Goal: Information Seeking & Learning: Learn about a topic

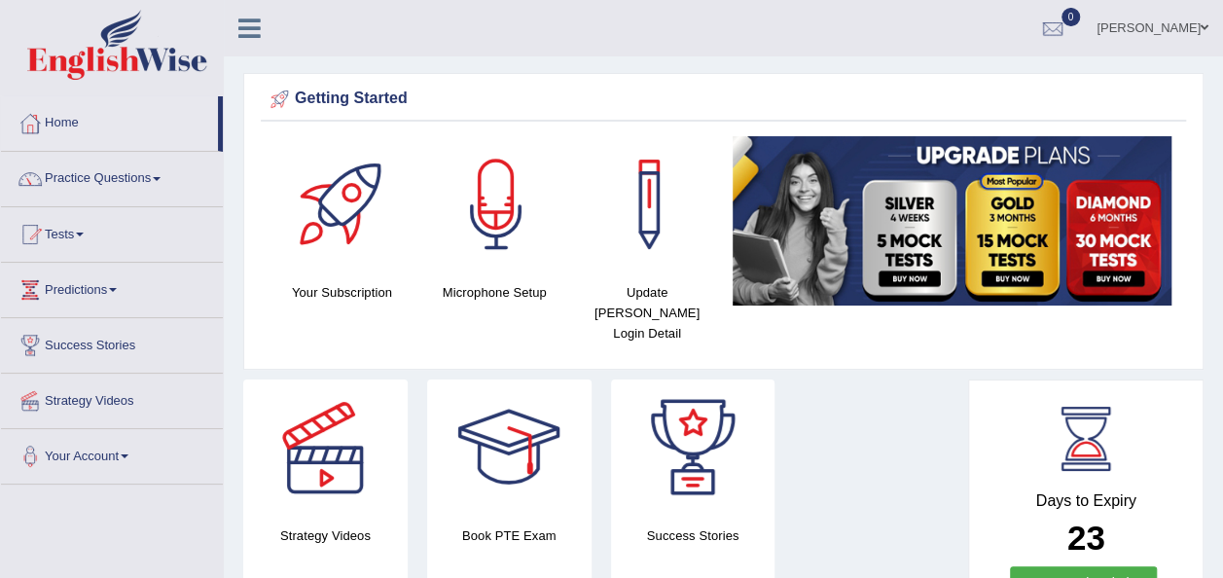
drag, startPoint x: 0, startPoint y: 0, endPoint x: 1221, endPoint y: 487, distance: 1314.5
drag, startPoint x: 1221, startPoint y: 487, endPoint x: 1237, endPoint y: 571, distance: 86.1
click at [1222, 571] on html "Toggle navigation Home Practice Questions Speaking Practice Read Aloud Repeat S…" at bounding box center [611, 289] width 1223 height 578
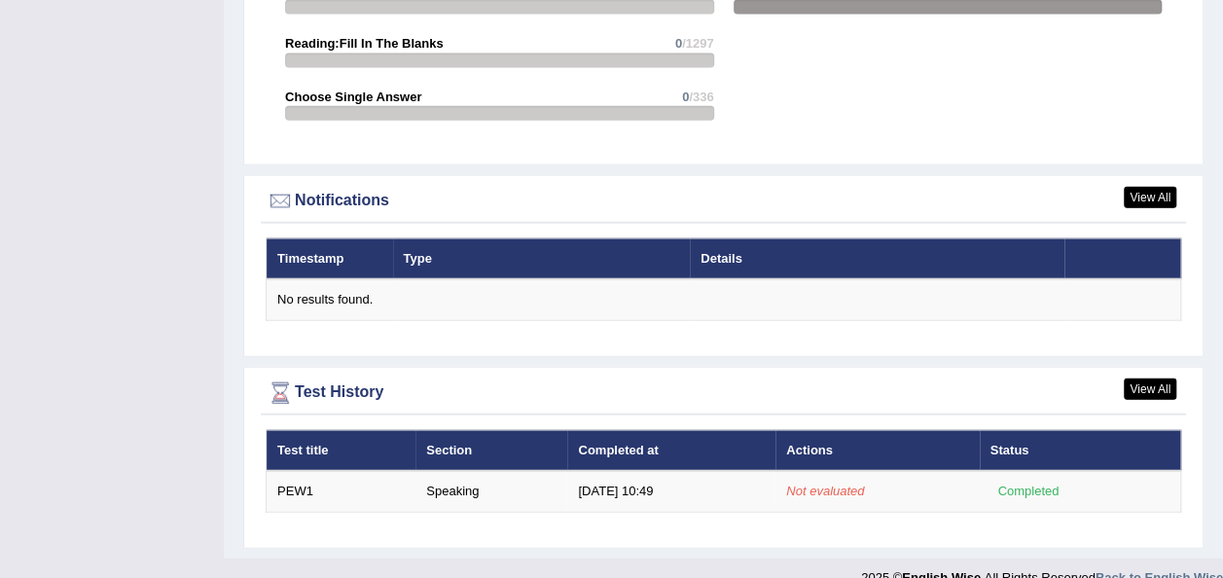
scroll to position [2217, 0]
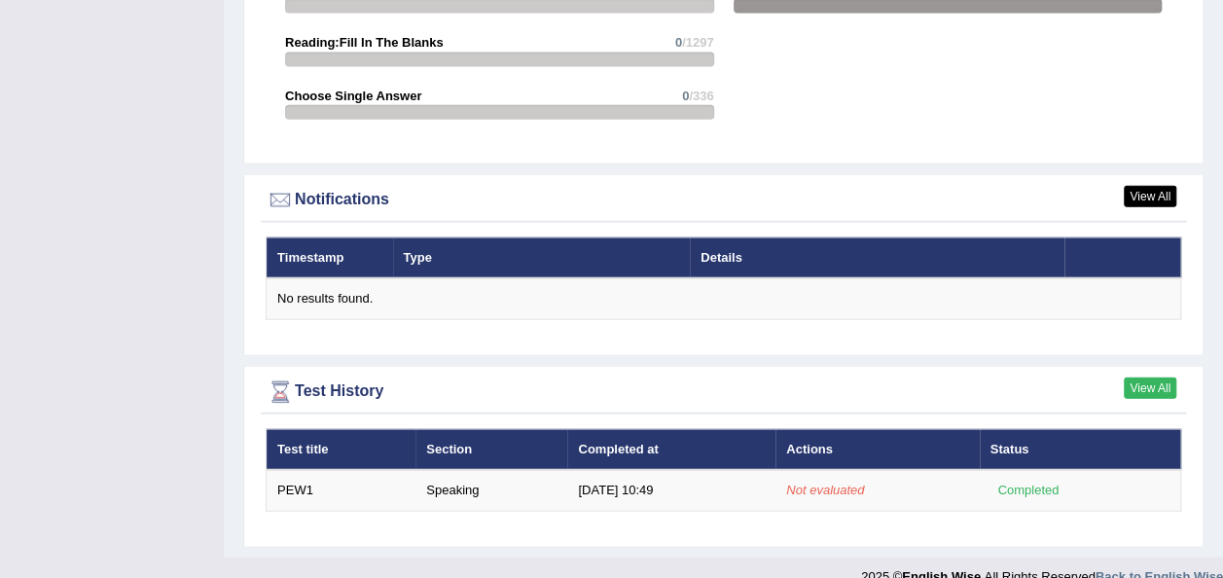
click at [1161, 378] on link "View All" at bounding box center [1150, 388] width 53 height 21
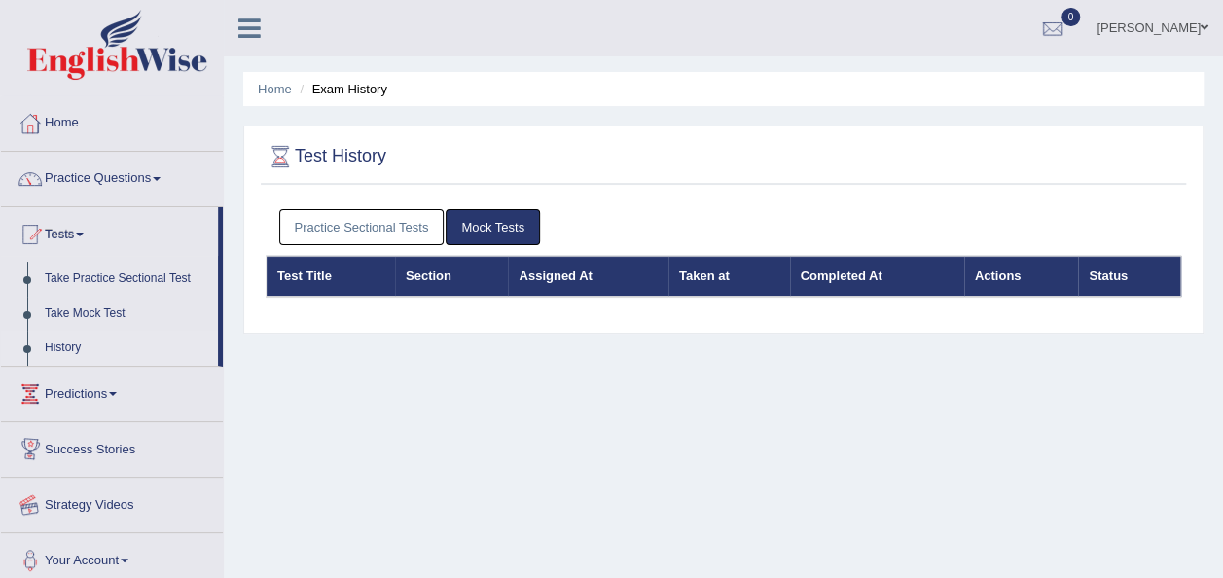
drag, startPoint x: 219, startPoint y: 346, endPoint x: 210, endPoint y: 489, distance: 143.3
click at [210, 489] on ul "Home Practice Questions Speaking Practice Read Aloud Repeat Sentence Describe I…" at bounding box center [112, 342] width 222 height 492
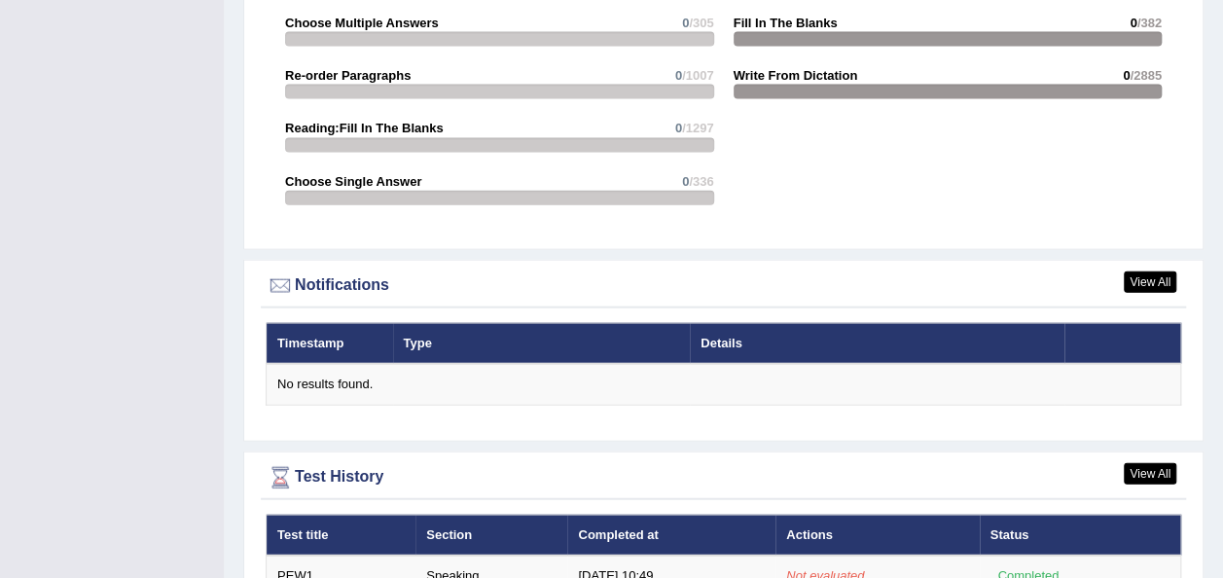
scroll to position [2209, 0]
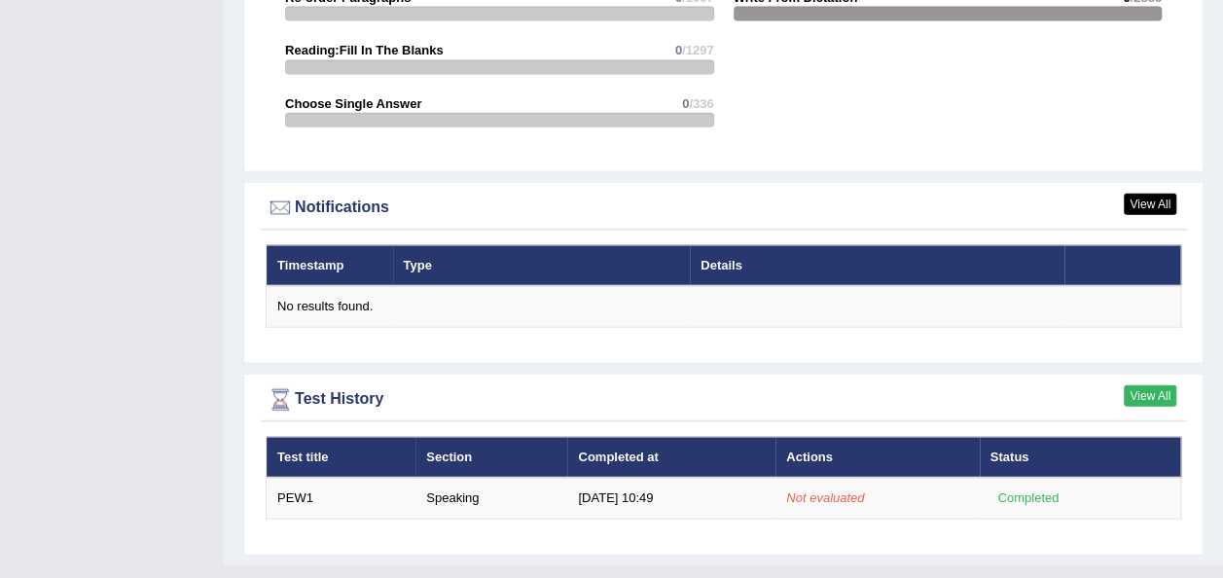
click at [1143, 385] on link "View All" at bounding box center [1150, 395] width 53 height 21
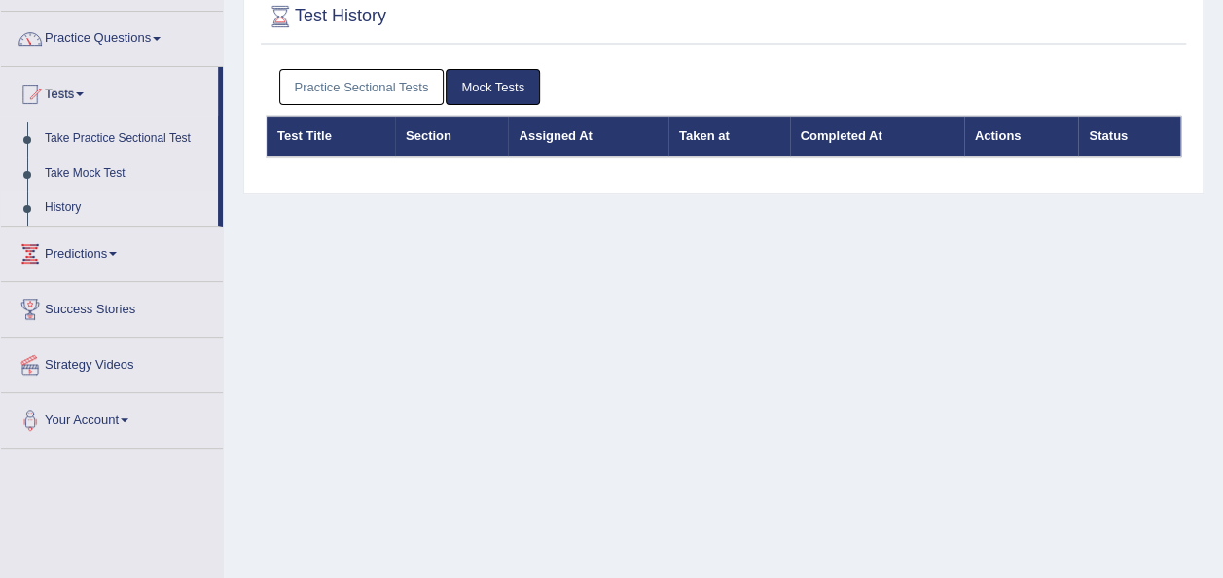
scroll to position [128, 0]
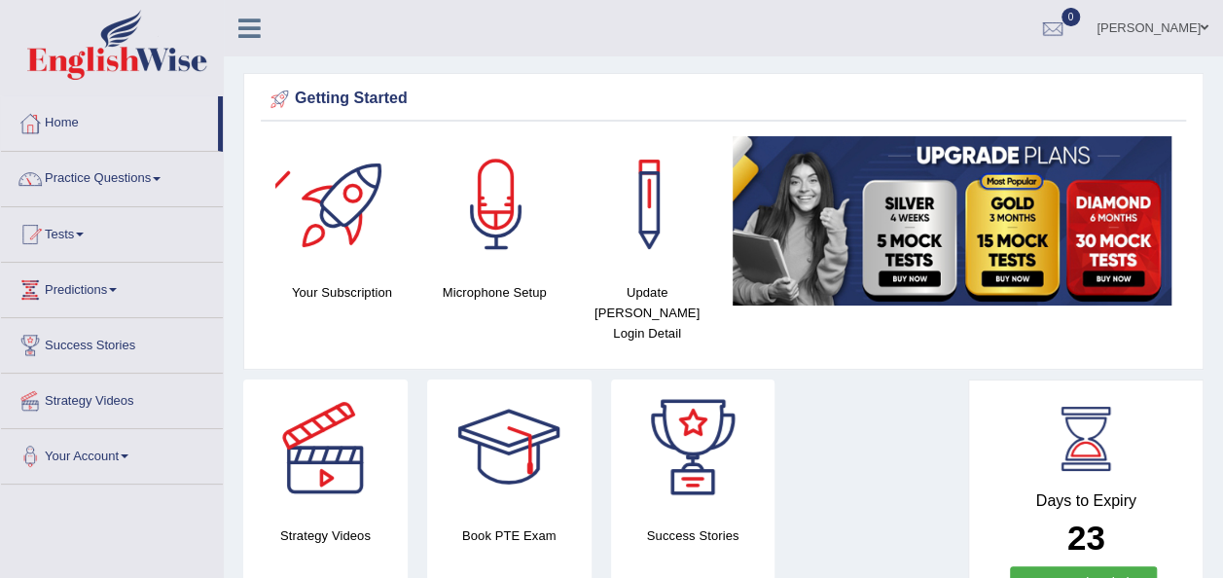
click at [342, 206] on div at bounding box center [343, 204] width 136 height 136
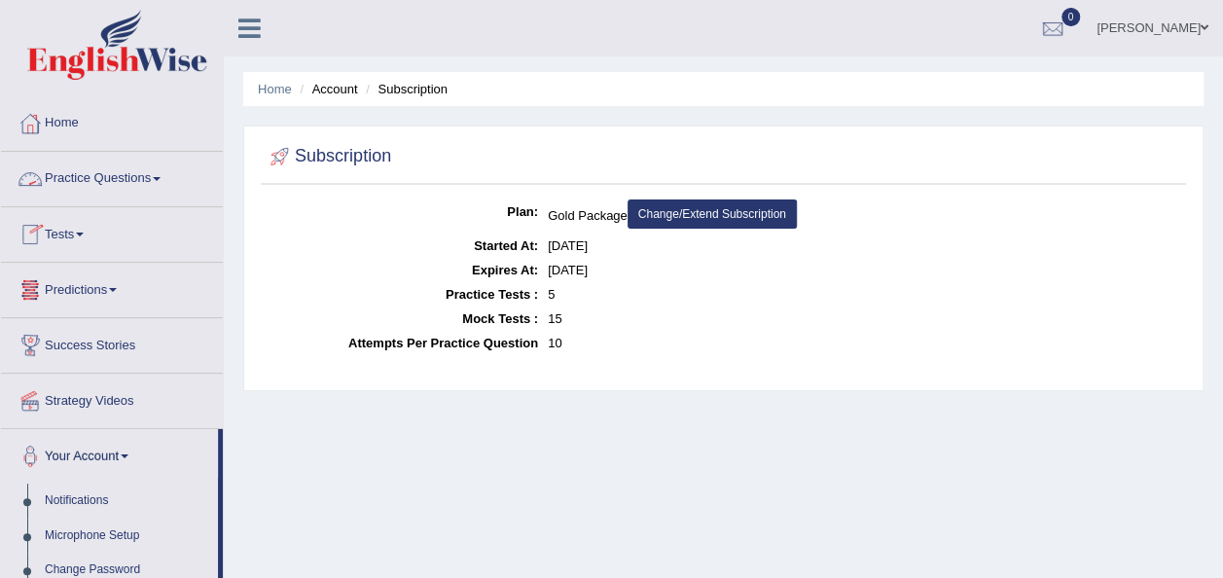
click at [160, 177] on span at bounding box center [157, 179] width 8 height 4
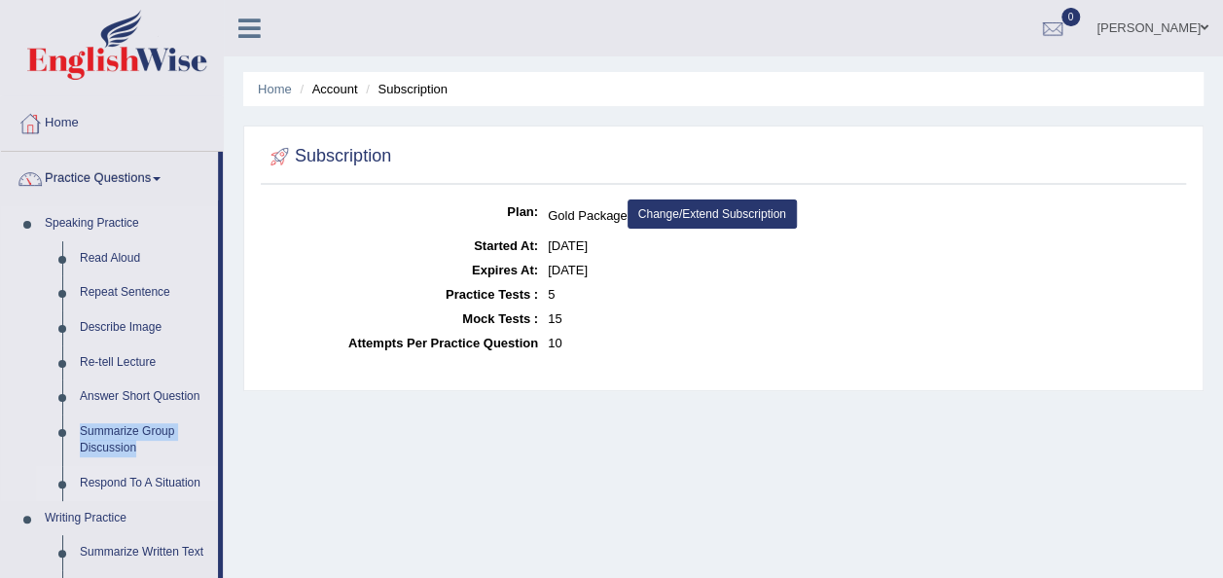
drag, startPoint x: 222, startPoint y: 407, endPoint x: 215, endPoint y: 475, distance: 68.5
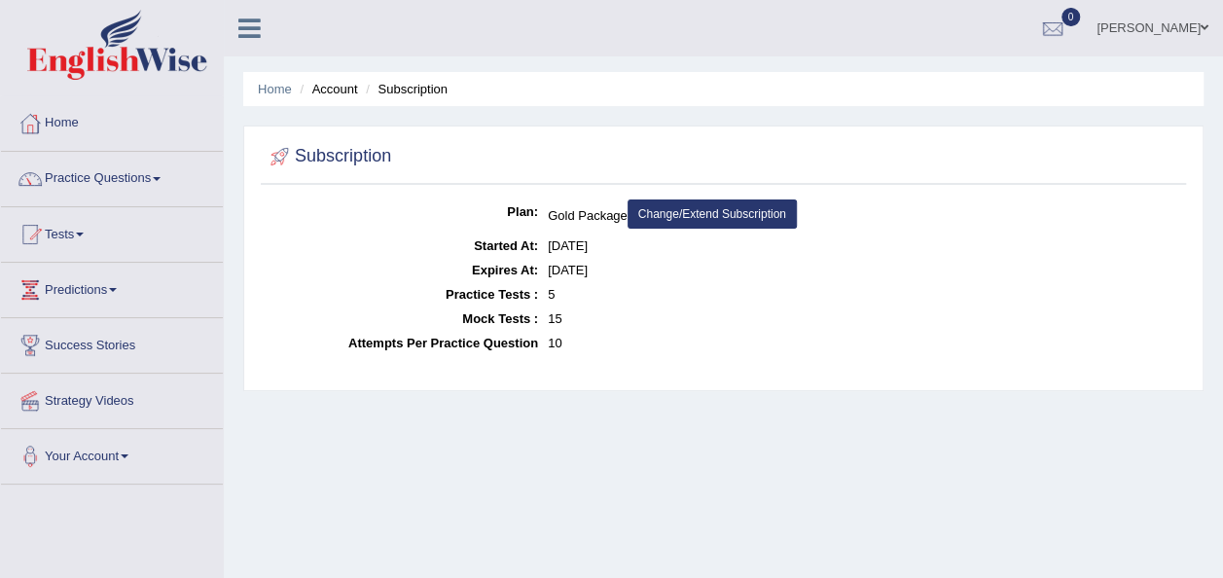
drag, startPoint x: 215, startPoint y: 475, endPoint x: 312, endPoint y: 512, distance: 104.1
click at [312, 512] on div "Home Account Subscription Subscription Plan: Gold Package Change/Extend Subscri…" at bounding box center [723, 486] width 999 height 973
click at [156, 181] on link "Practice Questions" at bounding box center [112, 176] width 222 height 49
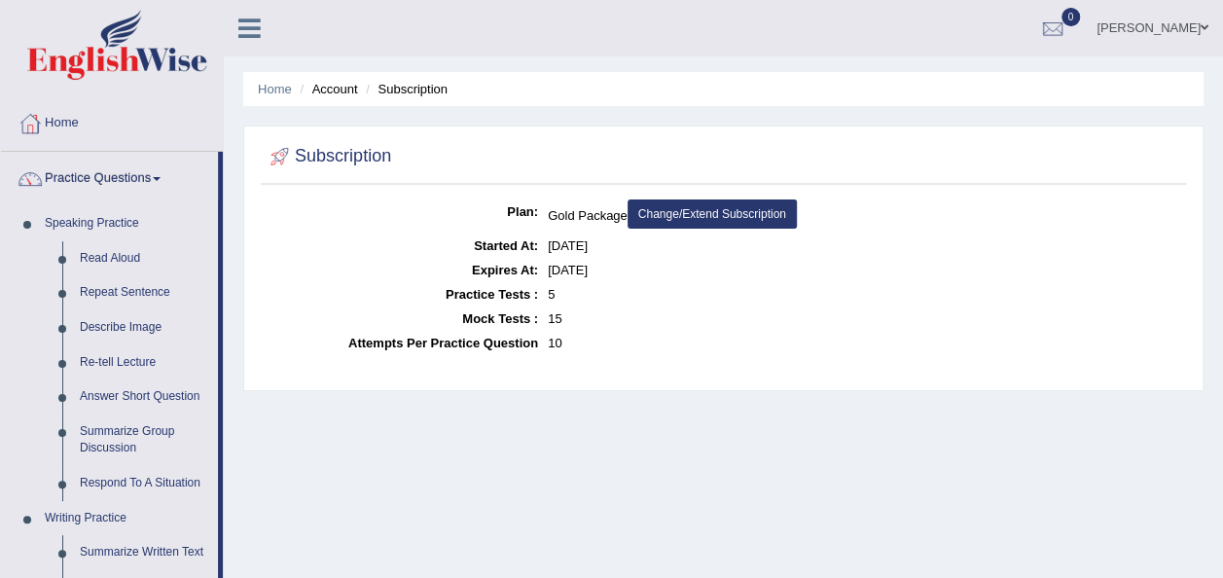
drag, startPoint x: 322, startPoint y: 472, endPoint x: 570, endPoint y: 429, distance: 251.8
click at [570, 429] on div "Home Account Subscription Subscription Plan: Gold Package Change/Extend Subscri…" at bounding box center [723, 486] width 999 height 973
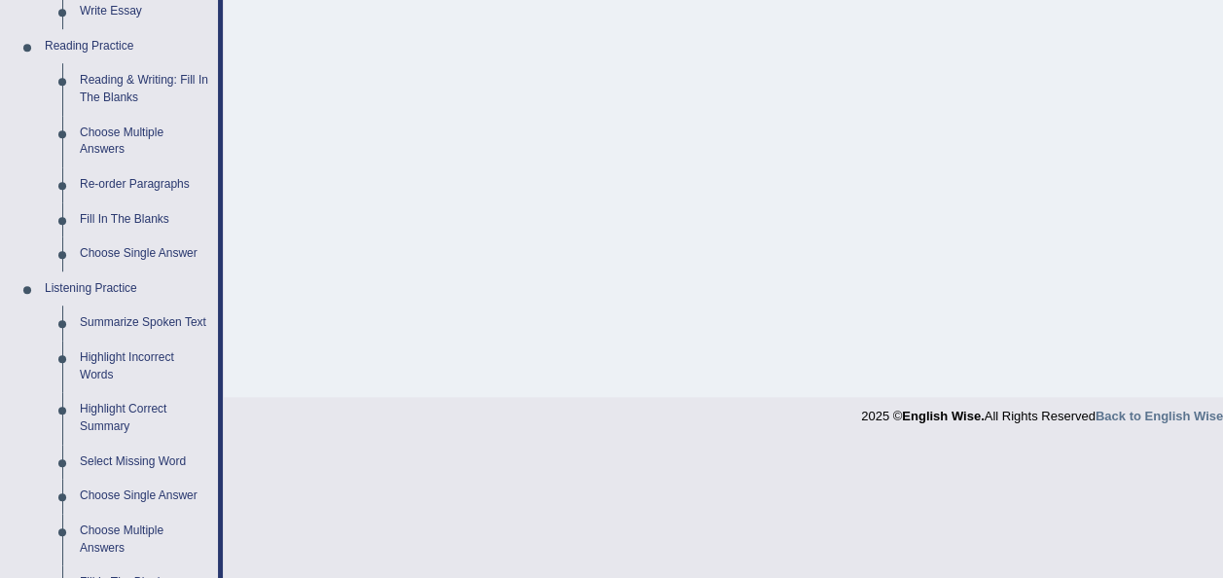
scroll to position [582, 0]
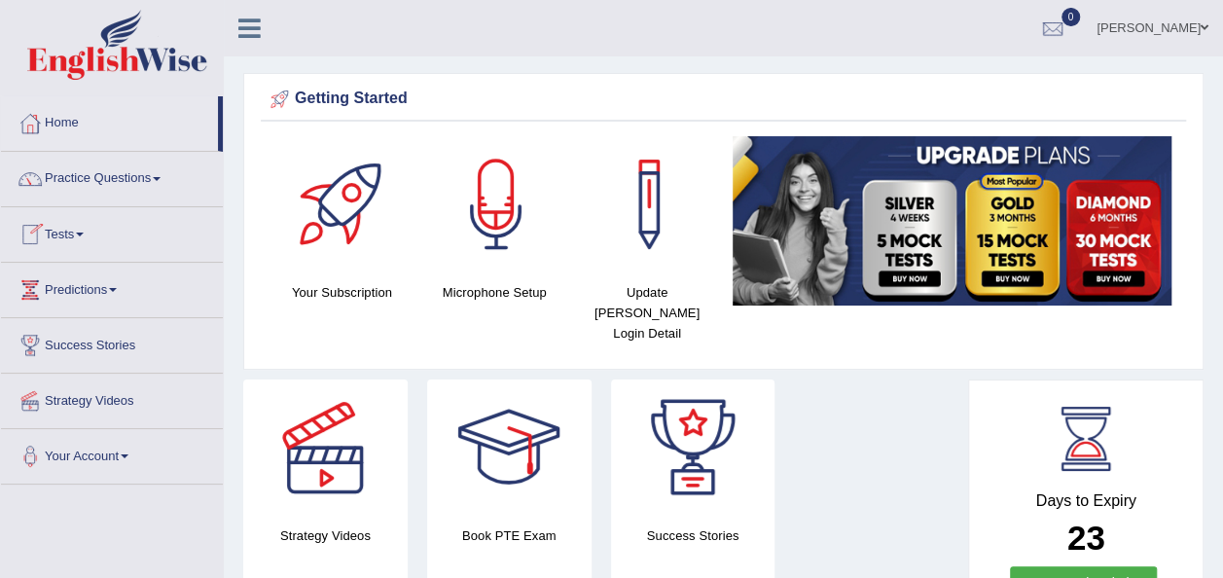
click at [86, 231] on link "Tests" at bounding box center [112, 231] width 222 height 49
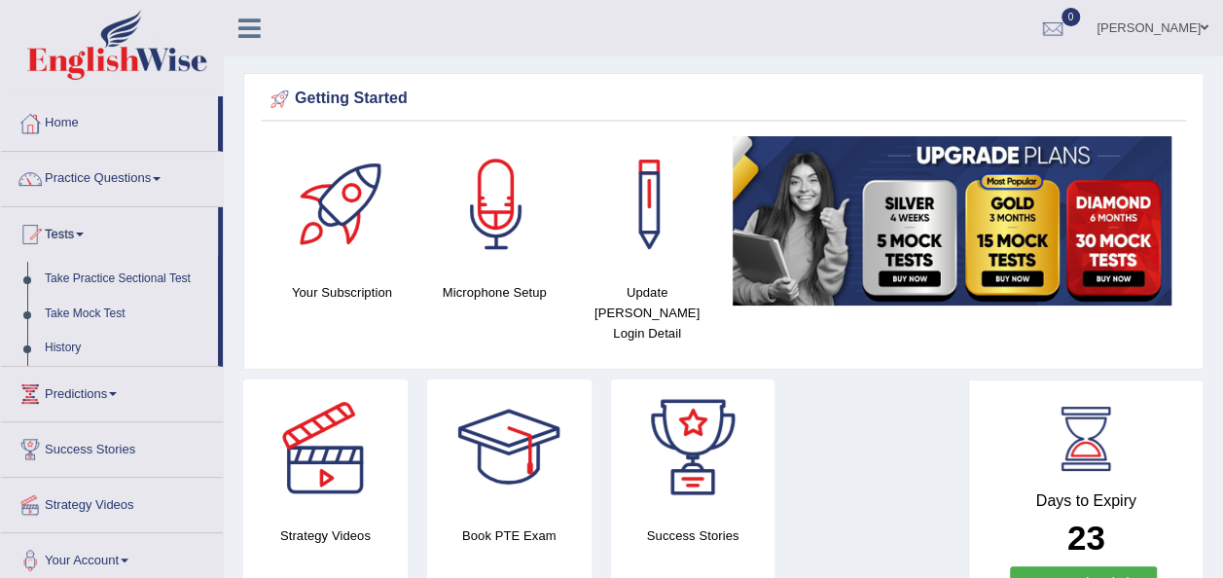
click at [102, 313] on link "Take Mock Test" at bounding box center [127, 314] width 182 height 35
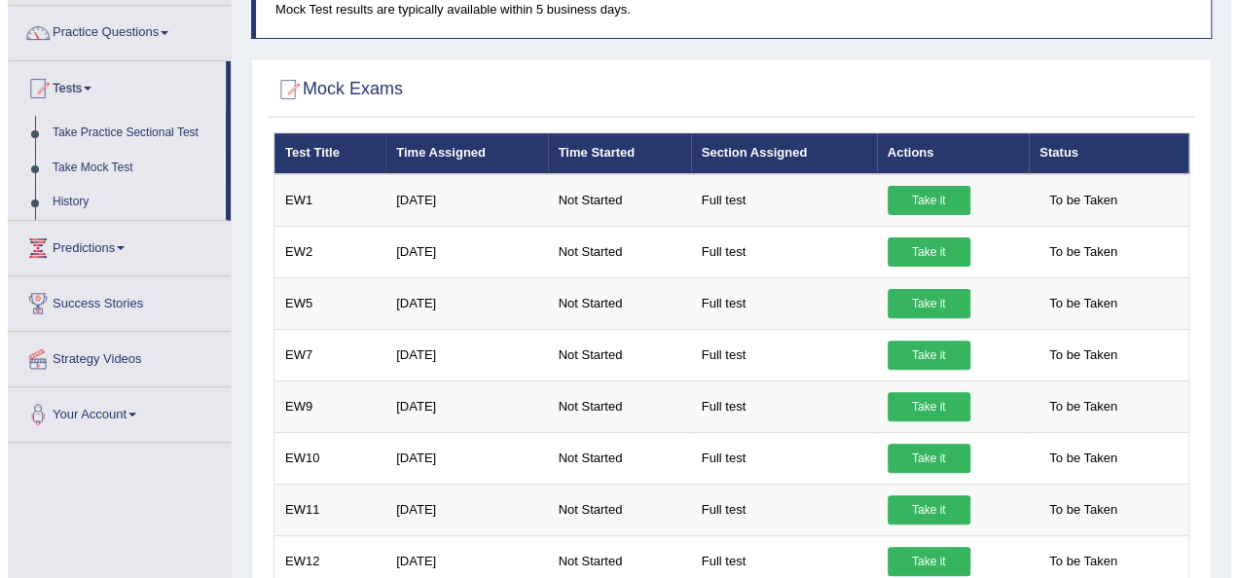
scroll to position [134, 0]
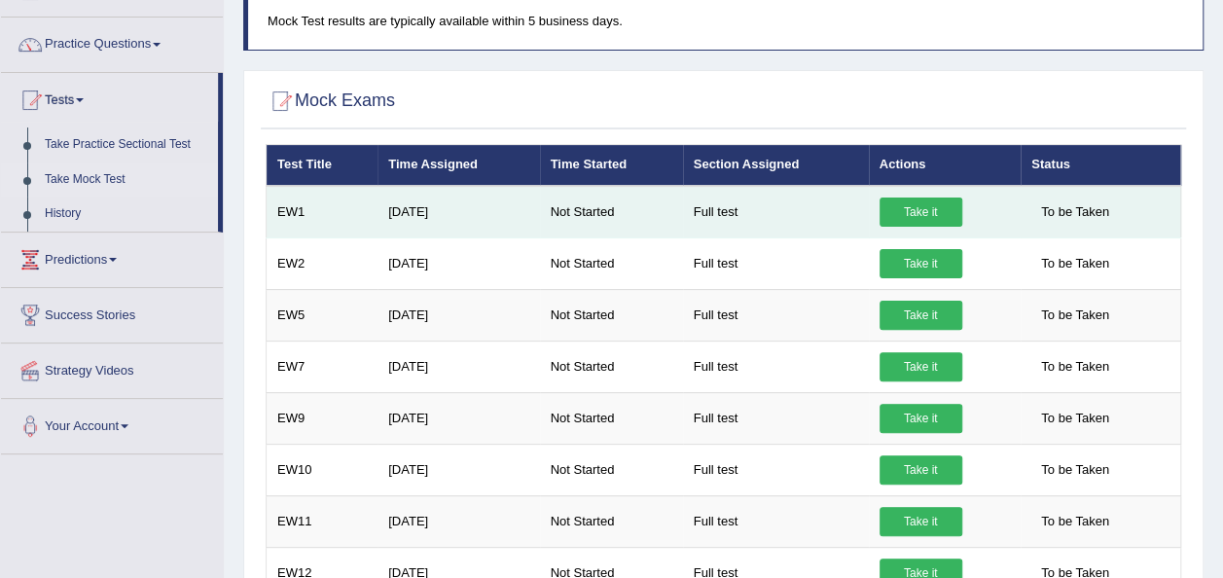
click at [909, 203] on link "Take it" at bounding box center [921, 212] width 83 height 29
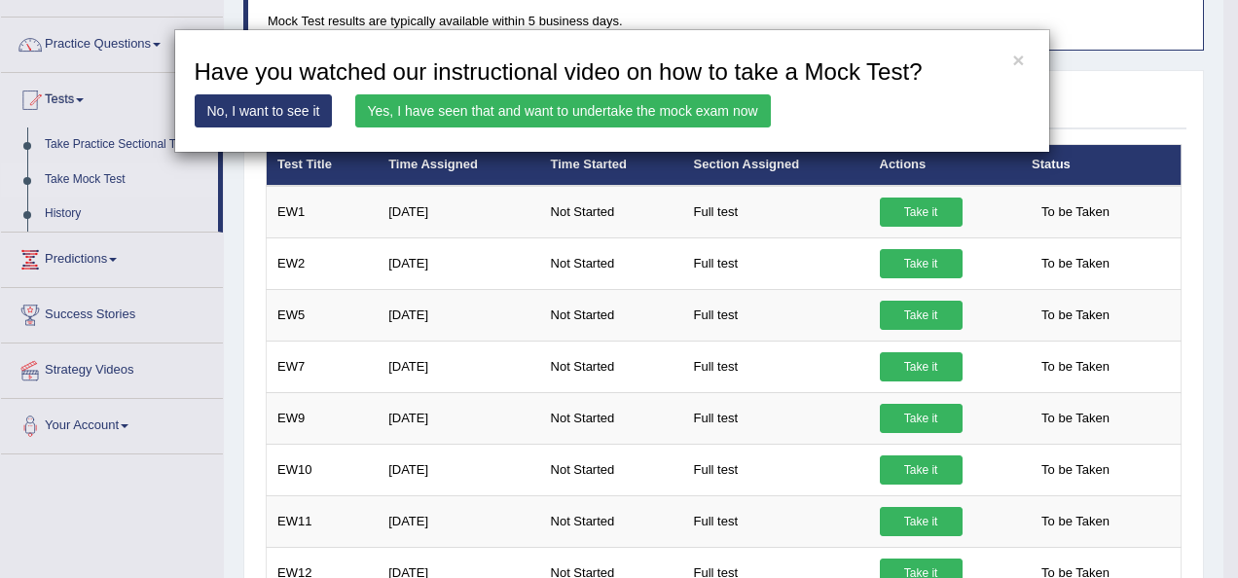
click at [543, 109] on link "Yes, I have seen that and want to undertake the mock exam now" at bounding box center [562, 110] width 415 height 33
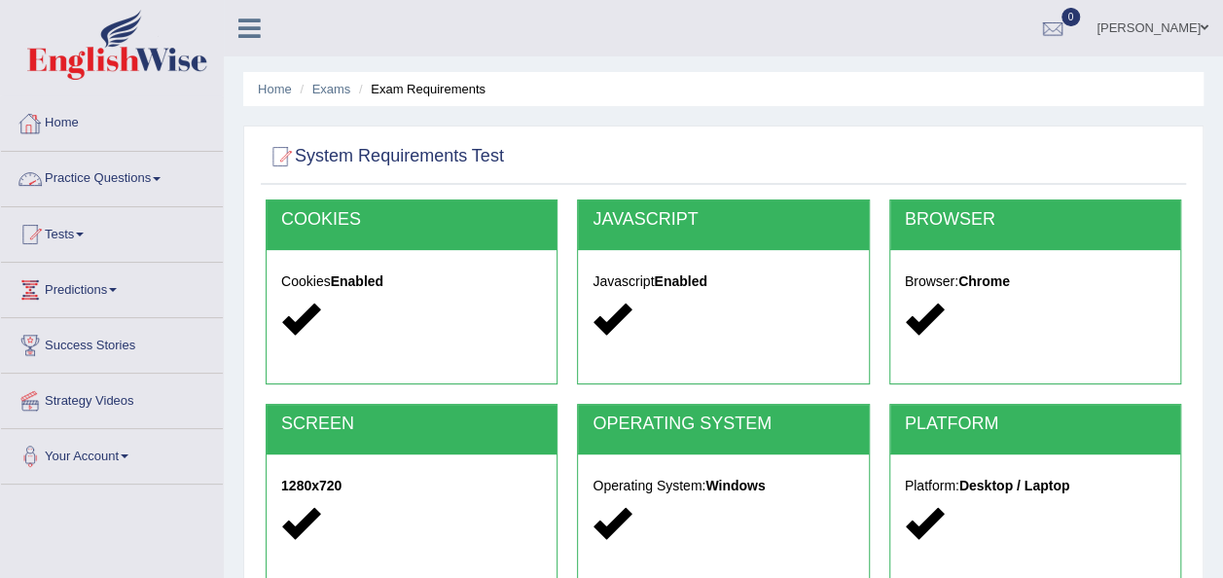
click at [161, 177] on span at bounding box center [157, 179] width 8 height 4
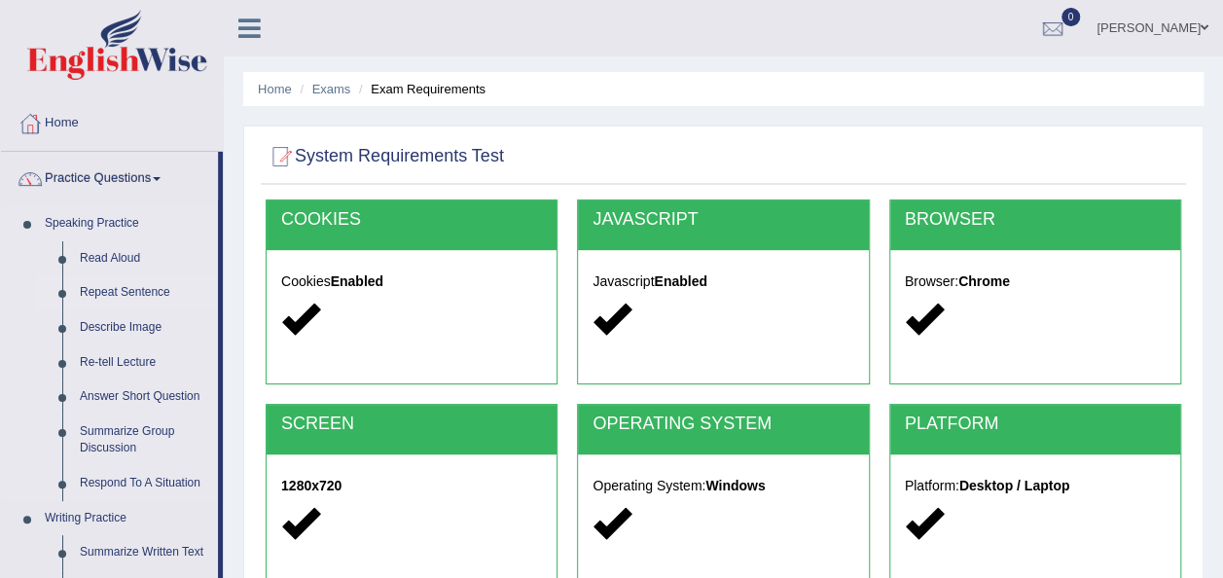
click at [140, 285] on link "Repeat Sentence" at bounding box center [144, 292] width 147 height 35
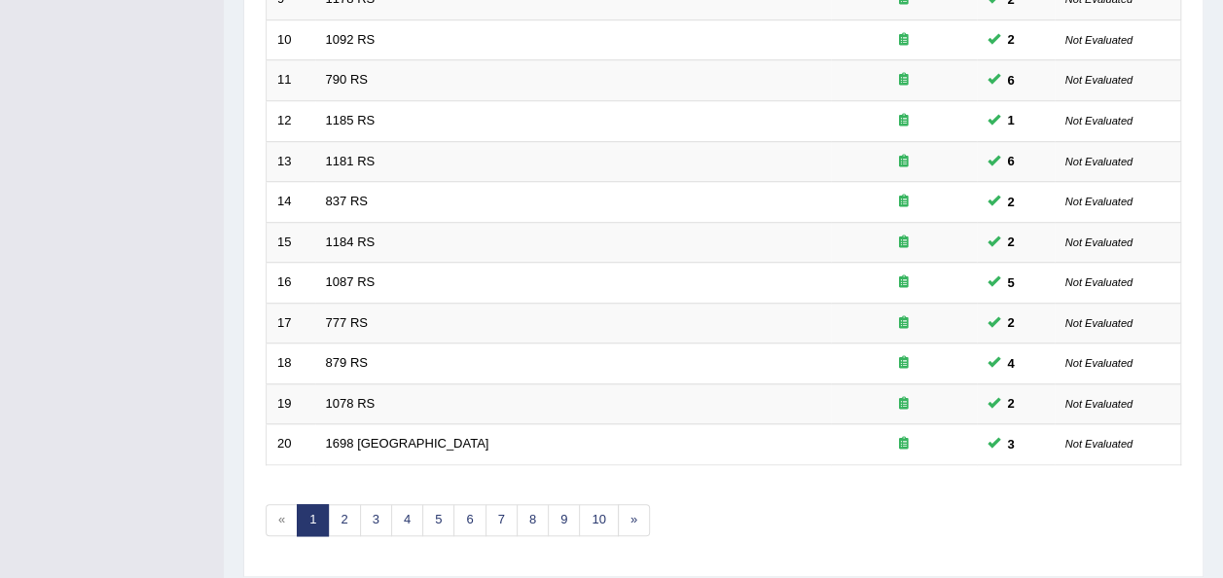
scroll to position [76, 0]
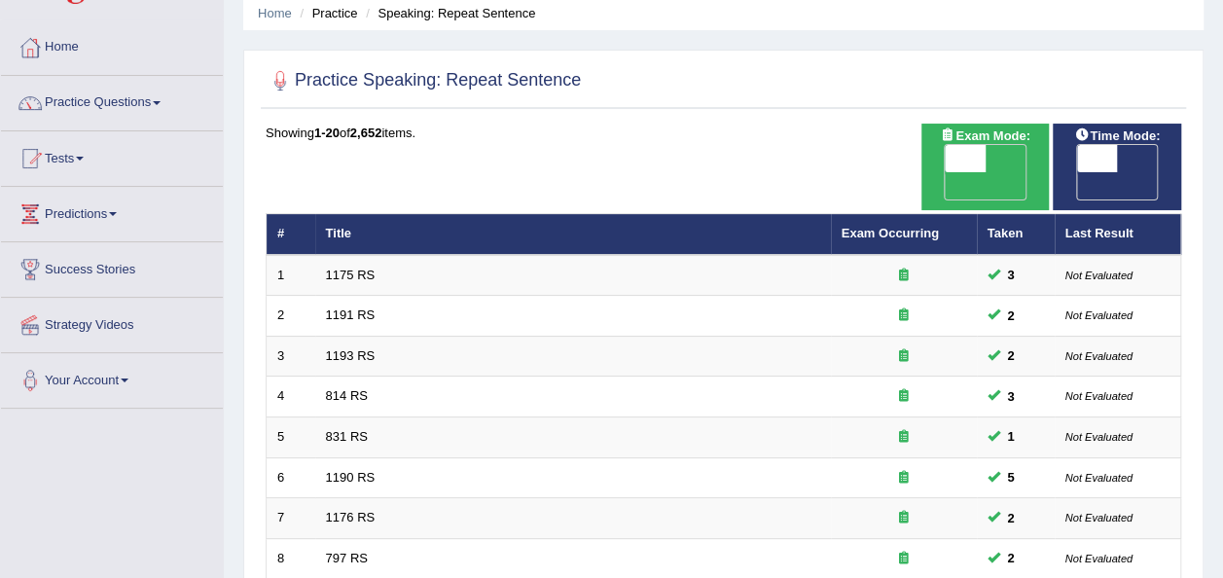
click at [1077, 172] on span "OFF" at bounding box center [1056, 185] width 41 height 27
checkbox input "true"
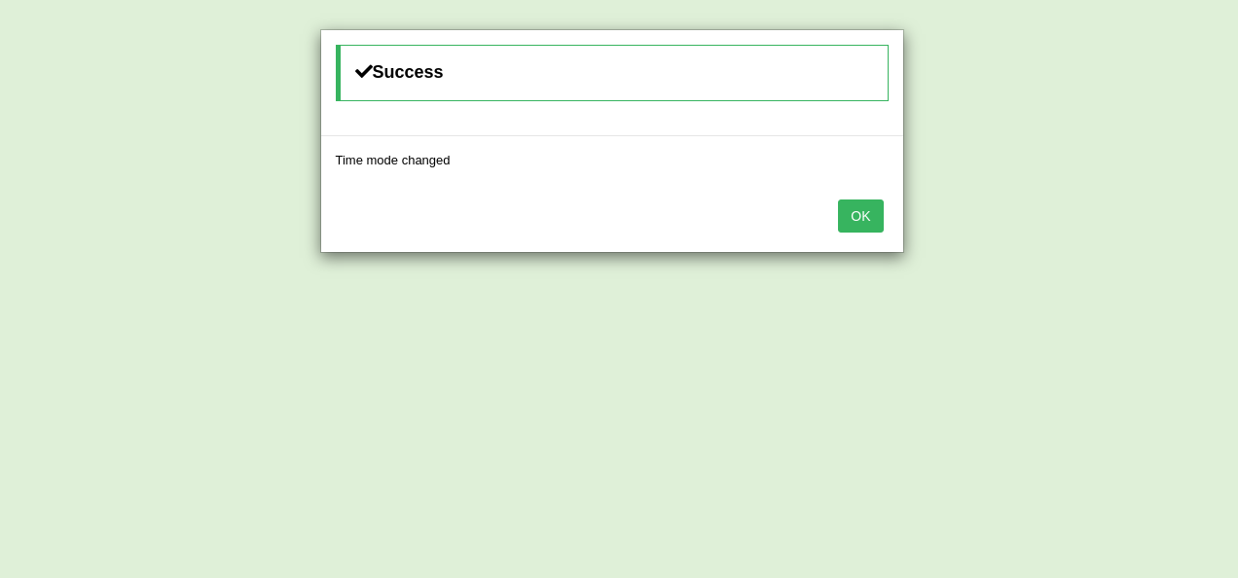
click at [860, 210] on button "OK" at bounding box center [860, 215] width 45 height 33
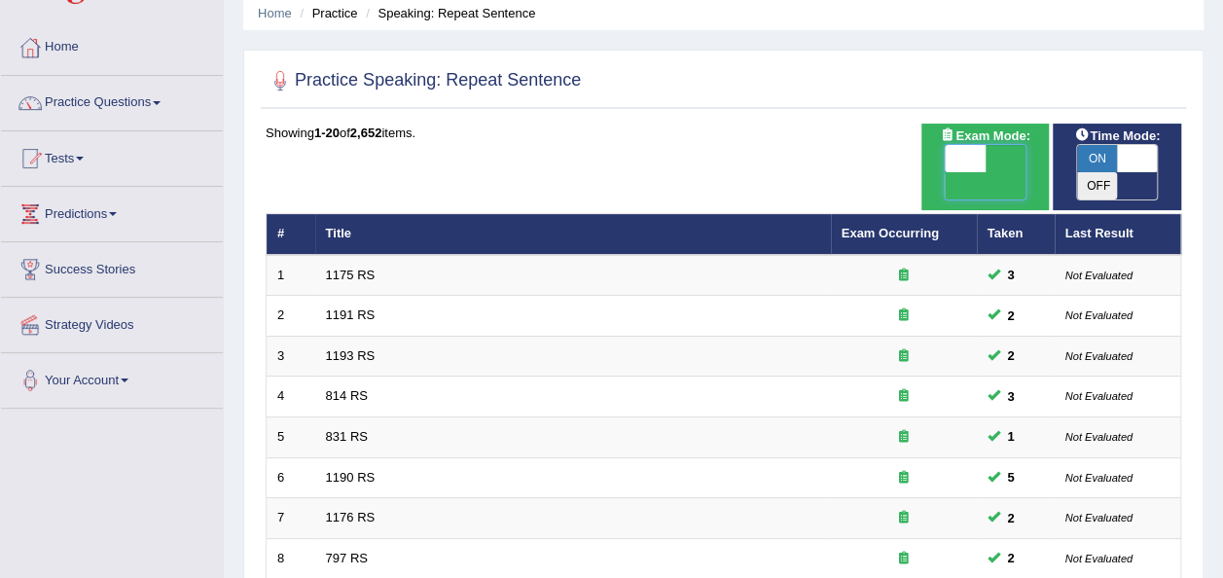
click at [954, 157] on span at bounding box center [965, 158] width 41 height 27
checkbox input "true"
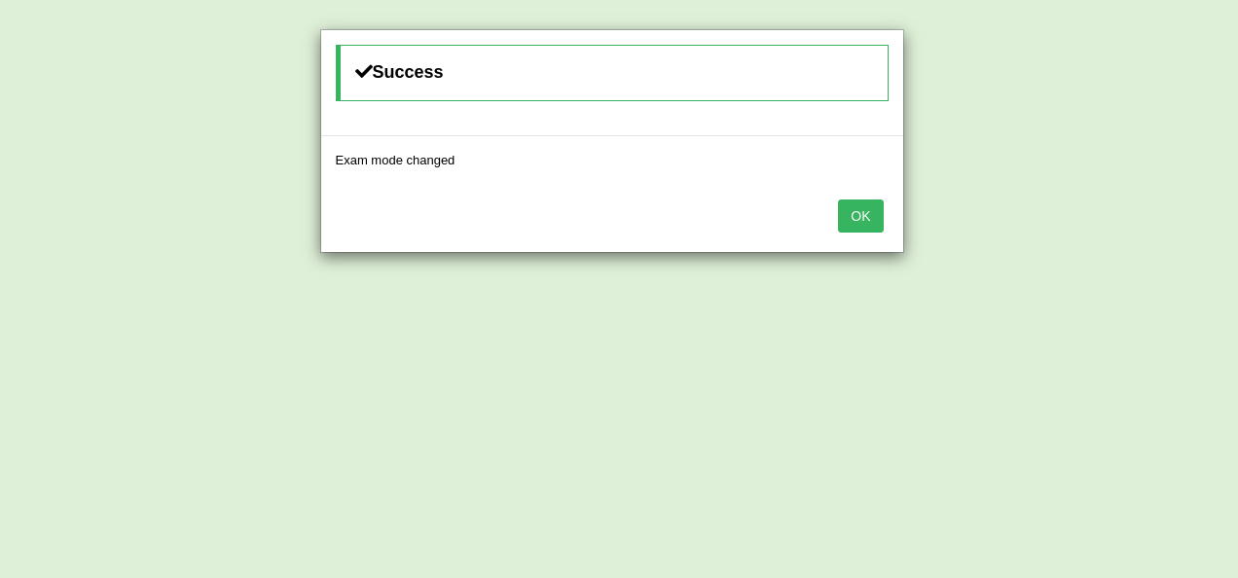
click at [846, 210] on button "OK" at bounding box center [860, 215] width 45 height 33
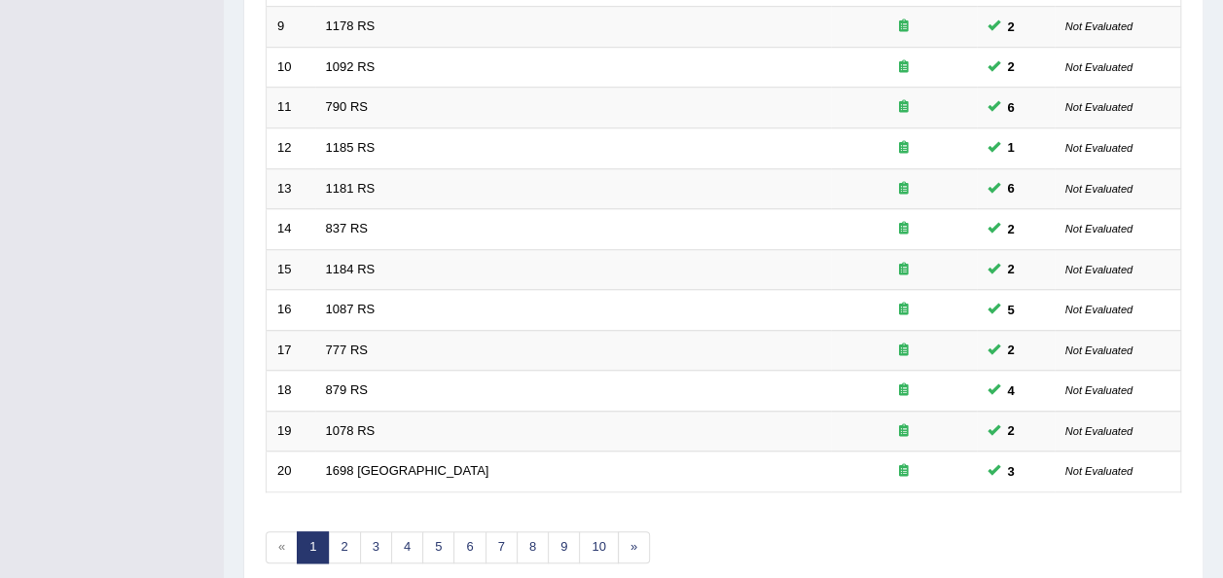
scroll to position [701, 0]
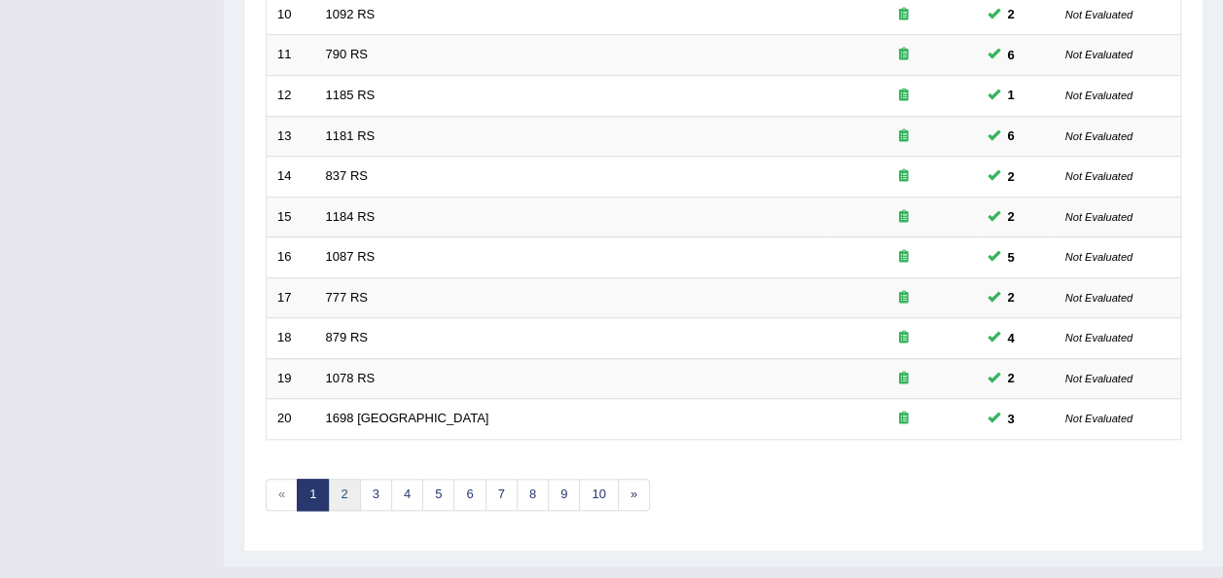
click at [339, 479] on link "2" at bounding box center [344, 495] width 32 height 32
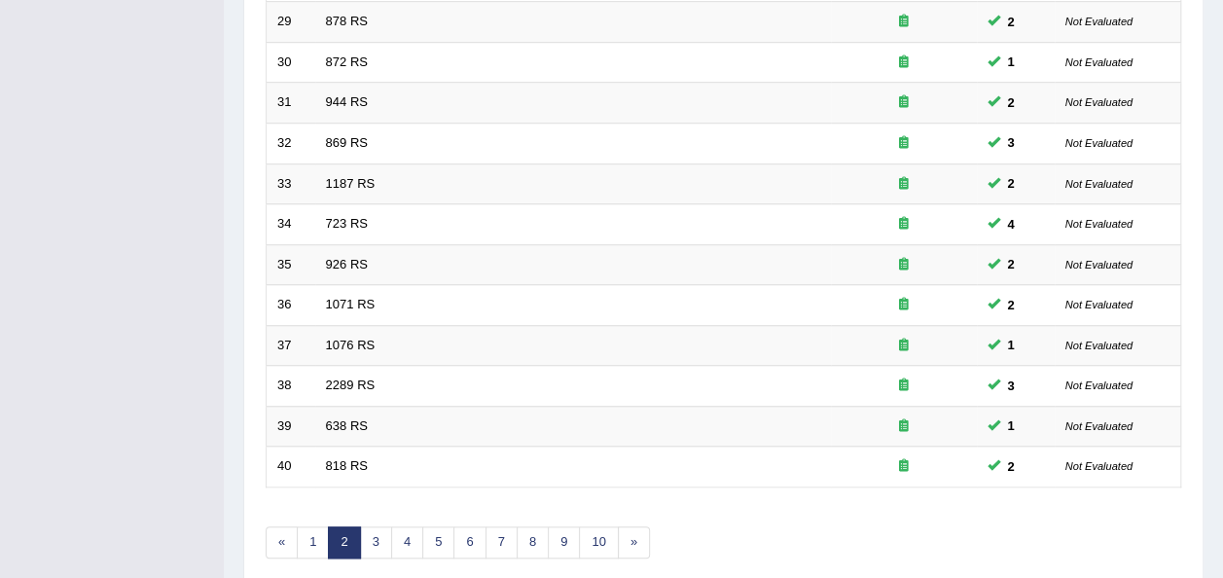
scroll to position [701, 0]
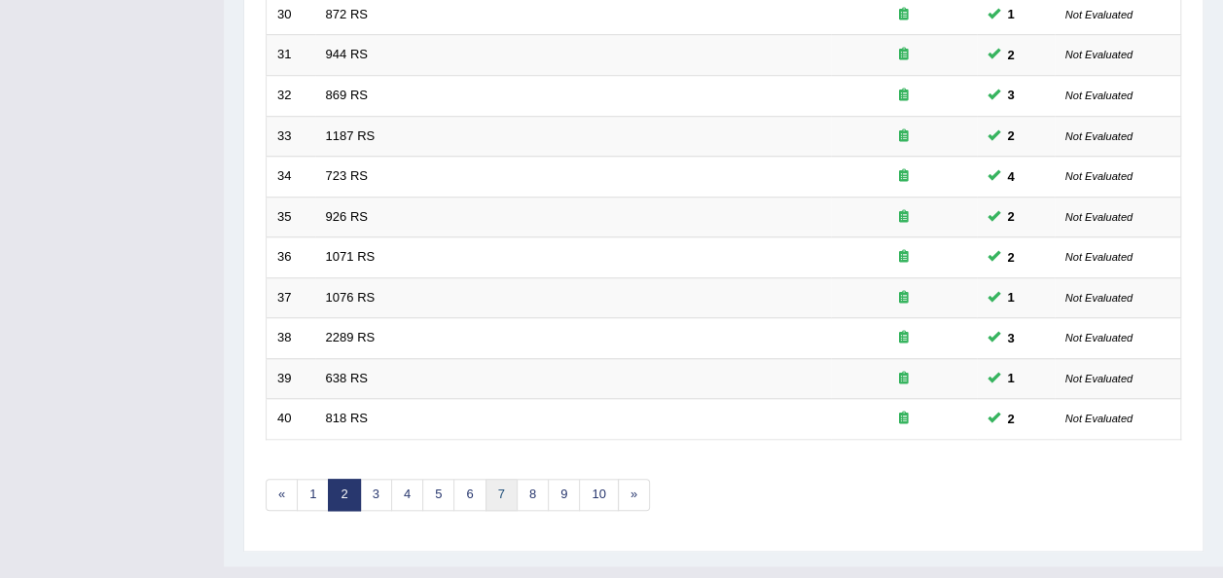
click at [499, 479] on link "7" at bounding box center [502, 495] width 32 height 32
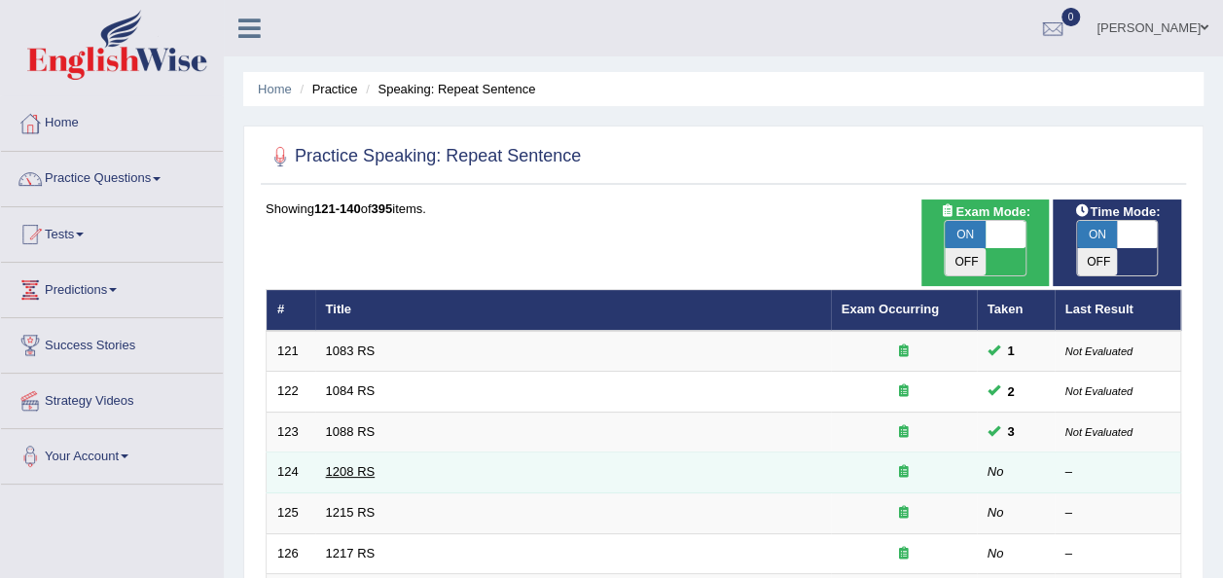
click at [354, 464] on link "1208 RS" at bounding box center [351, 471] width 50 height 15
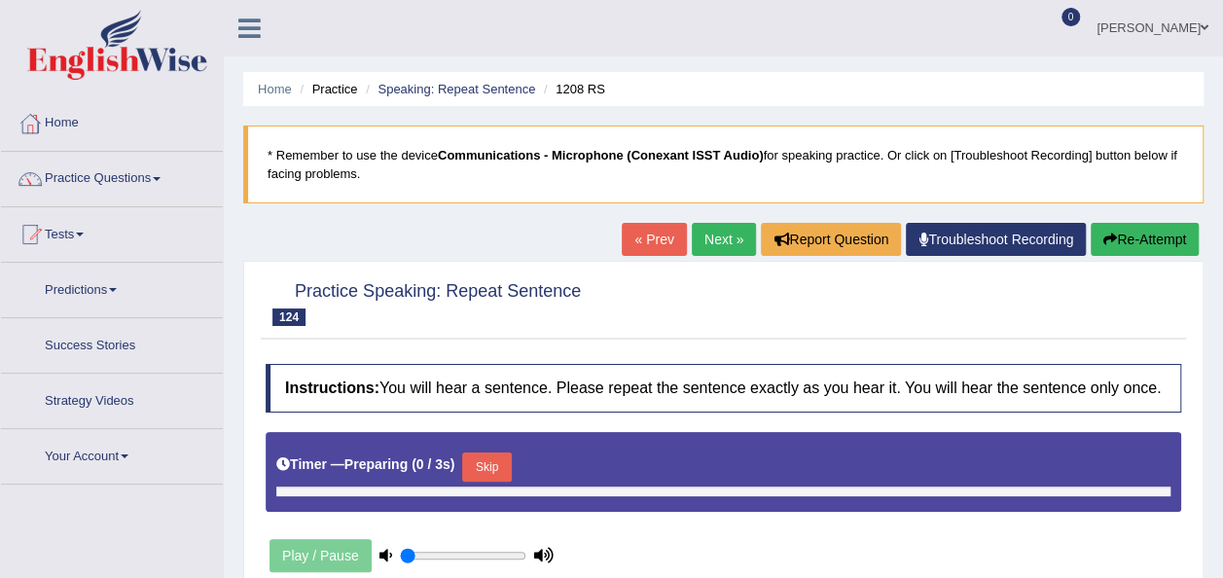
type input "1"
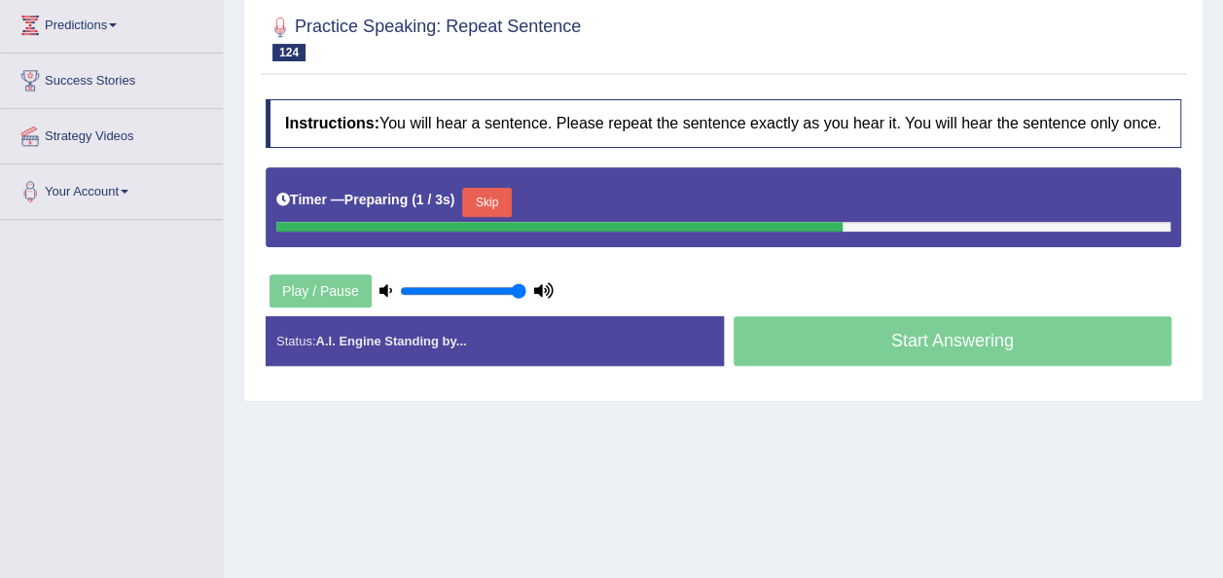
scroll to position [292, 0]
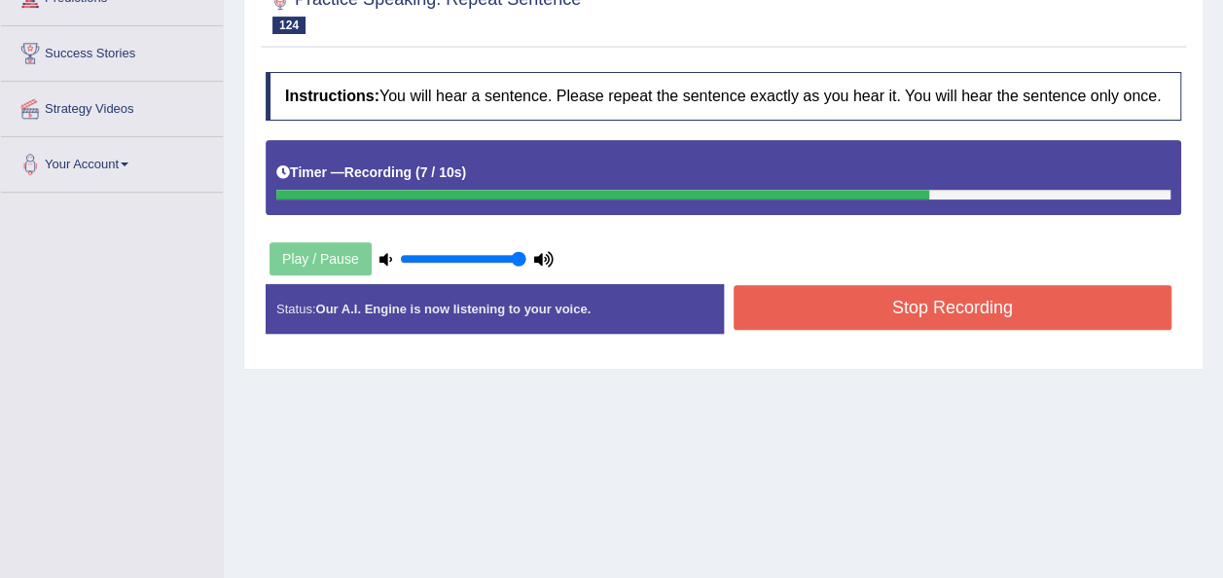
click at [847, 300] on button "Stop Recording" at bounding box center [953, 307] width 439 height 45
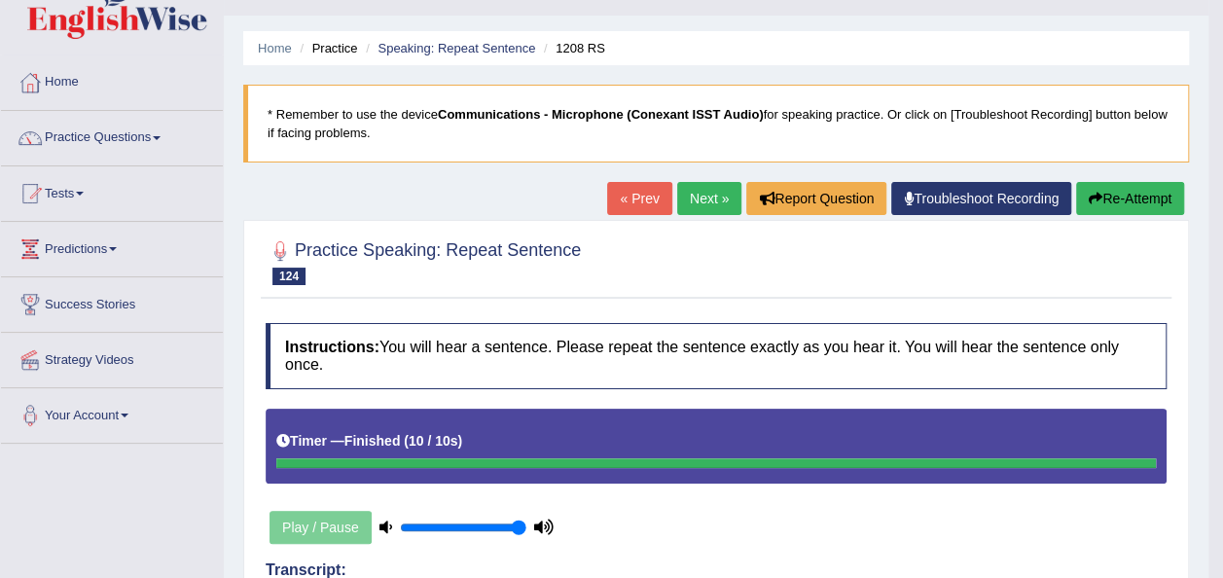
scroll to position [0, 0]
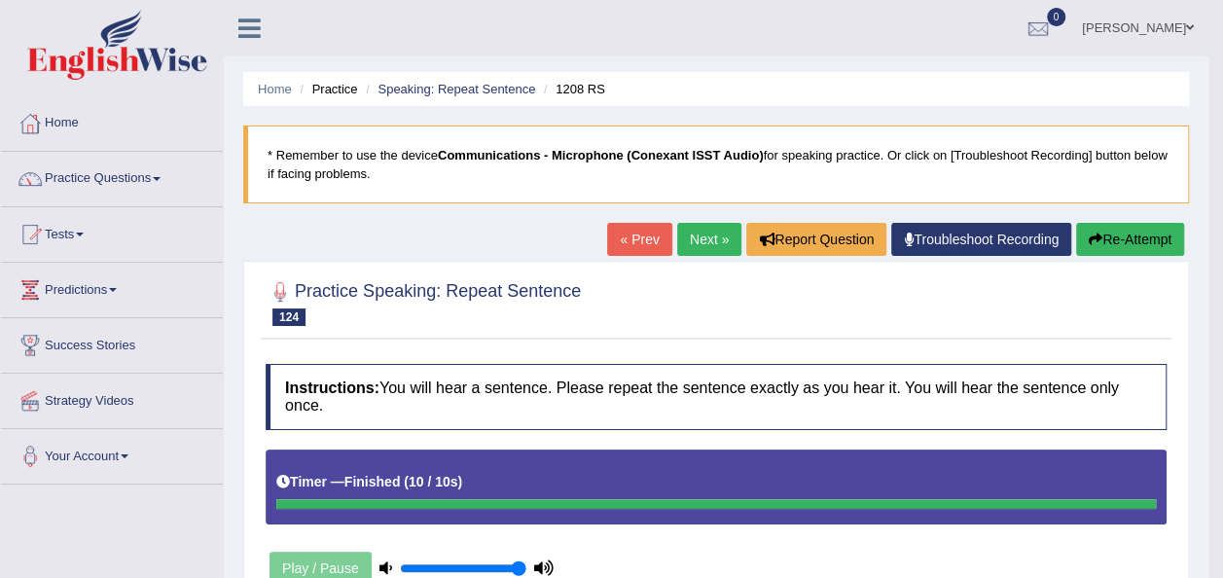
click at [713, 234] on link "Next »" at bounding box center [709, 239] width 64 height 33
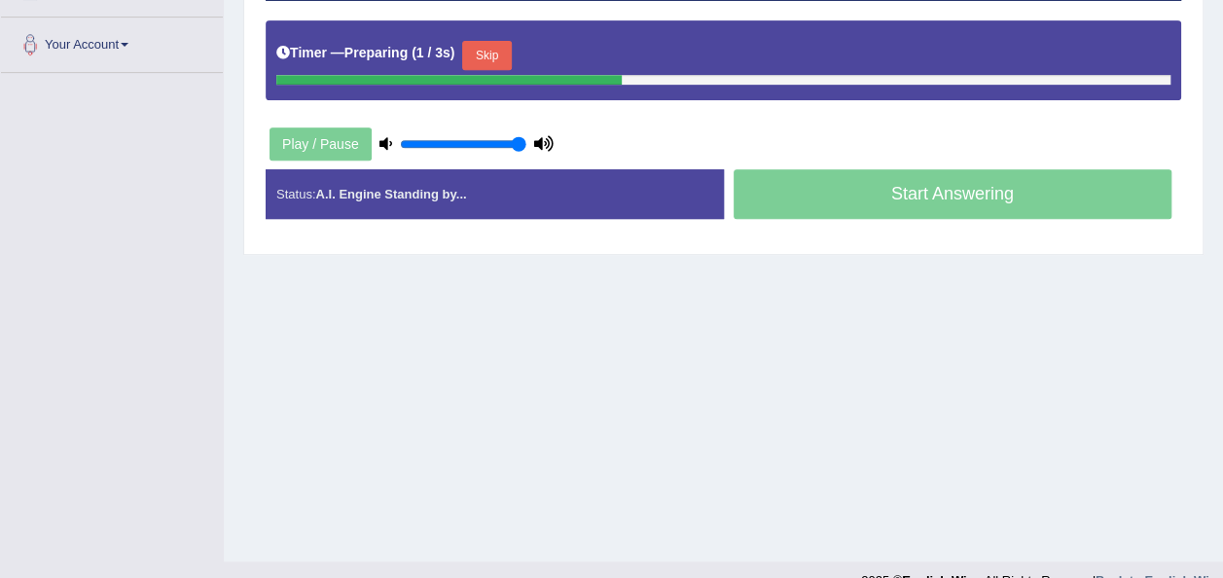
scroll to position [444, 0]
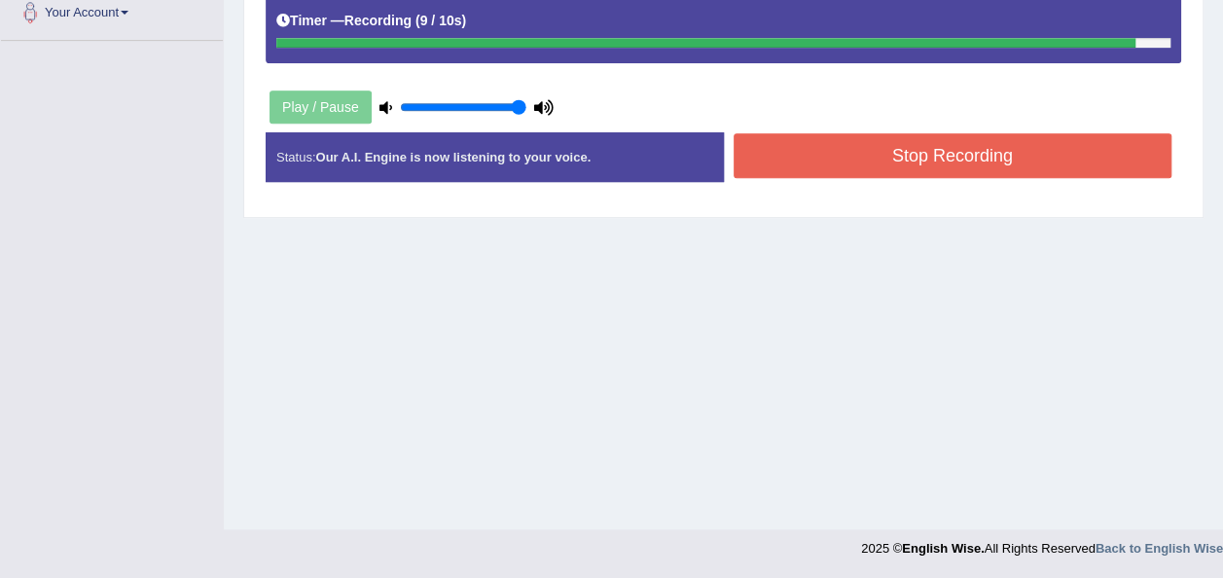
click at [781, 171] on button "Stop Recording" at bounding box center [953, 155] width 439 height 45
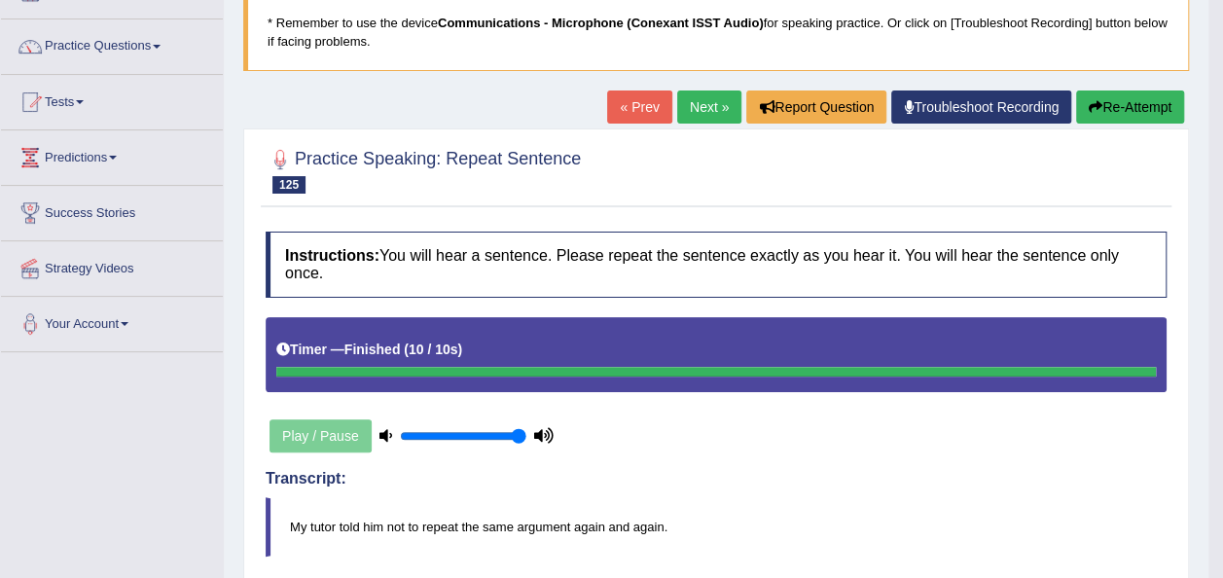
scroll to position [130, 0]
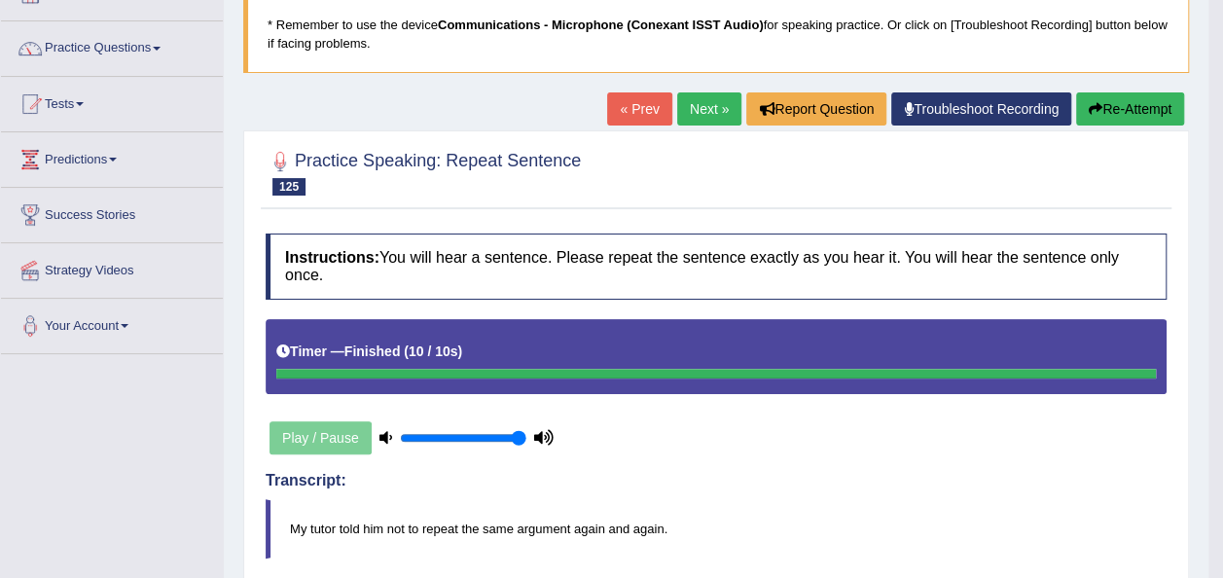
click at [685, 99] on link "Next »" at bounding box center [709, 108] width 64 height 33
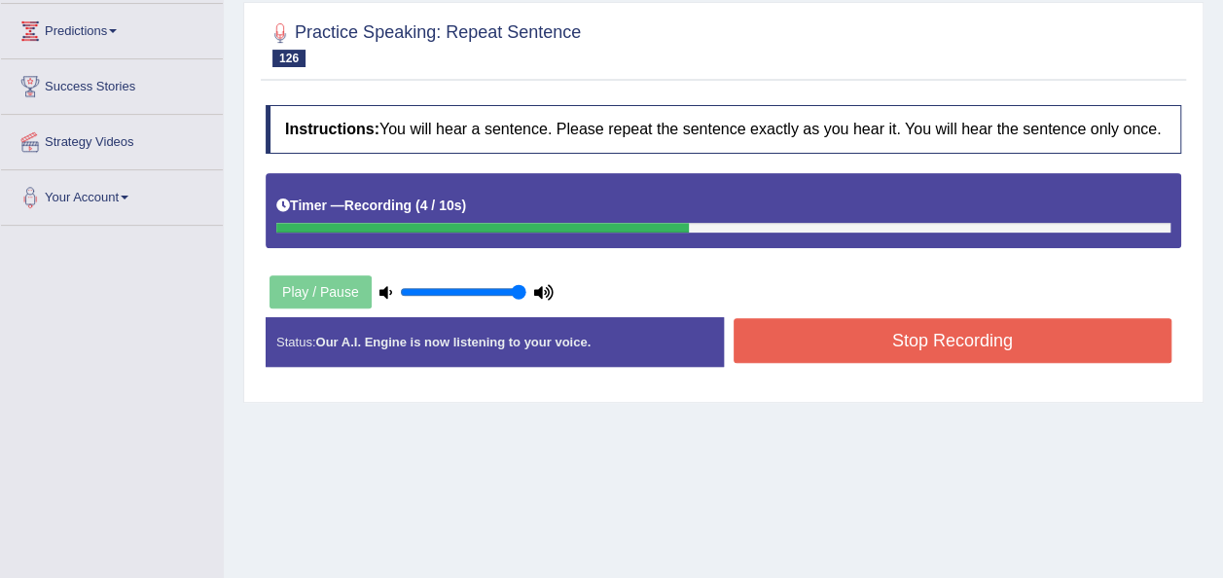
scroll to position [269, 0]
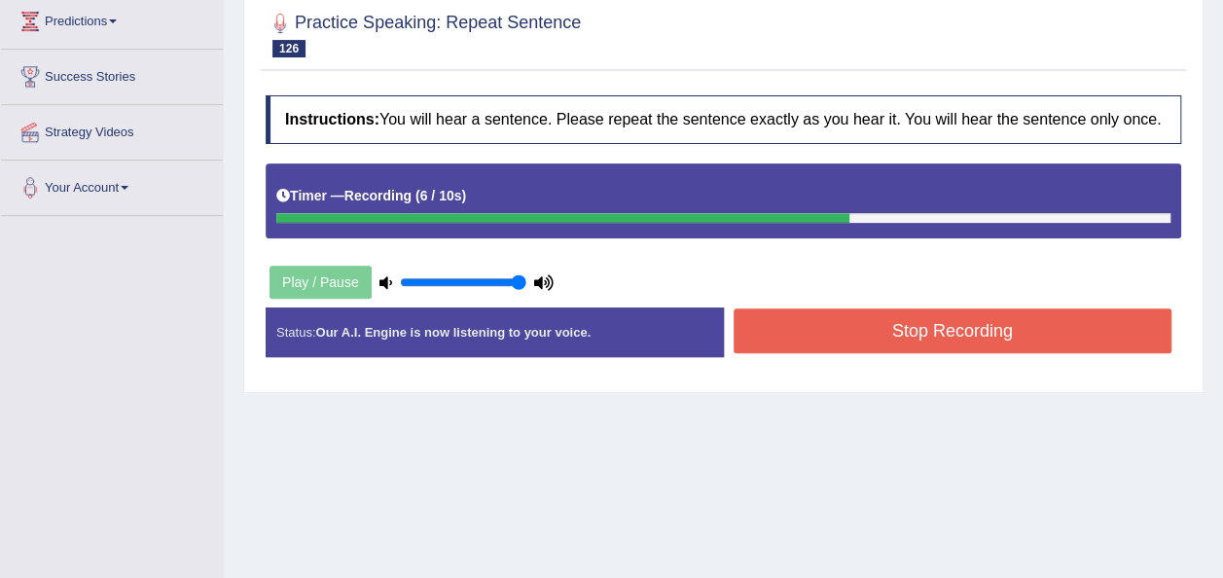
click at [887, 332] on button "Stop Recording" at bounding box center [953, 330] width 439 height 45
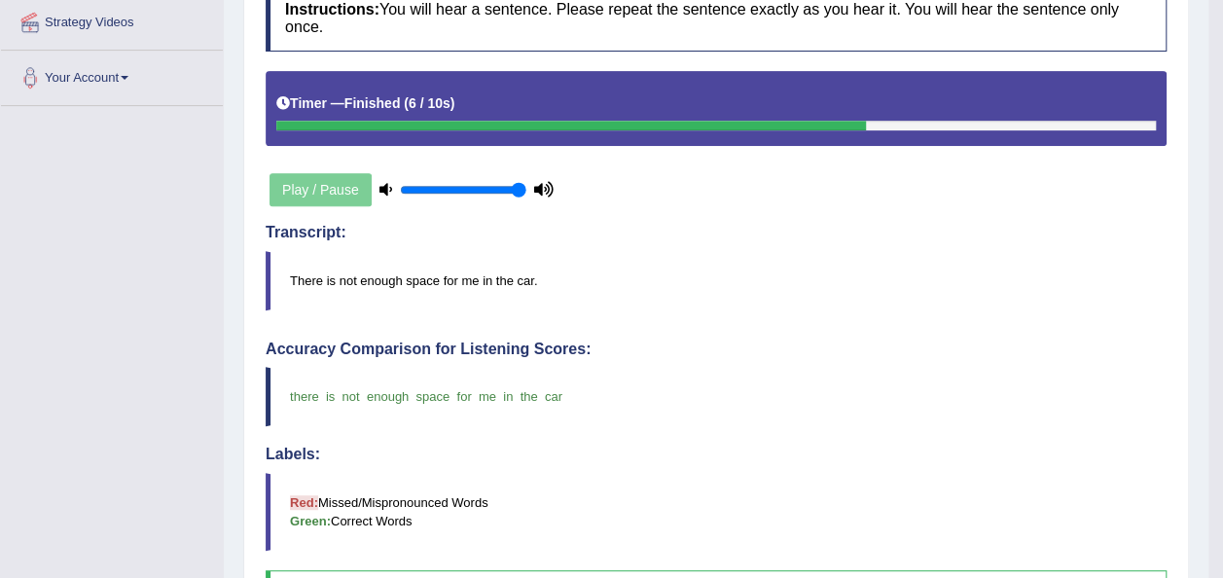
scroll to position [172, 0]
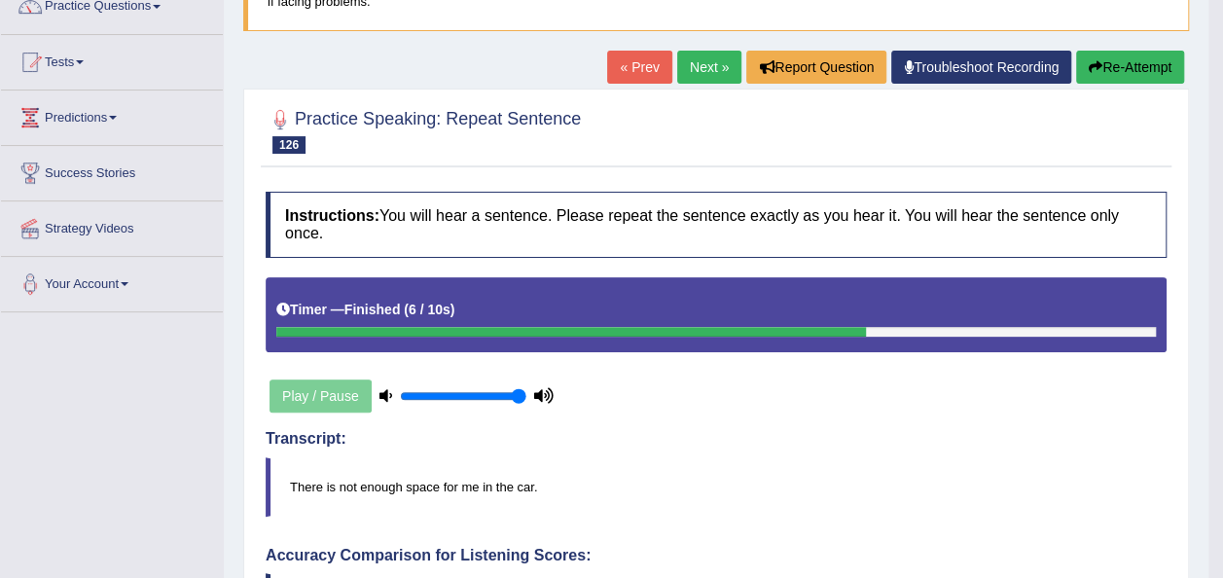
click at [708, 61] on link "Next »" at bounding box center [709, 67] width 64 height 33
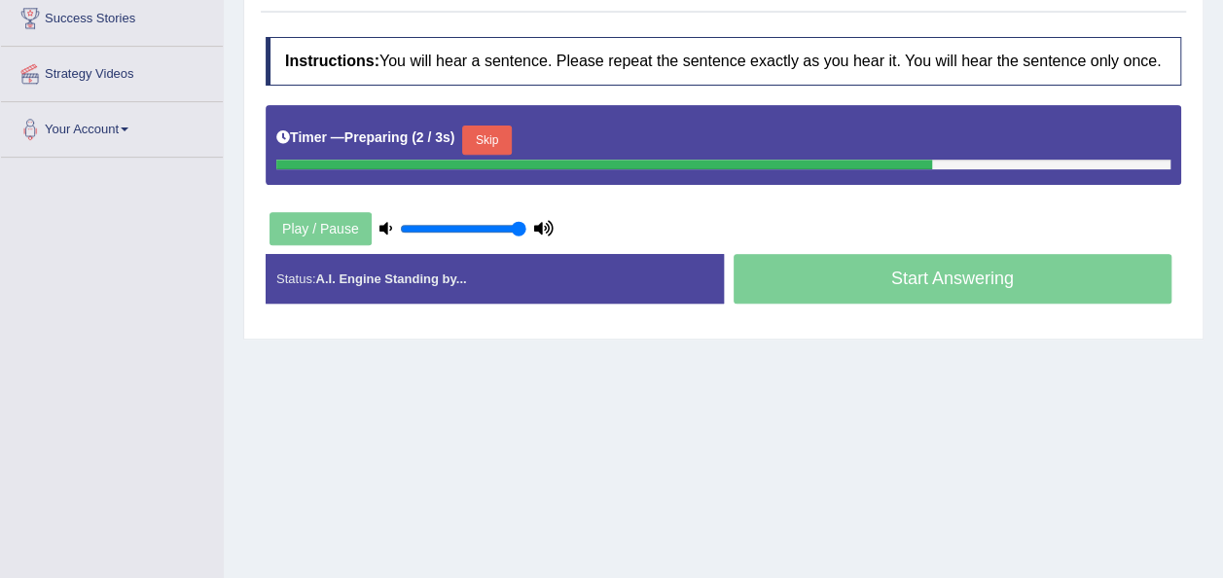
scroll to position [350, 0]
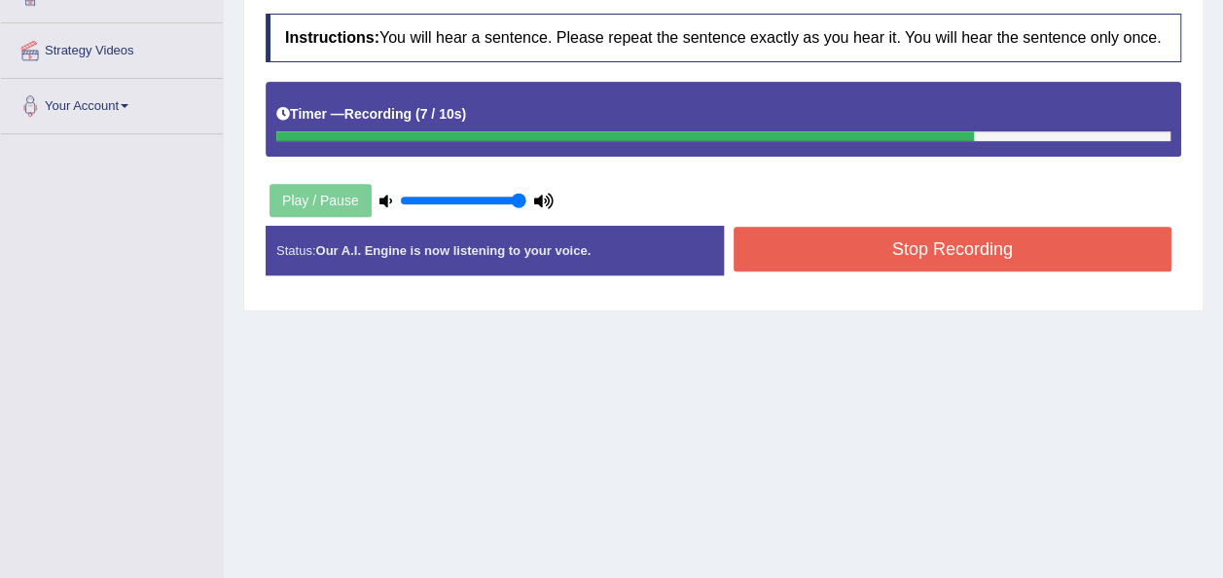
click at [839, 247] on button "Stop Recording" at bounding box center [953, 249] width 439 height 45
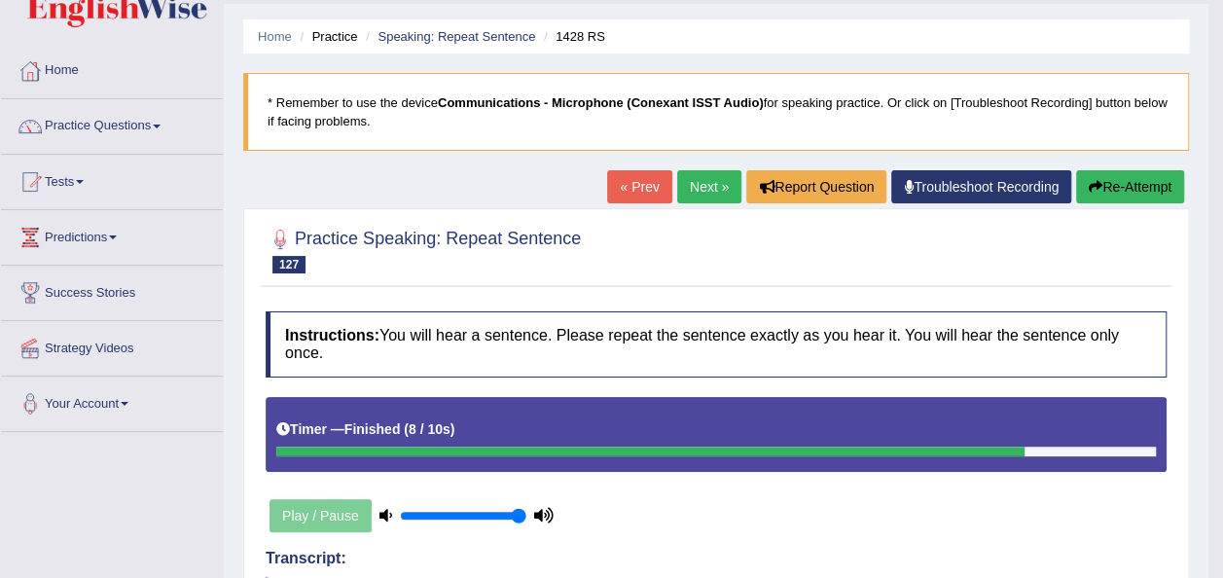
scroll to position [51, 0]
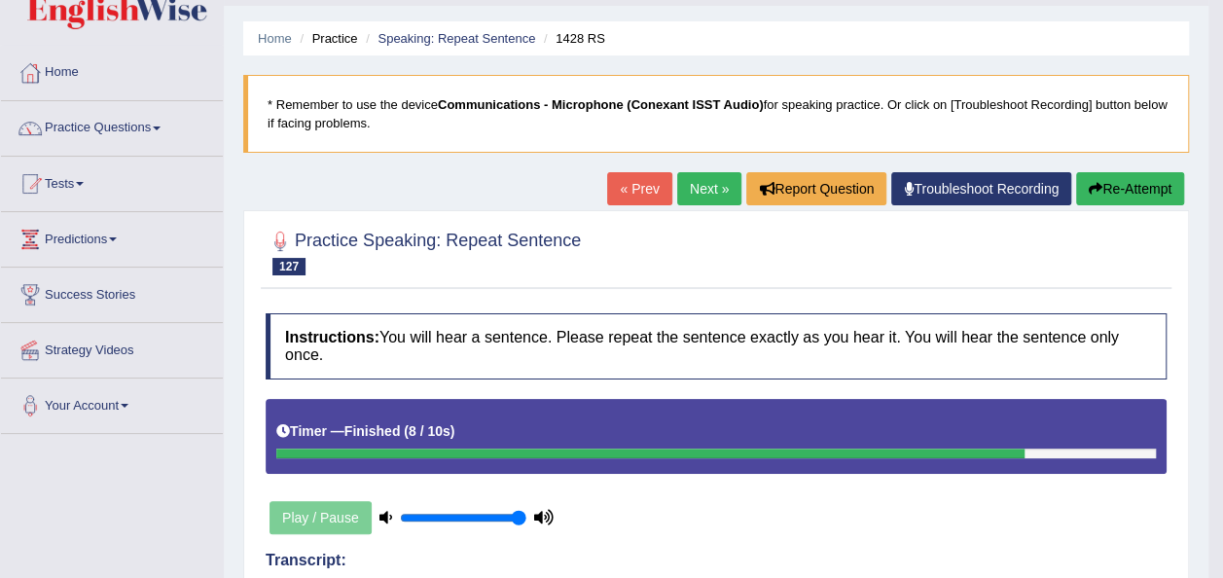
click at [707, 187] on link "Next »" at bounding box center [709, 188] width 64 height 33
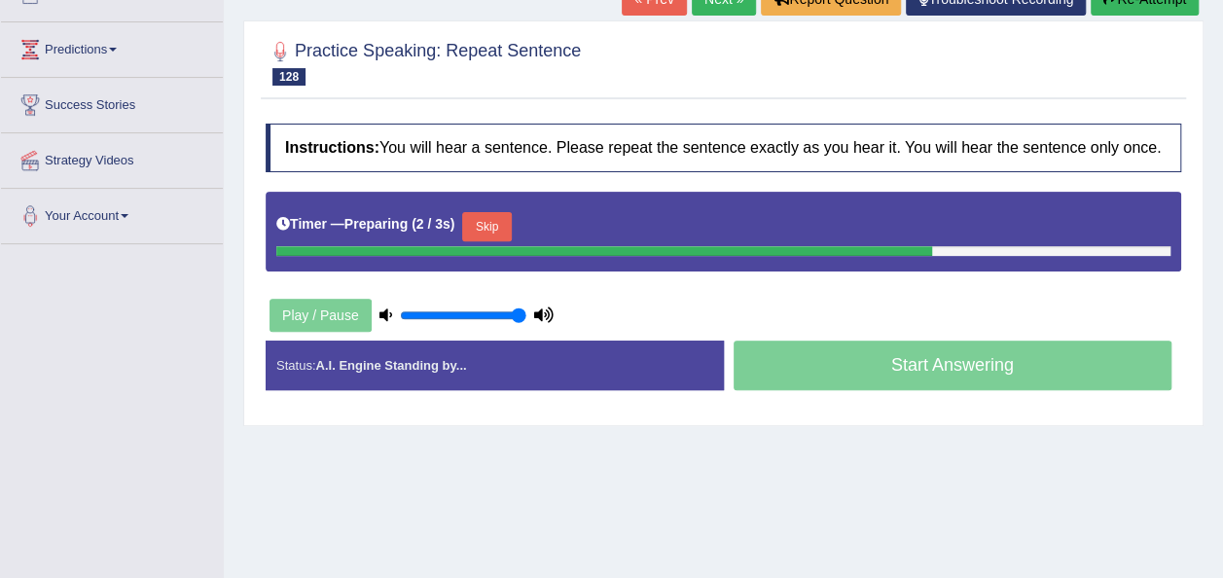
scroll to position [311, 0]
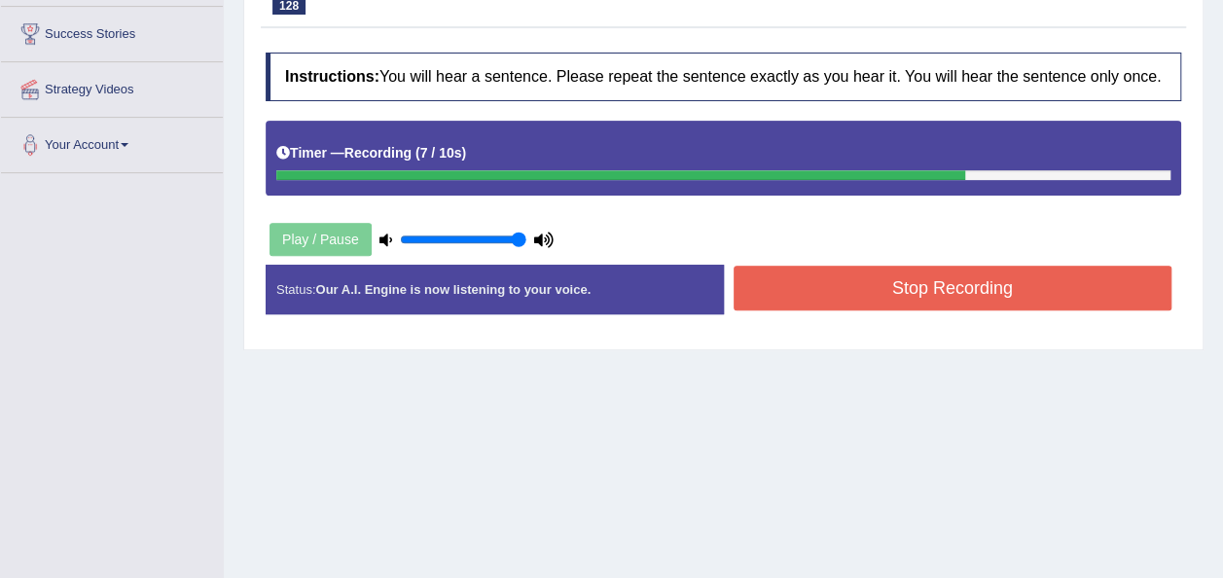
click at [789, 298] on button "Stop Recording" at bounding box center [953, 288] width 439 height 45
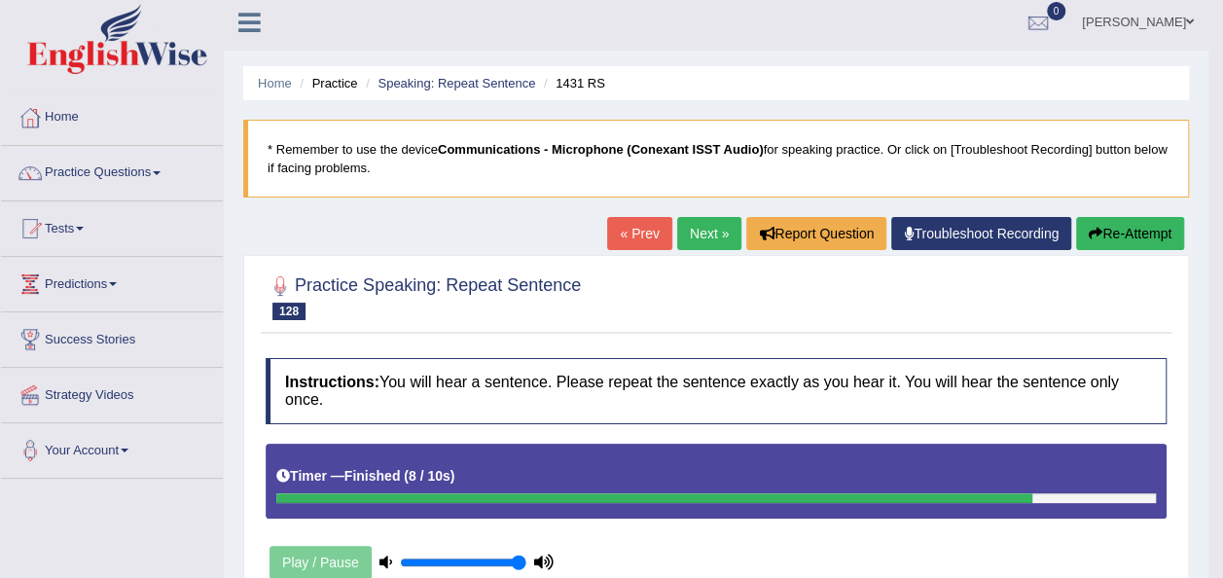
scroll to position [0, 0]
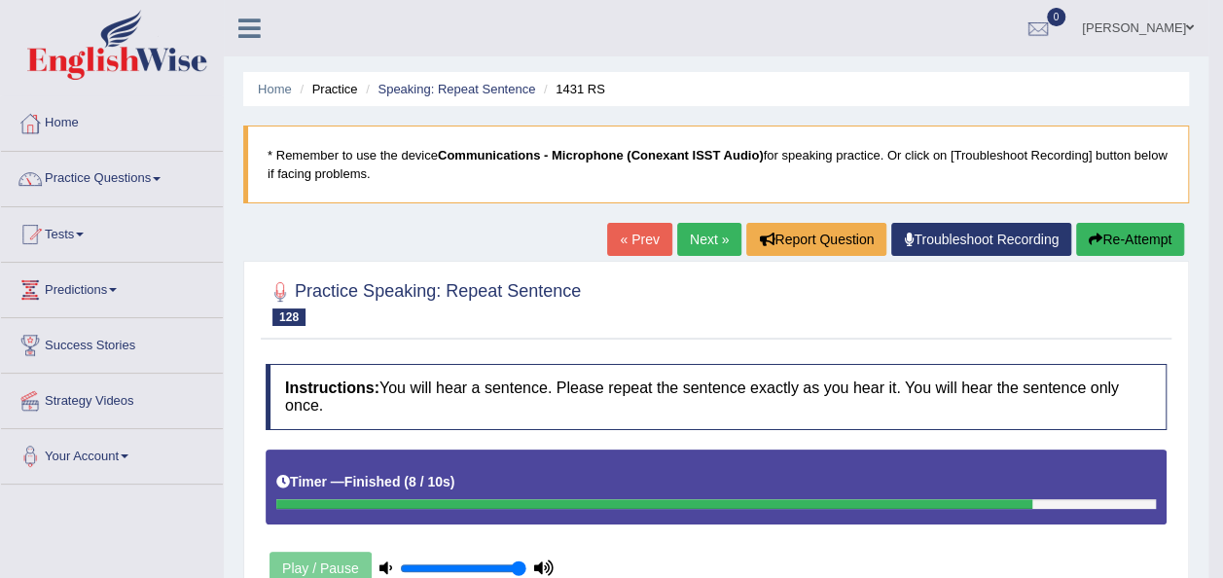
click at [789, 298] on div at bounding box center [716, 301] width 901 height 59
click at [698, 227] on link "Next »" at bounding box center [709, 239] width 64 height 33
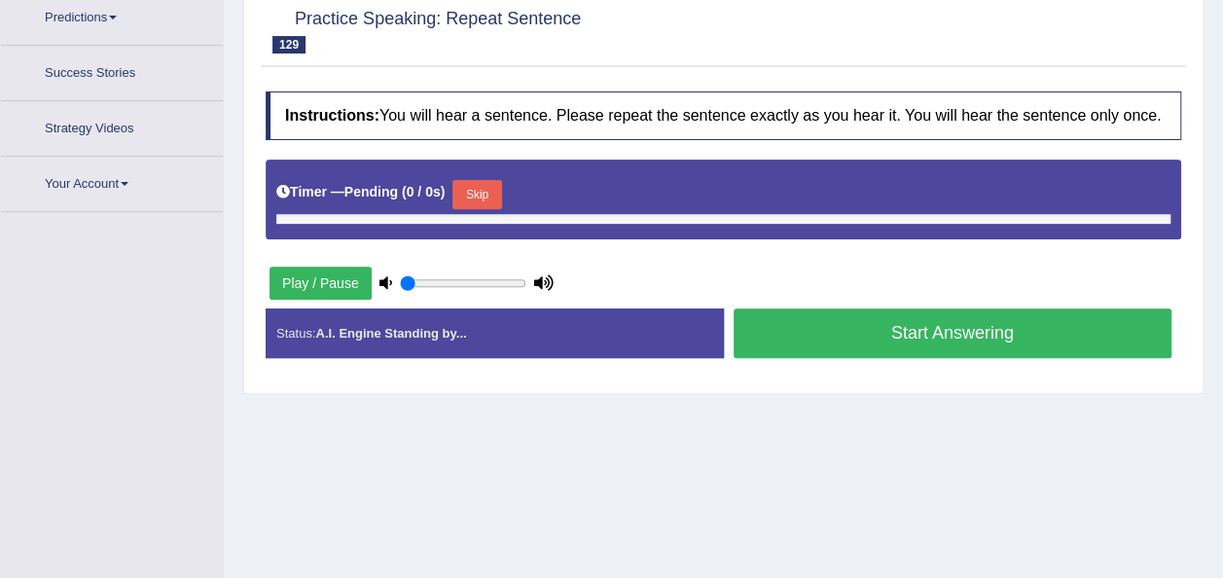
type input "1"
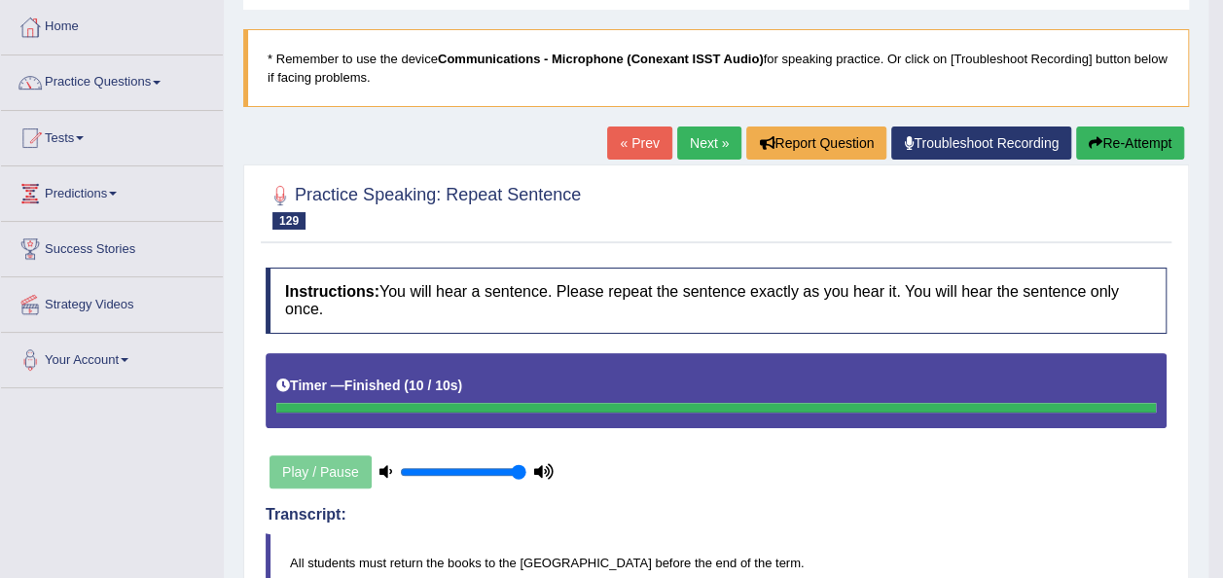
scroll to position [91, 0]
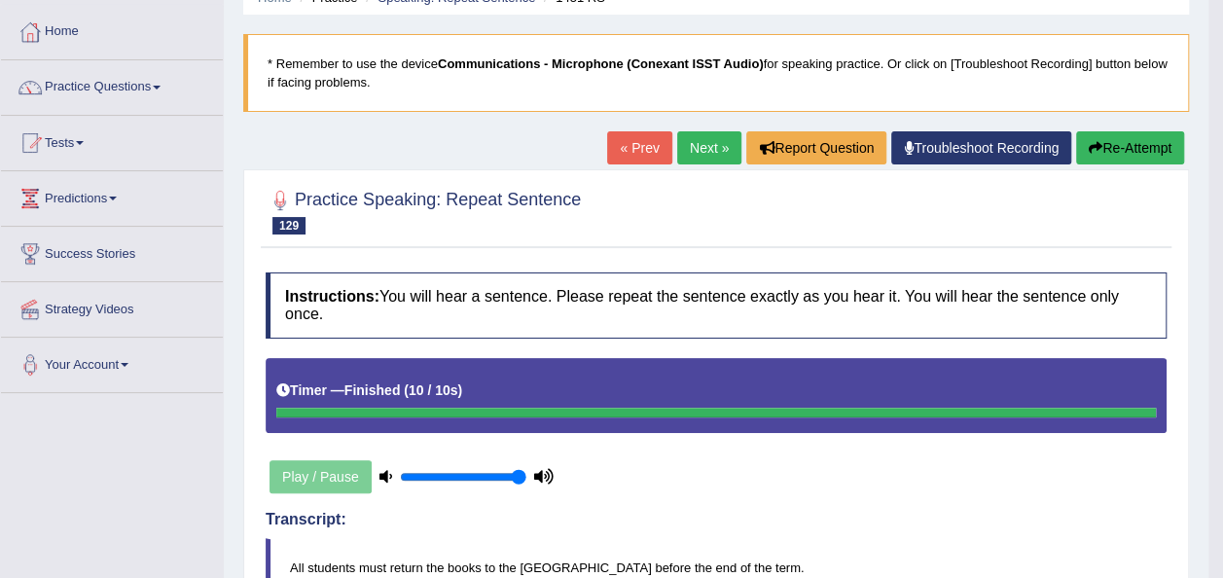
click at [697, 143] on link "Next »" at bounding box center [709, 147] width 64 height 33
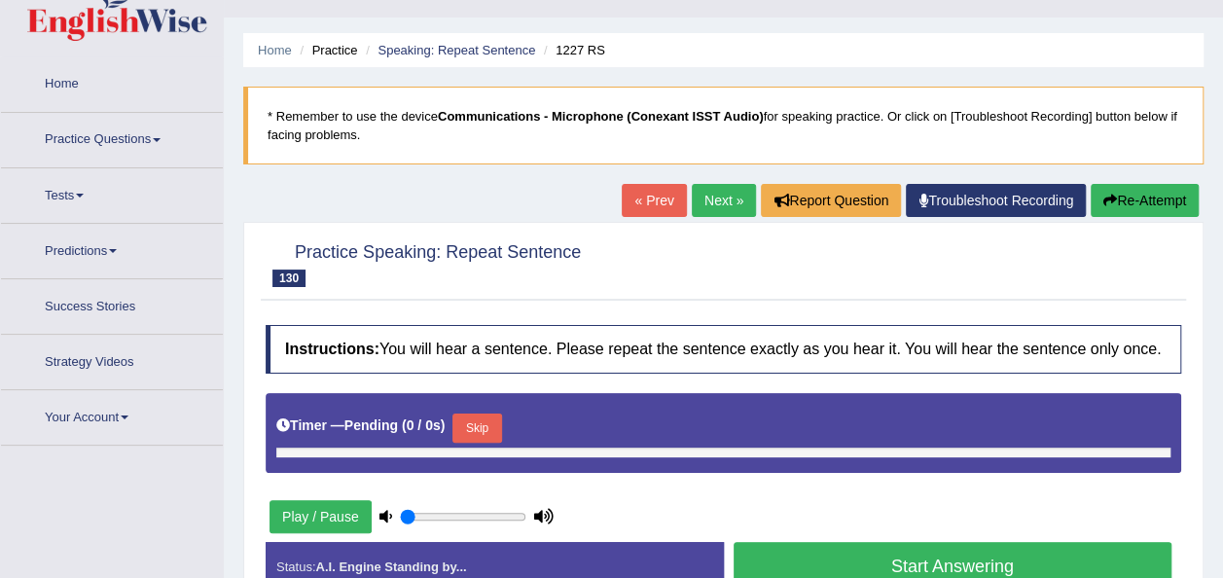
type input "1"
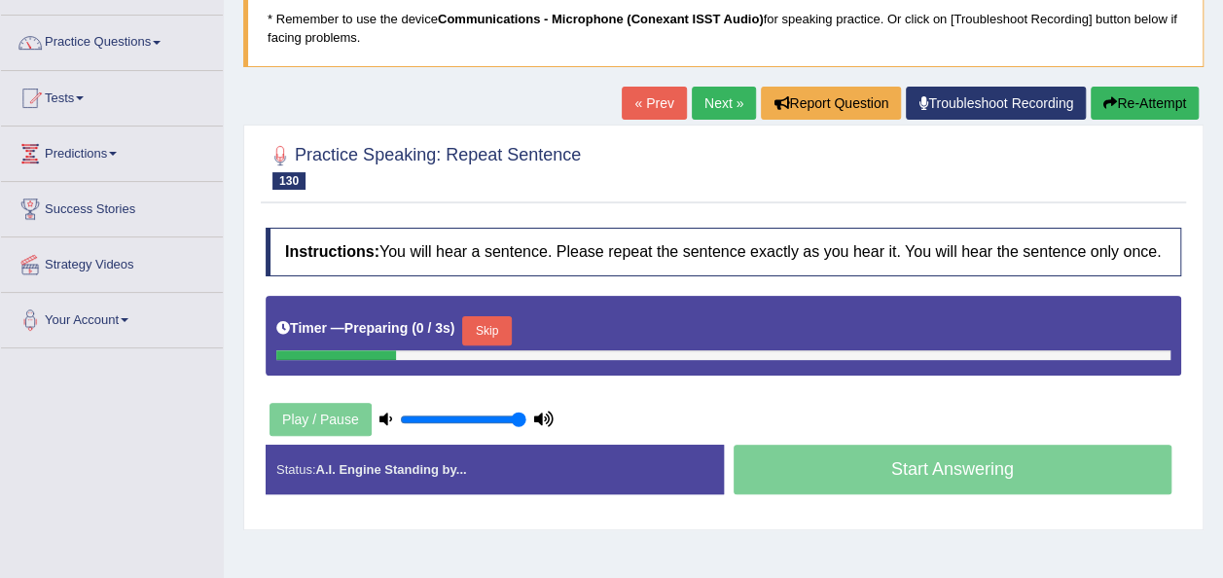
scroll to position [195, 0]
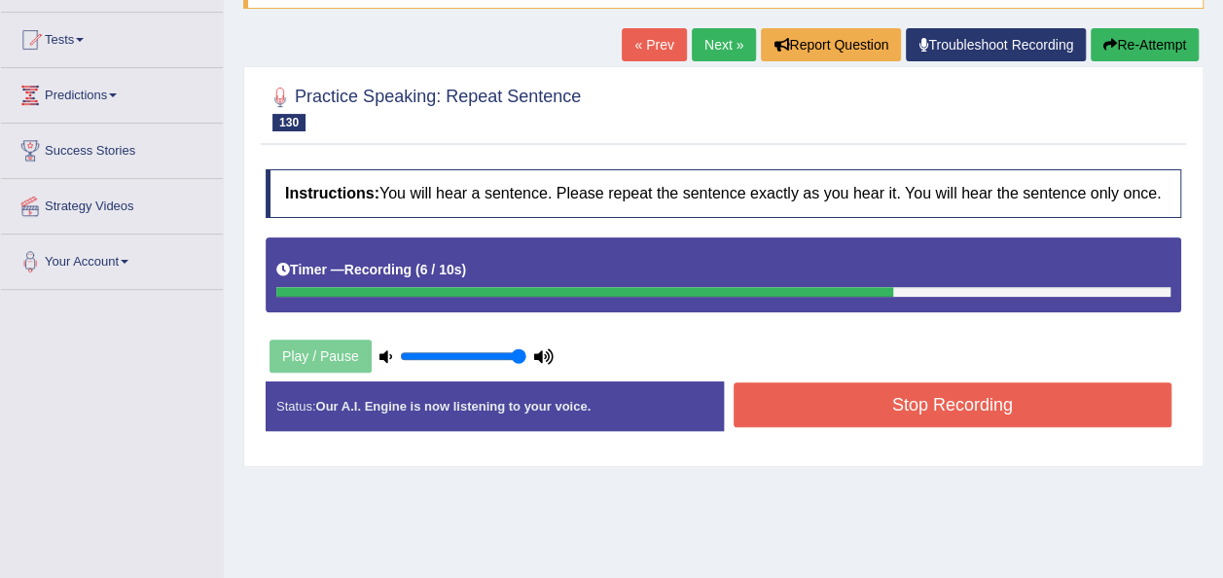
click at [818, 391] on button "Stop Recording" at bounding box center [953, 404] width 439 height 45
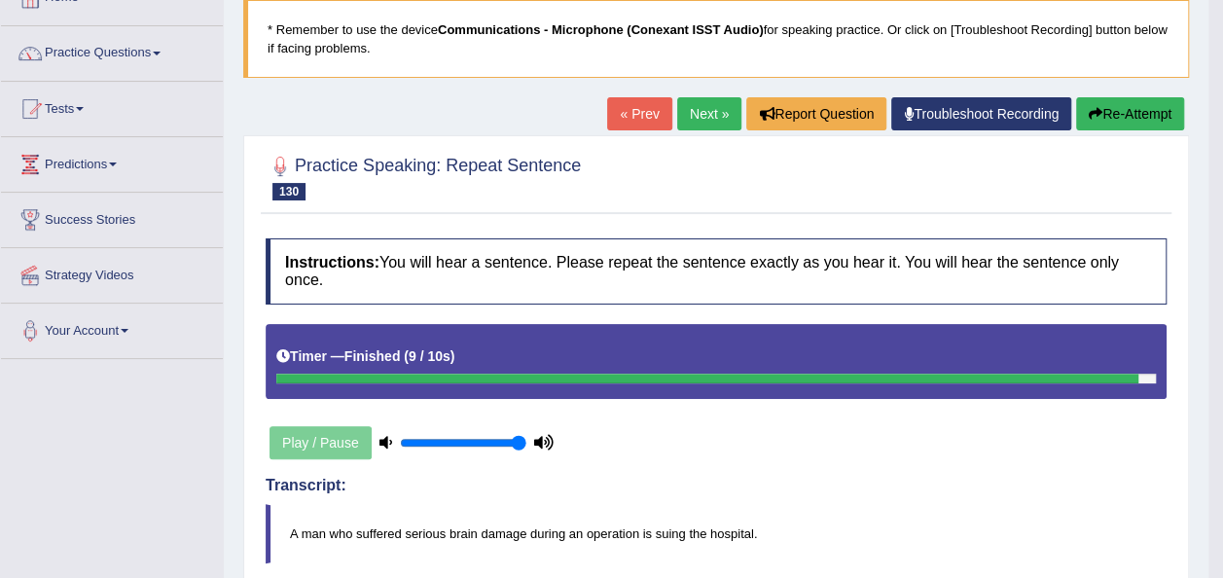
scroll to position [78, 0]
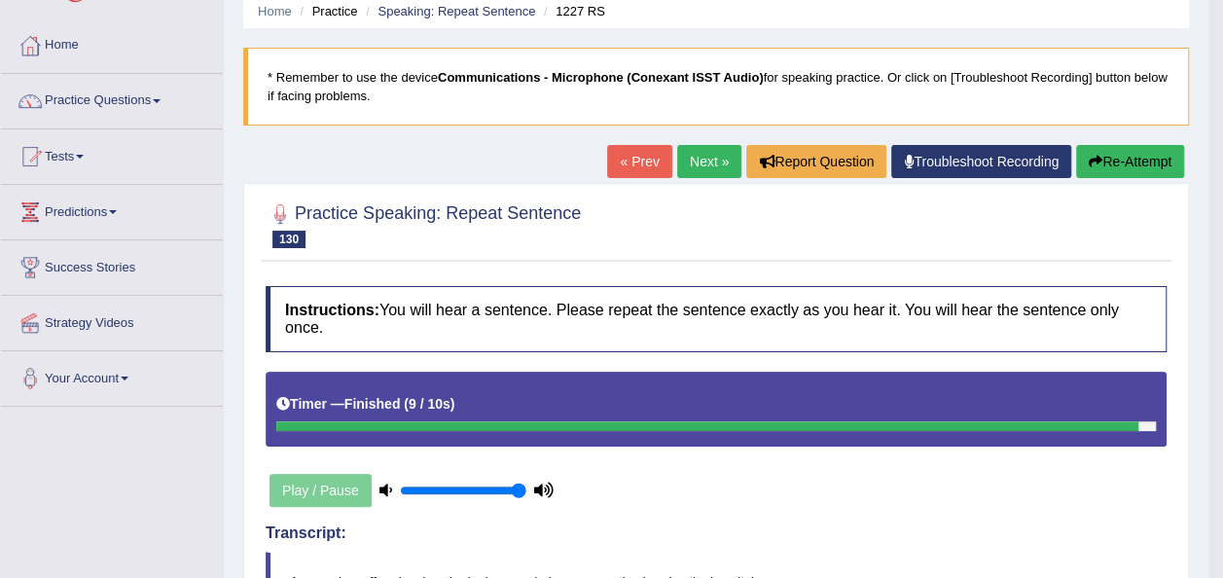
click at [700, 162] on link "Next »" at bounding box center [709, 161] width 64 height 33
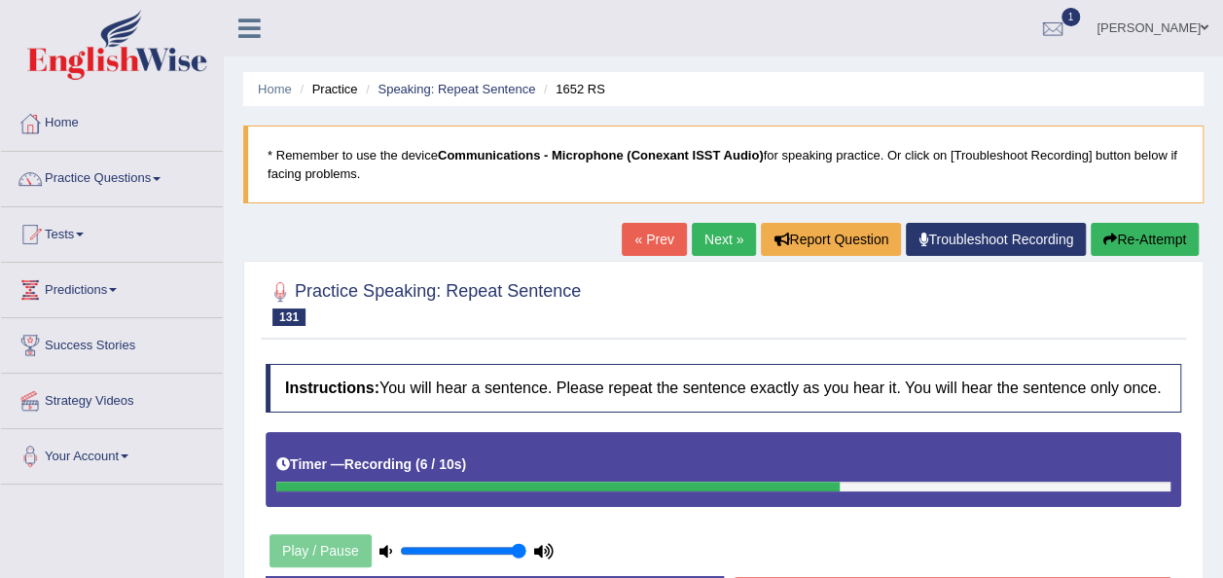
scroll to position [203, 0]
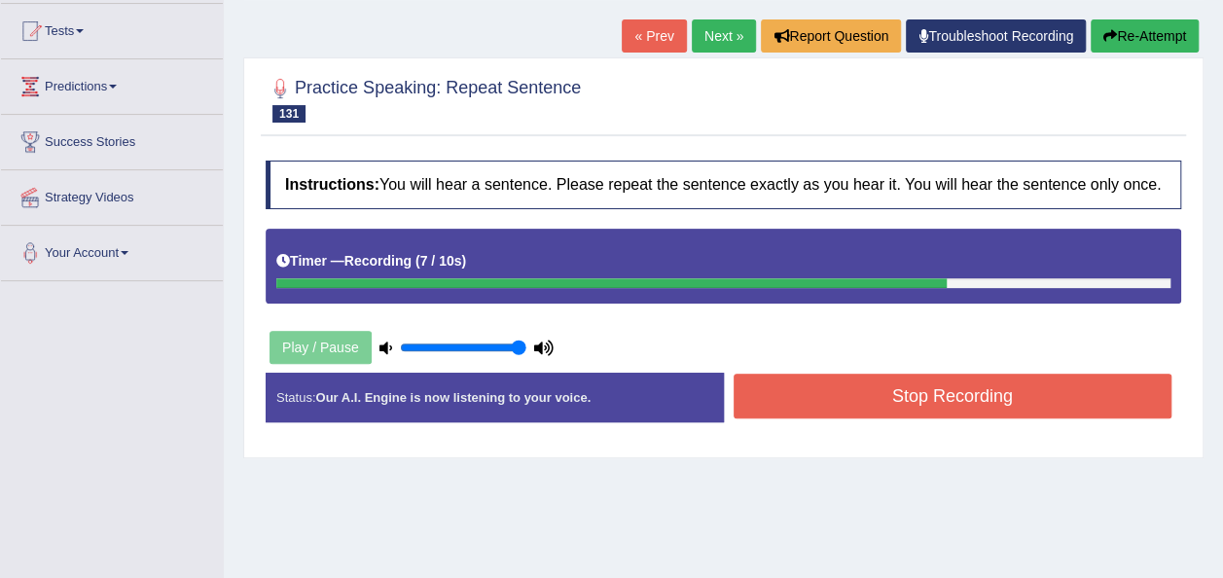
click at [1011, 381] on button "Stop Recording" at bounding box center [953, 396] width 439 height 45
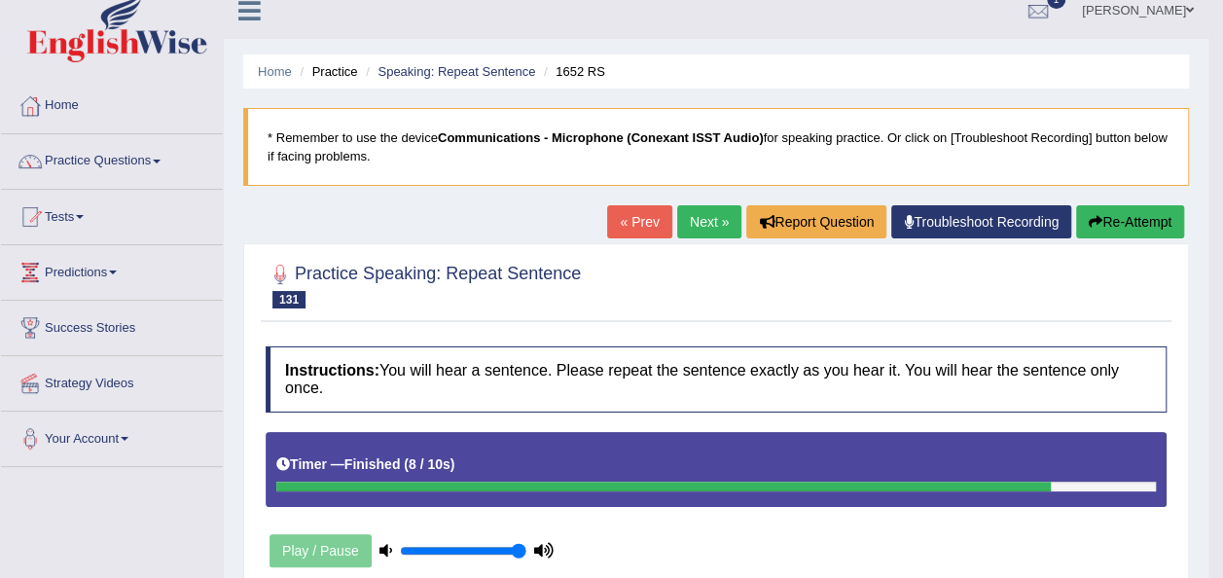
scroll to position [0, 0]
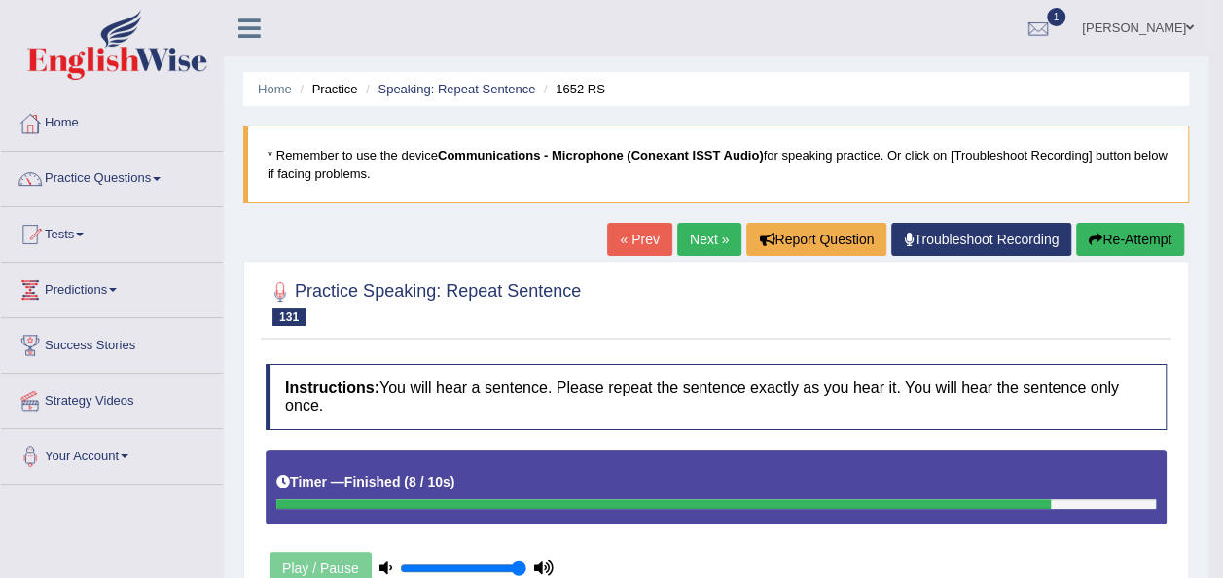
click at [695, 244] on link "Next »" at bounding box center [709, 239] width 64 height 33
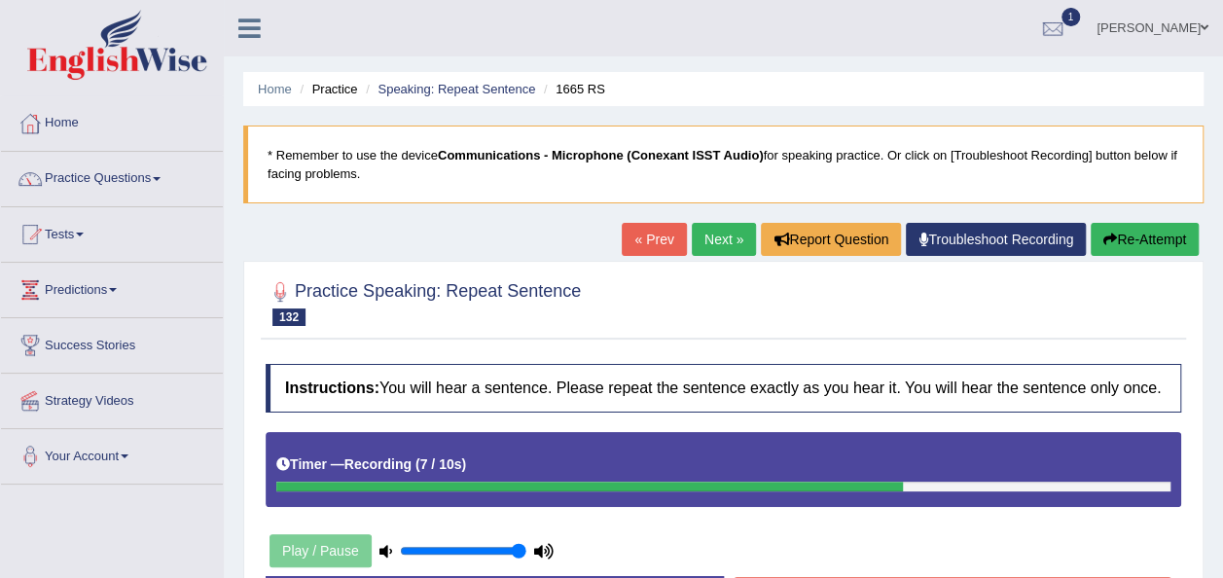
scroll to position [444, 0]
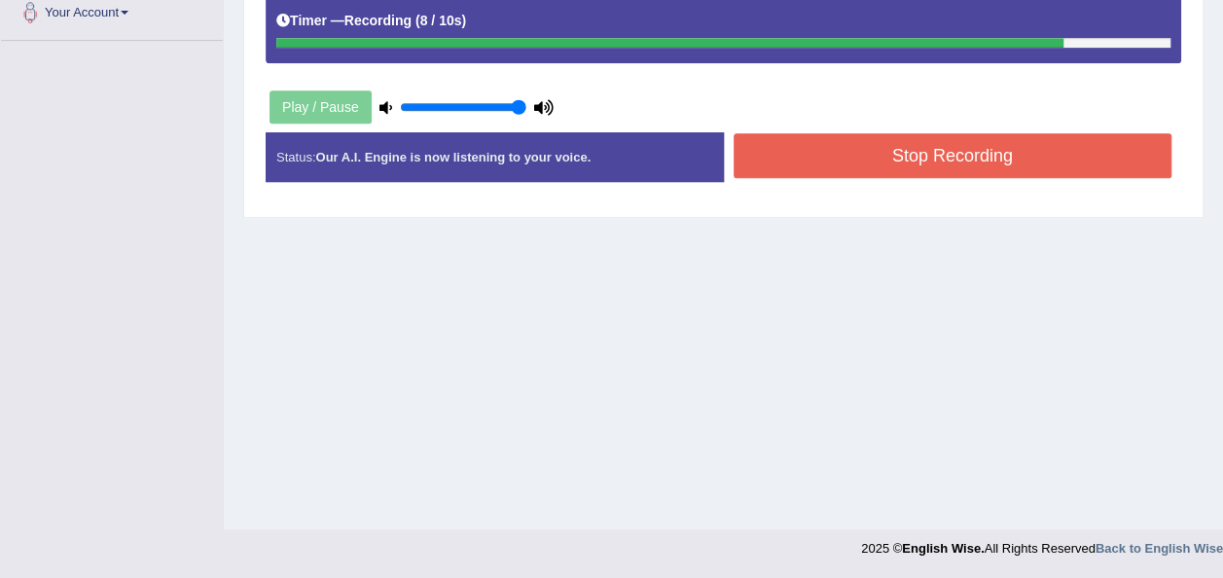
click at [973, 157] on button "Stop Recording" at bounding box center [953, 155] width 439 height 45
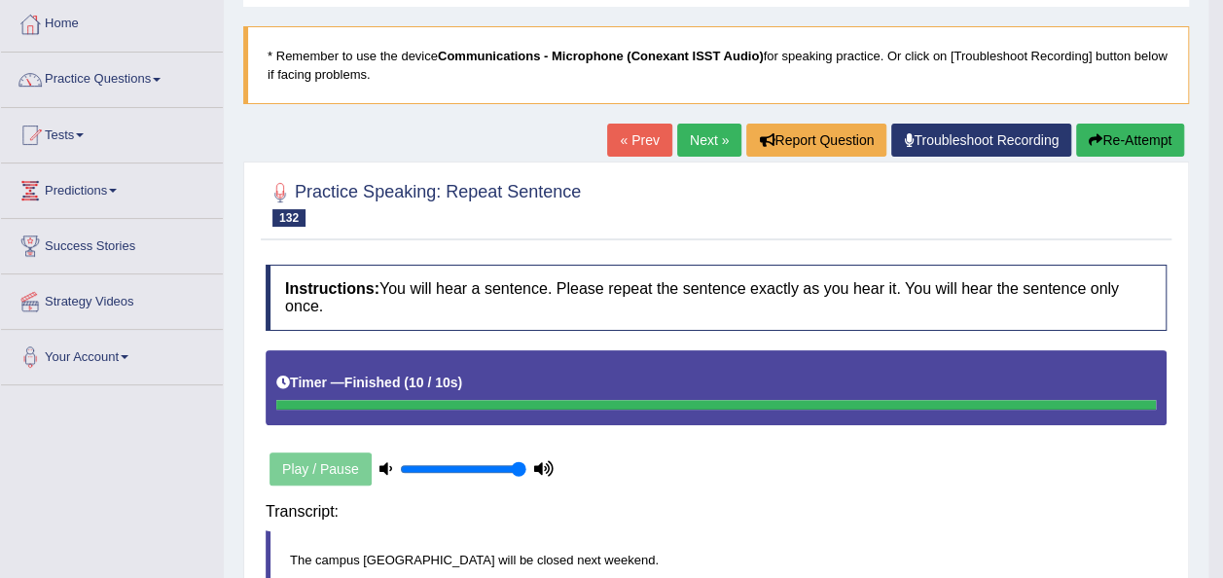
scroll to position [131, 0]
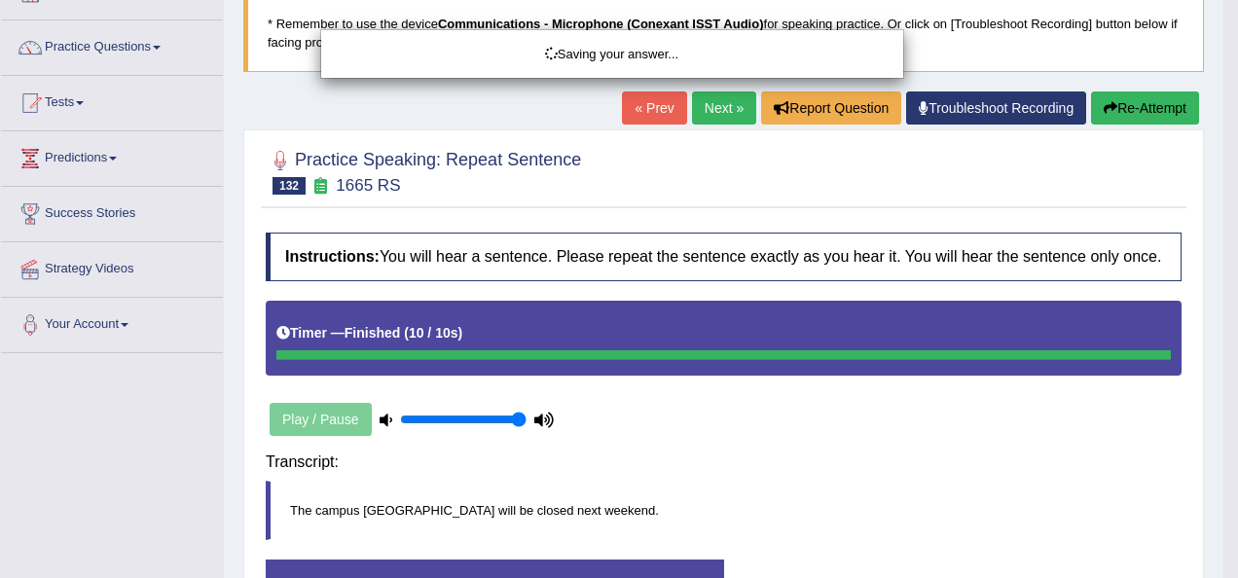
drag, startPoint x: 1229, startPoint y: 102, endPoint x: 1232, endPoint y: 212, distance: 110.0
click at [1222, 212] on html "Toggle navigation Home Practice Questions Speaking Practice Read Aloud Repeat S…" at bounding box center [619, 158] width 1238 height 578
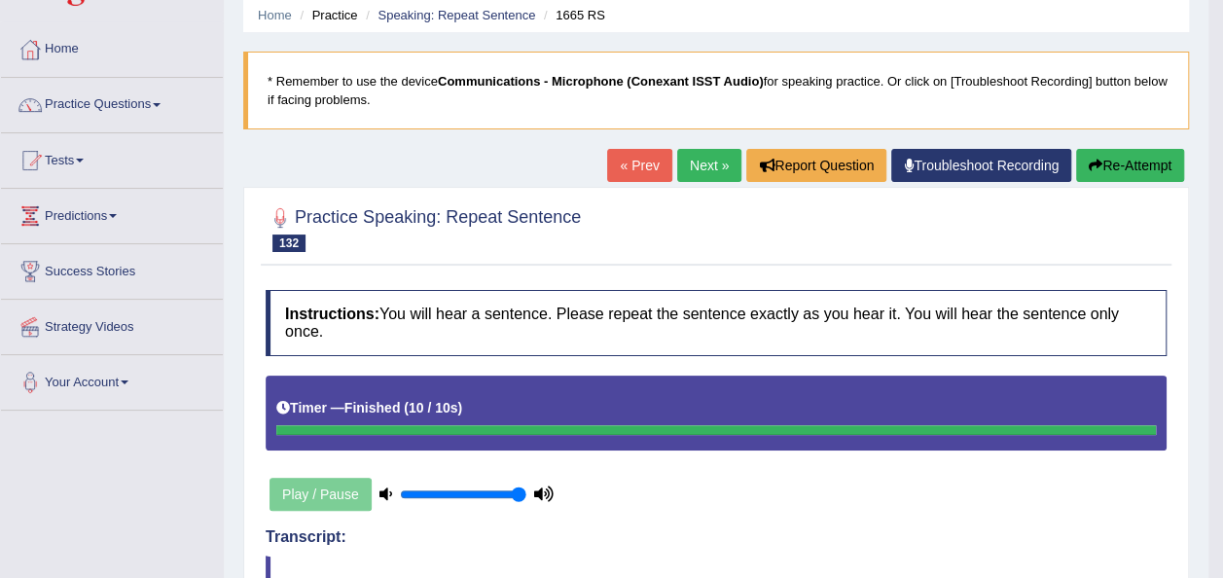
scroll to position [54, 0]
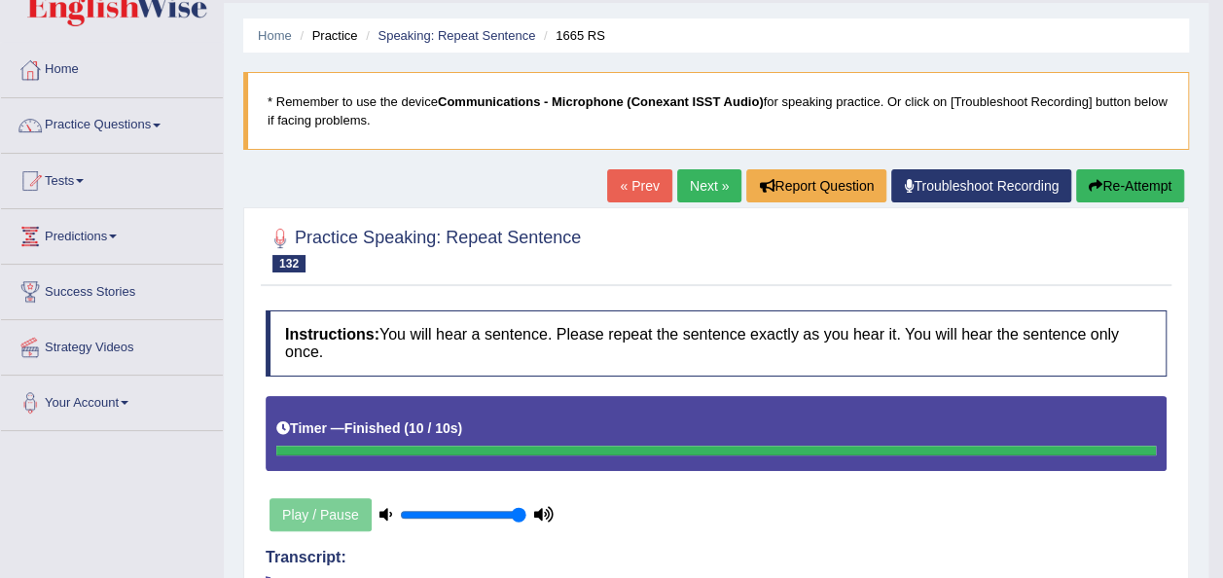
click at [679, 185] on link "Next »" at bounding box center [709, 185] width 64 height 33
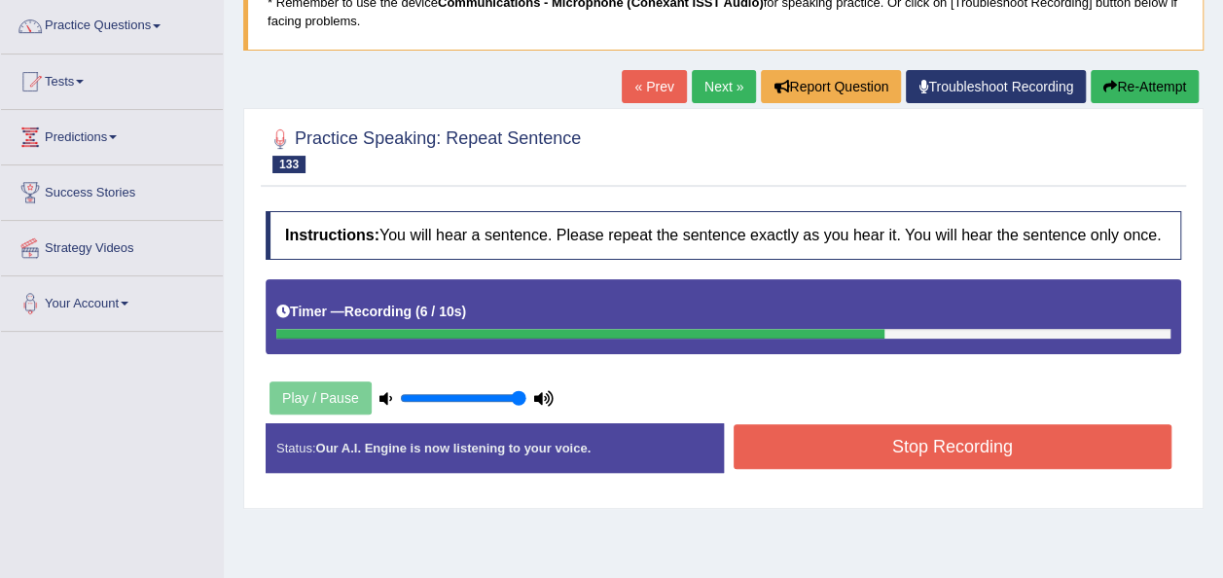
scroll to position [171, 0]
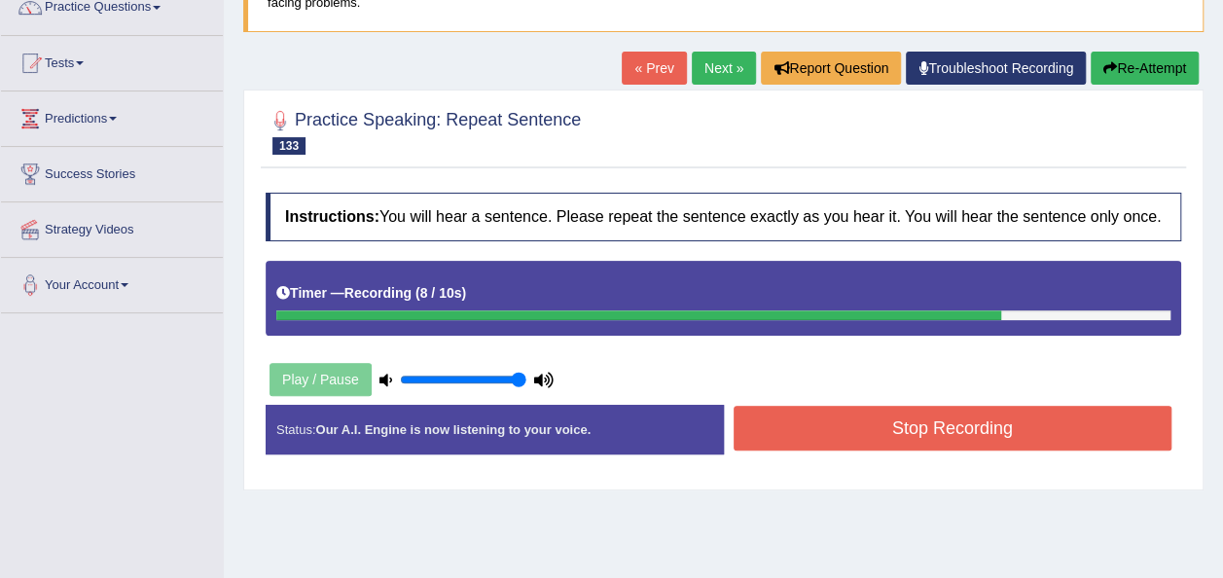
click at [928, 441] on button "Stop Recording" at bounding box center [953, 428] width 439 height 45
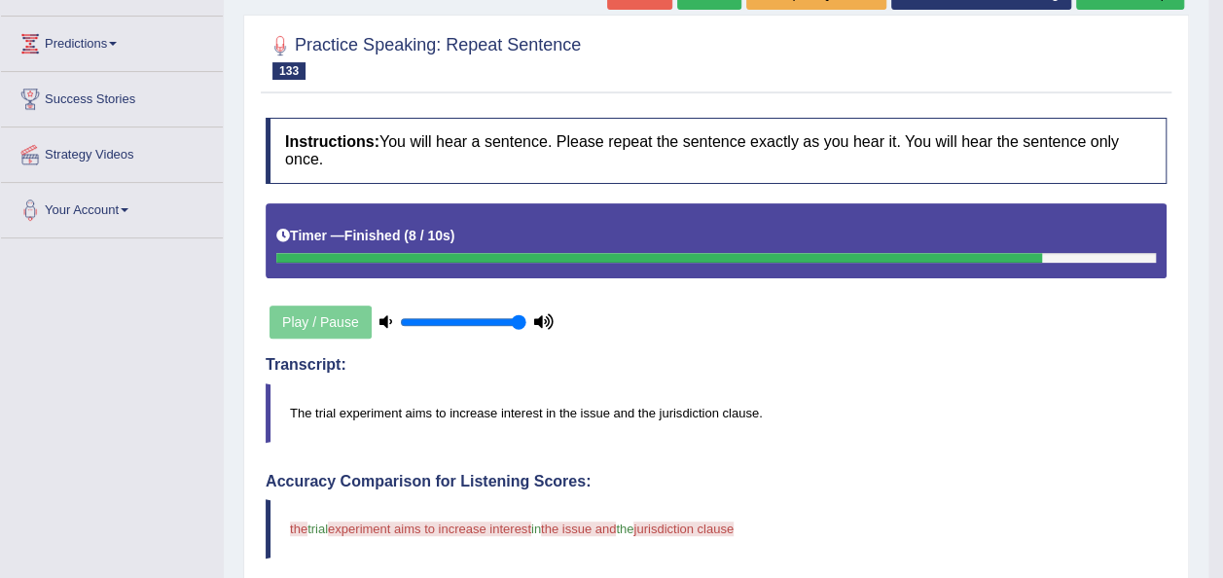
scroll to position [210, 0]
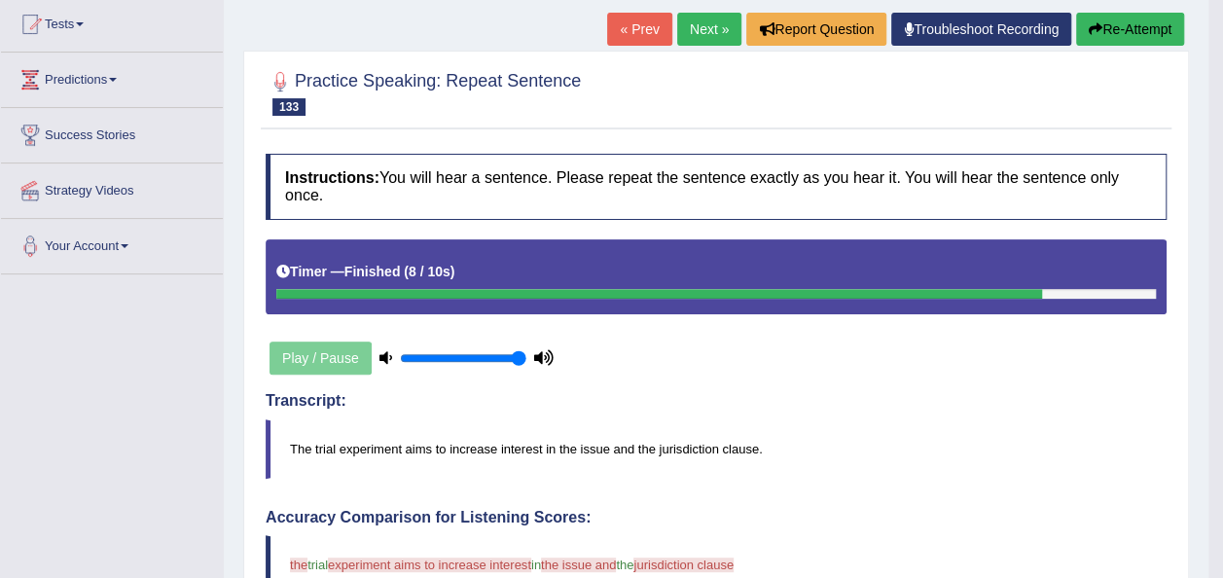
click at [1219, 53] on body "Toggle navigation Home Practice Questions Speaking Practice Read Aloud Repeat S…" at bounding box center [611, 79] width 1223 height 578
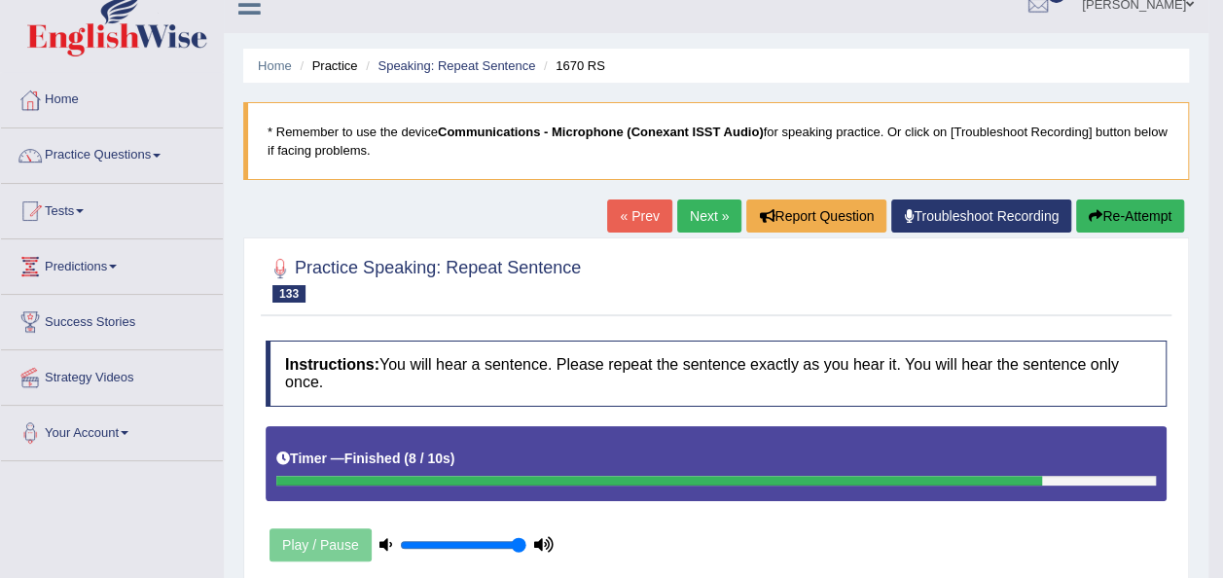
scroll to position [0, 0]
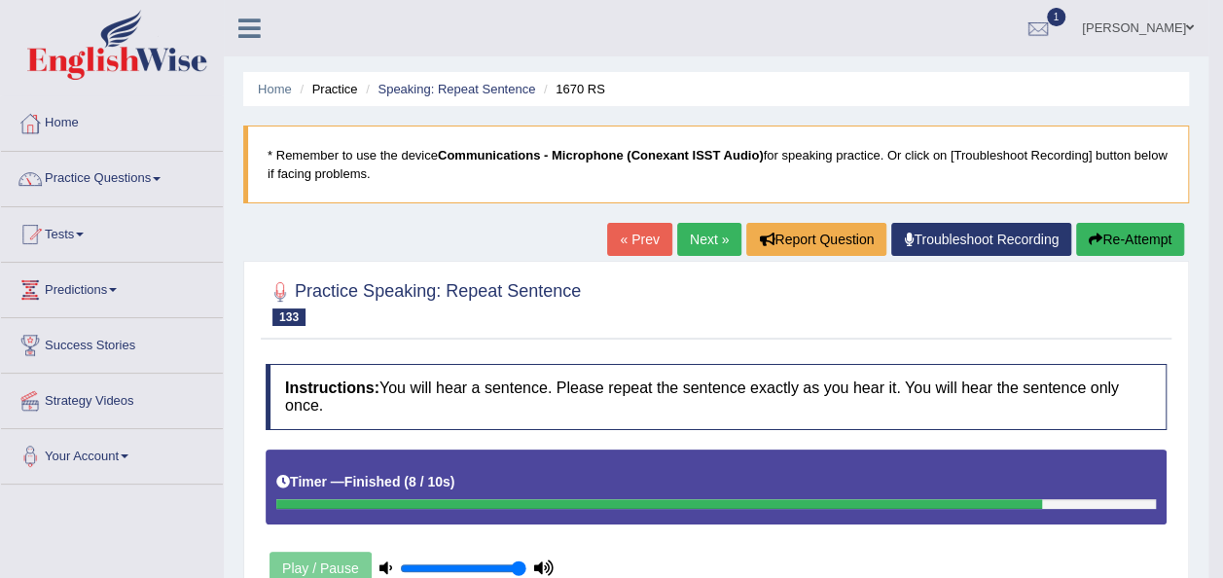
click at [1122, 245] on button "Re-Attempt" at bounding box center [1130, 239] width 108 height 33
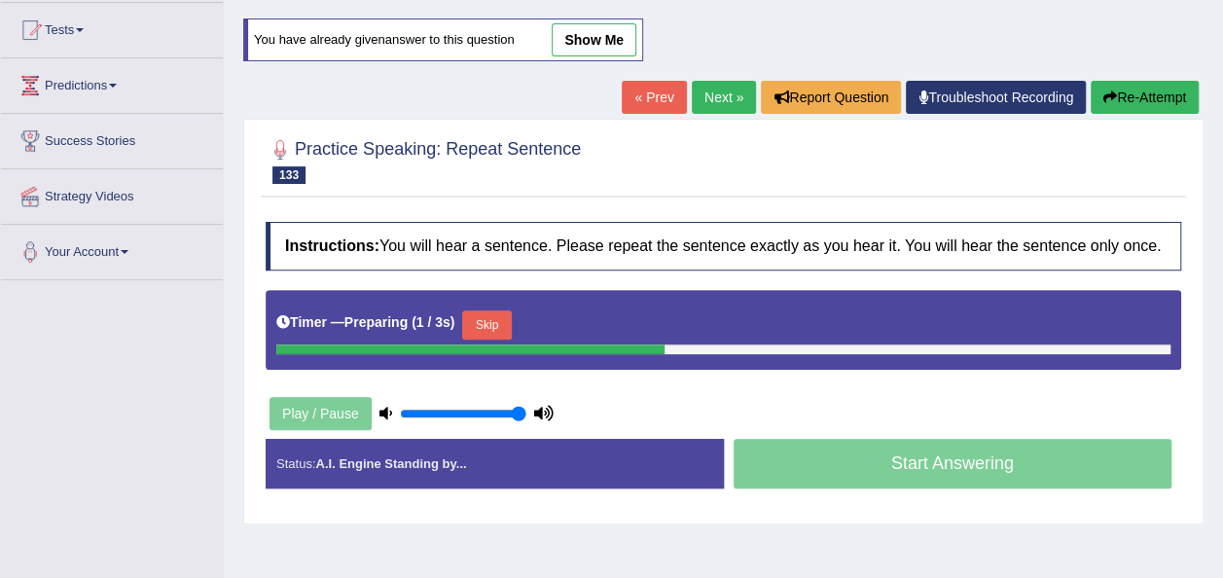
scroll to position [217, 0]
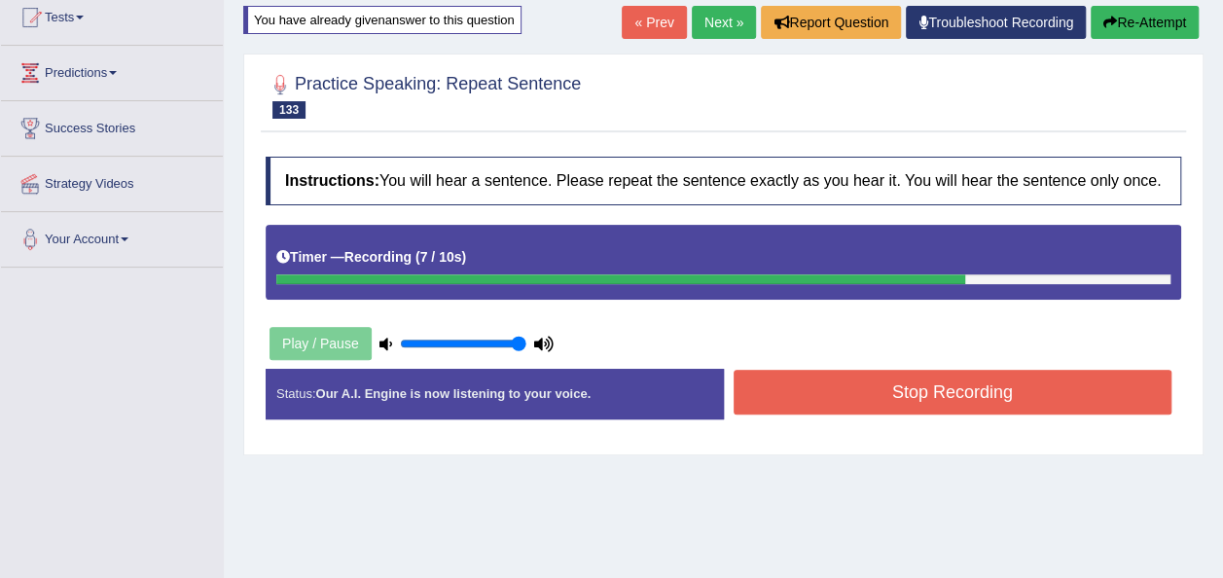
click at [819, 386] on button "Stop Recording" at bounding box center [953, 392] width 439 height 45
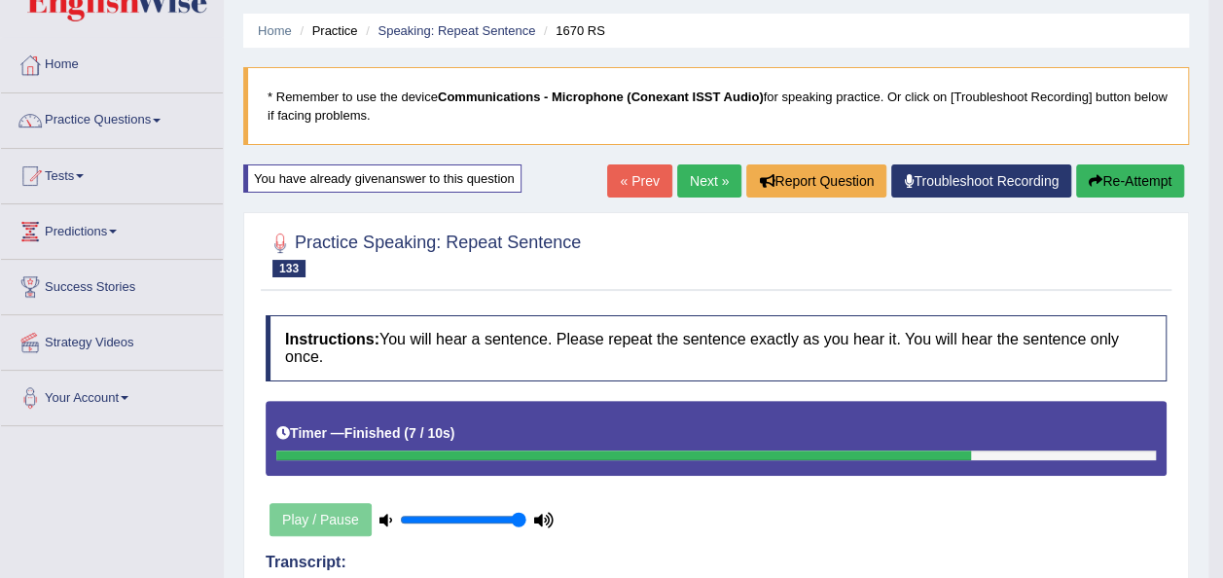
scroll to position [38, 0]
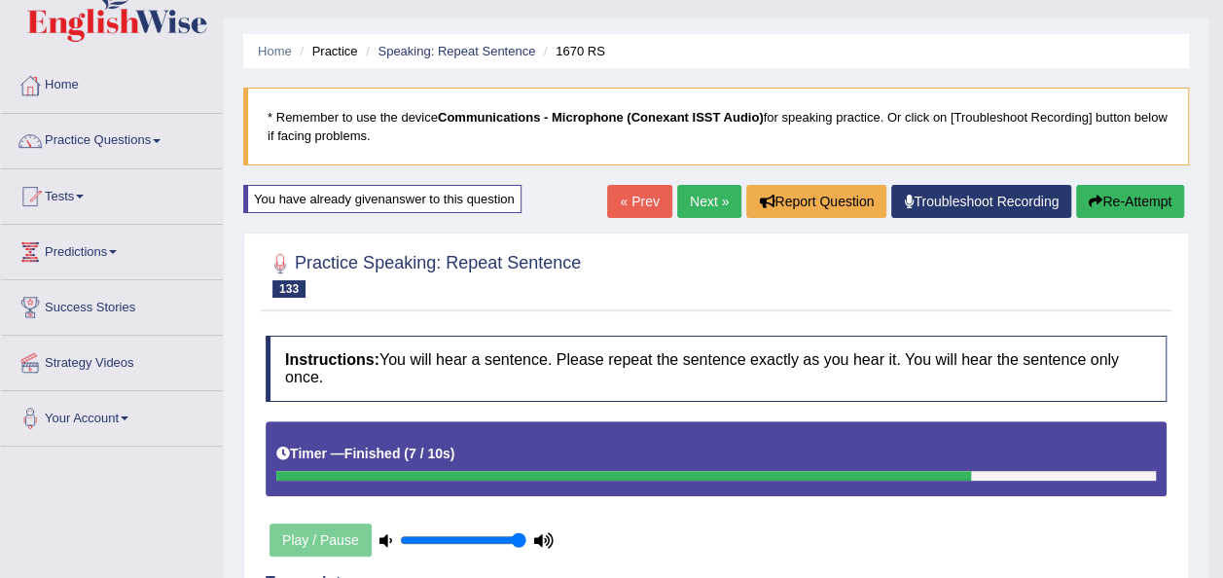
click at [704, 193] on link "Next »" at bounding box center [709, 201] width 64 height 33
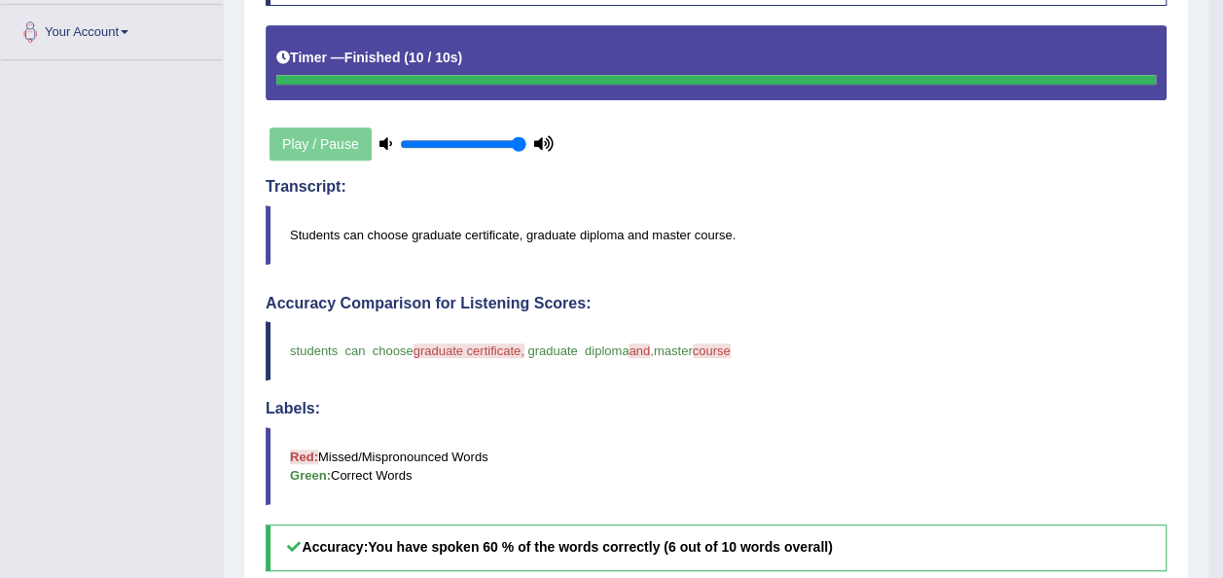
scroll to position [435, 0]
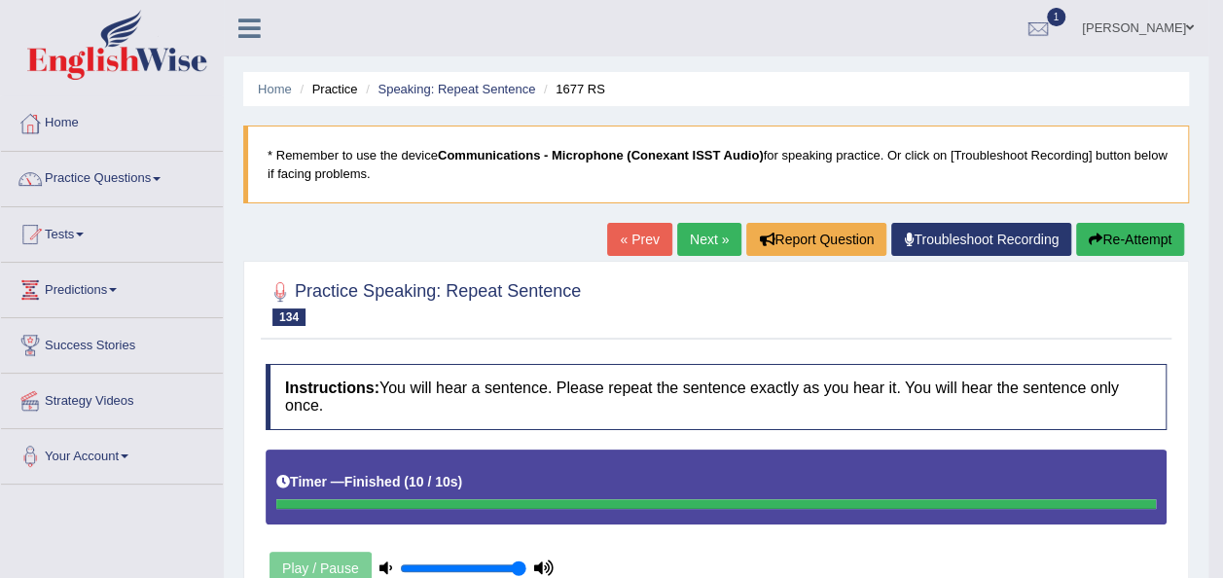
click at [1112, 246] on button "Re-Attempt" at bounding box center [1130, 239] width 108 height 33
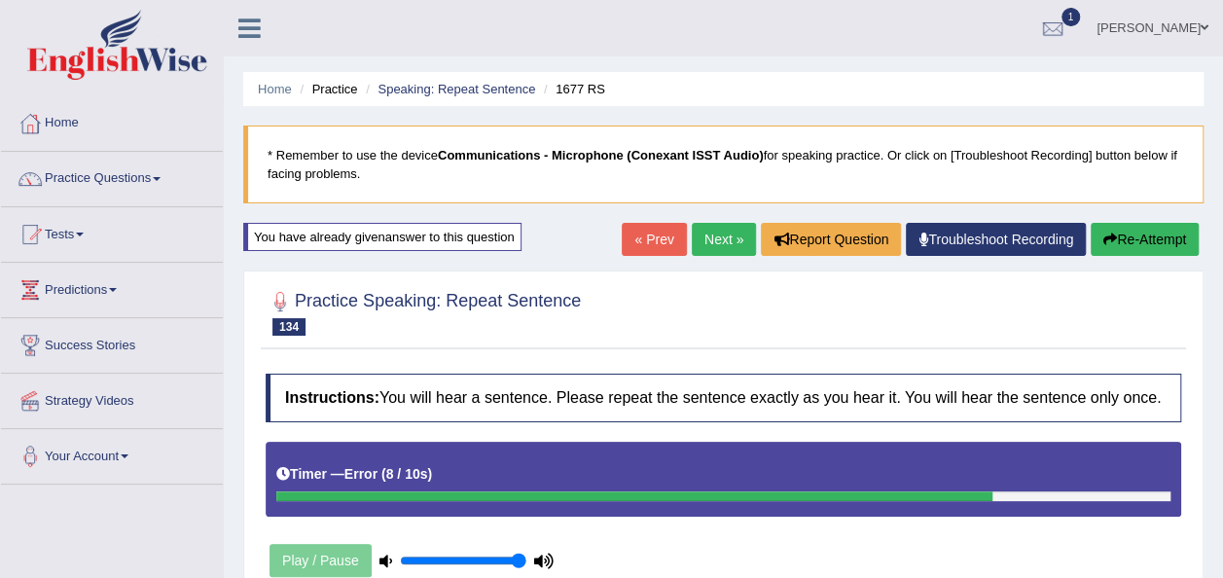
click at [1122, 243] on button "Re-Attempt" at bounding box center [1145, 239] width 108 height 33
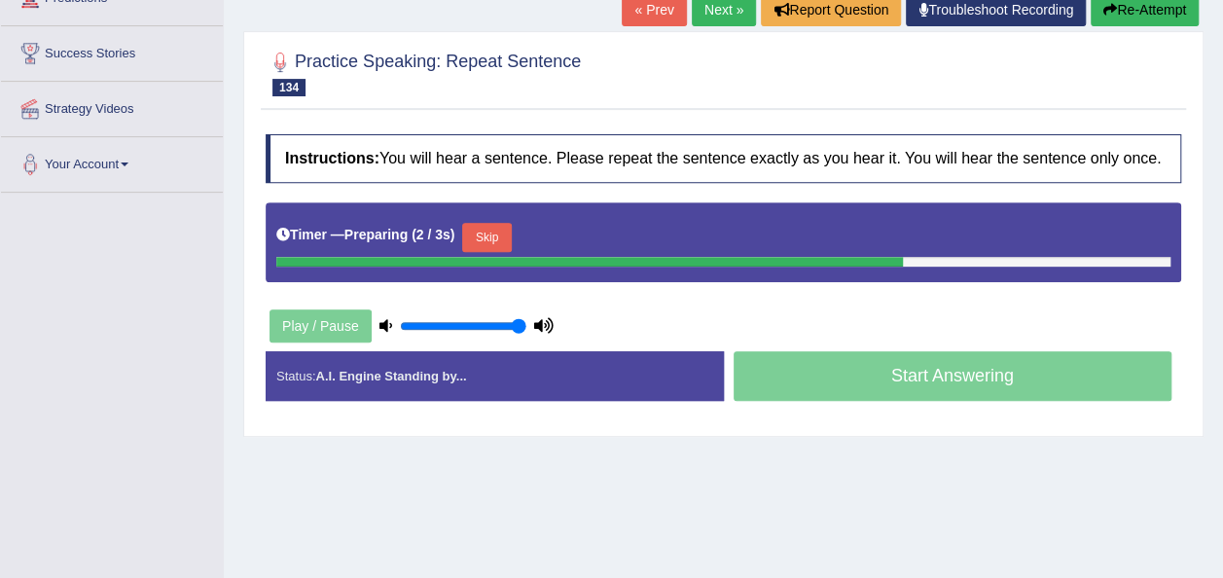
scroll to position [325, 0]
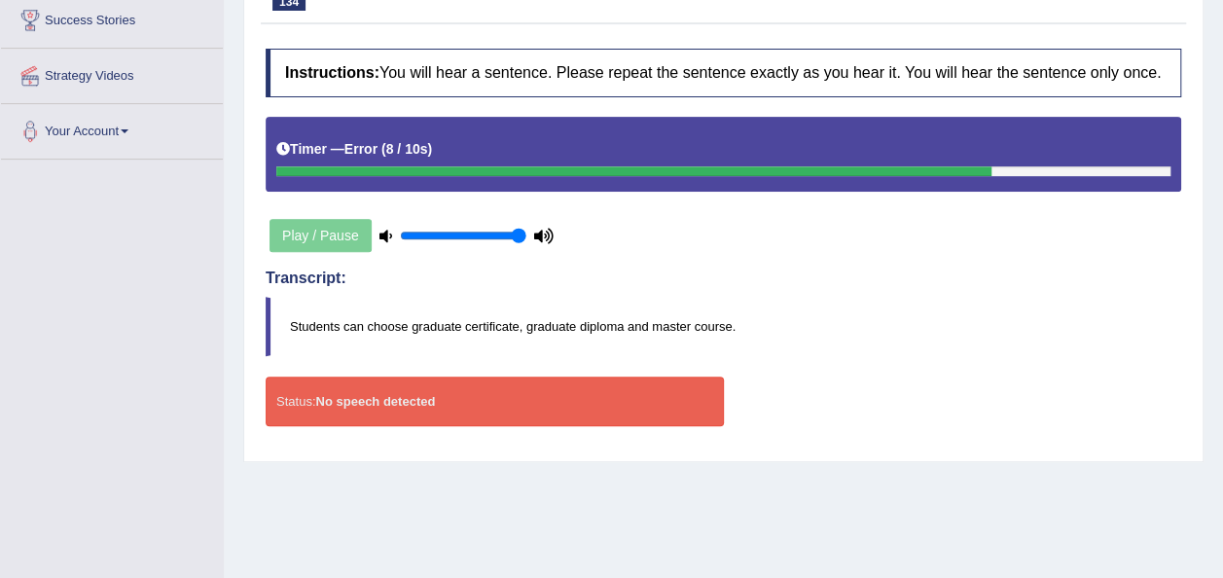
click at [560, 407] on div "Status: No speech detected" at bounding box center [495, 402] width 458 height 50
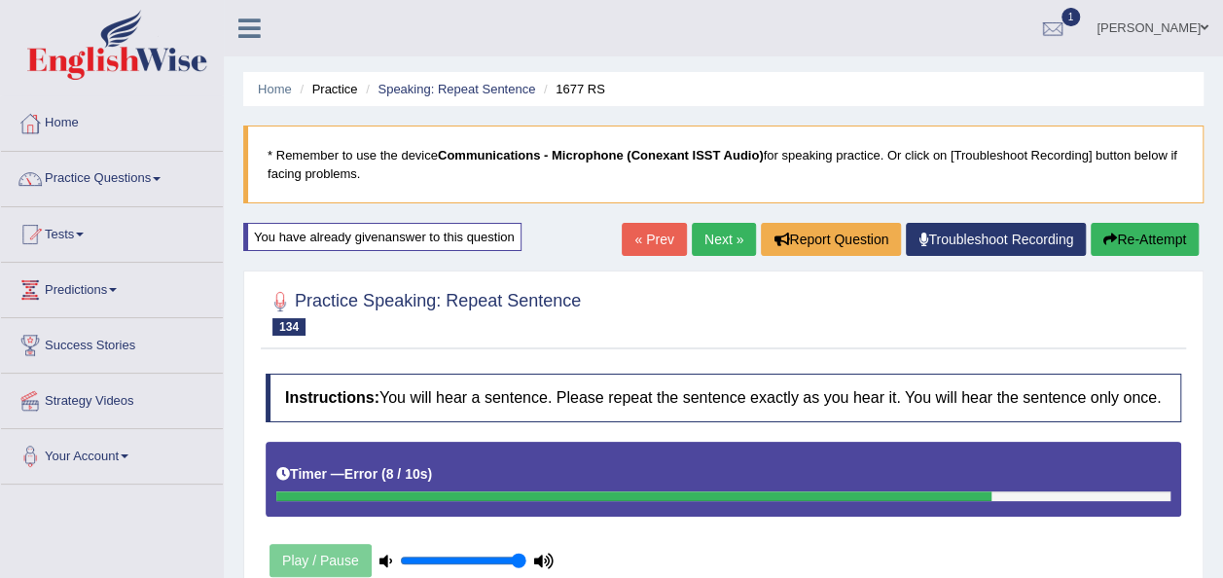
click at [1132, 232] on button "Re-Attempt" at bounding box center [1145, 239] width 108 height 33
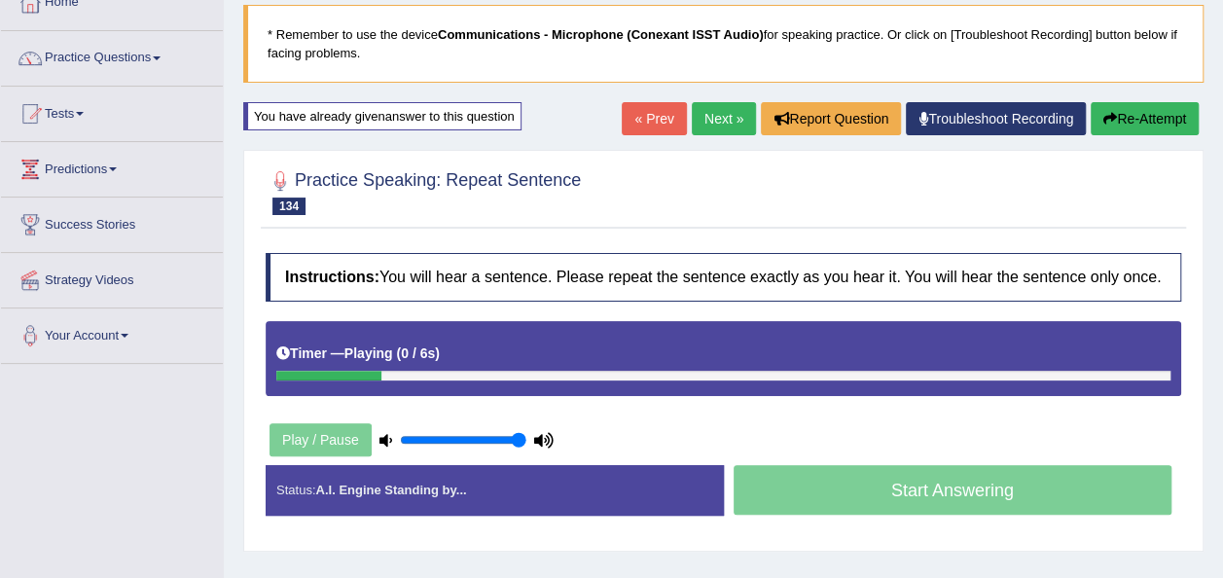
scroll to position [140, 0]
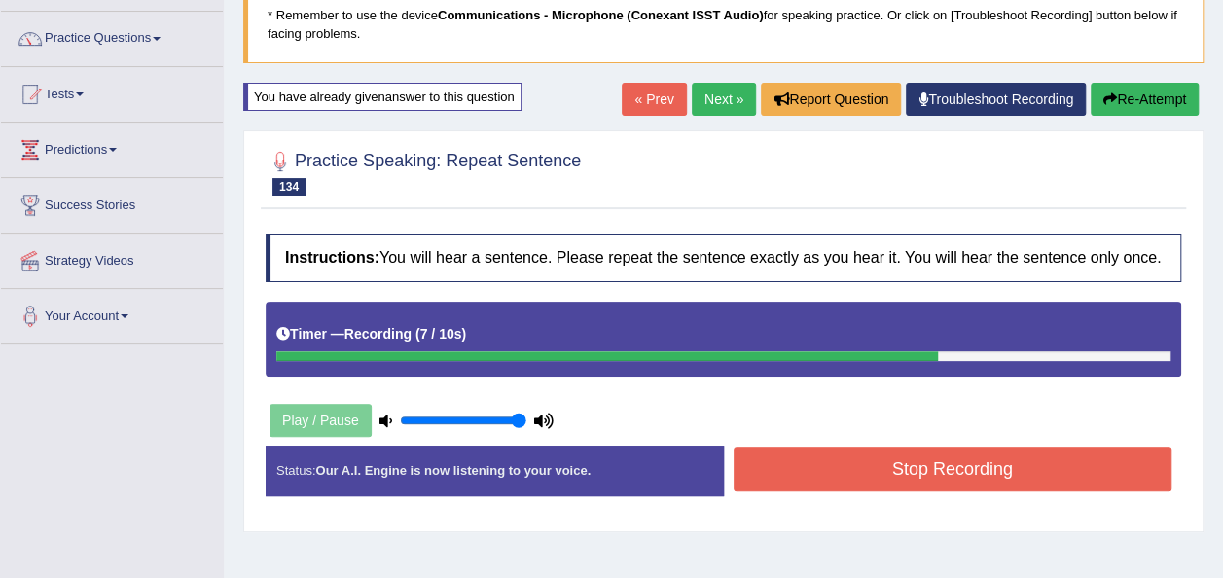
click at [769, 457] on button "Stop Recording" at bounding box center [953, 469] width 439 height 45
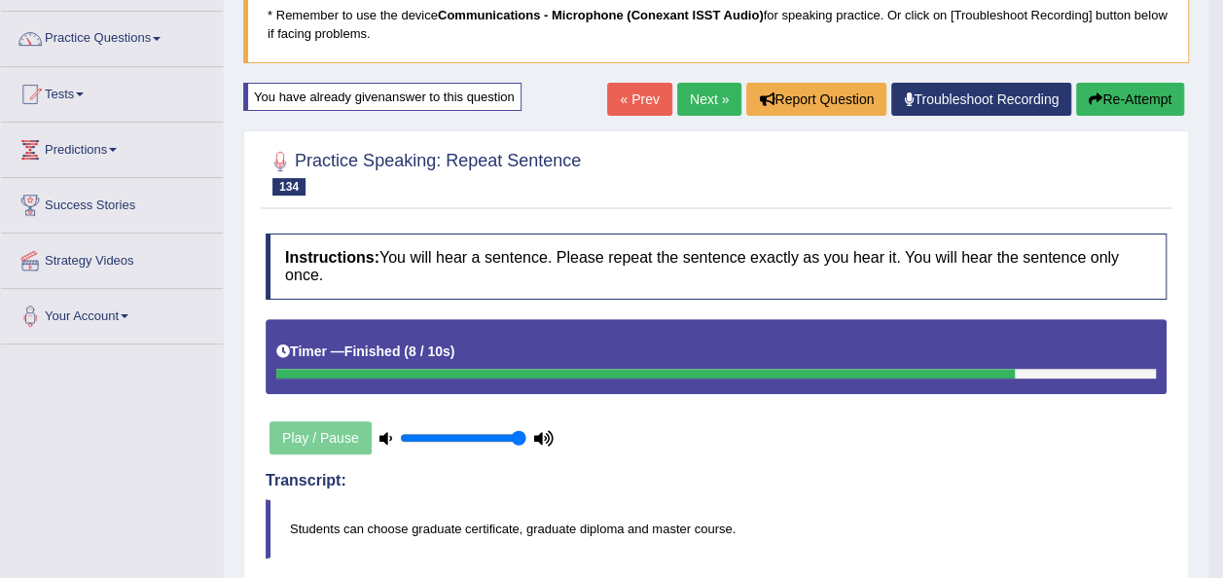
click at [708, 90] on link "Next »" at bounding box center [709, 99] width 64 height 33
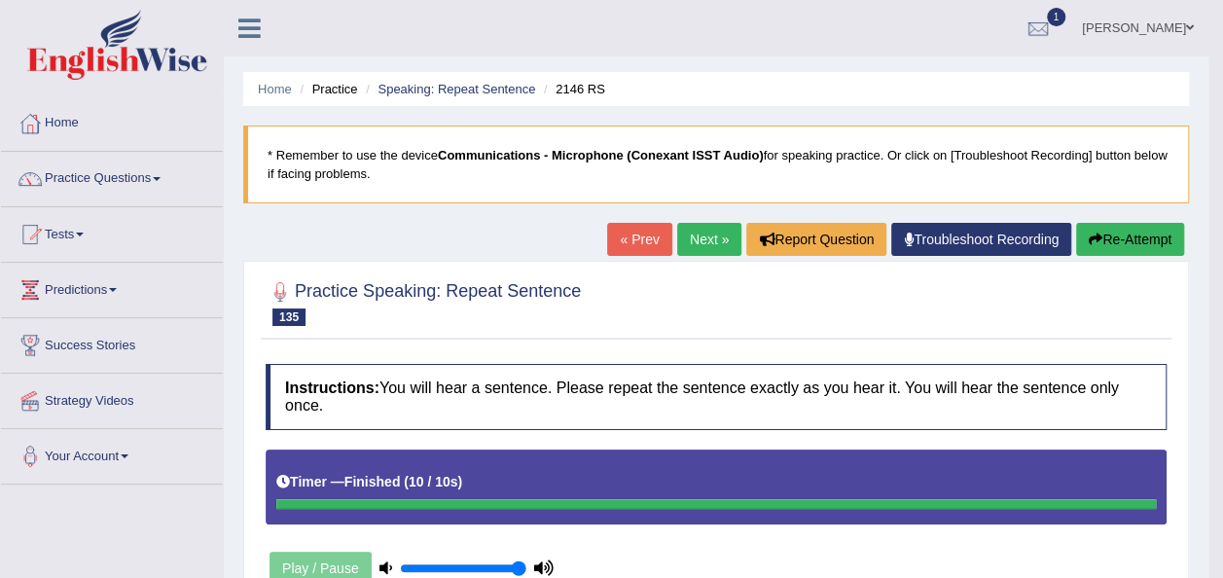
click at [1089, 234] on icon "button" at bounding box center [1096, 240] width 14 height 14
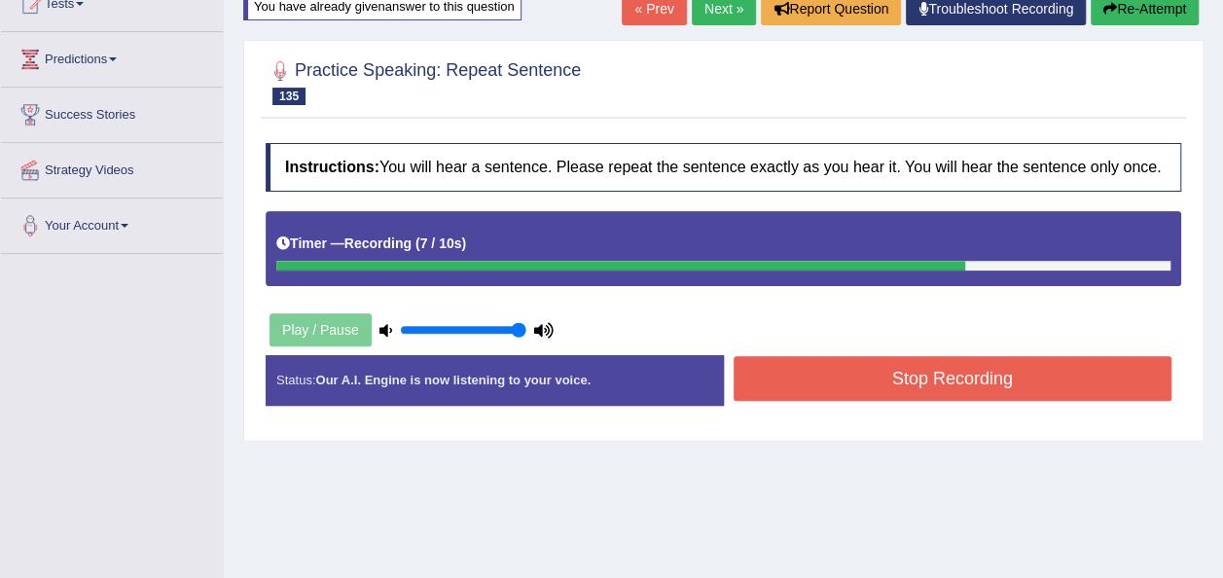
scroll to position [272, 0]
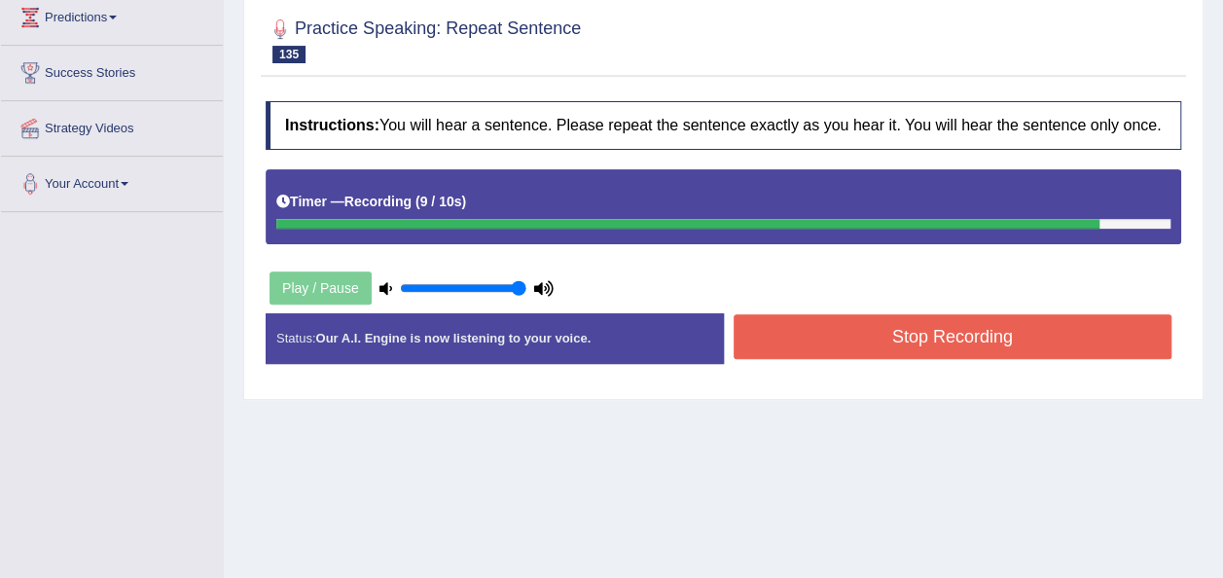
click at [1037, 341] on button "Stop Recording" at bounding box center [953, 336] width 439 height 45
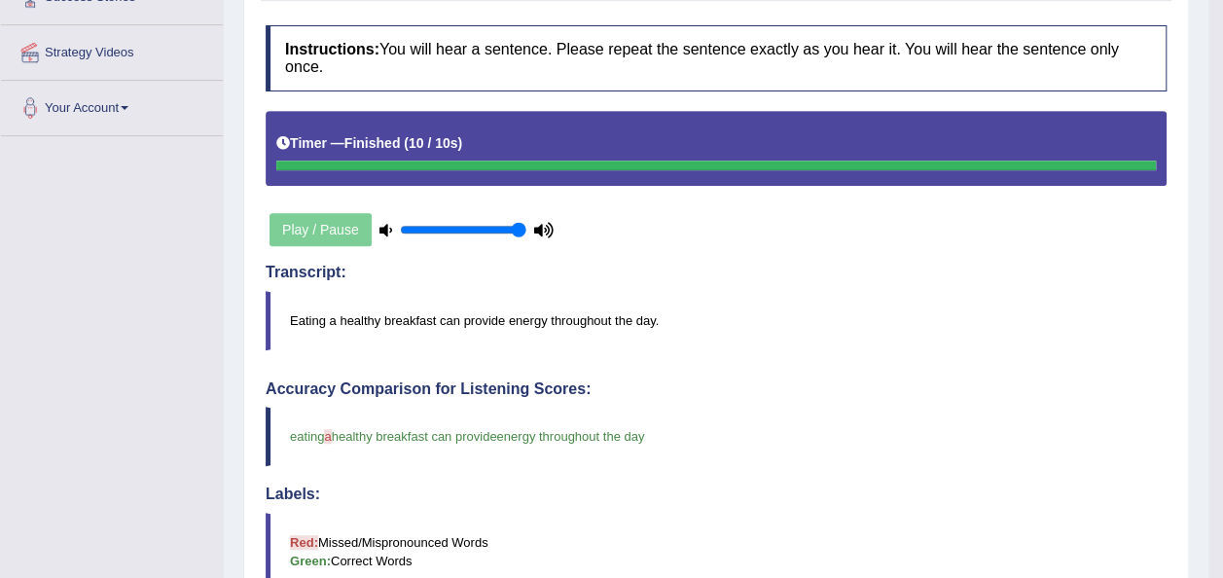
scroll to position [0, 0]
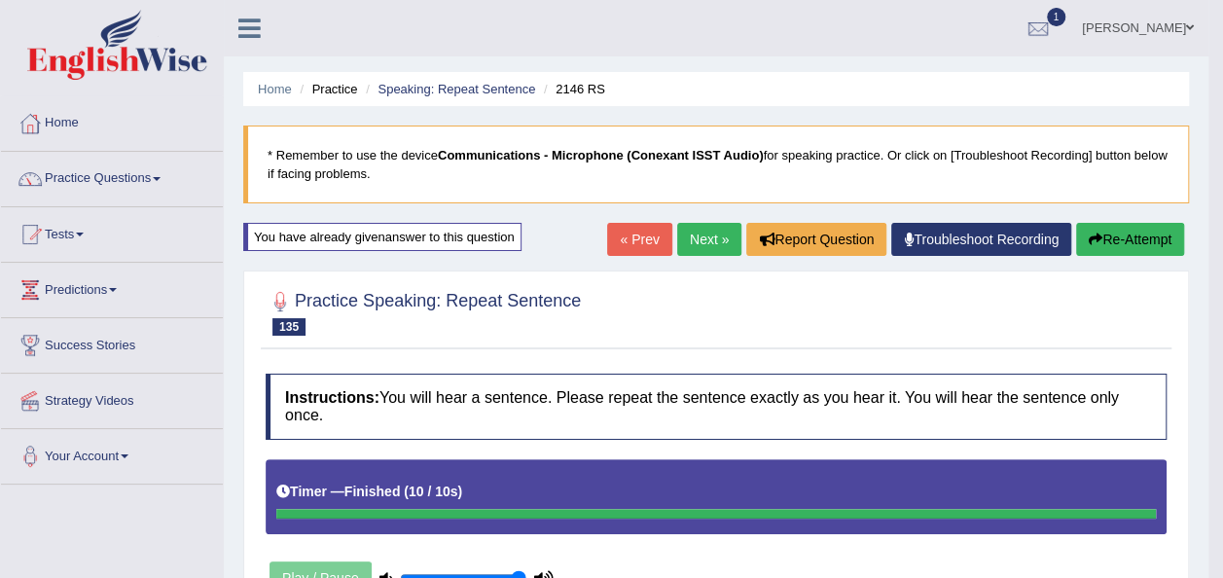
click at [698, 234] on link "Next »" at bounding box center [709, 239] width 64 height 33
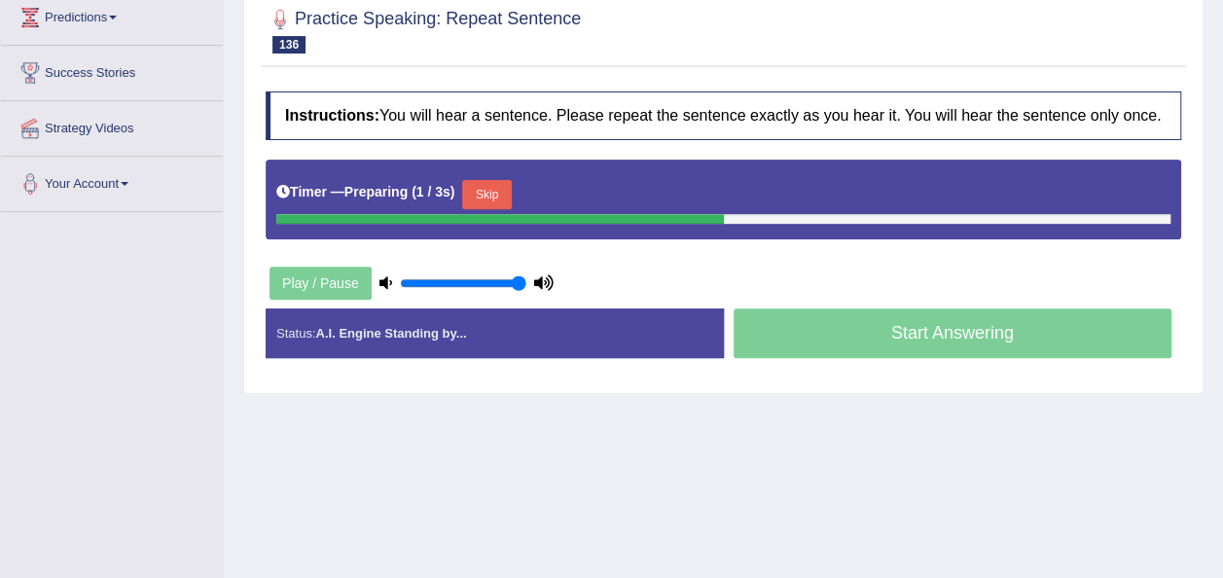
scroll to position [313, 0]
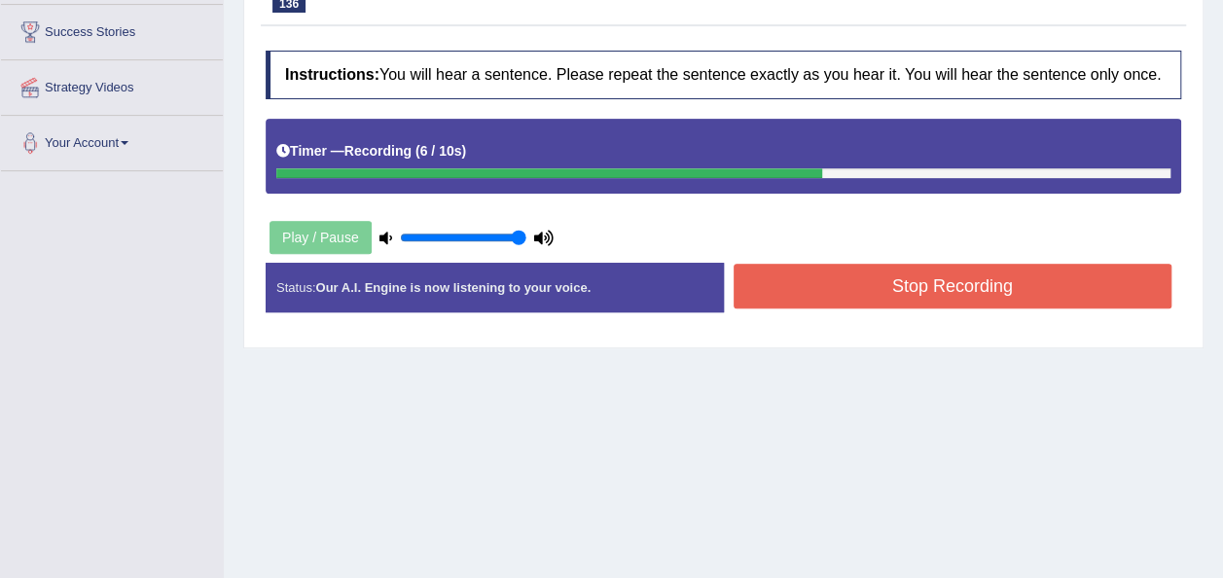
click at [992, 302] on button "Stop Recording" at bounding box center [953, 286] width 439 height 45
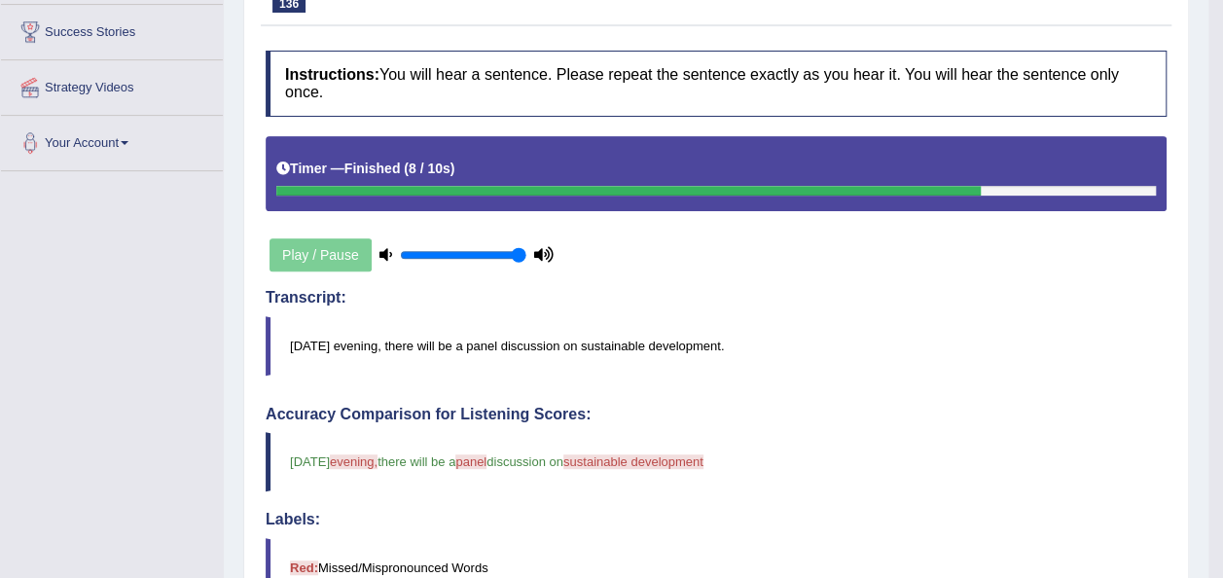
scroll to position [0, 0]
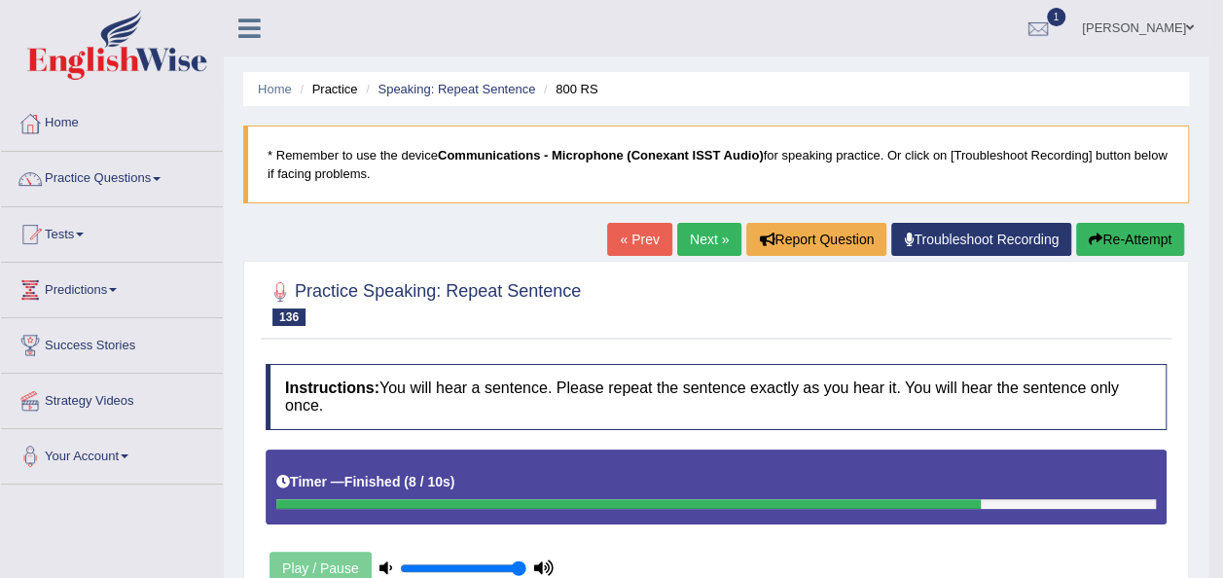
click at [1126, 234] on button "Re-Attempt" at bounding box center [1130, 239] width 108 height 33
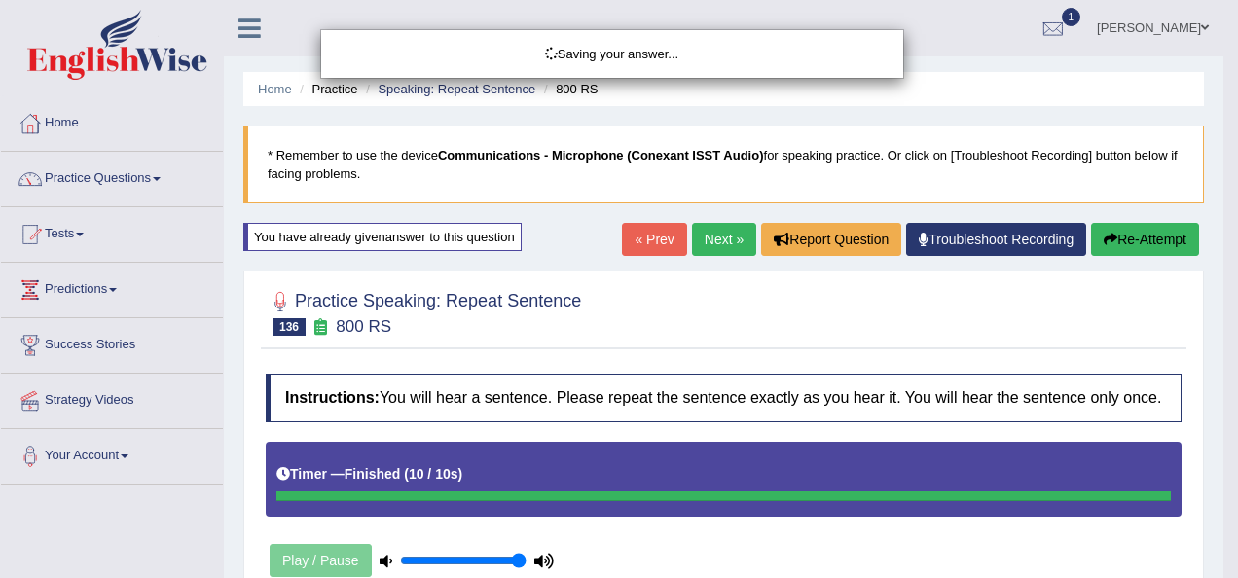
drag, startPoint x: 1233, startPoint y: 277, endPoint x: 1207, endPoint y: 383, distance: 109.3
click at [1207, 383] on html "Toggle navigation Home Practice Questions Speaking Practice Read Aloud Repeat S…" at bounding box center [619, 289] width 1238 height 578
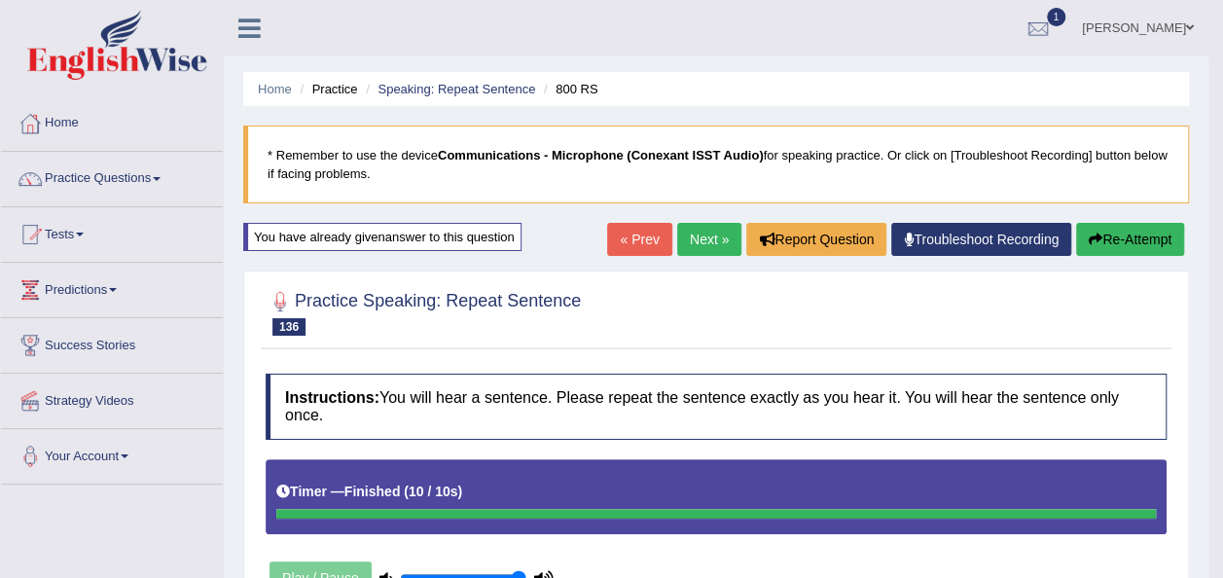
click at [1117, 240] on button "Re-Attempt" at bounding box center [1130, 239] width 108 height 33
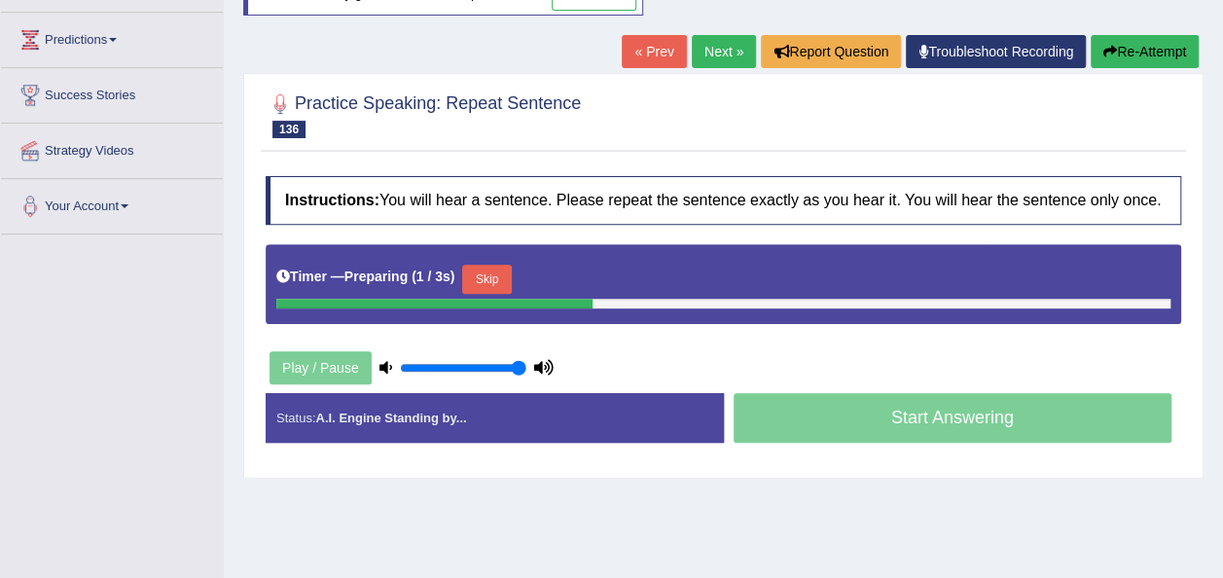
scroll to position [444, 0]
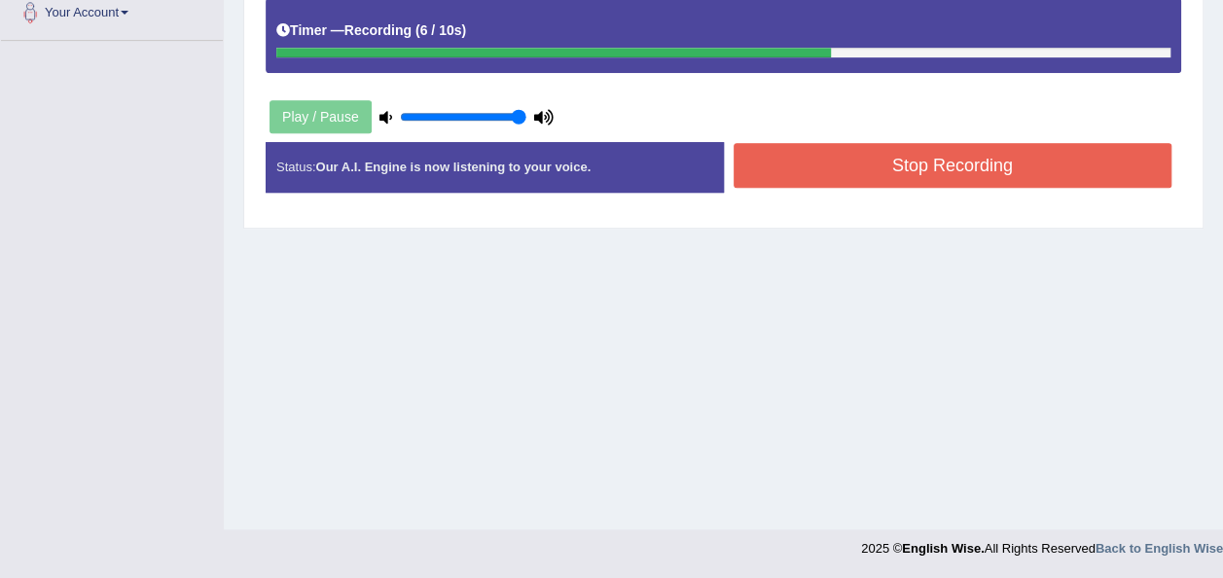
click at [812, 187] on div "Stop Recording" at bounding box center [953, 168] width 458 height 50
click at [819, 161] on button "Stop Recording" at bounding box center [953, 165] width 439 height 45
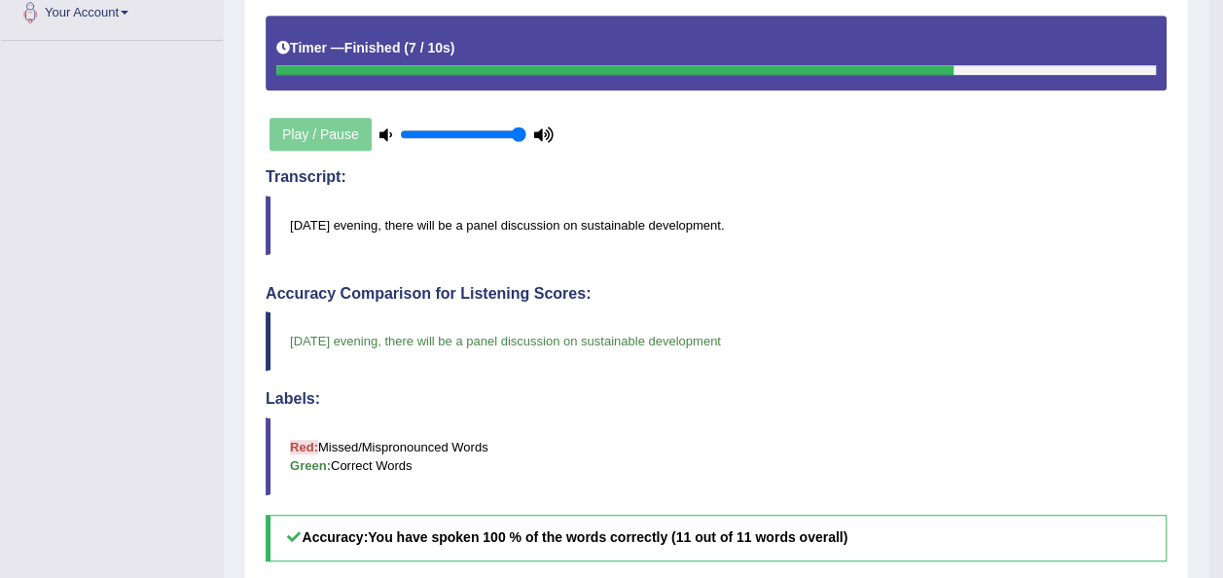
scroll to position [0, 0]
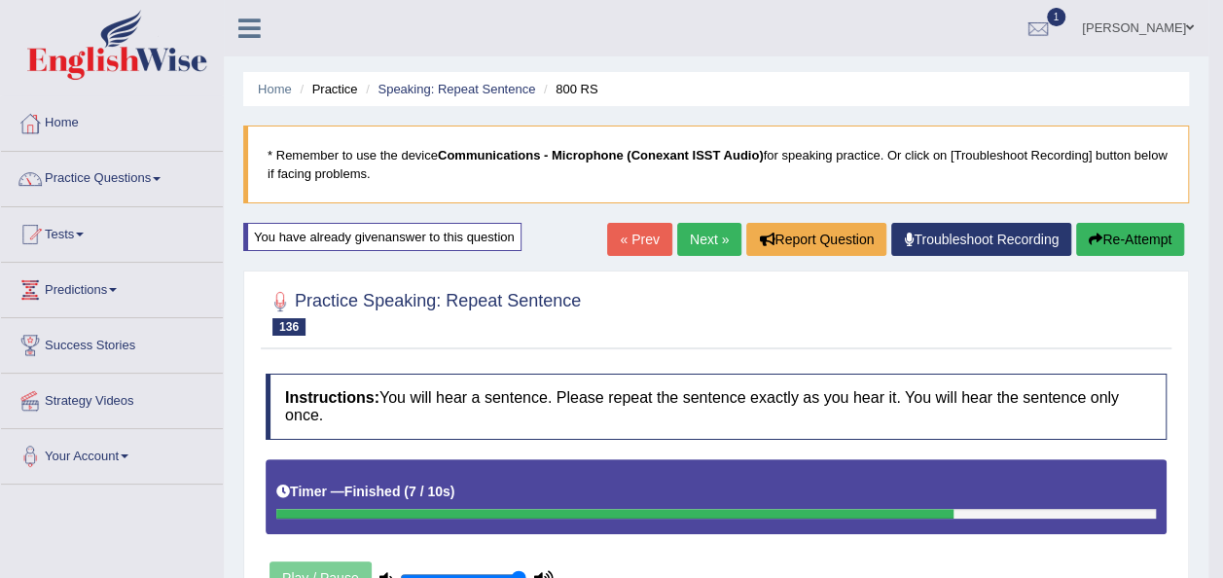
click at [690, 247] on link "Next »" at bounding box center [709, 239] width 64 height 33
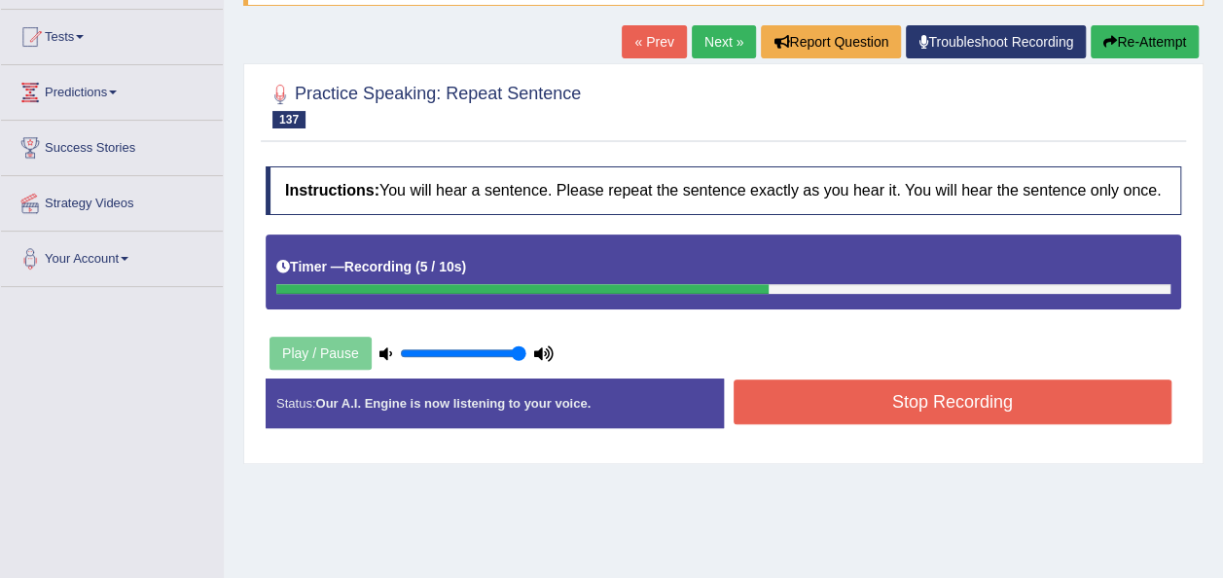
scroll to position [234, 0]
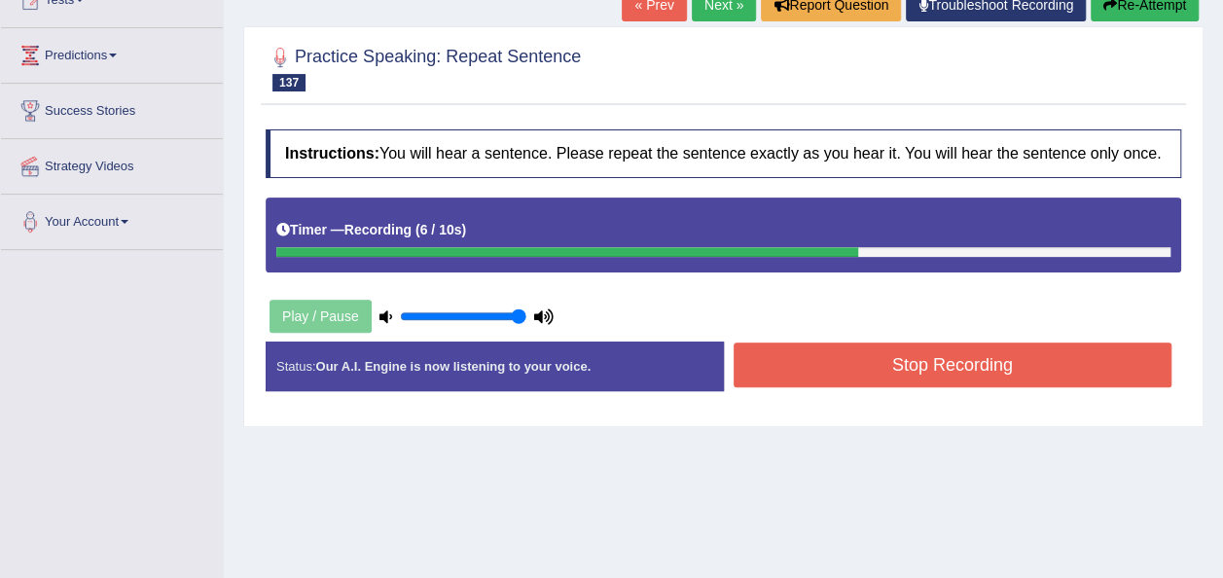
click at [1041, 347] on button "Stop Recording" at bounding box center [953, 364] width 439 height 45
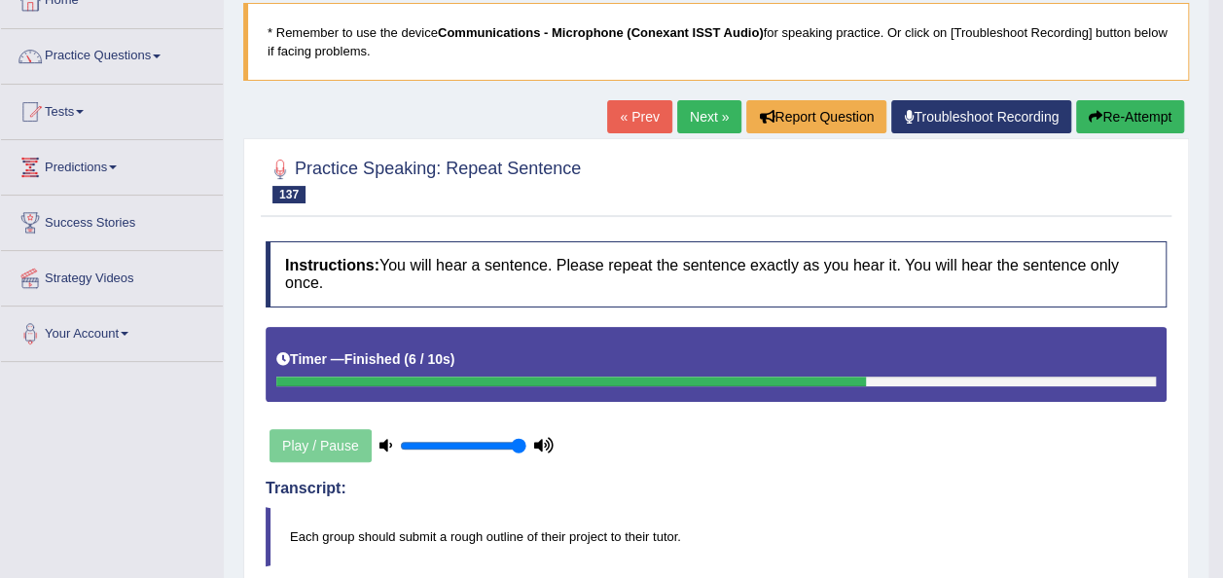
scroll to position [118, 0]
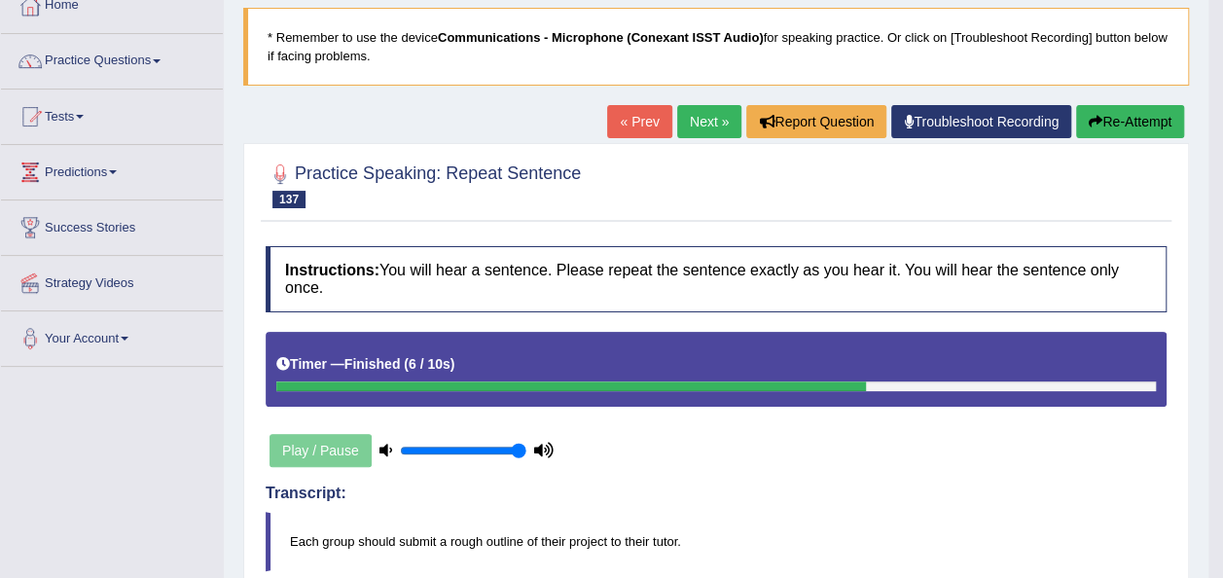
click at [1105, 129] on button "Re-Attempt" at bounding box center [1130, 121] width 108 height 33
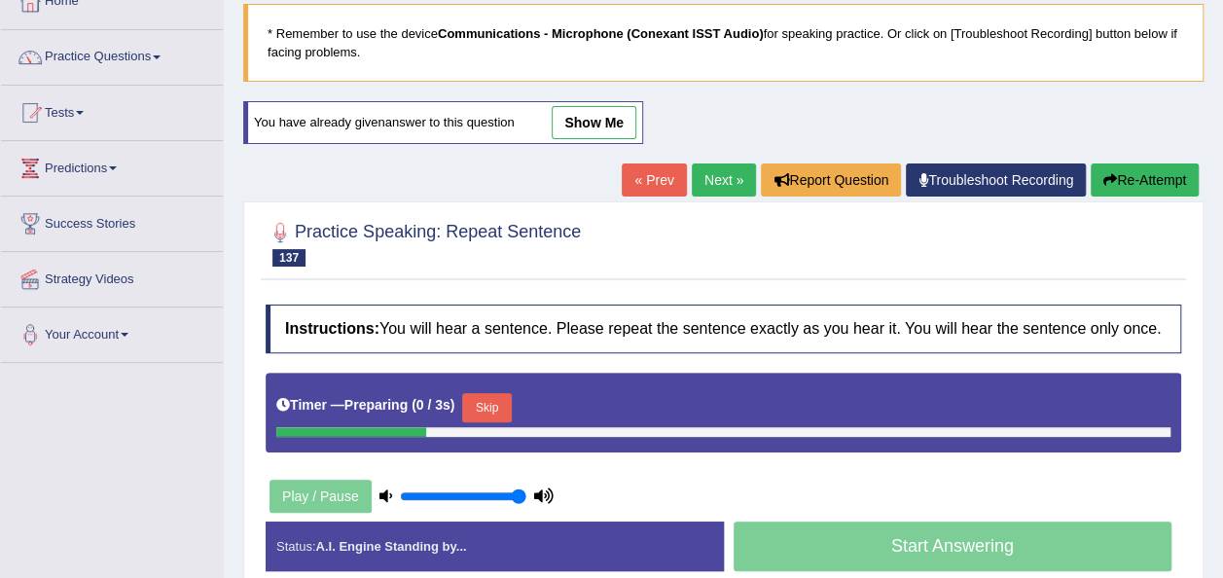
scroll to position [118, 0]
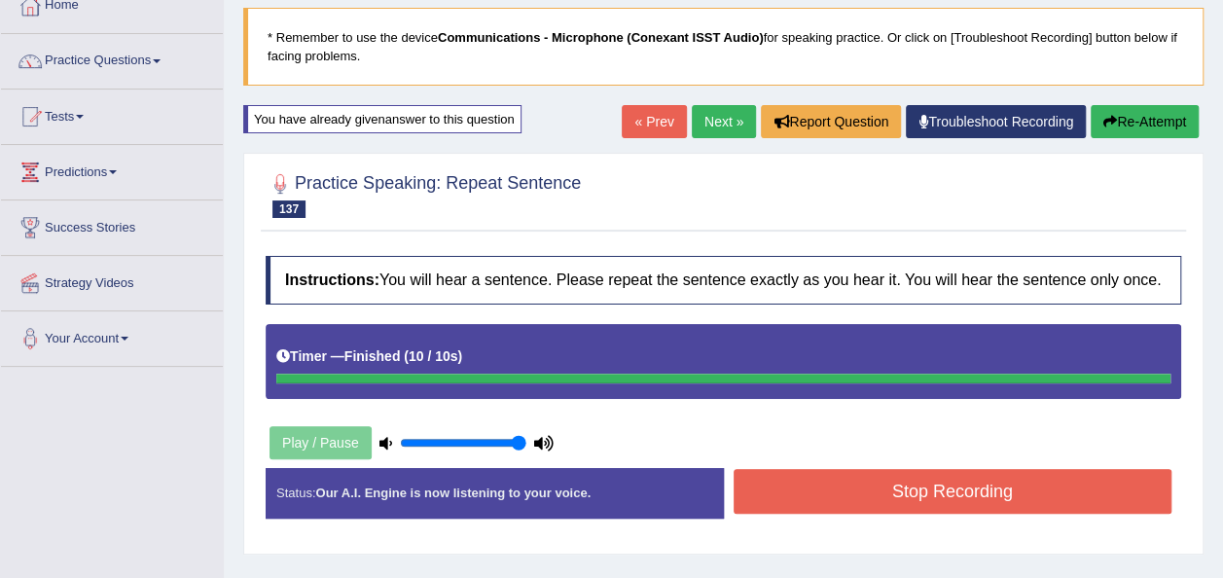
click at [1002, 512] on div "Stop Recording" at bounding box center [953, 494] width 458 height 50
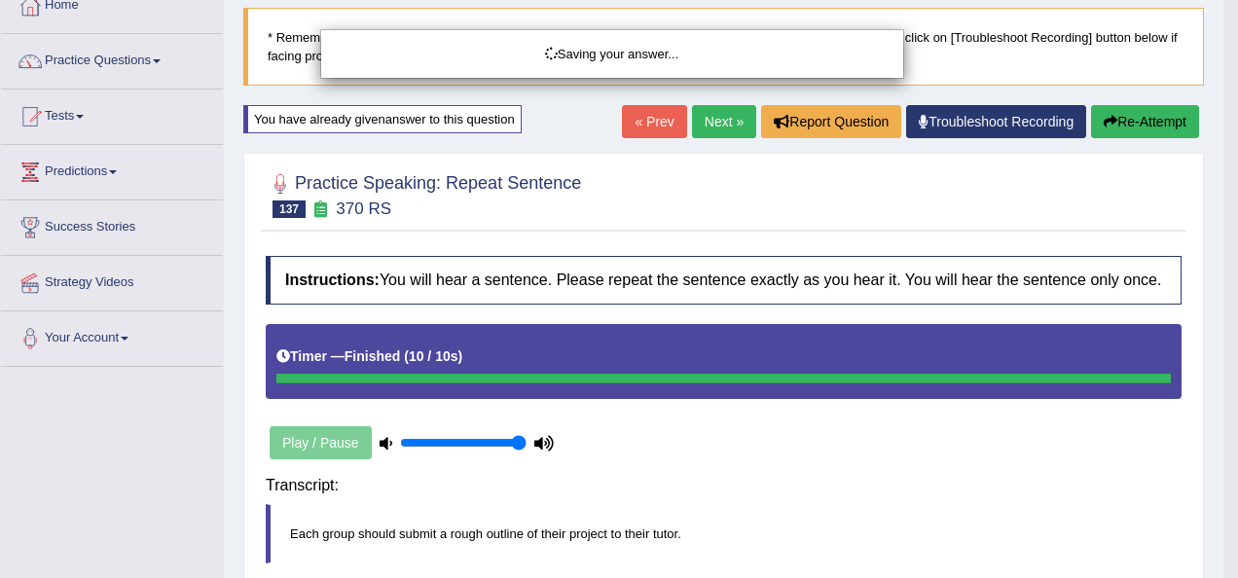
click at [984, 482] on div "Saving your answer..." at bounding box center [619, 289] width 1238 height 578
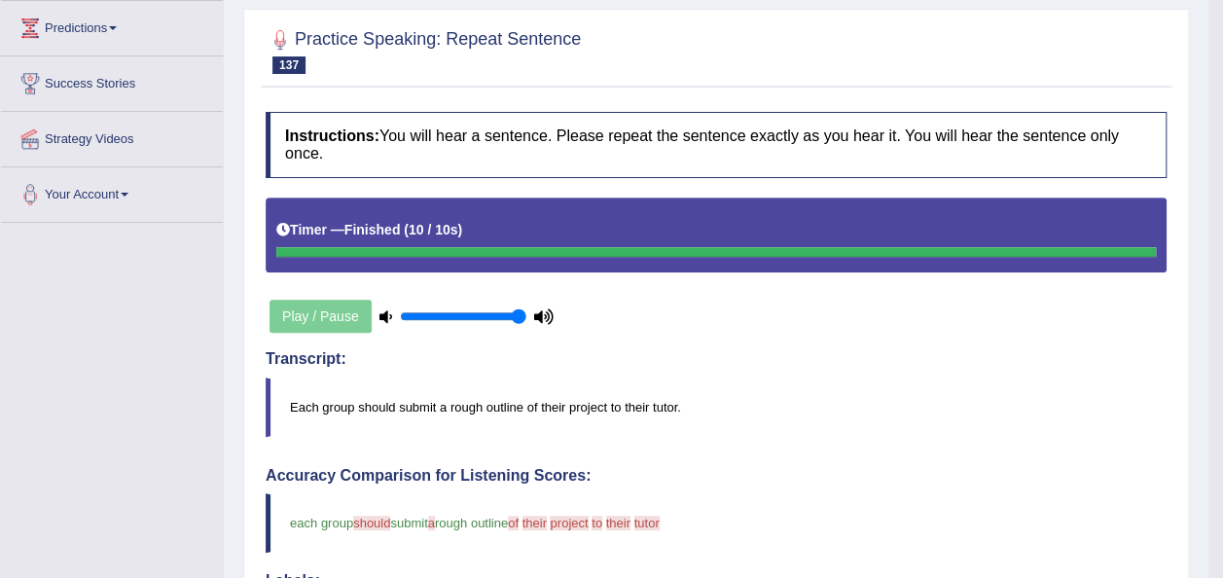
scroll to position [264, 0]
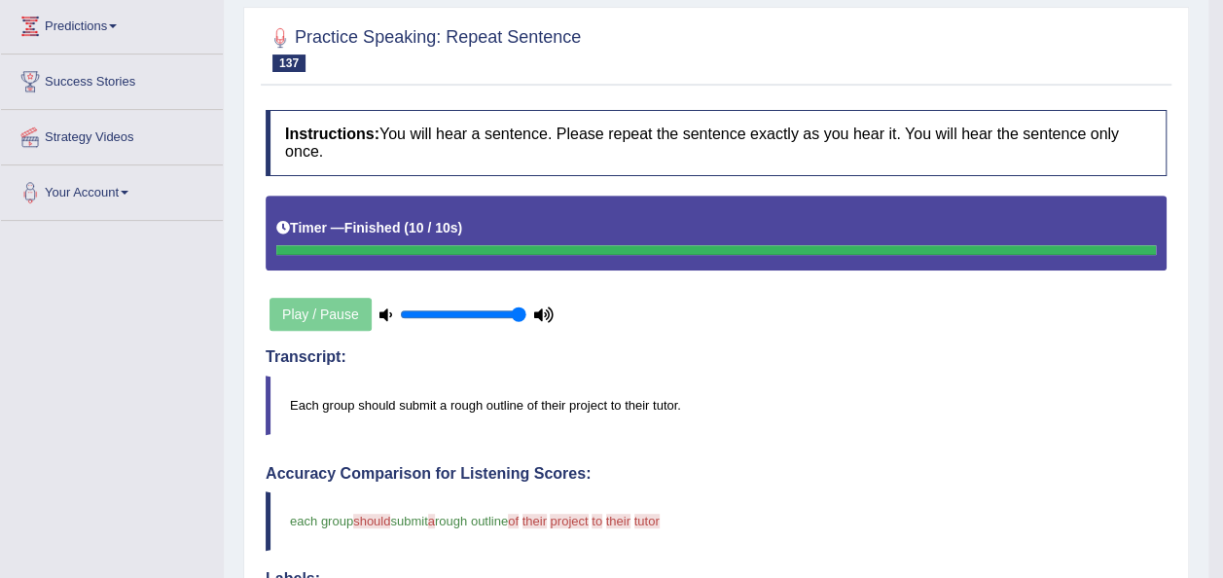
click at [1222, 82] on body "Toggle navigation Home Practice Questions Speaking Practice Read Aloud Repeat S…" at bounding box center [611, 25] width 1223 height 578
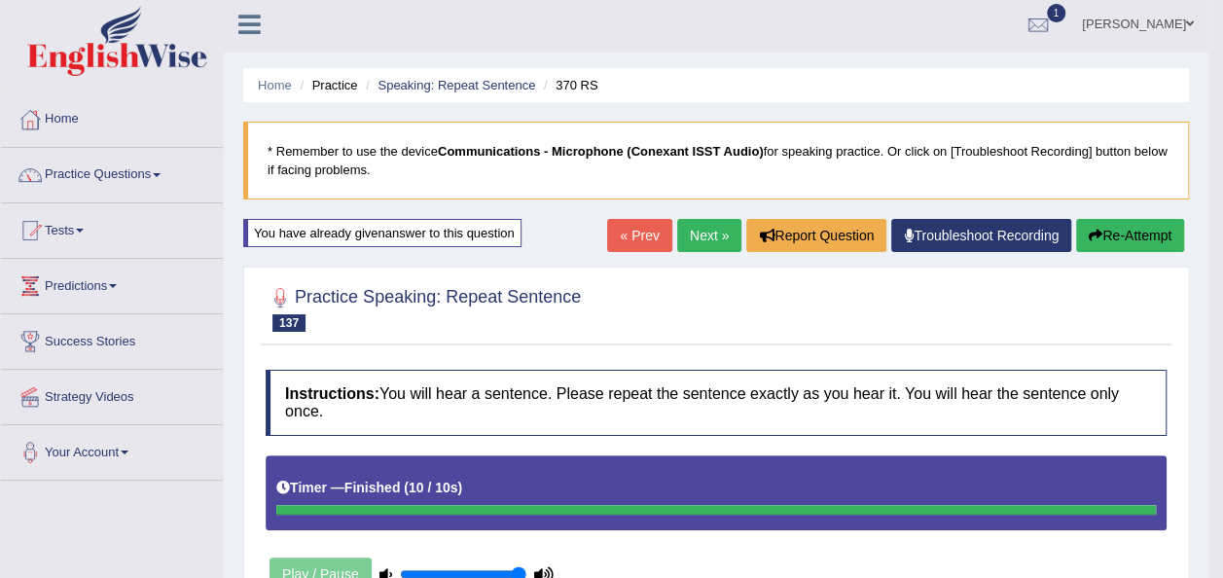
scroll to position [0, 0]
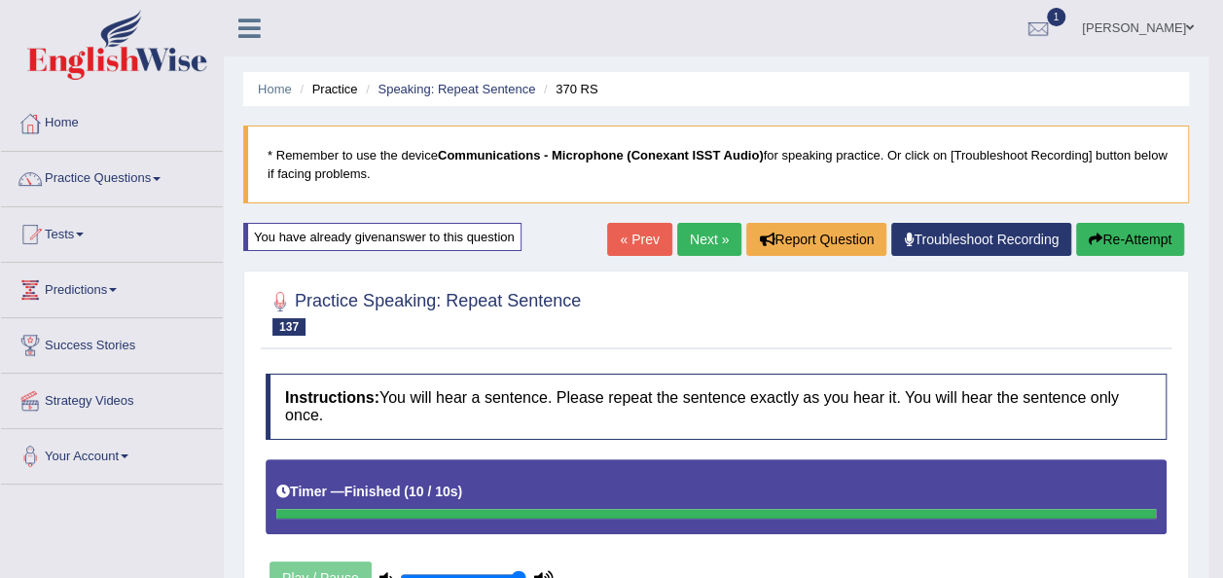
click at [1149, 232] on button "Re-Attempt" at bounding box center [1130, 239] width 108 height 33
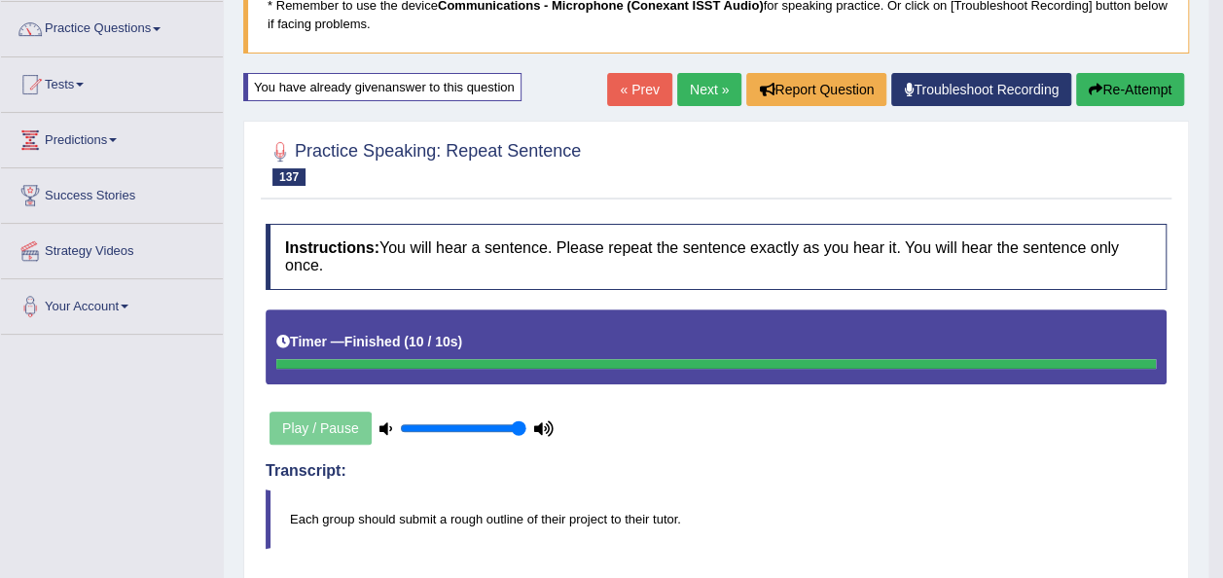
scroll to position [121, 0]
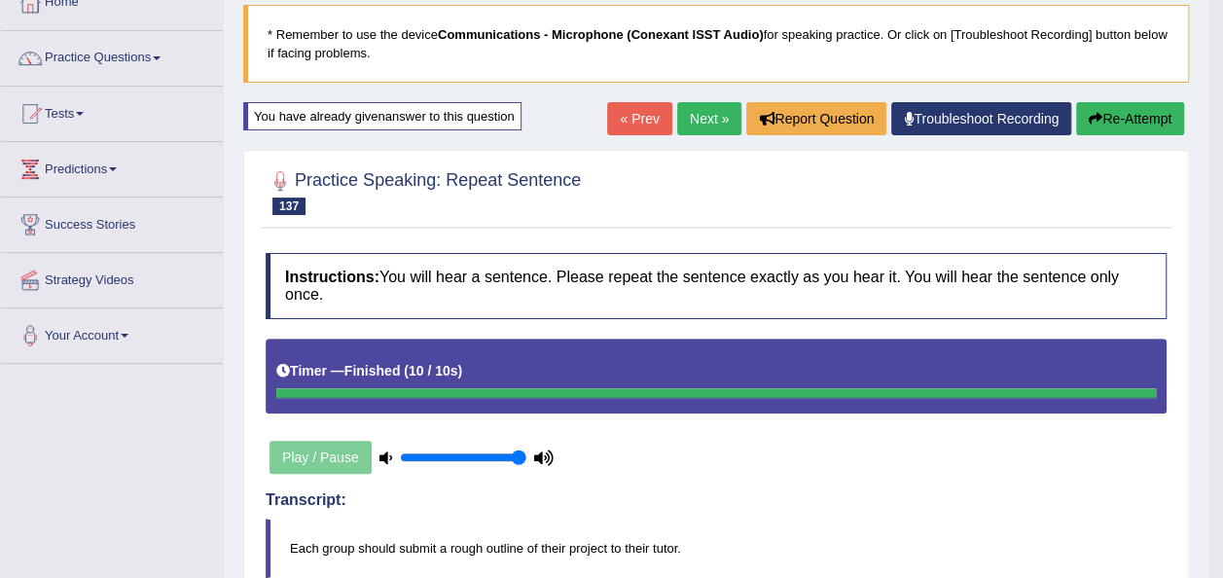
click at [712, 111] on link "Next »" at bounding box center [709, 118] width 64 height 33
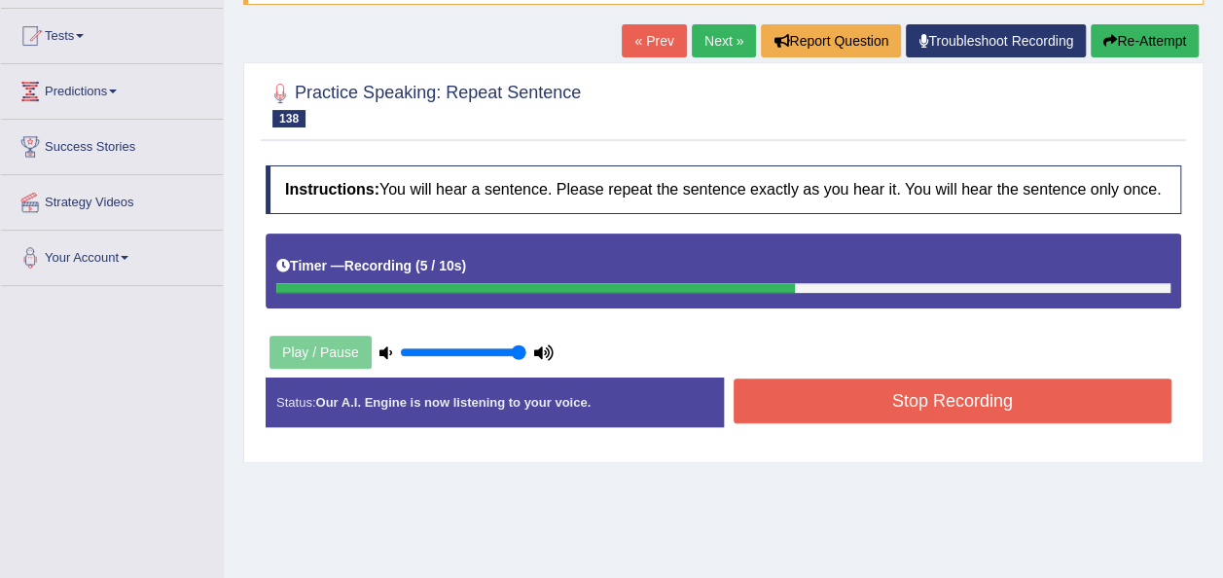
scroll to position [234, 0]
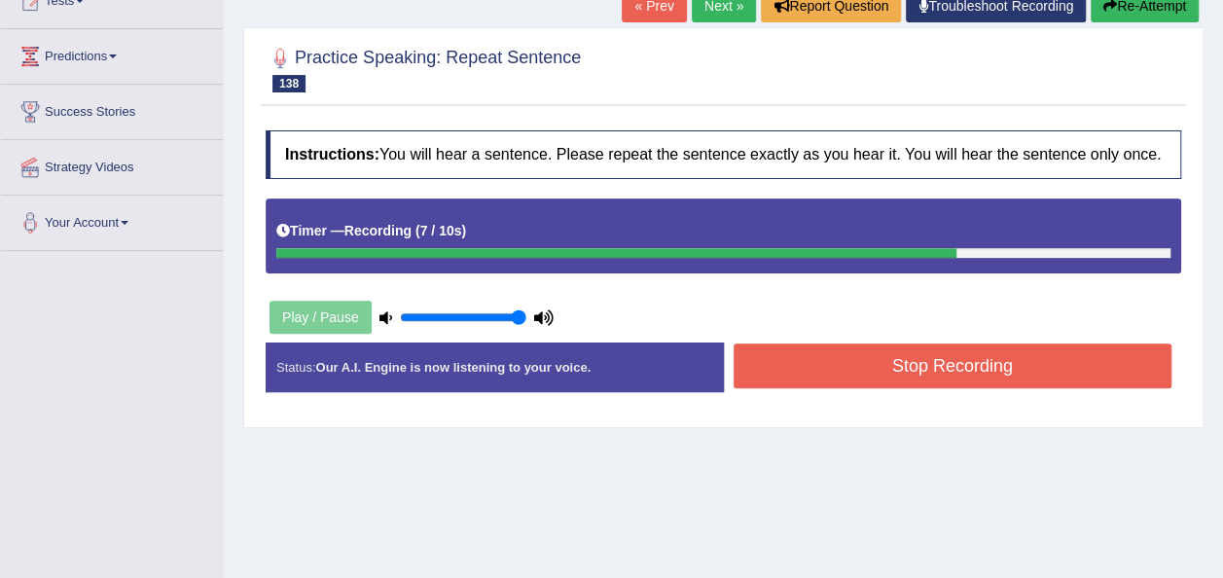
click at [852, 360] on button "Stop Recording" at bounding box center [953, 365] width 439 height 45
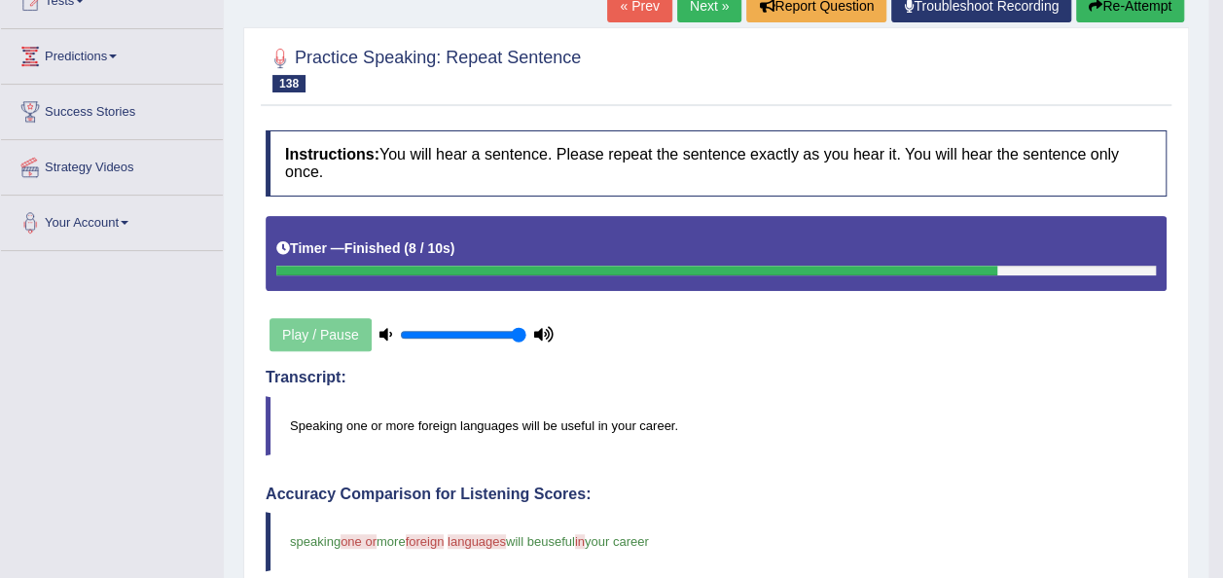
click at [1107, 15] on button "Re-Attempt" at bounding box center [1130, 5] width 108 height 33
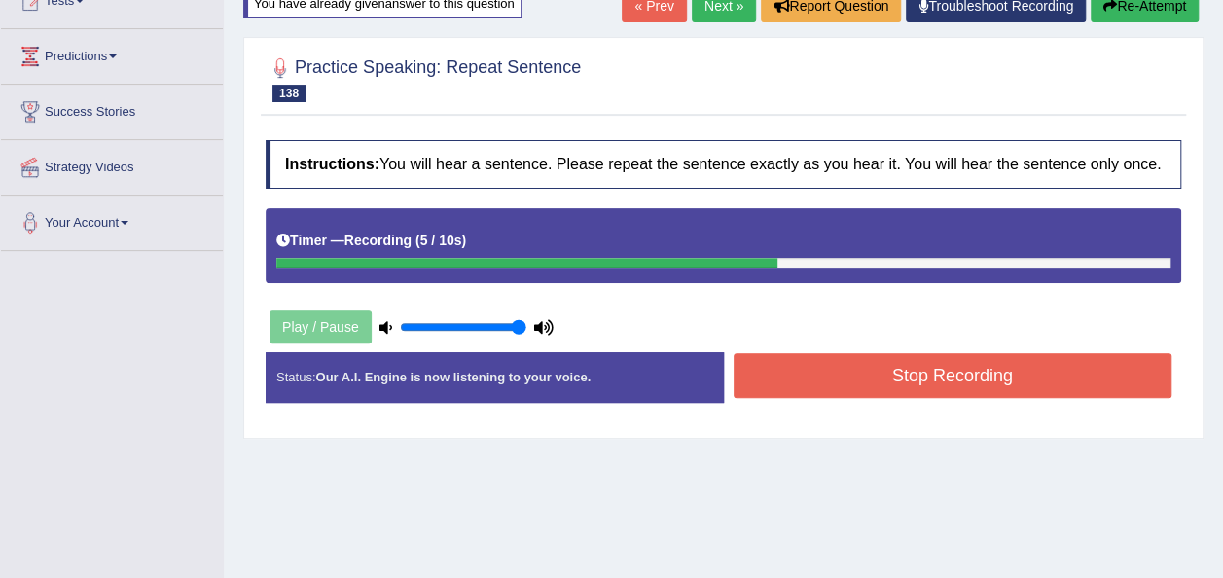
click at [774, 378] on button "Stop Recording" at bounding box center [953, 375] width 439 height 45
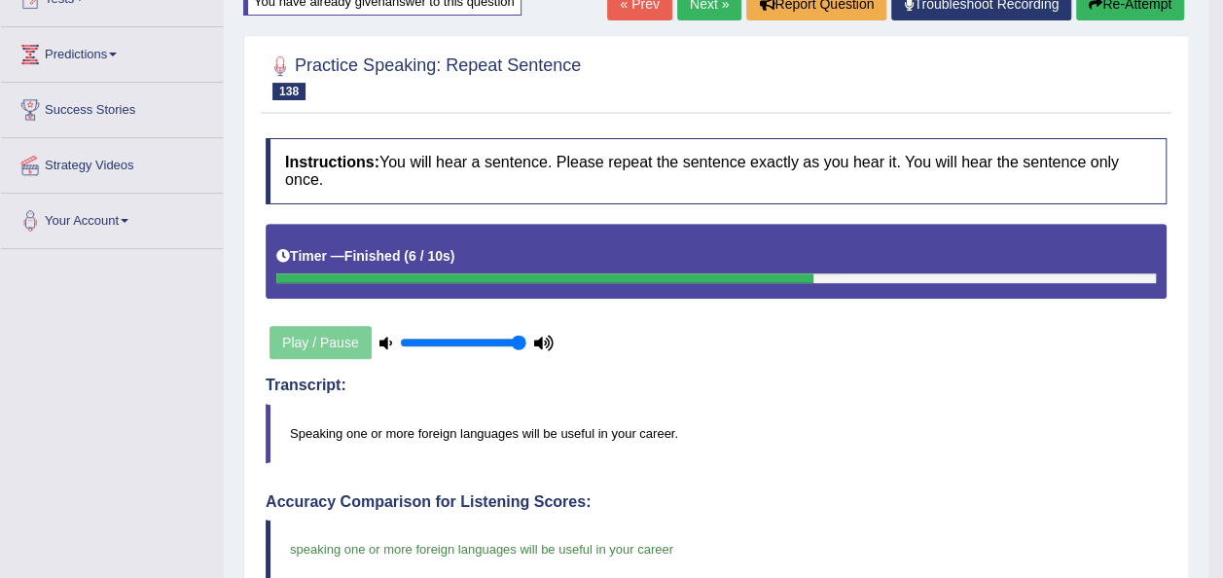
scroll to position [147, 0]
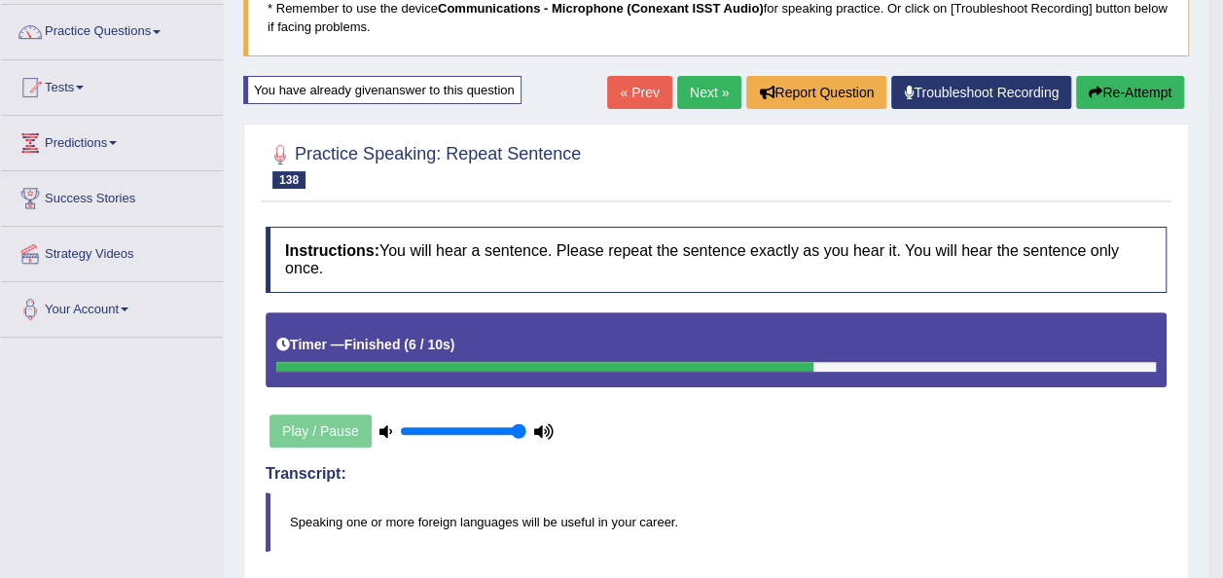
click at [703, 88] on link "Next »" at bounding box center [709, 92] width 64 height 33
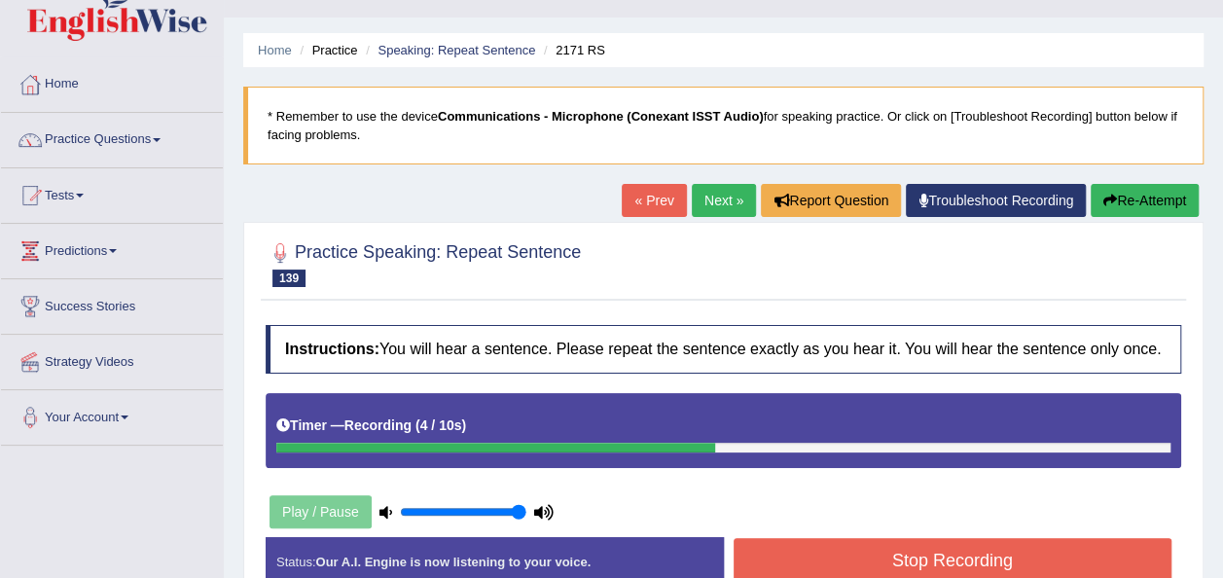
scroll to position [156, 0]
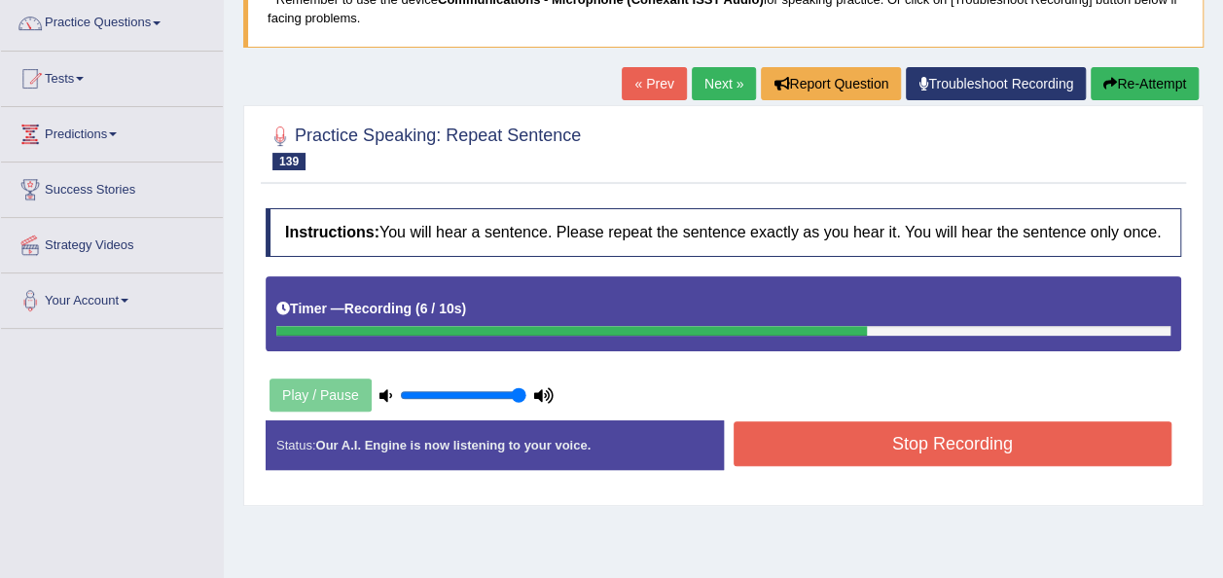
click at [794, 428] on button "Stop Recording" at bounding box center [953, 443] width 439 height 45
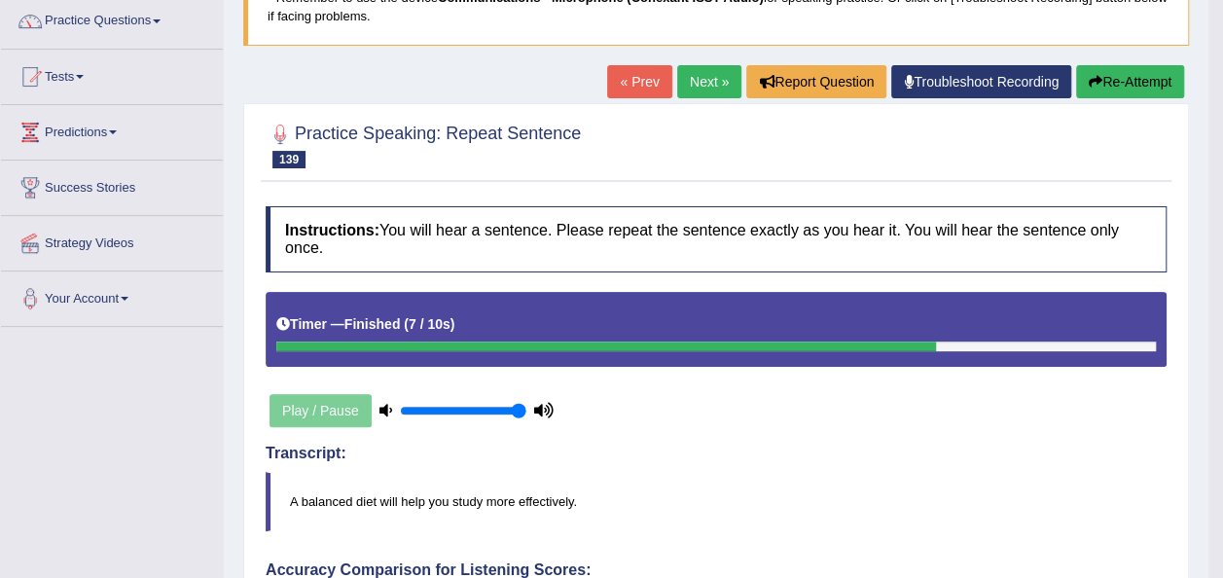
scroll to position [0, 0]
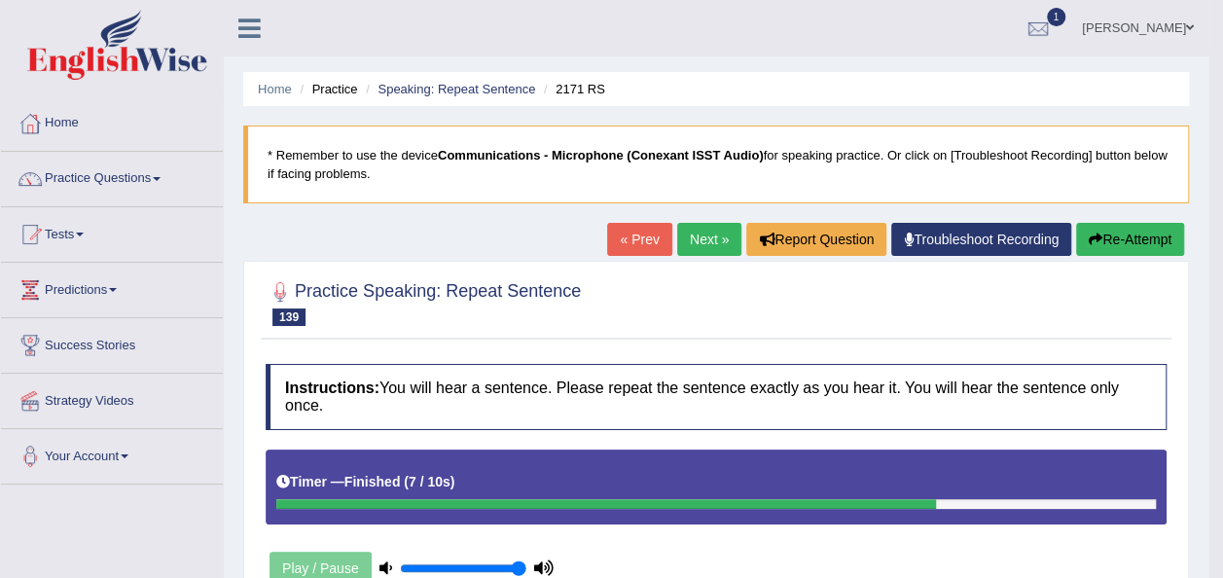
click at [708, 243] on link "Next »" at bounding box center [709, 239] width 64 height 33
click at [712, 232] on link "Next »" at bounding box center [709, 239] width 64 height 33
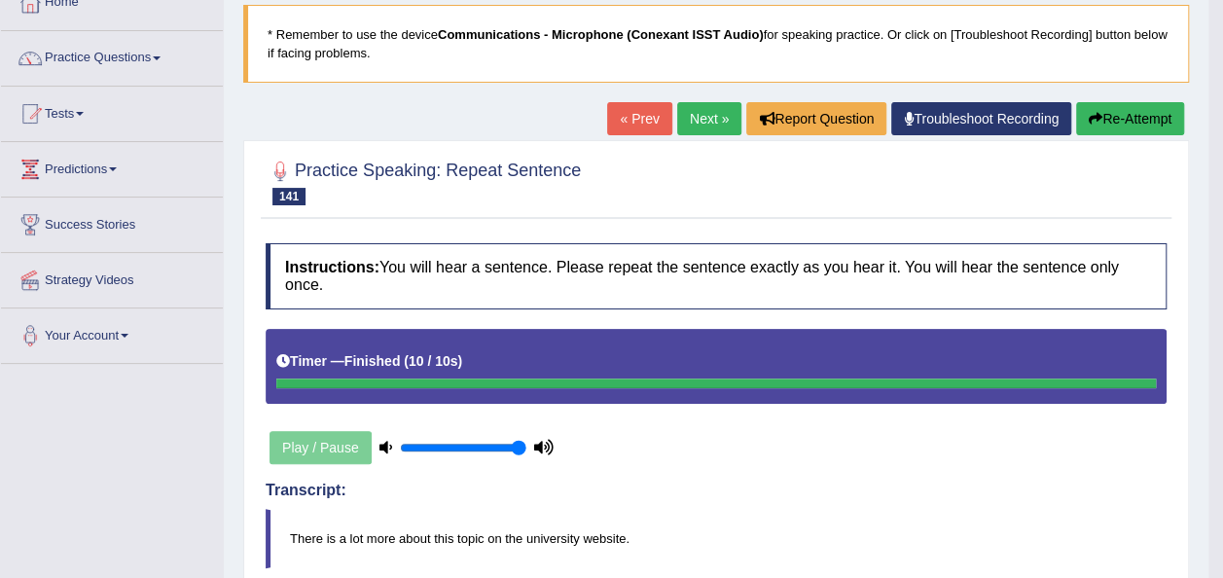
scroll to position [117, 0]
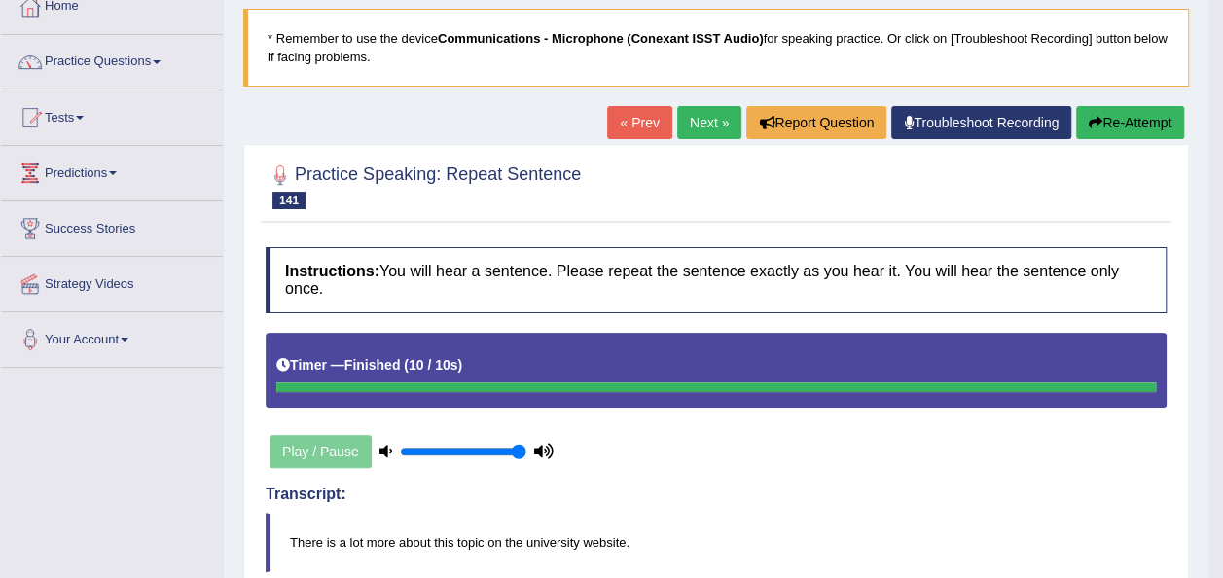
click at [1127, 125] on button "Re-Attempt" at bounding box center [1130, 122] width 108 height 33
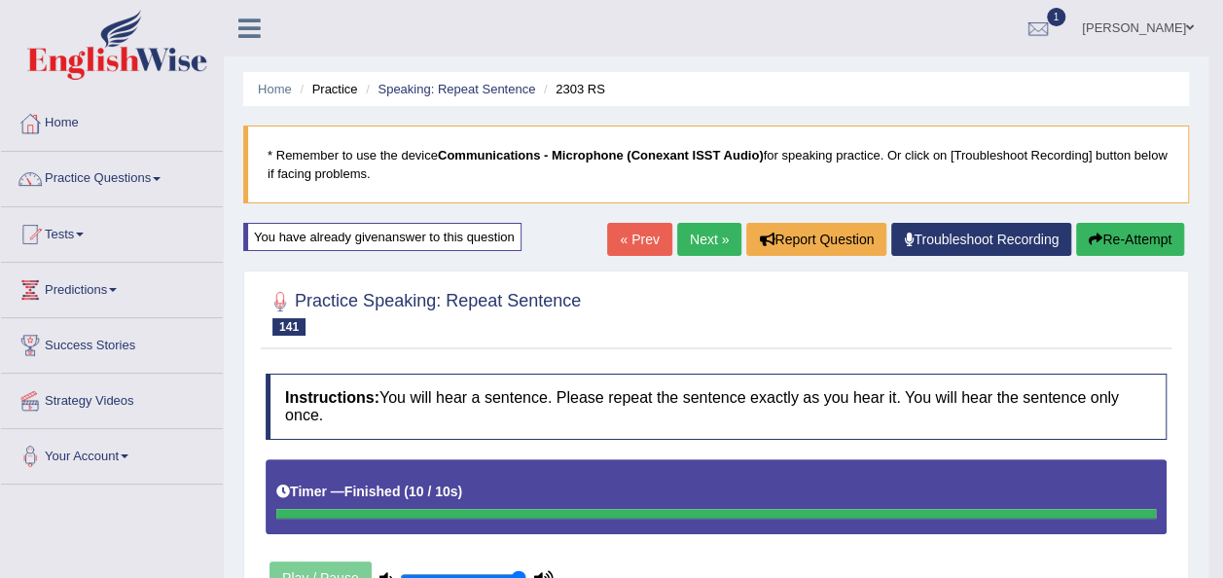
click at [703, 241] on link "Next »" at bounding box center [709, 239] width 64 height 33
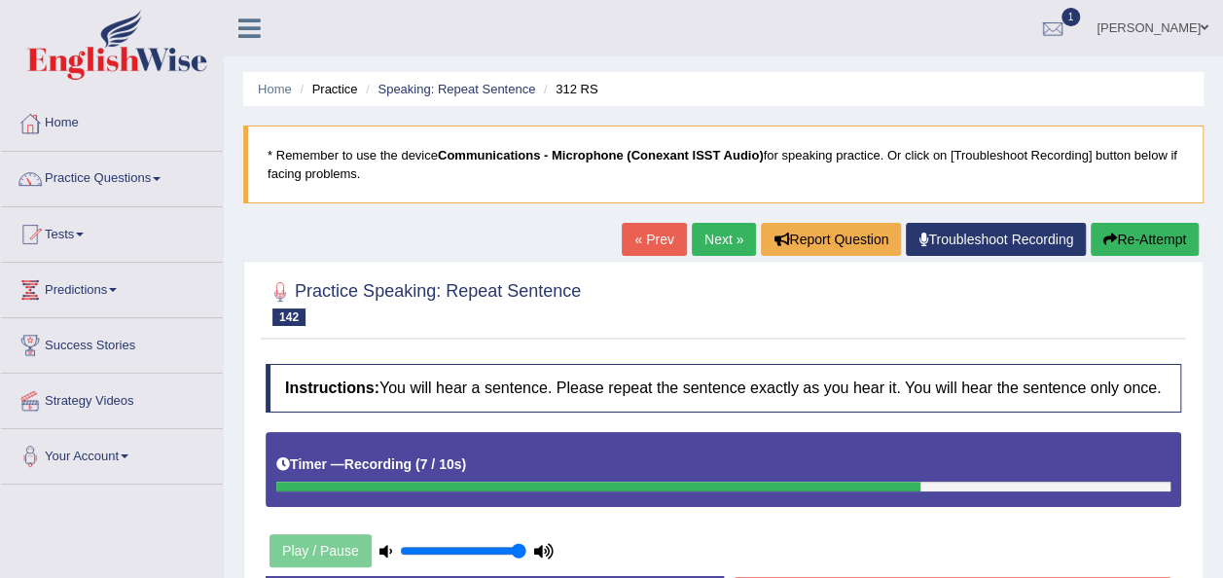
click at [1154, 237] on button "Re-Attempt" at bounding box center [1145, 239] width 108 height 33
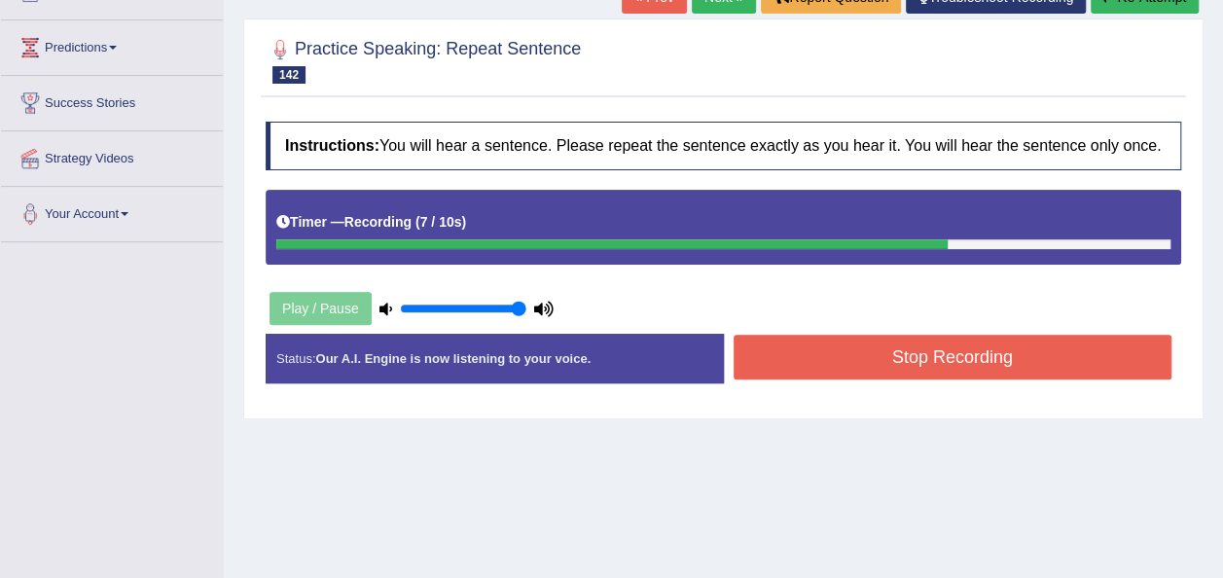
click at [975, 353] on button "Stop Recording" at bounding box center [953, 357] width 439 height 45
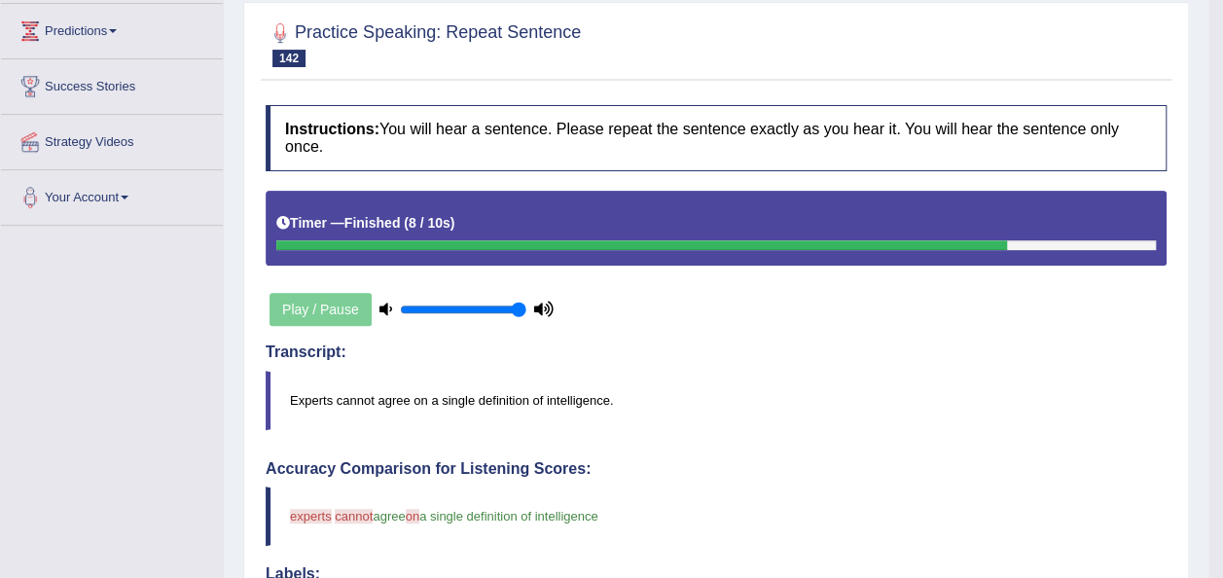
scroll to position [126, 0]
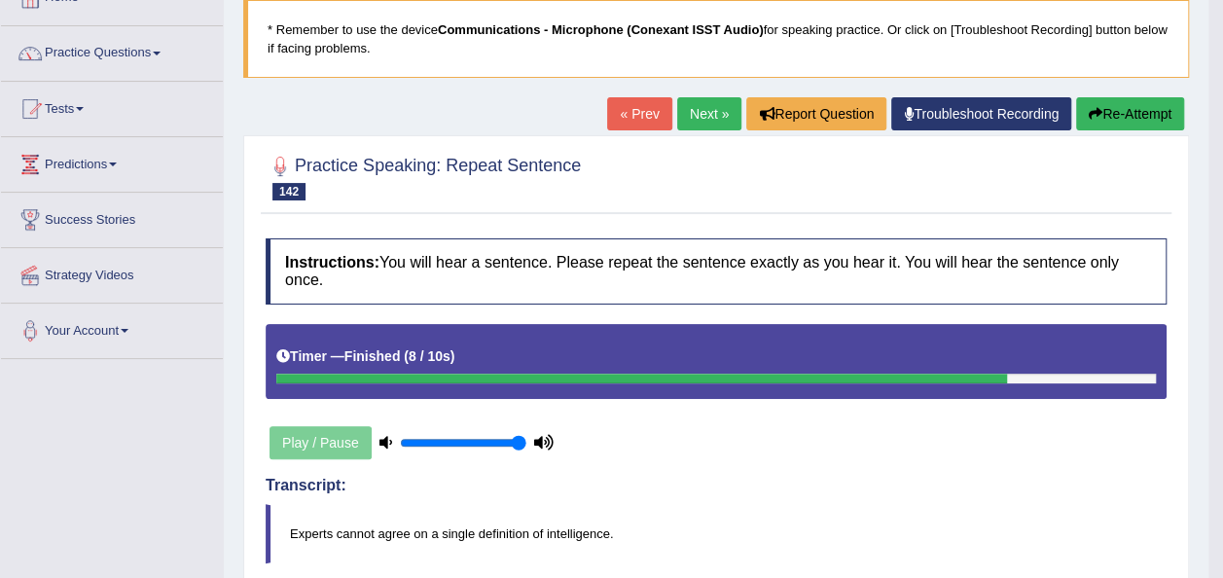
click at [1090, 118] on icon "button" at bounding box center [1096, 114] width 14 height 14
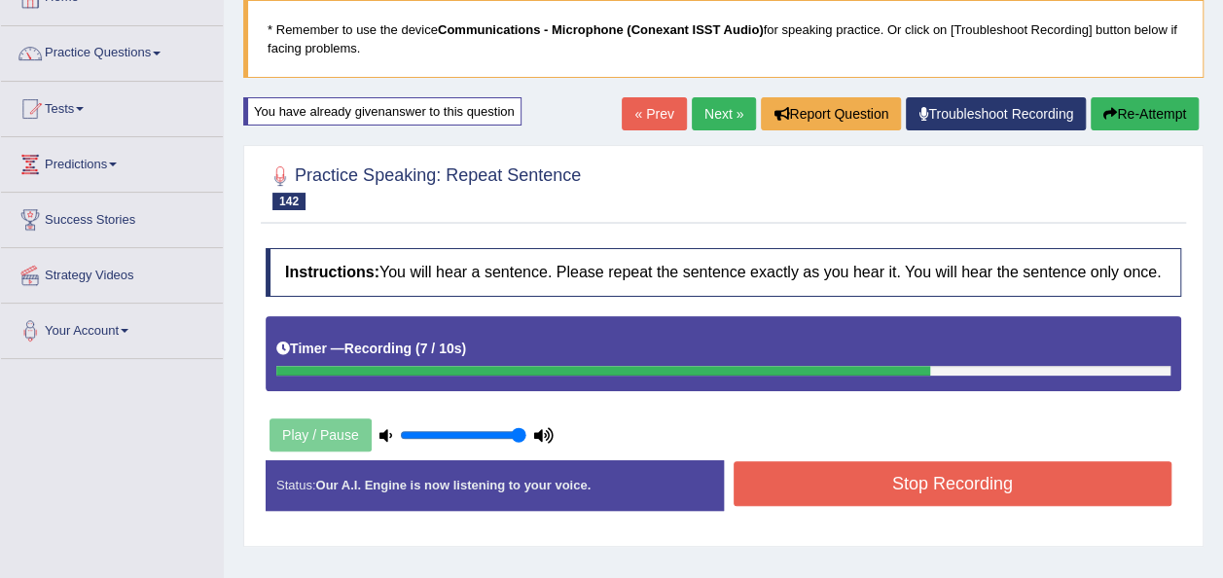
click at [957, 488] on button "Stop Recording" at bounding box center [953, 483] width 439 height 45
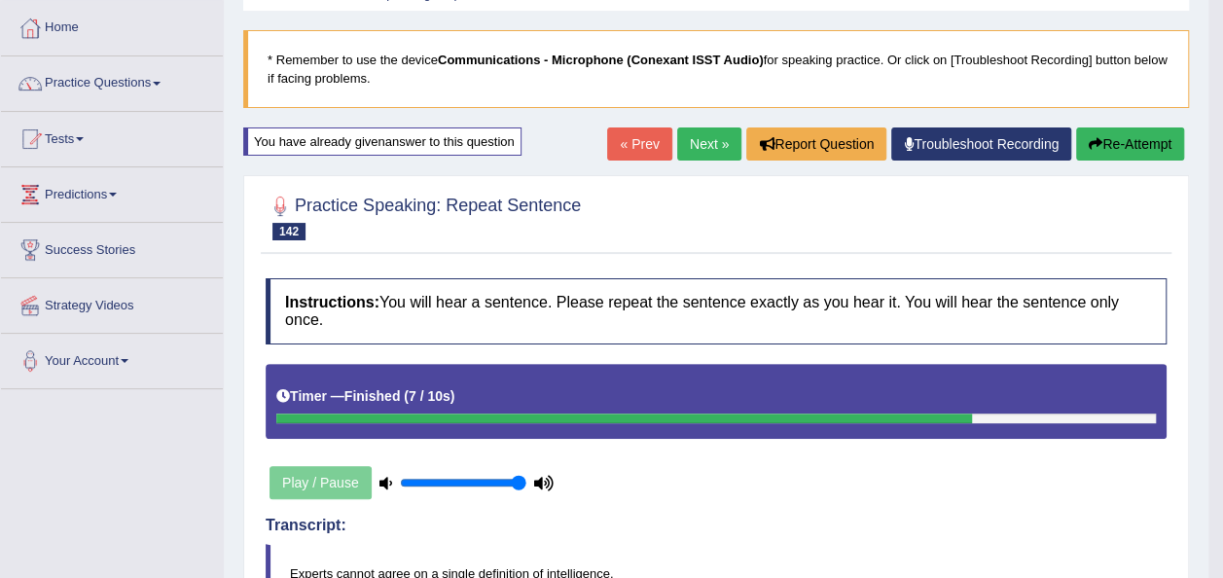
scroll to position [87, 0]
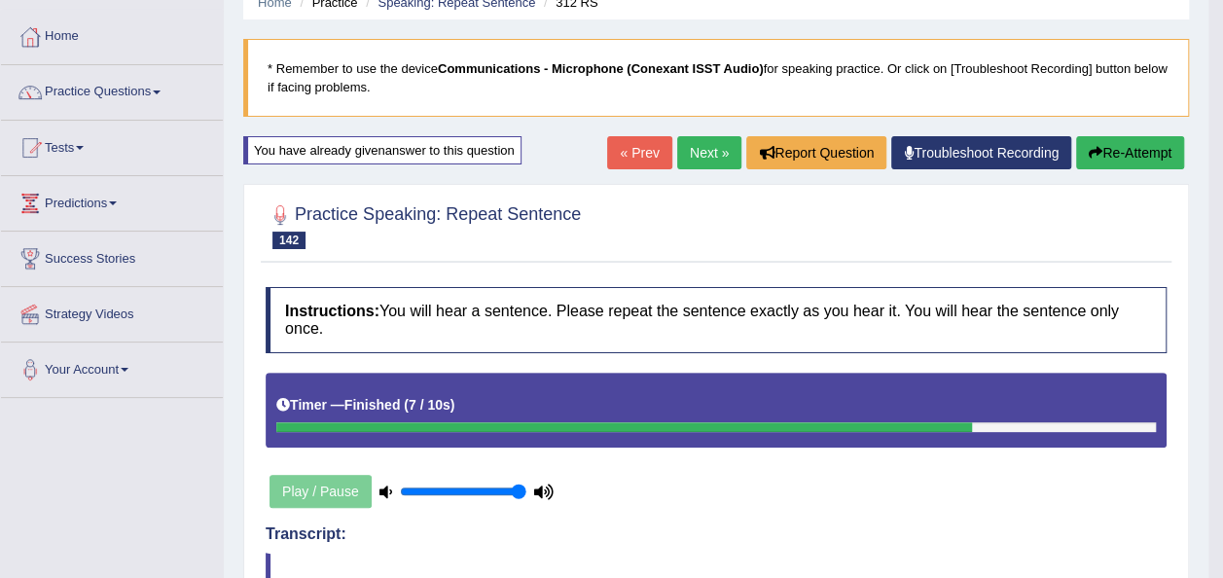
click at [1130, 160] on button "Re-Attempt" at bounding box center [1130, 152] width 108 height 33
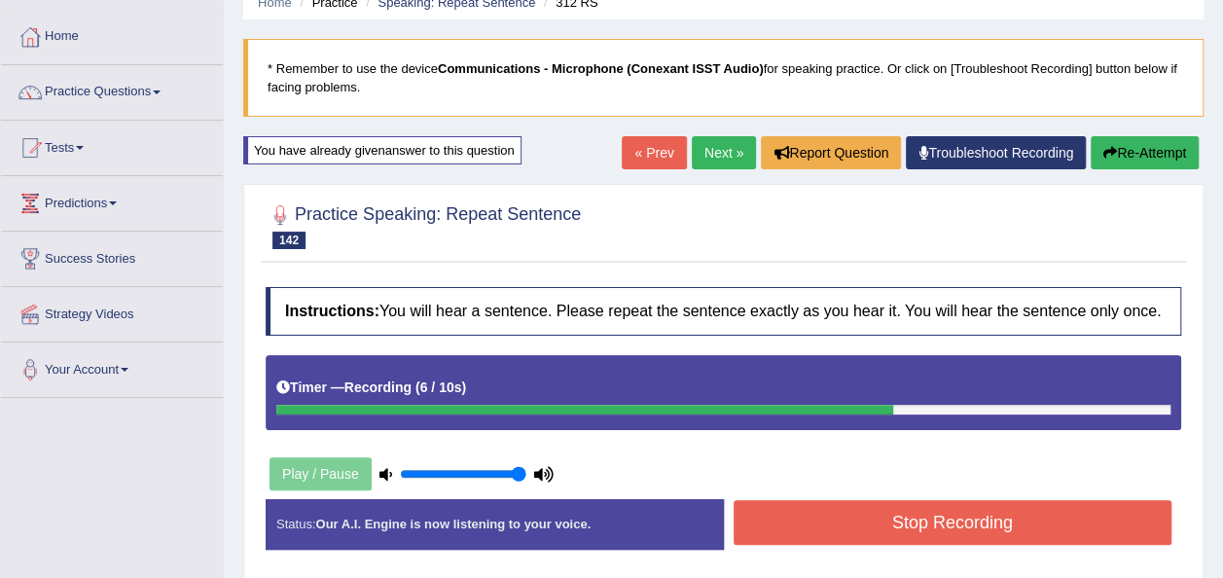
click at [877, 525] on button "Stop Recording" at bounding box center [953, 522] width 439 height 45
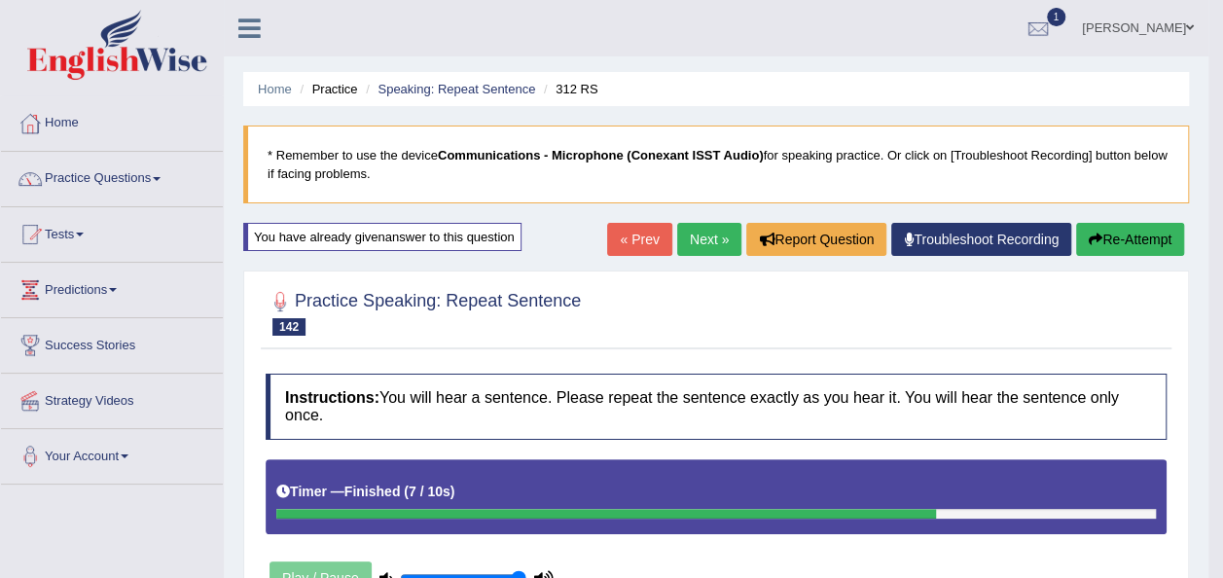
click at [1122, 230] on button "Re-Attempt" at bounding box center [1130, 239] width 108 height 33
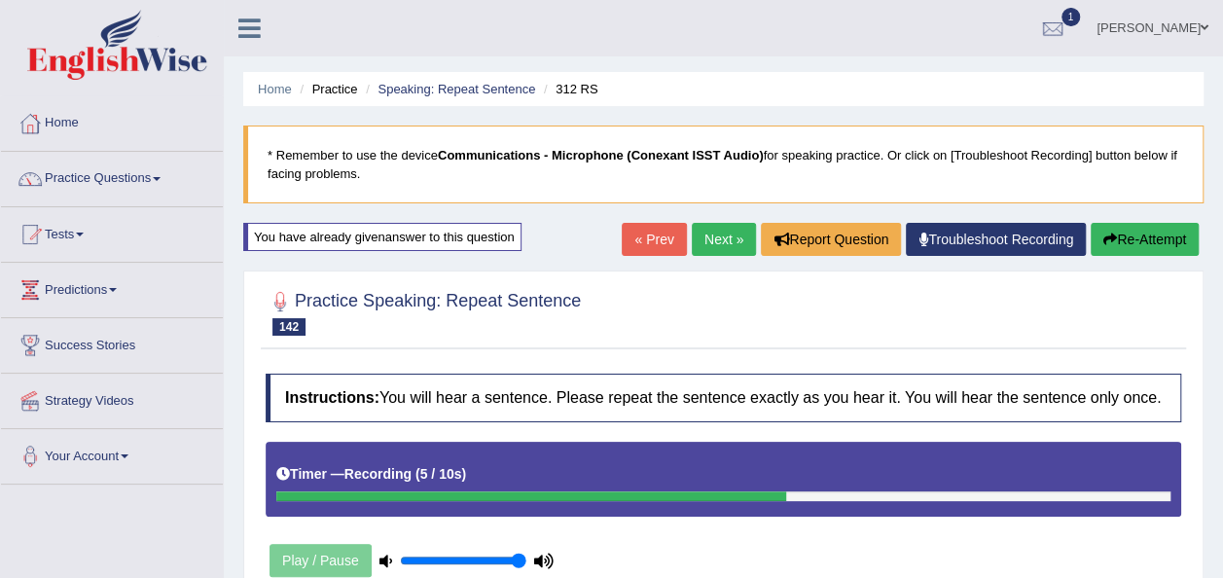
click at [1122, 230] on button "Re-Attempt" at bounding box center [1145, 239] width 108 height 33
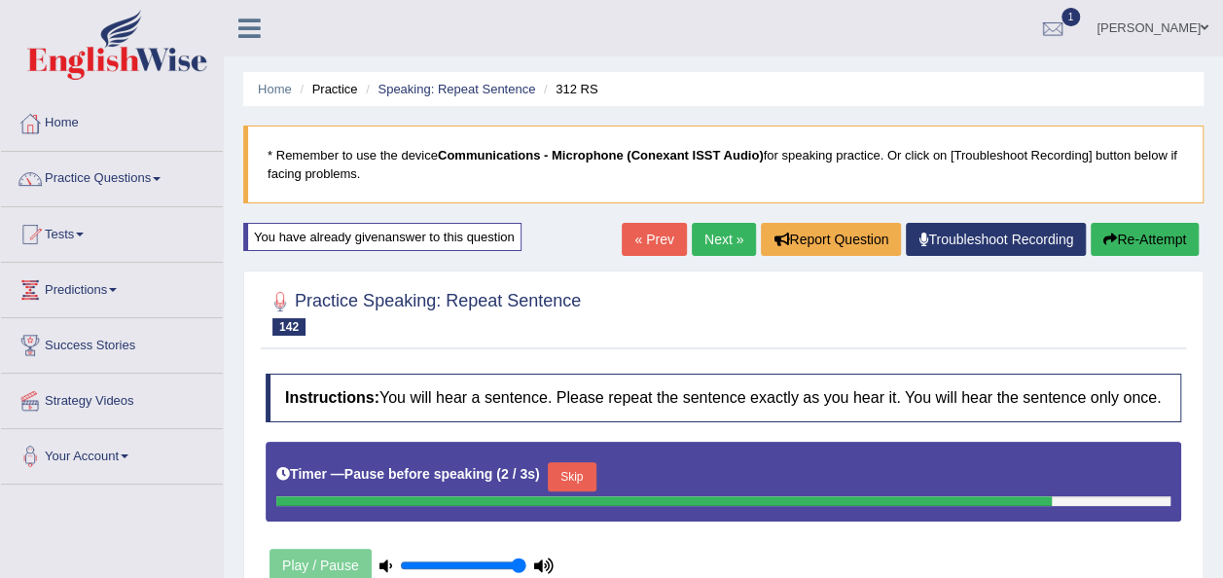
scroll to position [444, 0]
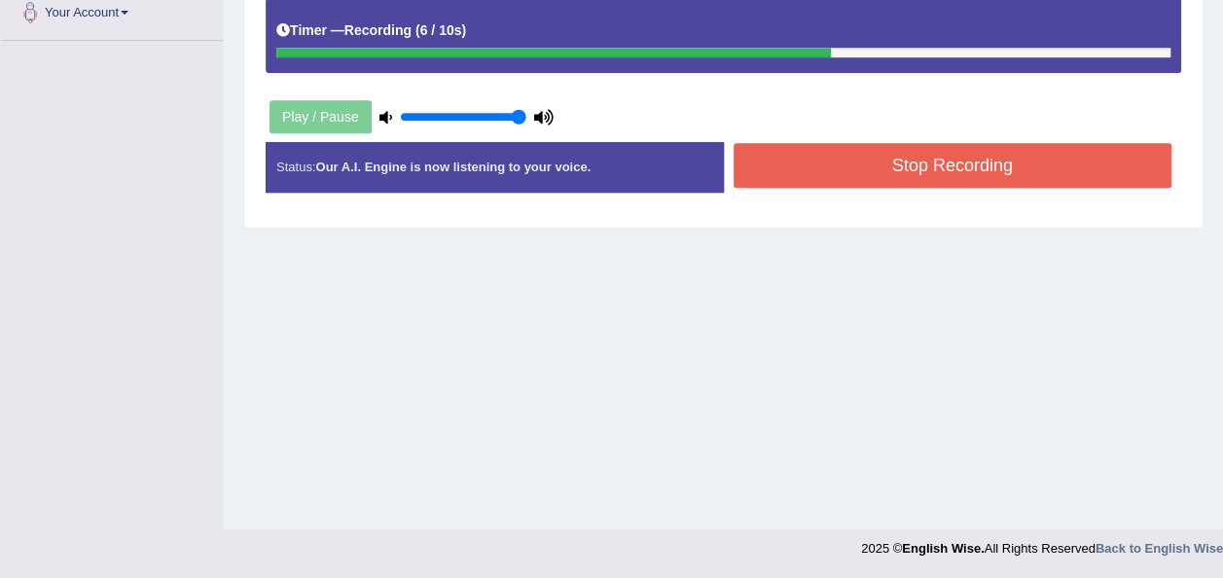
click at [839, 176] on button "Stop Recording" at bounding box center [953, 165] width 439 height 45
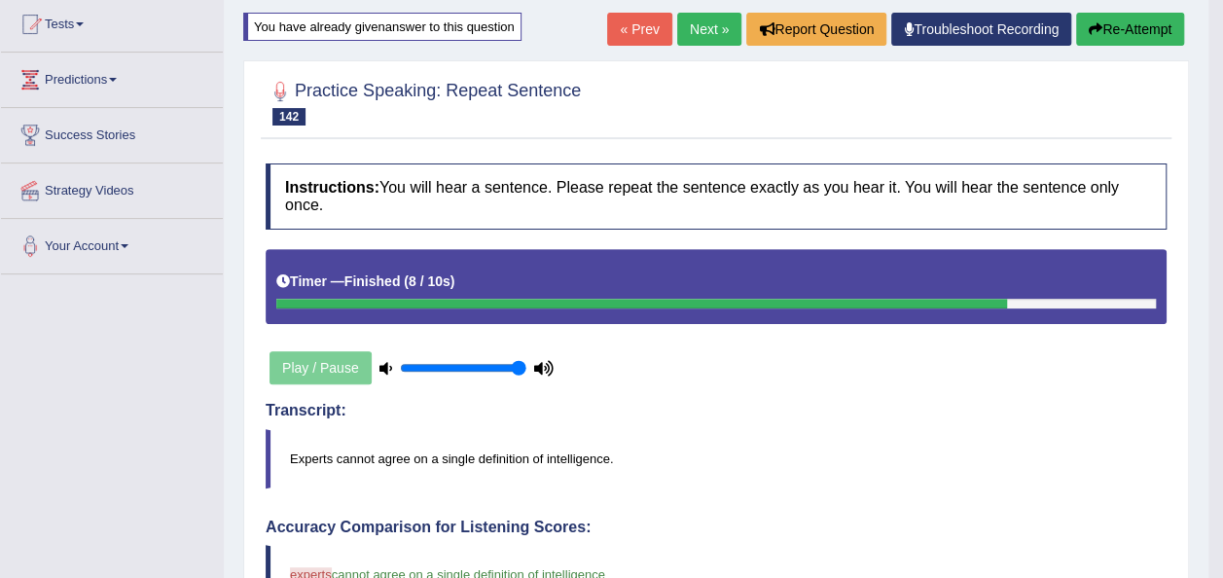
scroll to position [210, 0]
click at [1146, 24] on button "Re-Attempt" at bounding box center [1130, 29] width 108 height 33
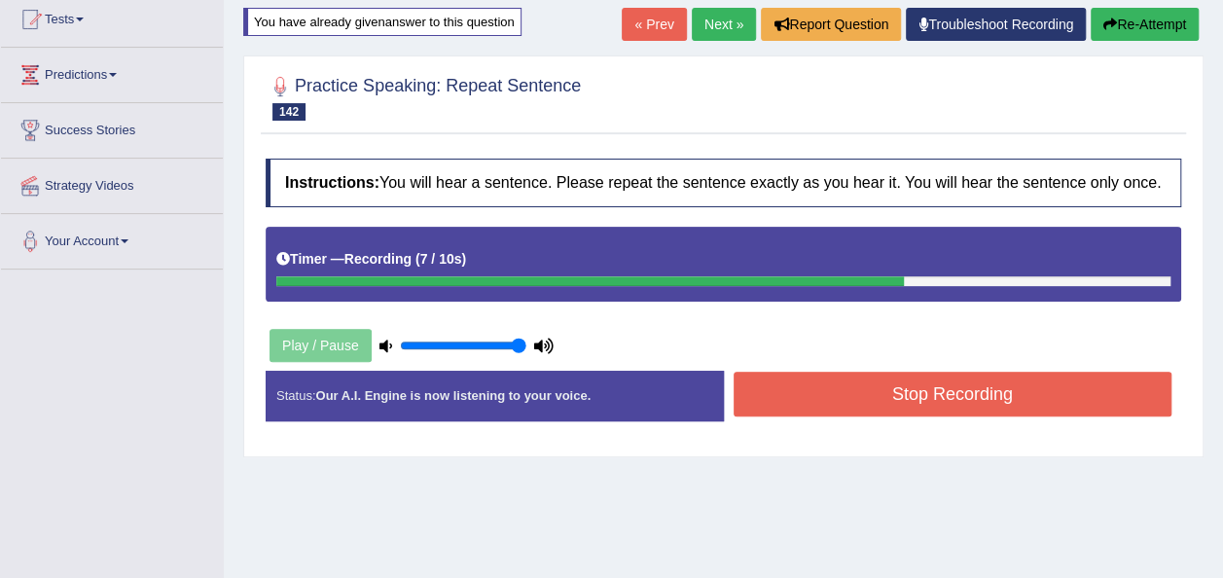
click at [844, 413] on button "Stop Recording" at bounding box center [953, 394] width 439 height 45
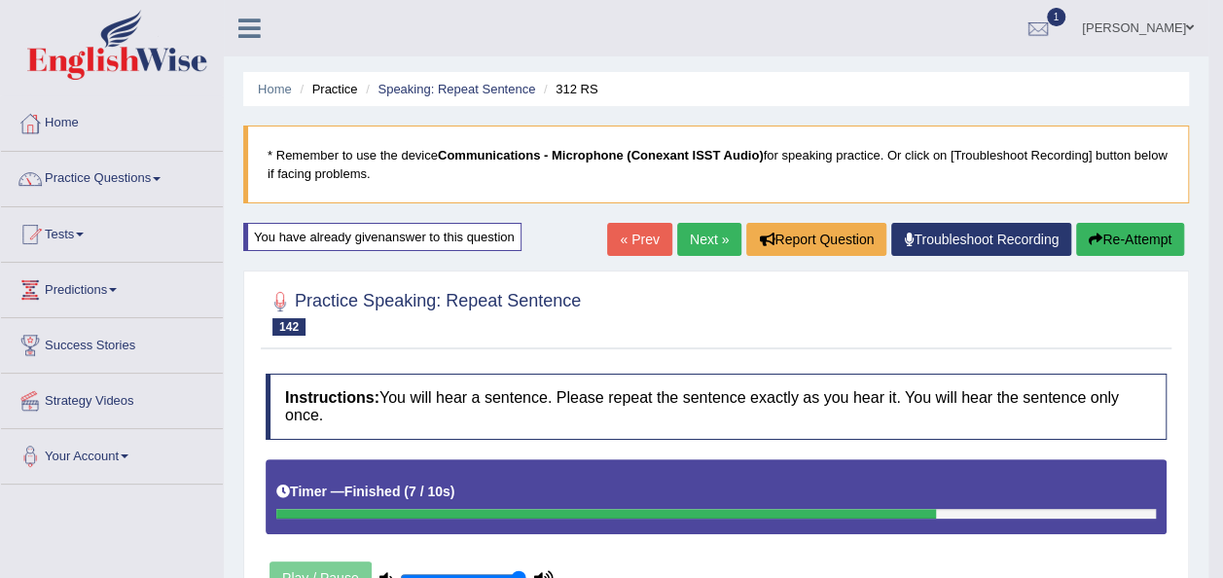
click at [706, 237] on link "Next »" at bounding box center [709, 239] width 64 height 33
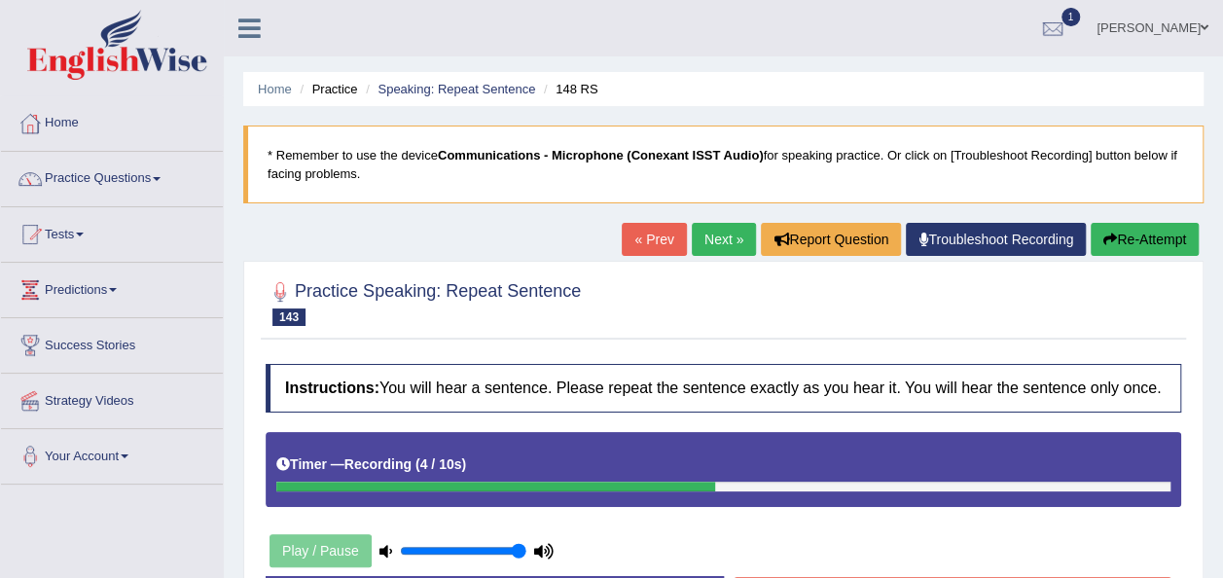
scroll to position [202, 0]
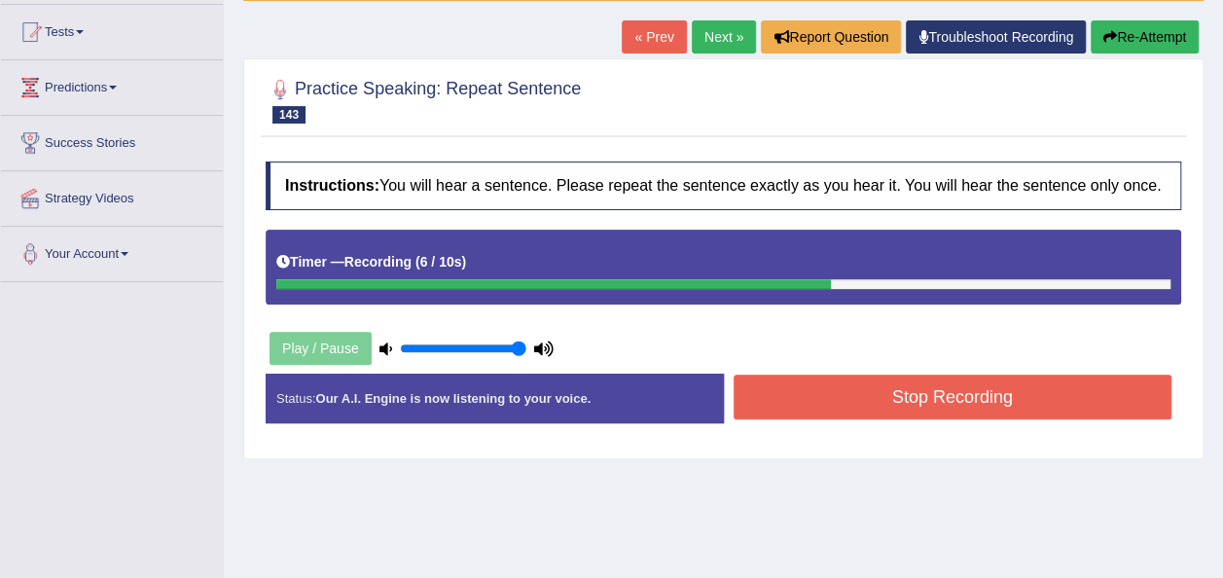
click at [936, 389] on button "Stop Recording" at bounding box center [953, 397] width 439 height 45
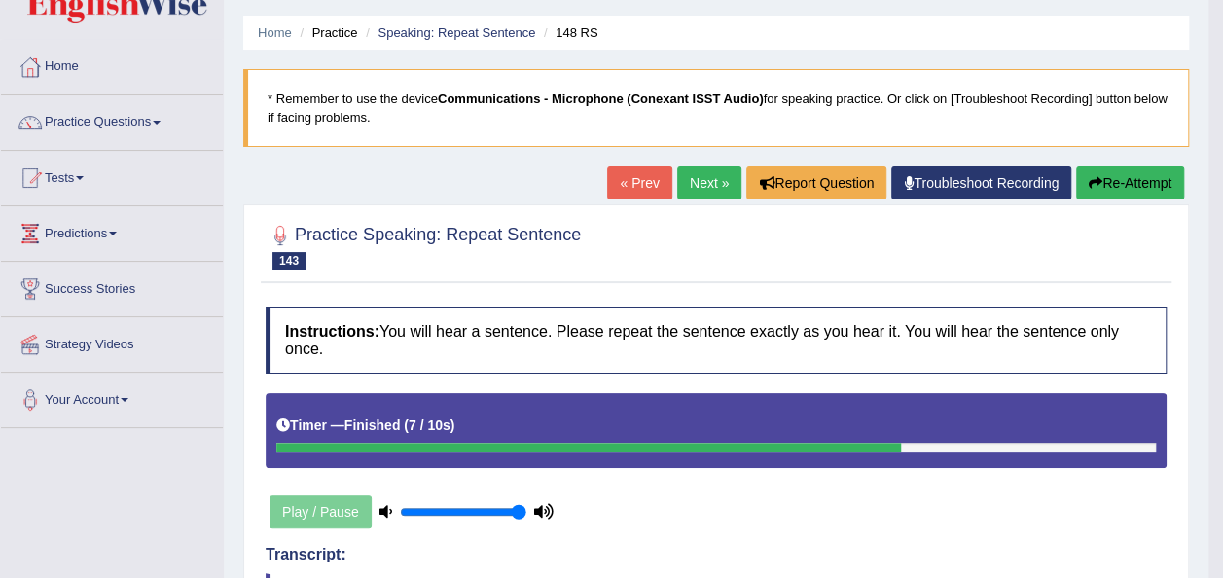
scroll to position [14, 0]
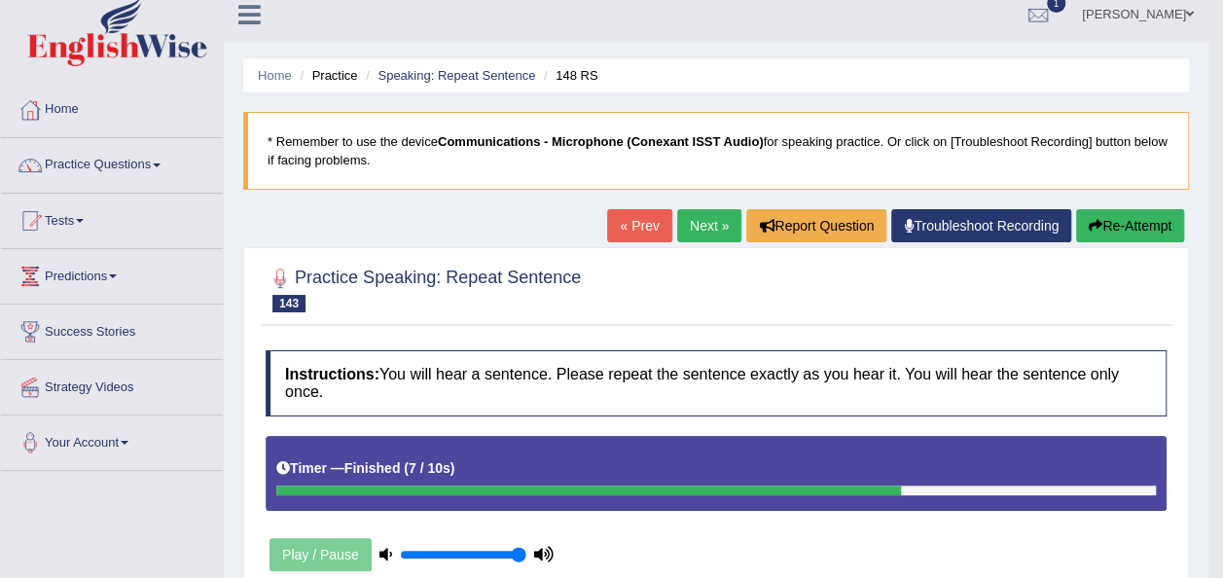
click at [694, 228] on link "Next »" at bounding box center [709, 225] width 64 height 33
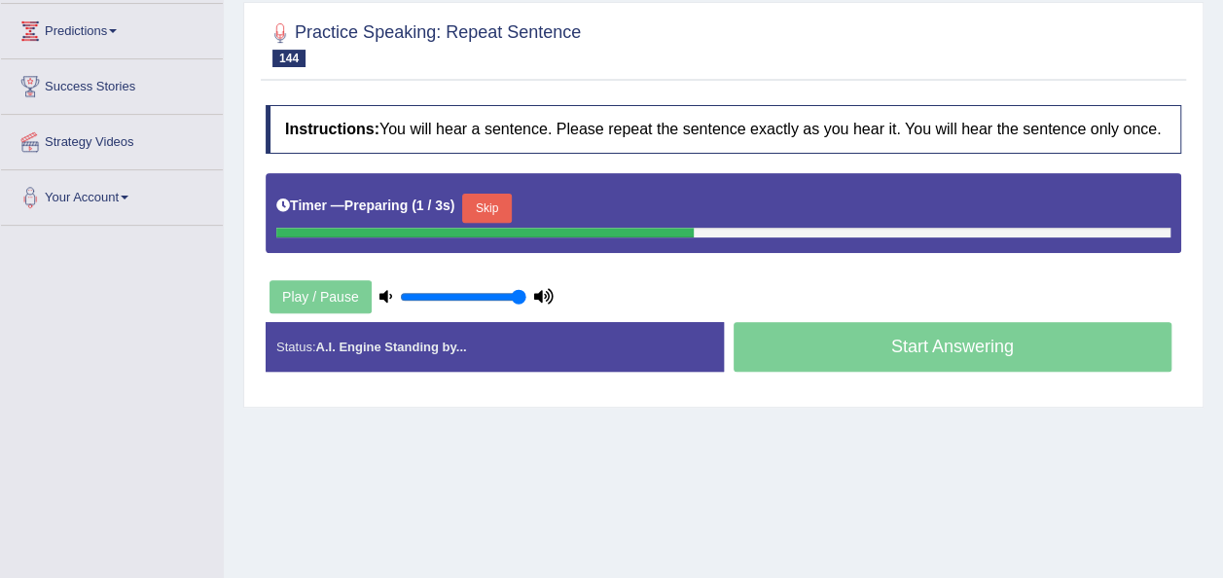
scroll to position [307, 0]
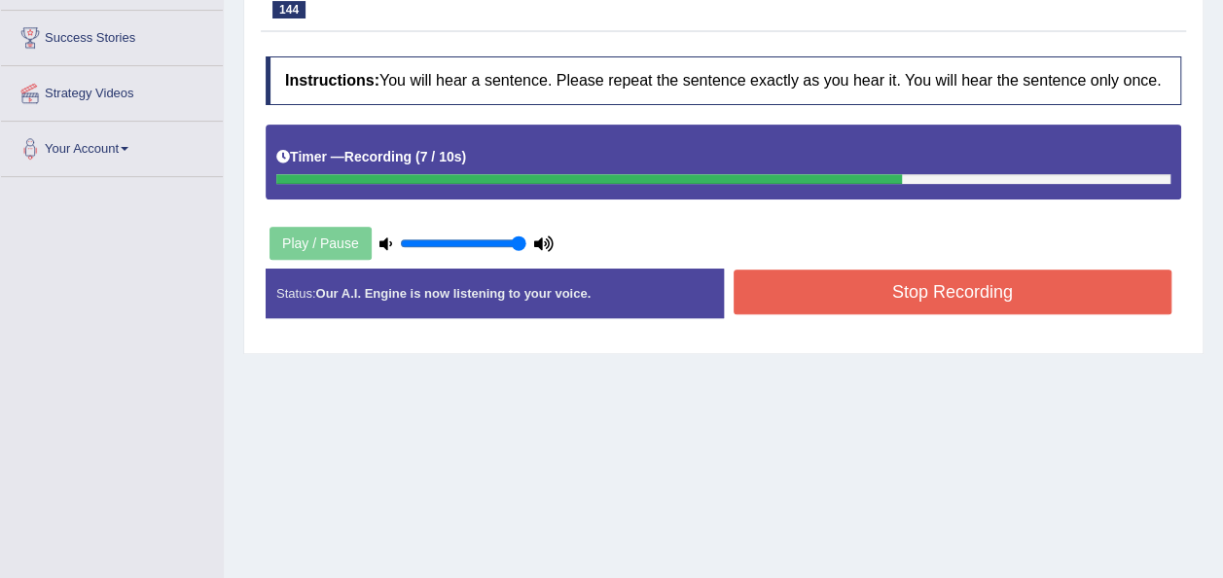
click at [814, 294] on button "Stop Recording" at bounding box center [953, 292] width 439 height 45
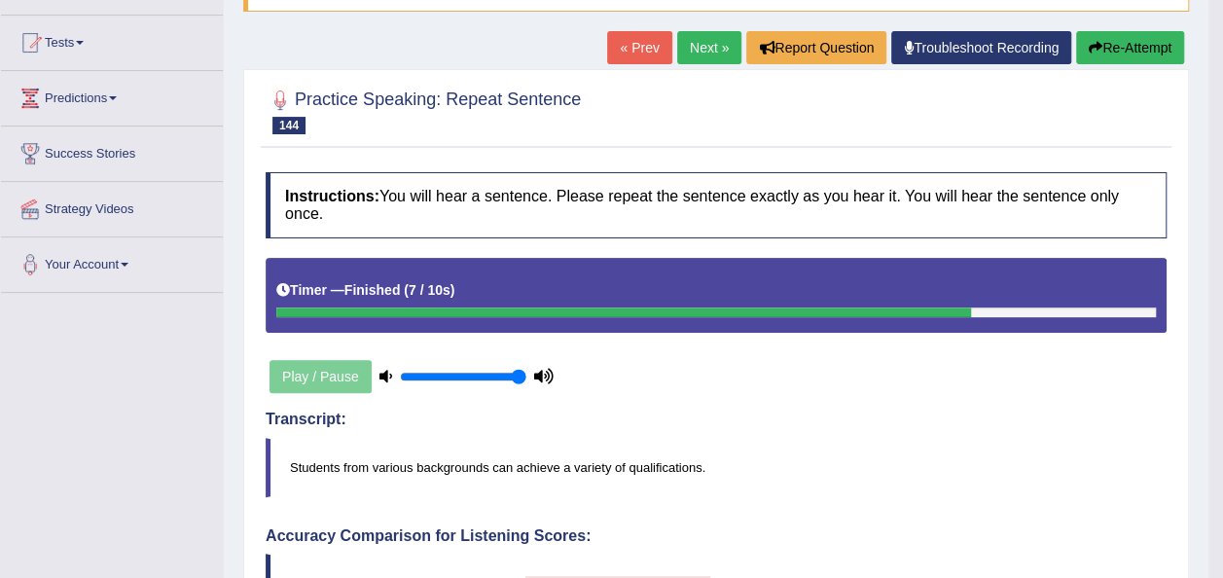
scroll to position [191, 0]
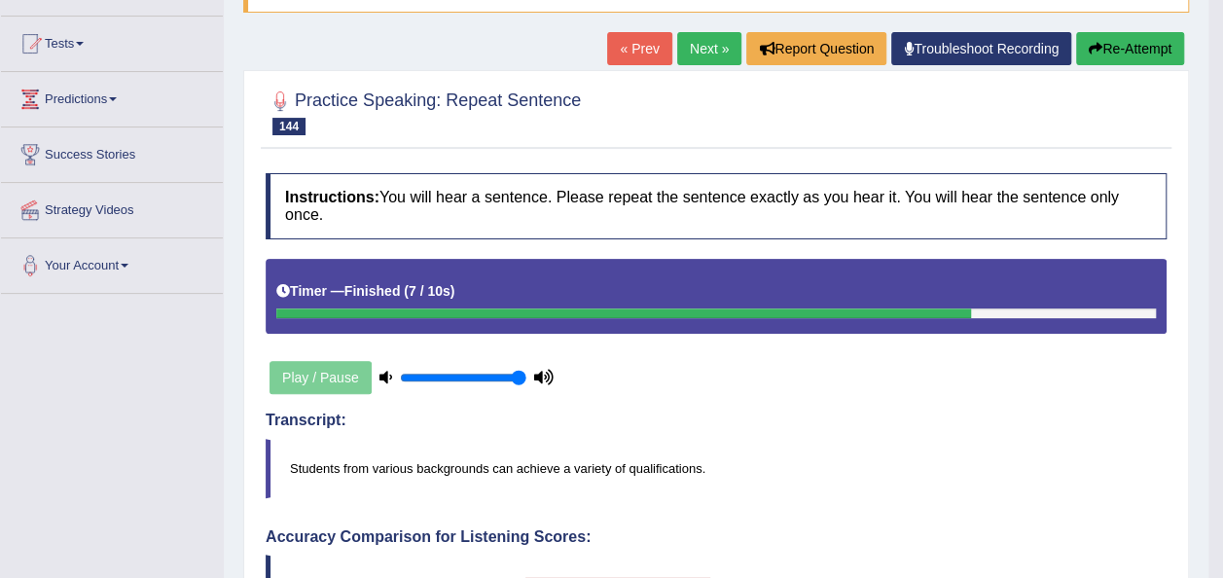
click at [1111, 37] on button "Re-Attempt" at bounding box center [1130, 48] width 108 height 33
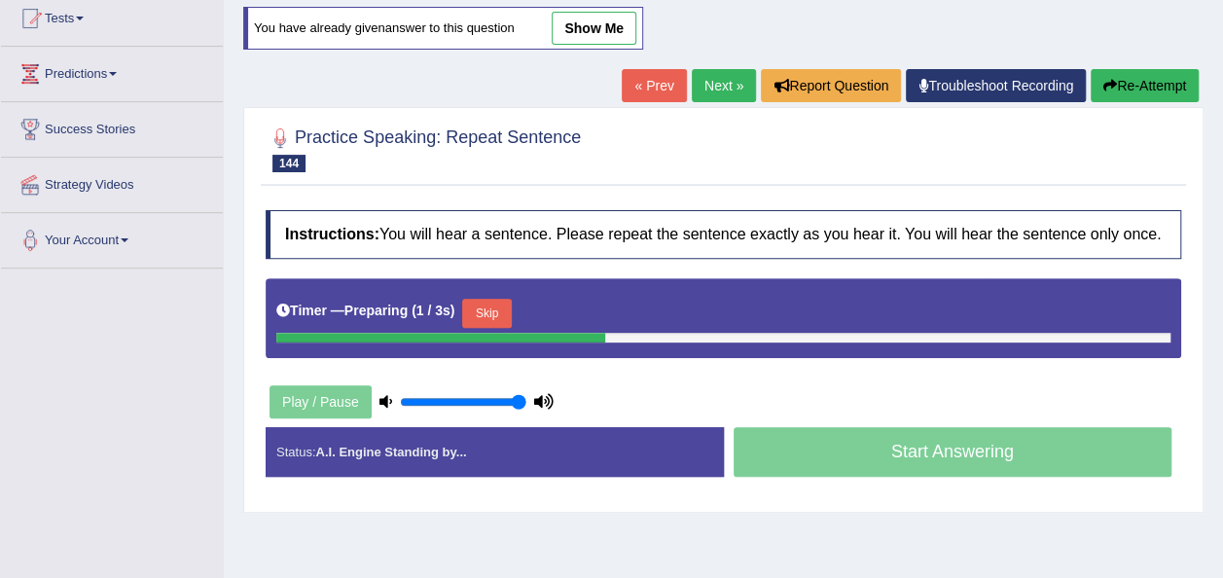
scroll to position [191, 0]
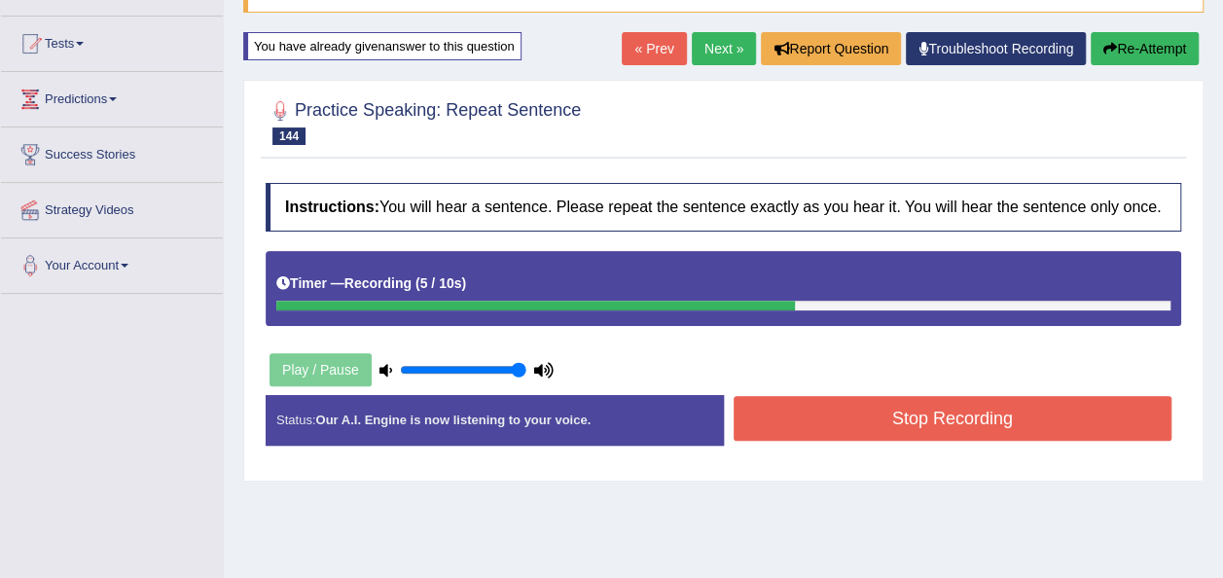
click at [805, 425] on button "Stop Recording" at bounding box center [953, 418] width 439 height 45
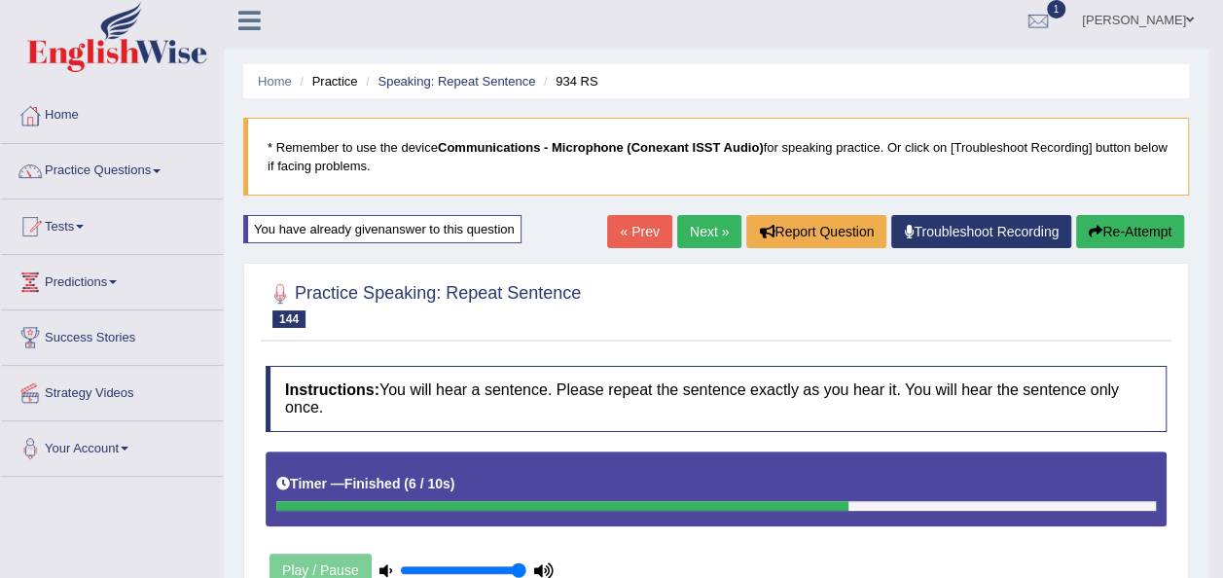
scroll to position [0, 0]
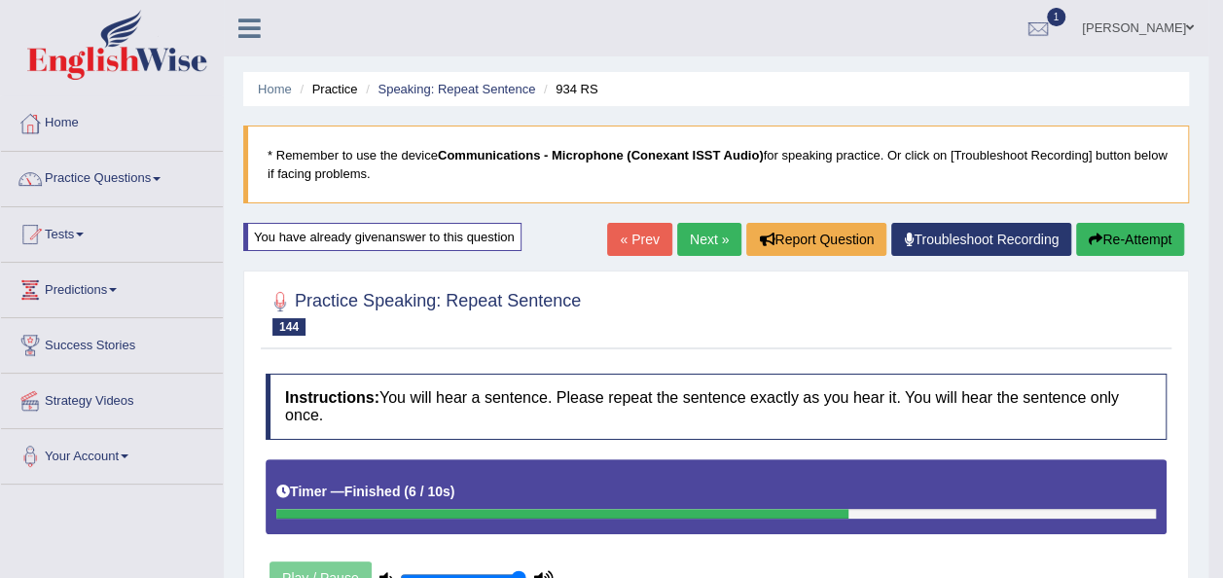
click at [689, 247] on link "Next »" at bounding box center [709, 239] width 64 height 33
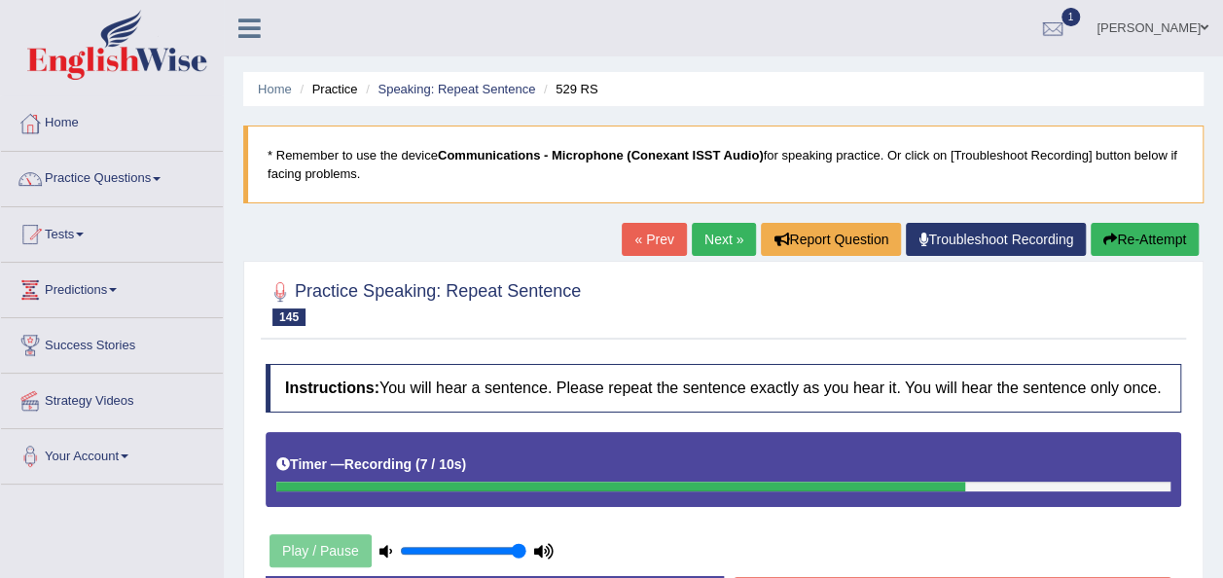
click at [1129, 247] on button "Re-Attempt" at bounding box center [1145, 239] width 108 height 33
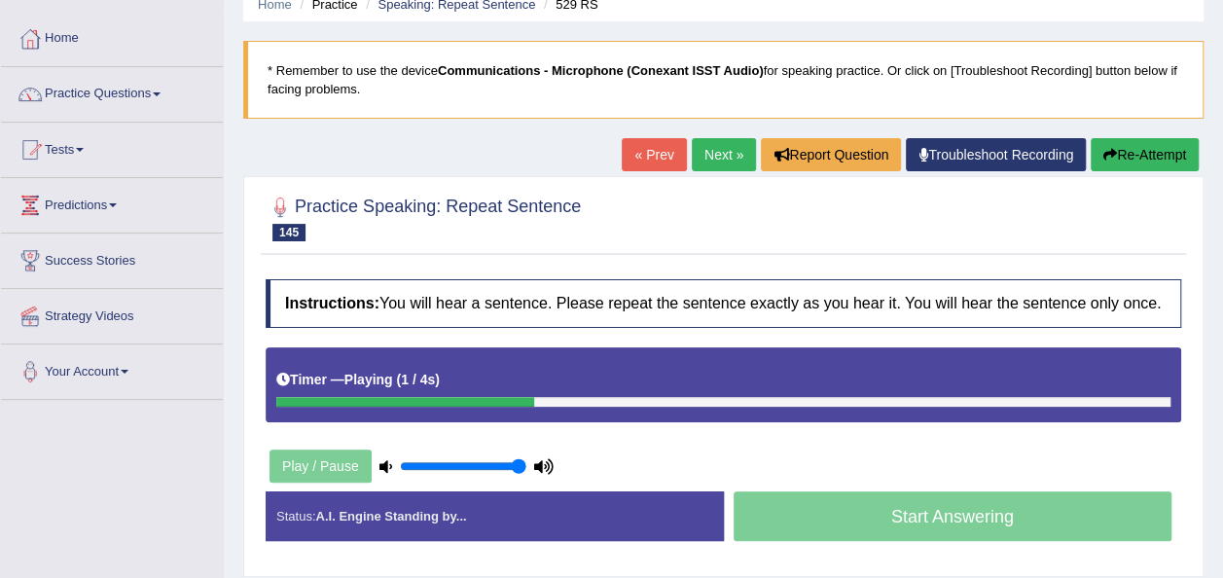
scroll to position [156, 0]
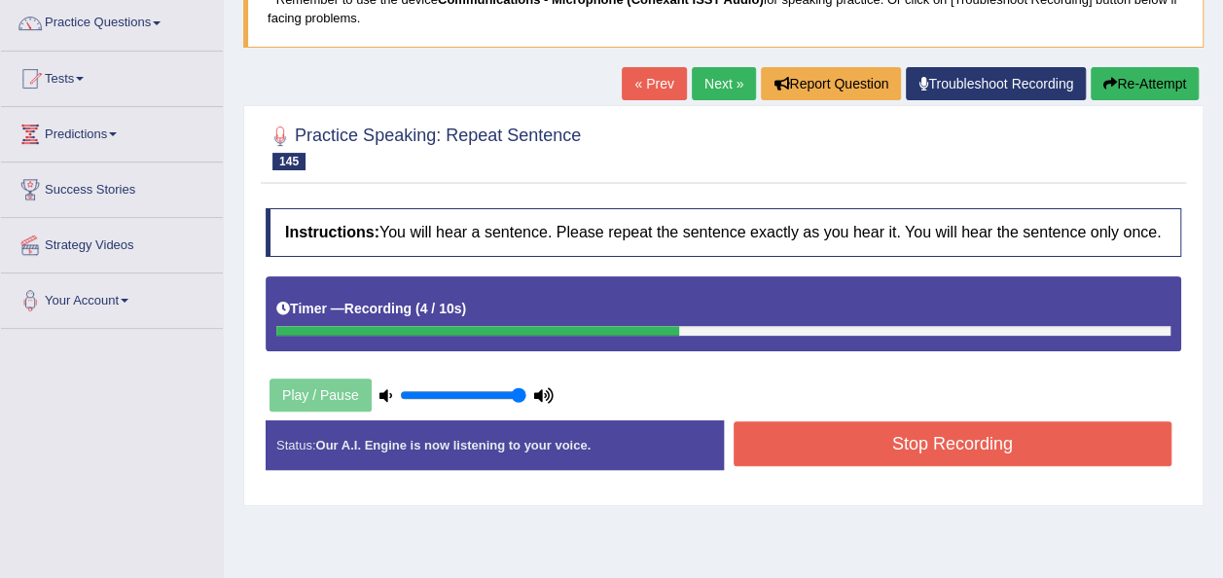
click at [1149, 85] on button "Re-Attempt" at bounding box center [1145, 83] width 108 height 33
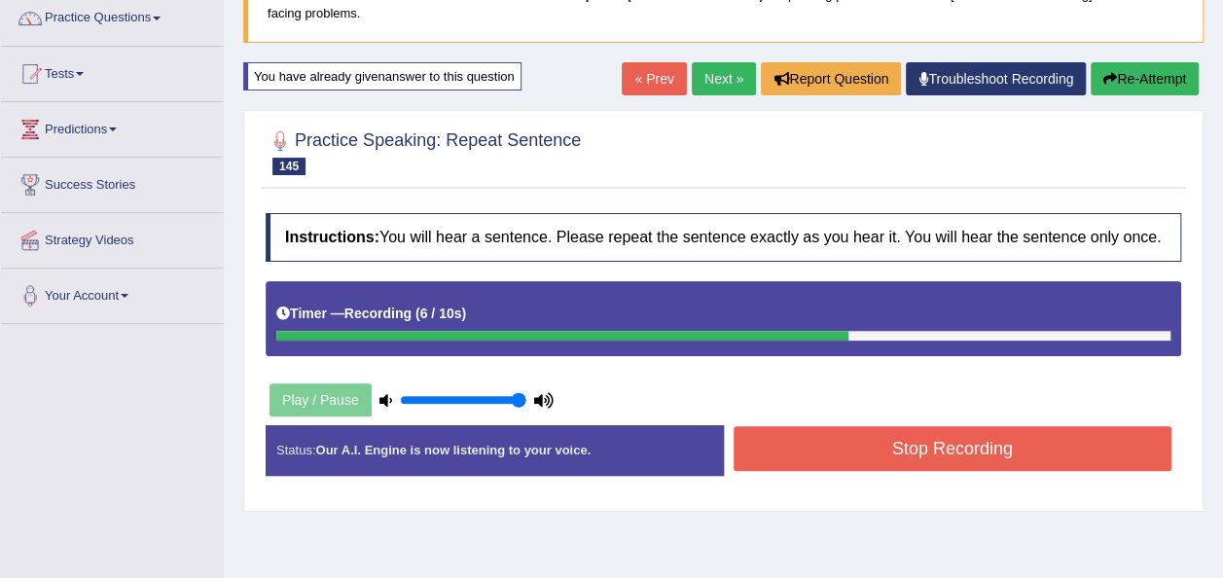
click at [831, 449] on button "Stop Recording" at bounding box center [953, 448] width 439 height 45
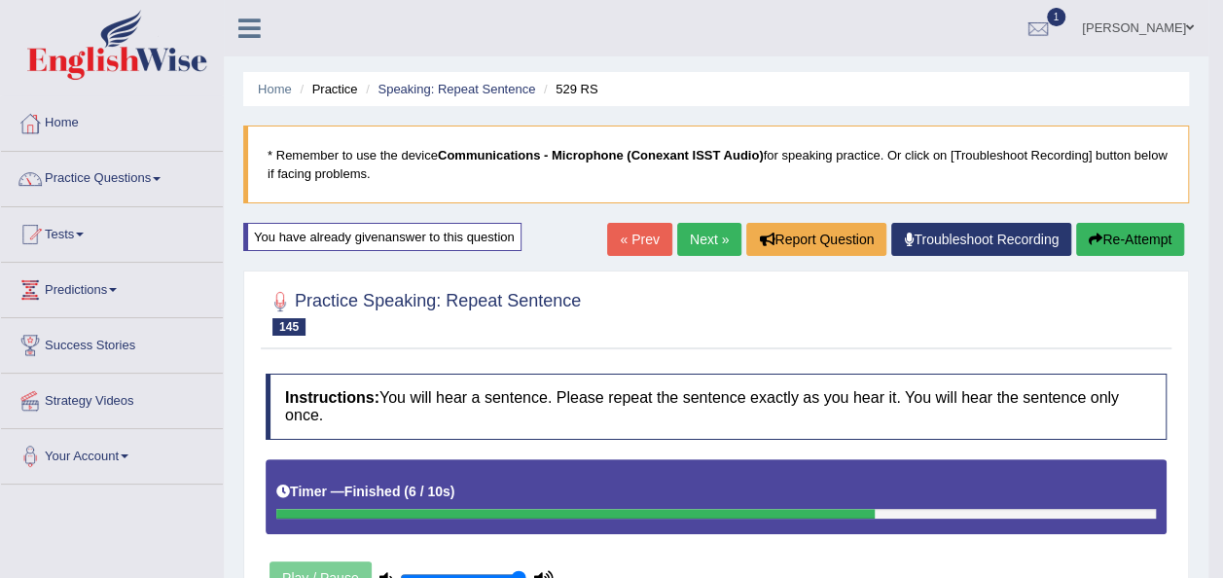
click at [699, 230] on link "Next »" at bounding box center [709, 239] width 64 height 33
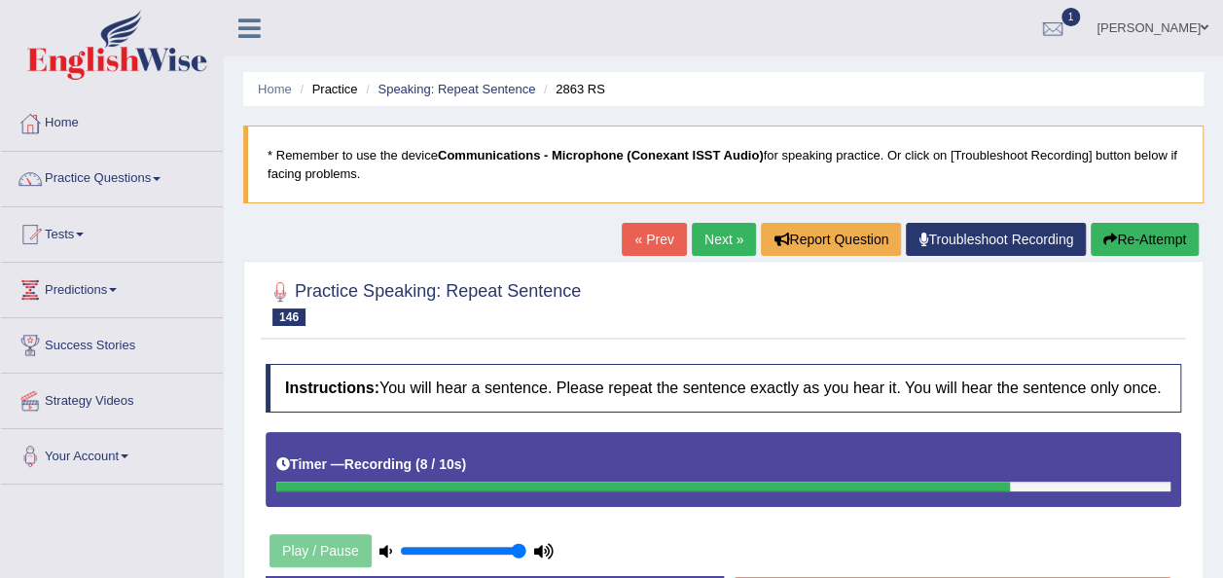
click at [1148, 228] on button "Re-Attempt" at bounding box center [1145, 239] width 108 height 33
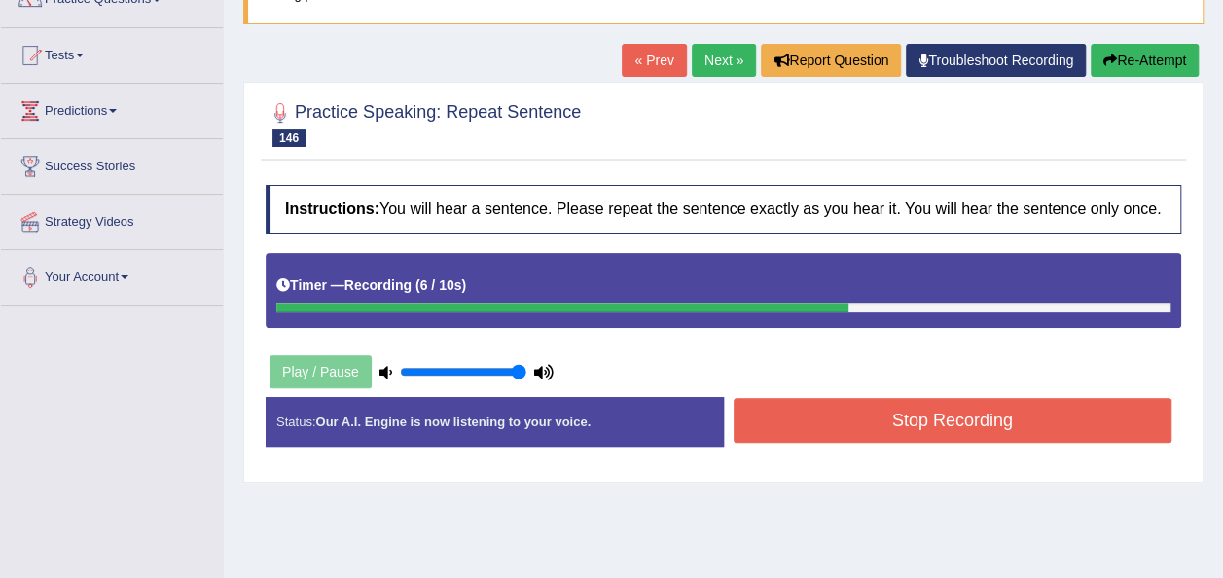
scroll to position [204, 0]
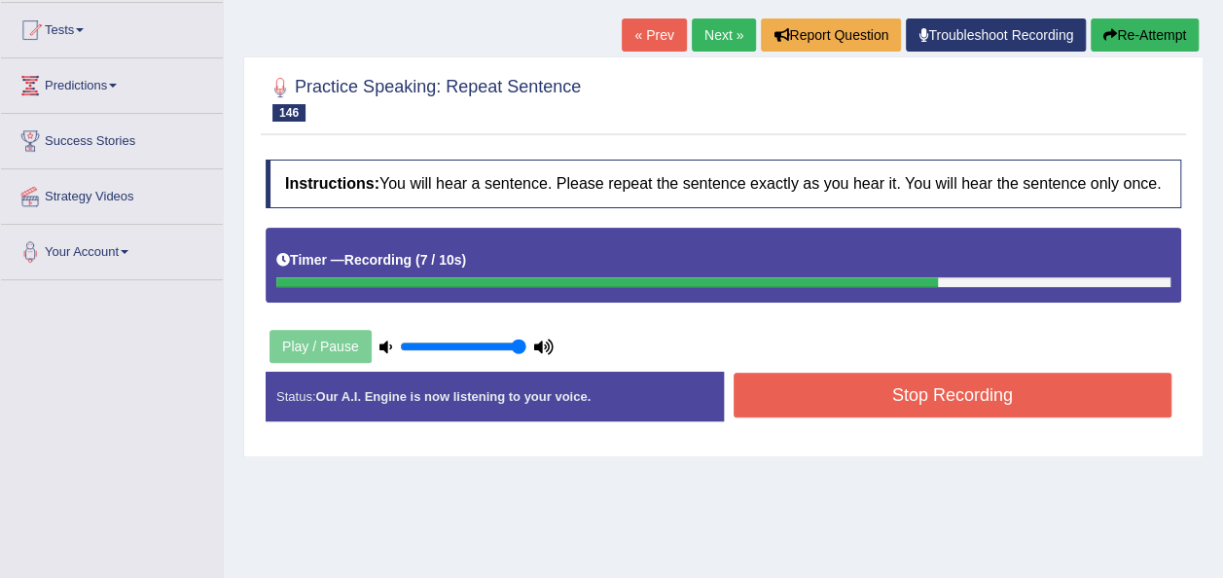
click at [970, 401] on button "Stop Recording" at bounding box center [953, 395] width 439 height 45
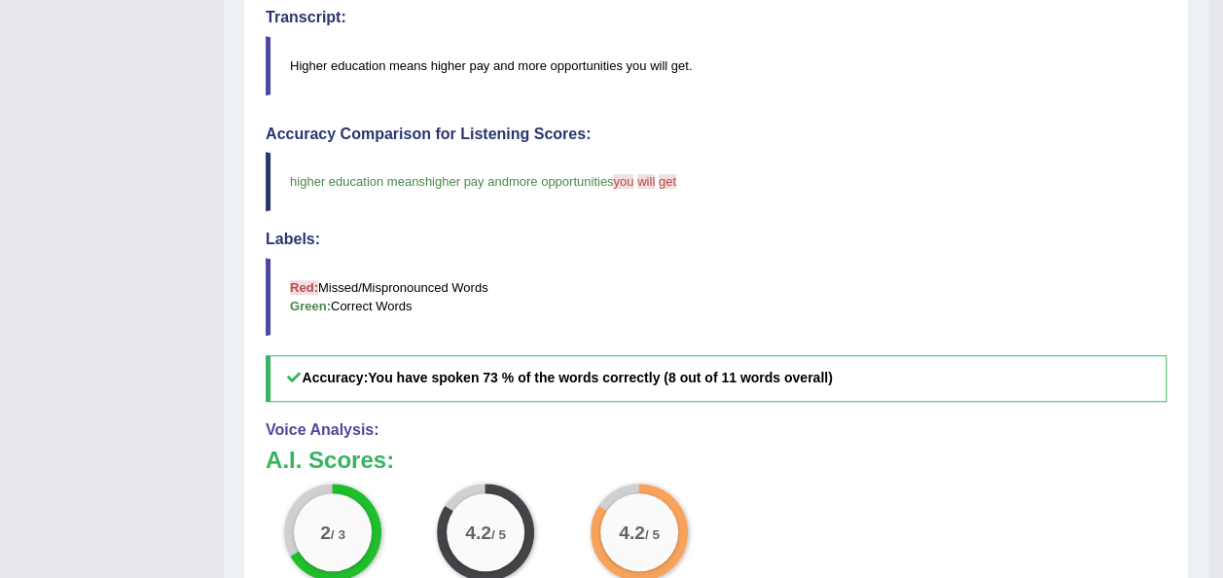
scroll to position [89, 0]
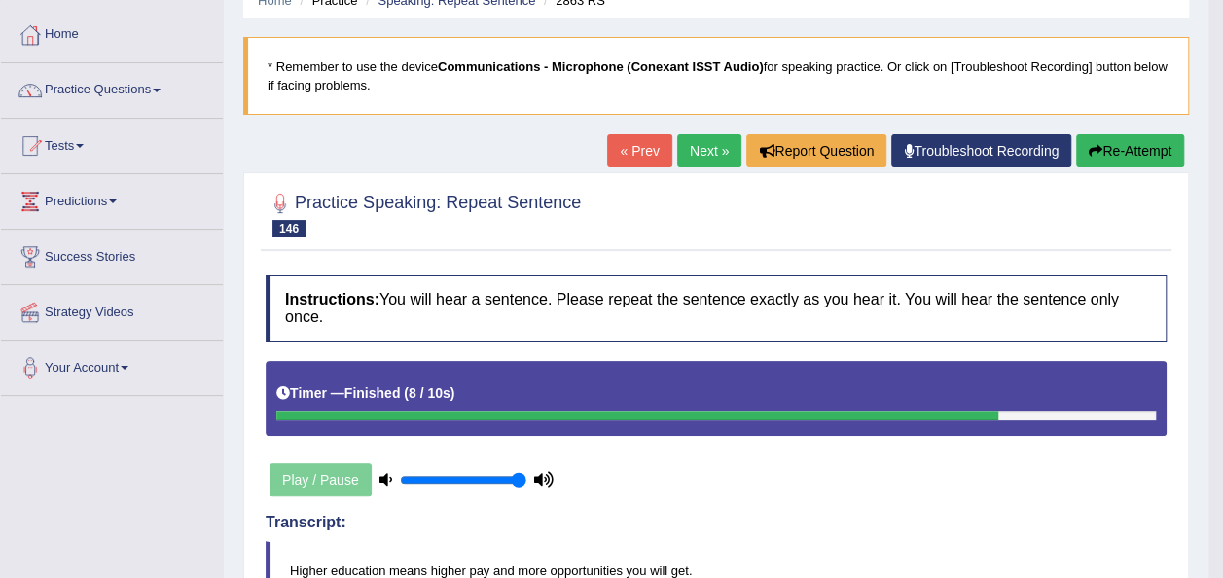
click at [1121, 146] on button "Re-Attempt" at bounding box center [1130, 150] width 108 height 33
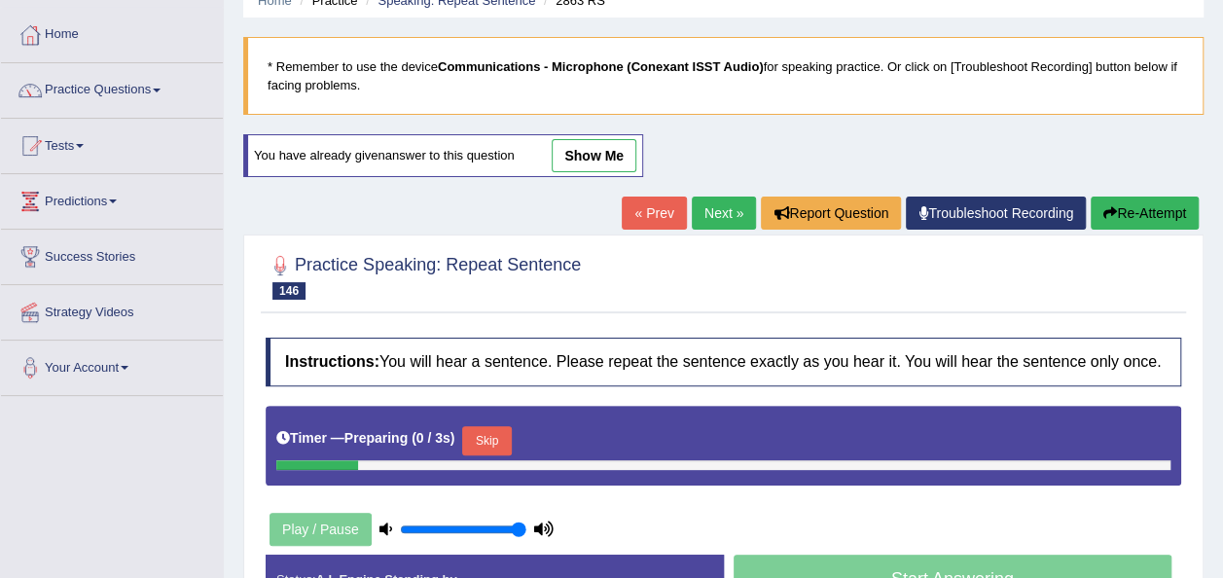
scroll to position [89, 0]
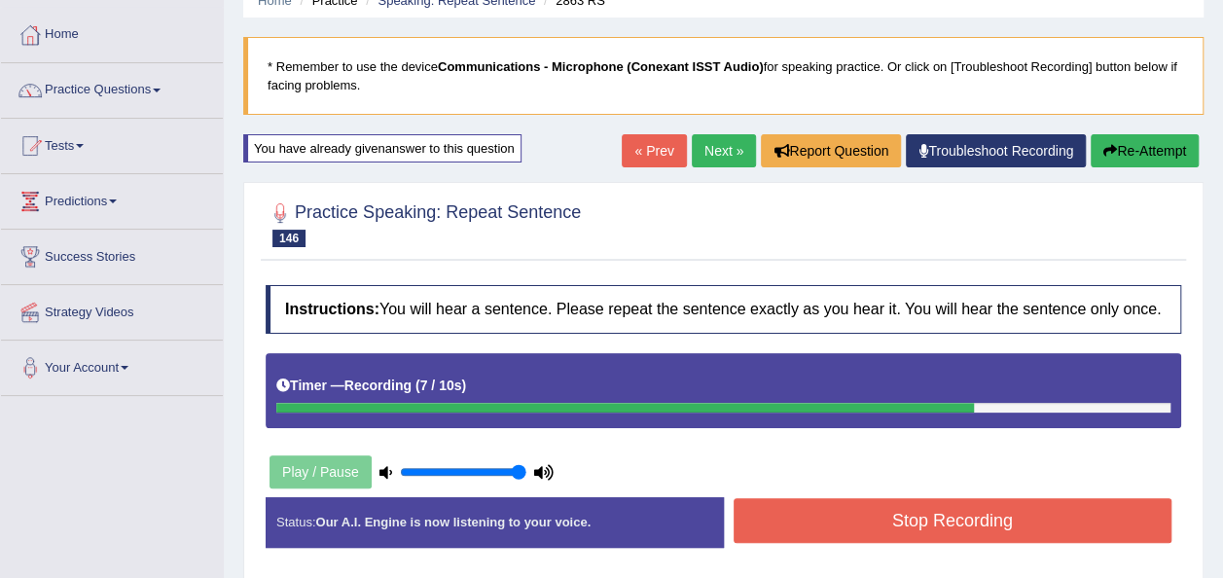
click at [771, 518] on button "Stop Recording" at bounding box center [953, 520] width 439 height 45
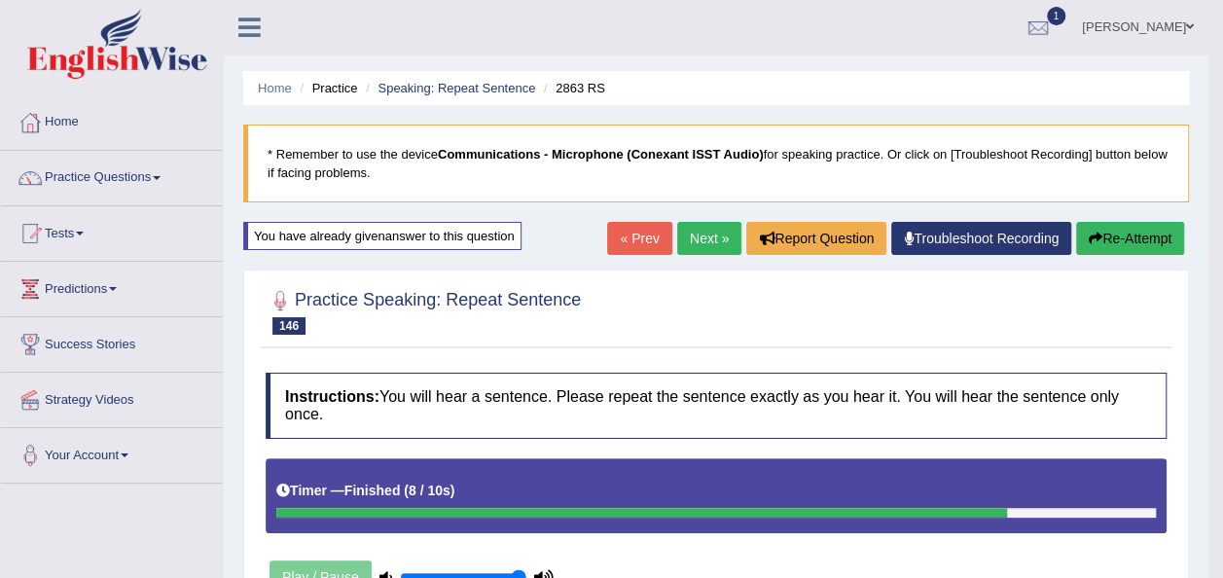
scroll to position [0, 0]
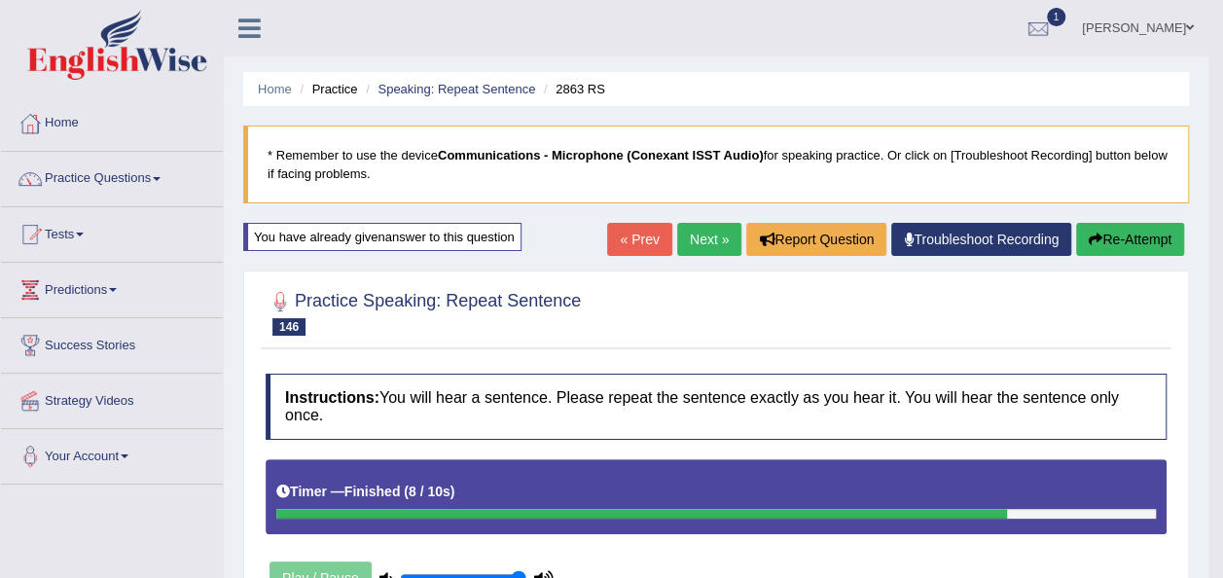
click at [695, 240] on link "Next »" at bounding box center [709, 239] width 64 height 33
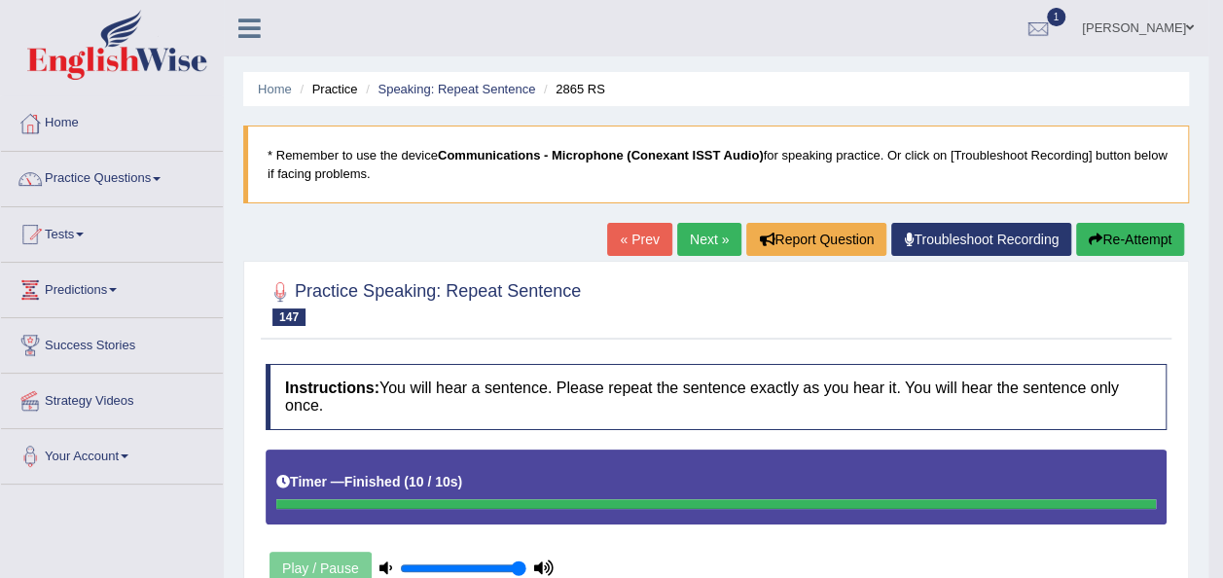
click at [710, 230] on link "Next »" at bounding box center [709, 239] width 64 height 33
click at [1109, 241] on button "Re-Attempt" at bounding box center [1130, 239] width 108 height 33
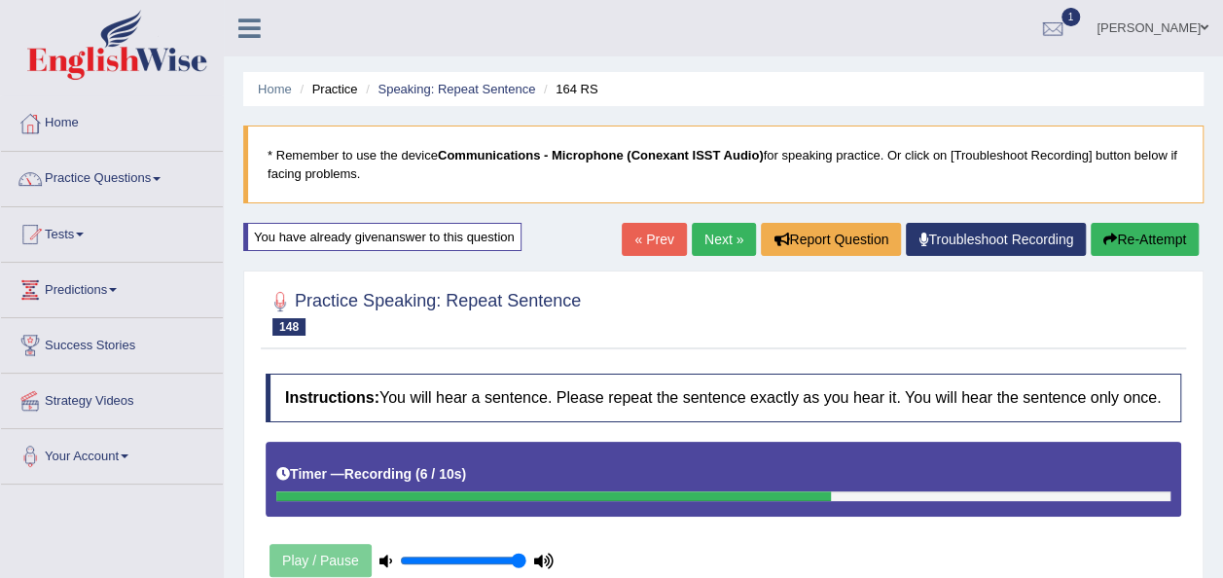
scroll to position [273, 0]
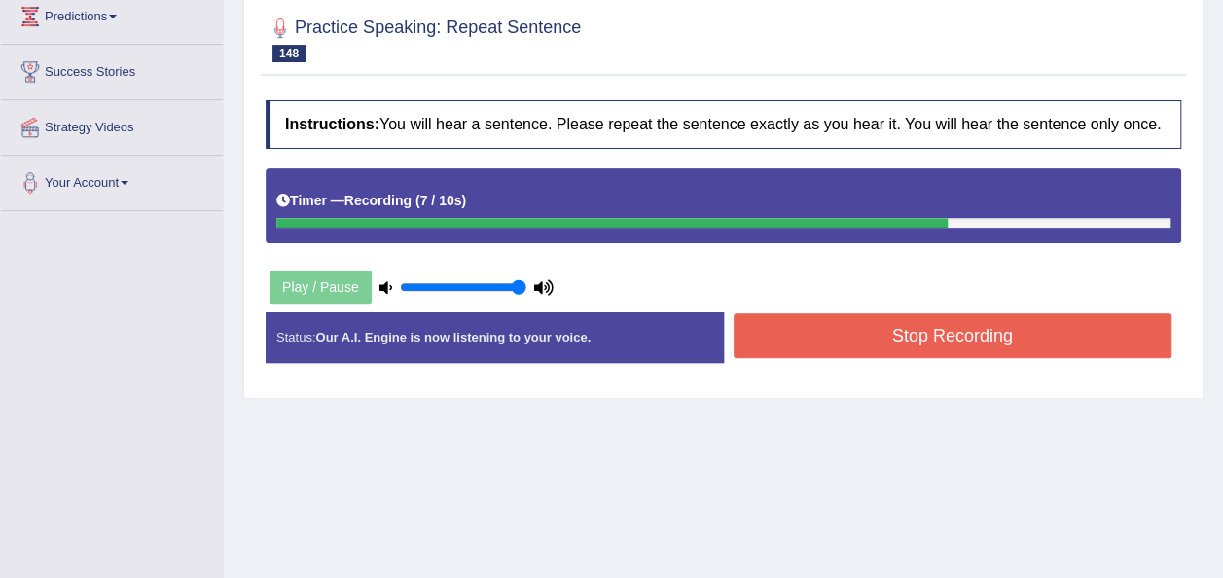
click at [877, 331] on button "Stop Recording" at bounding box center [953, 335] width 439 height 45
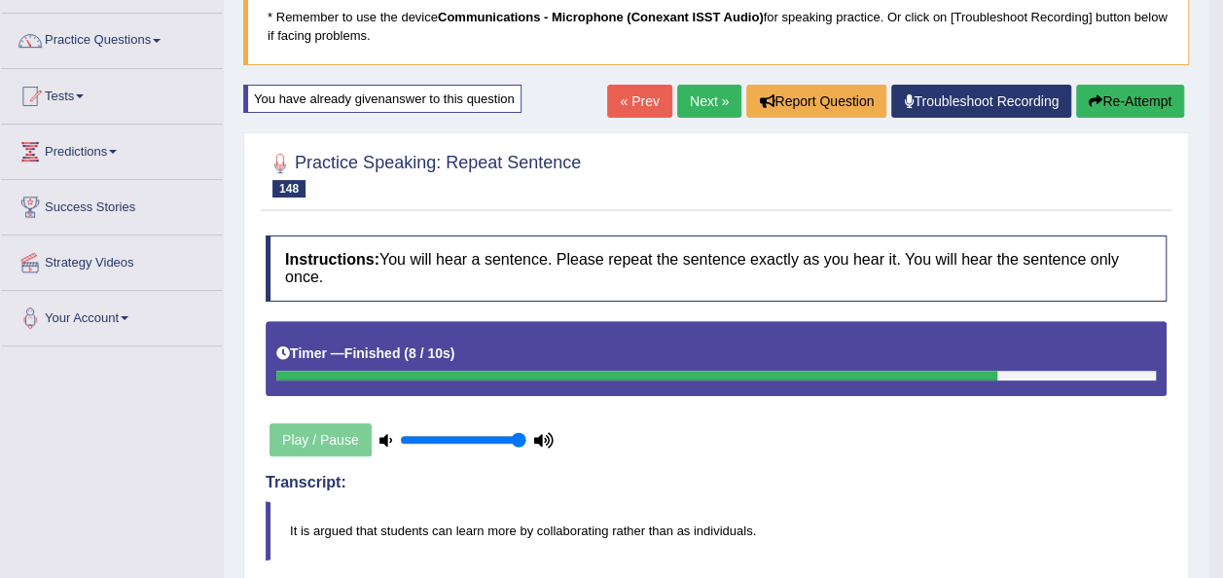
scroll to position [118, 0]
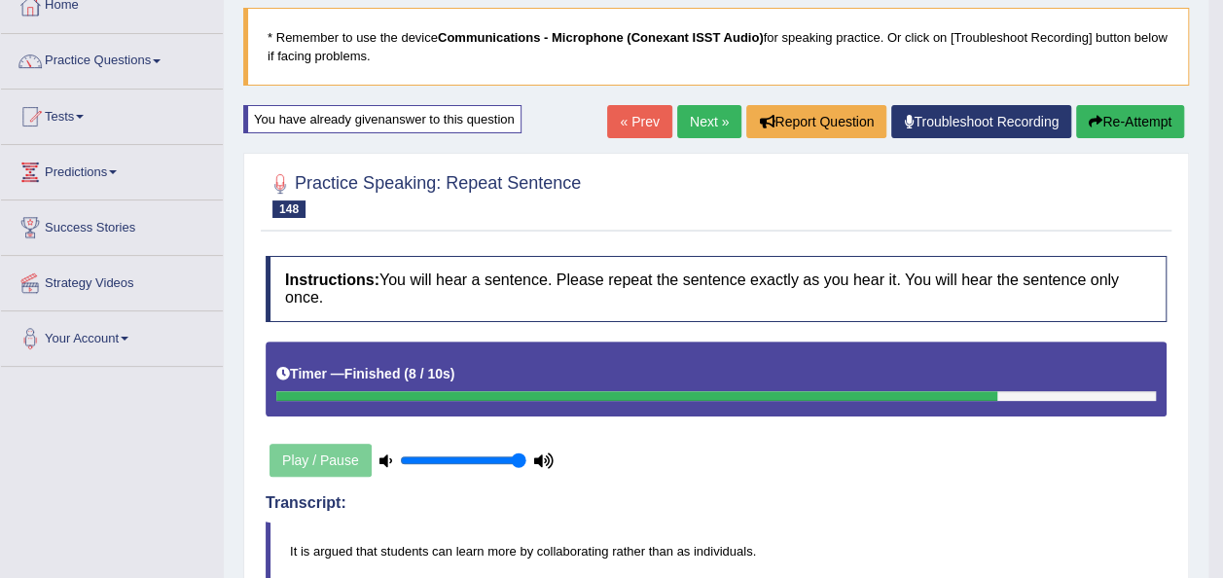
click at [1130, 121] on button "Re-Attempt" at bounding box center [1130, 121] width 108 height 33
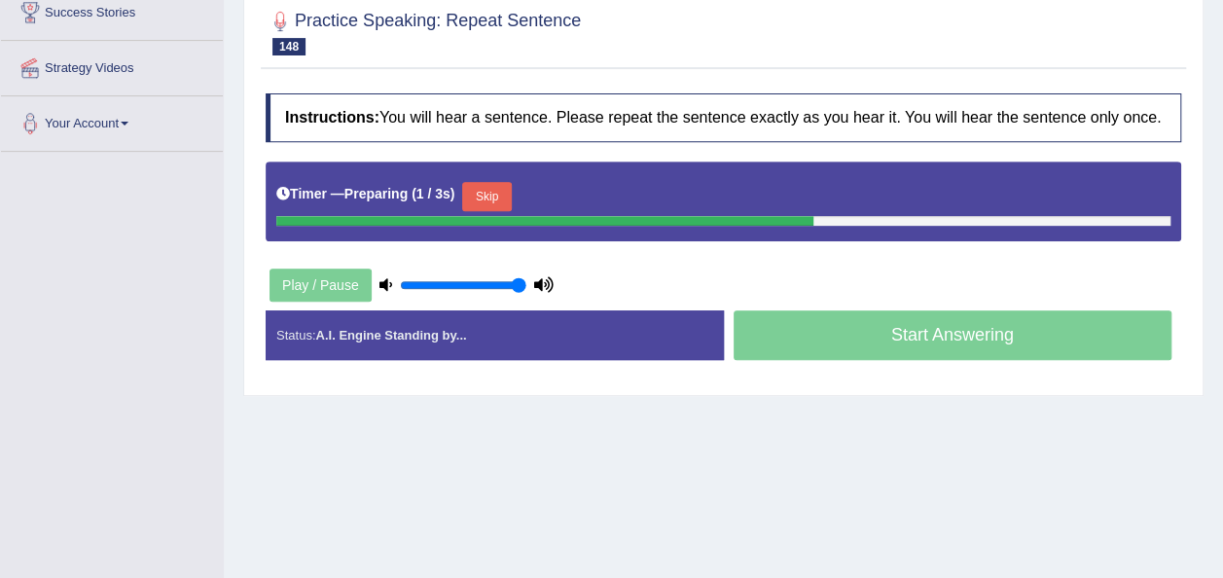
scroll to position [338, 0]
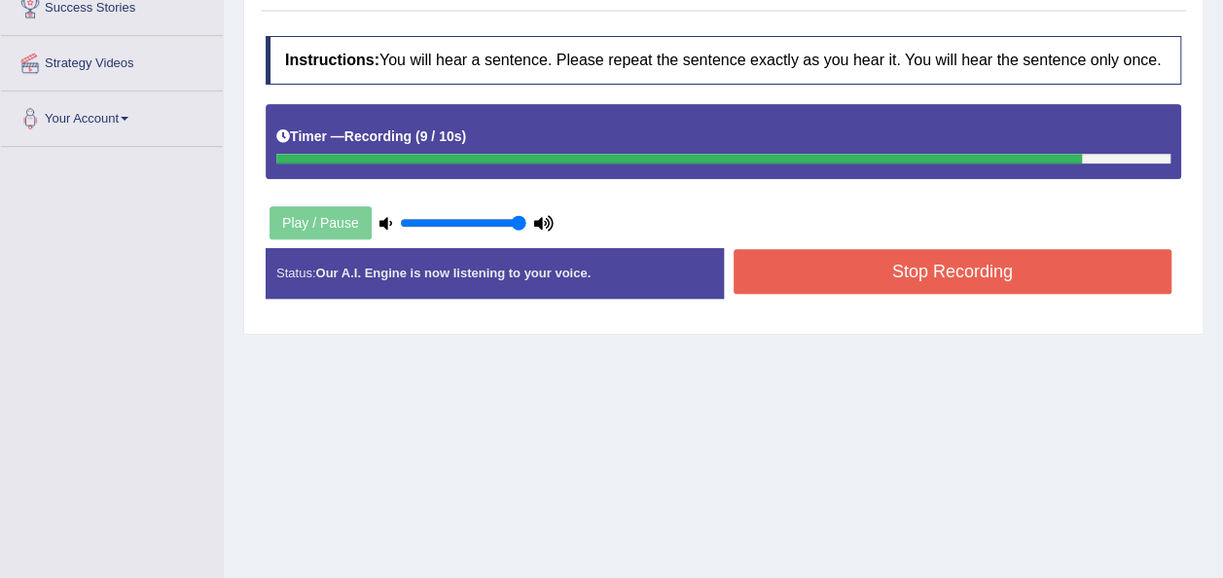
click at [879, 258] on button "Stop Recording" at bounding box center [953, 271] width 439 height 45
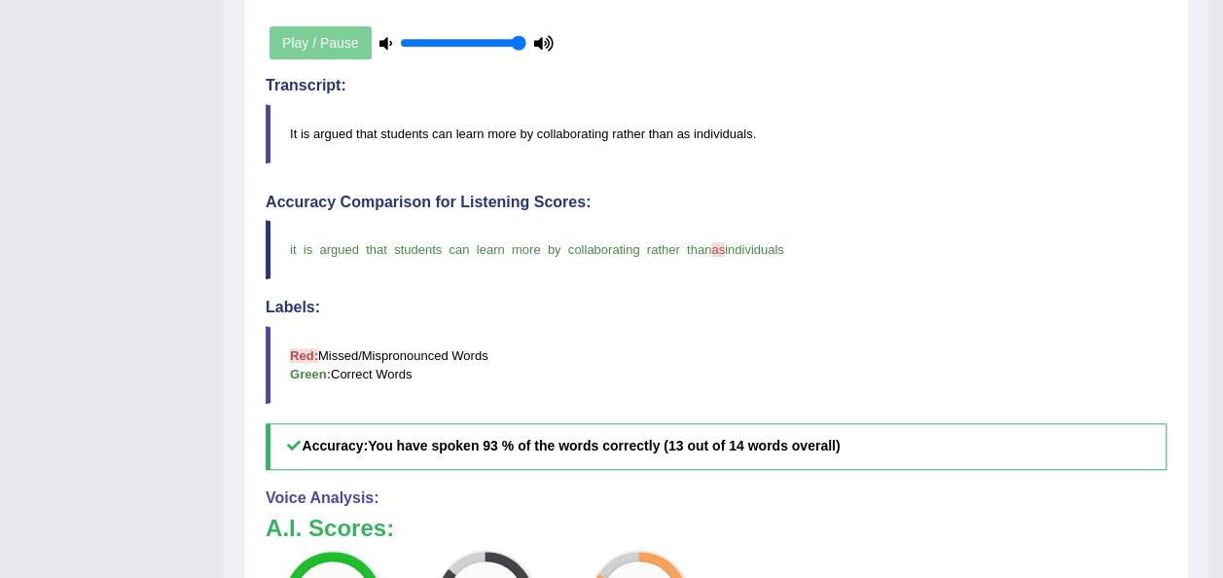
scroll to position [448, 0]
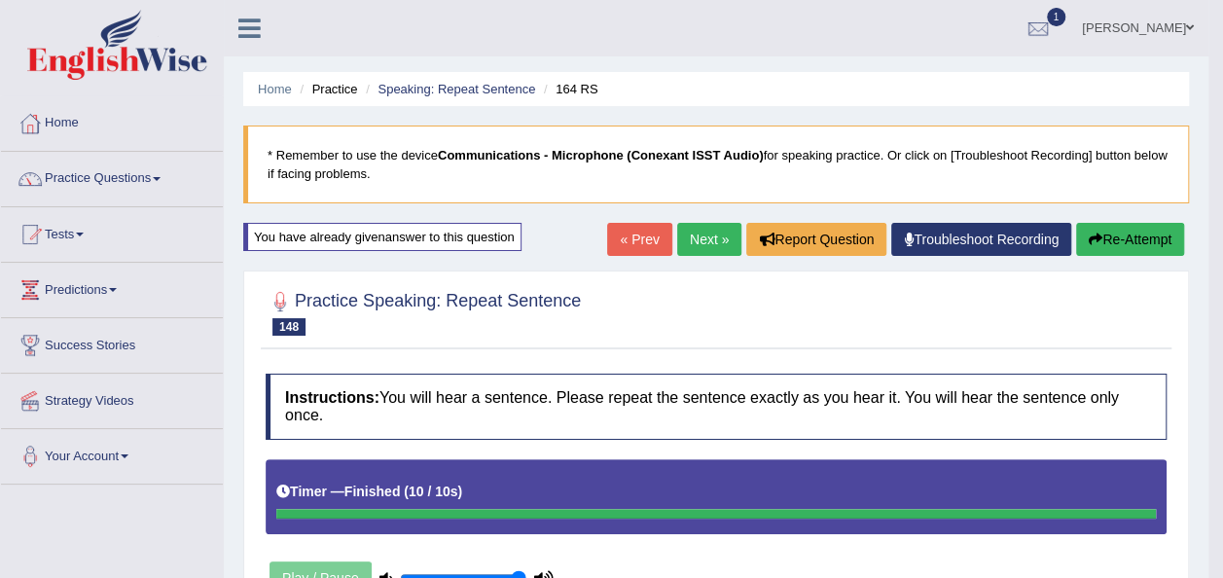
click at [706, 237] on link "Next »" at bounding box center [709, 239] width 64 height 33
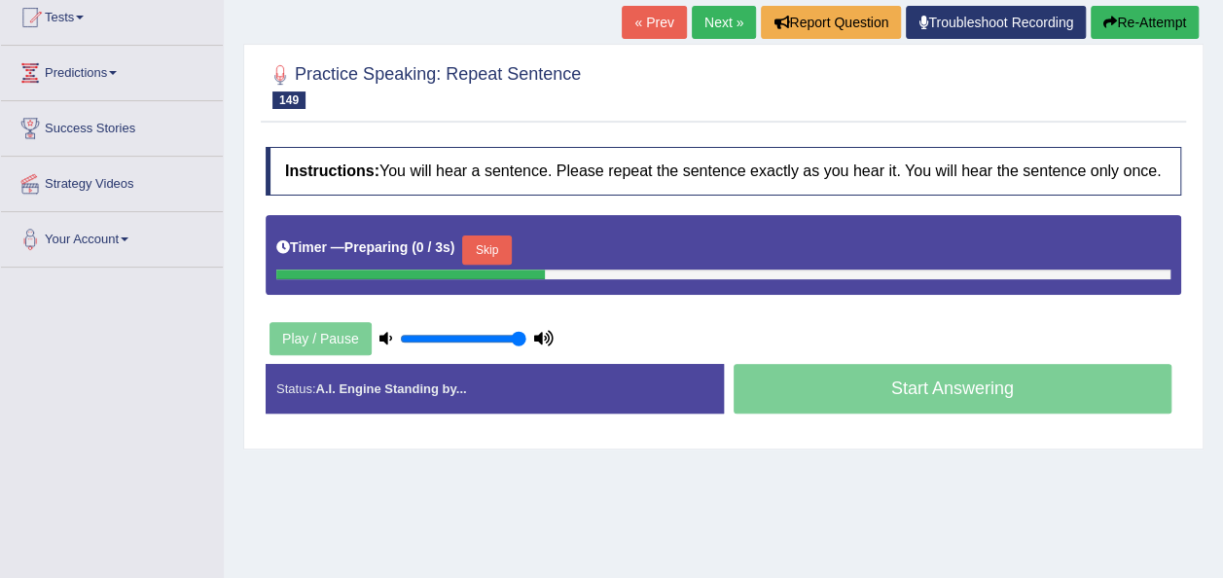
scroll to position [263, 0]
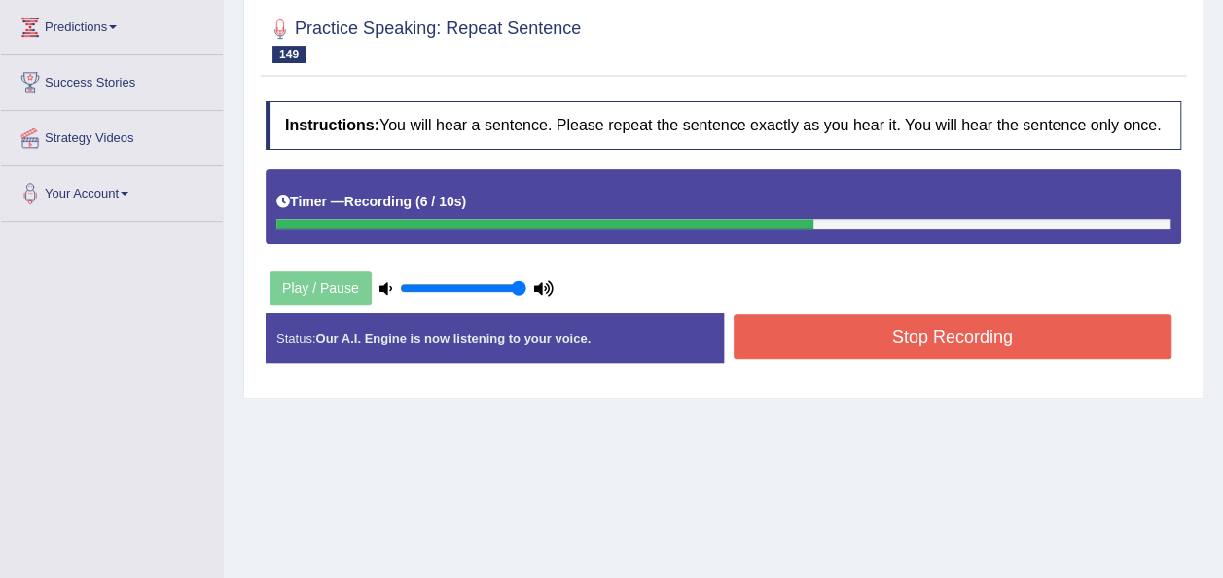
click at [784, 328] on button "Stop Recording" at bounding box center [953, 336] width 439 height 45
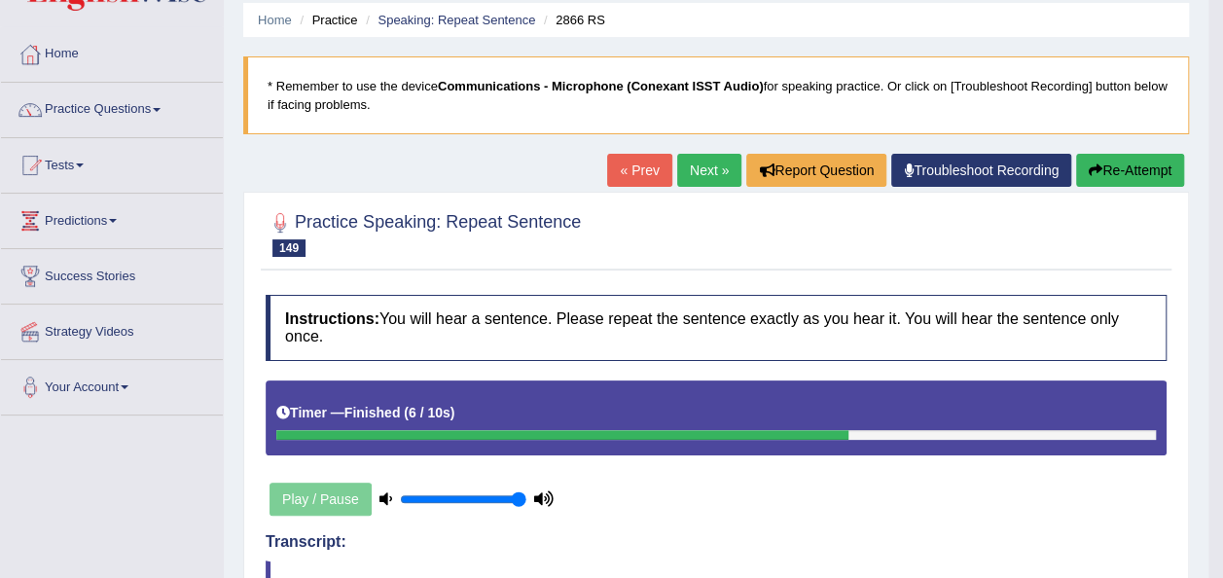
scroll to position [68, 0]
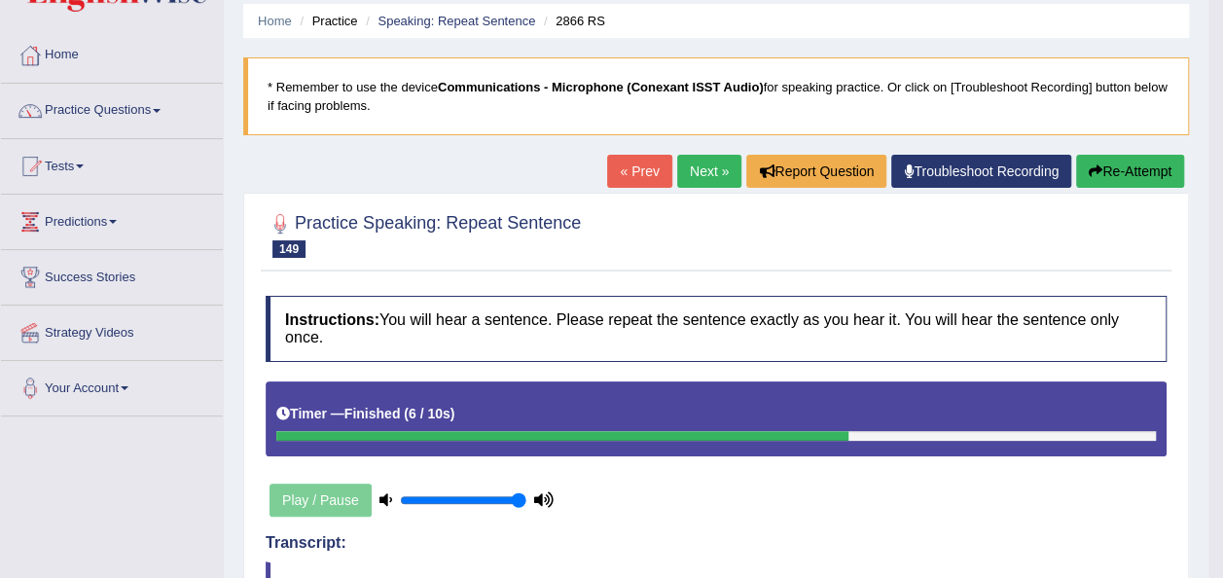
click at [1135, 157] on button "Re-Attempt" at bounding box center [1130, 171] width 108 height 33
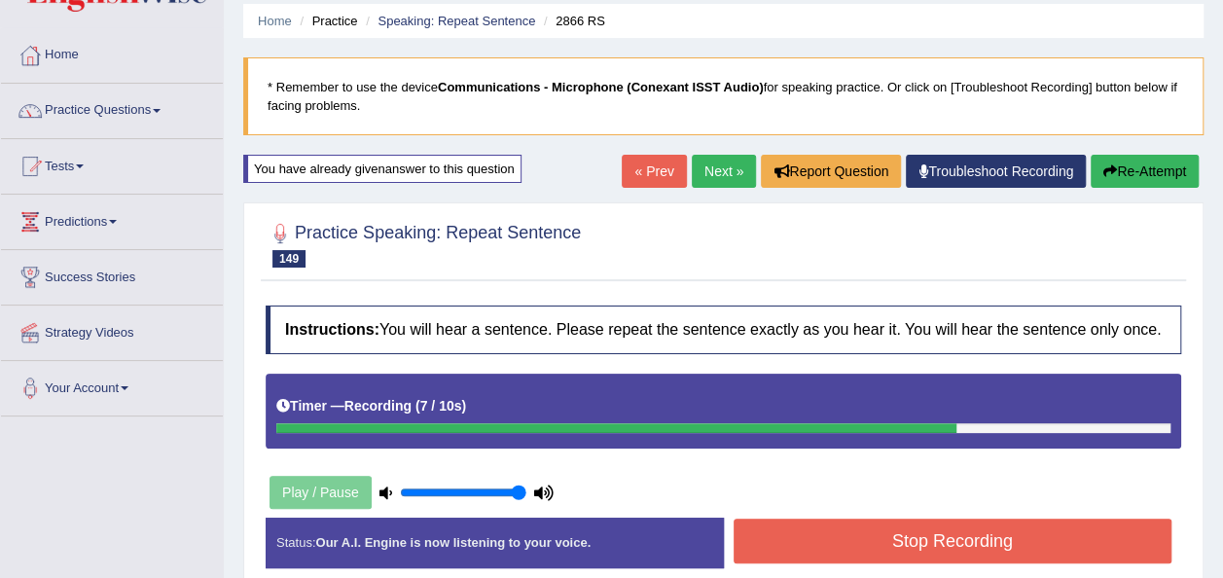
click at [809, 534] on button "Stop Recording" at bounding box center [953, 541] width 439 height 45
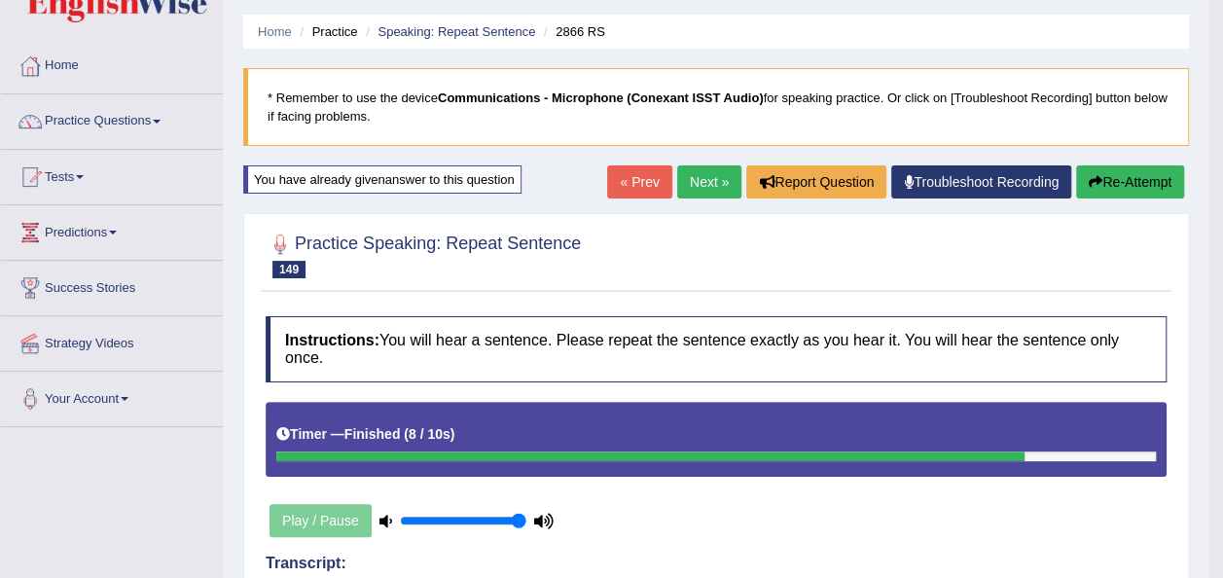
scroll to position [29, 0]
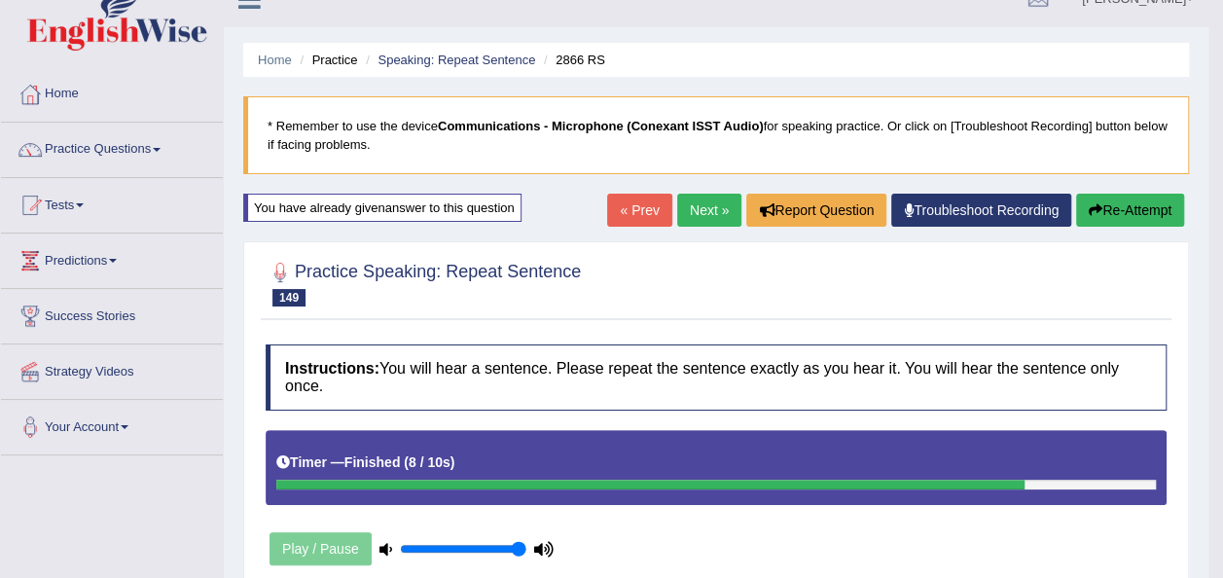
click at [1138, 216] on button "Re-Attempt" at bounding box center [1130, 210] width 108 height 33
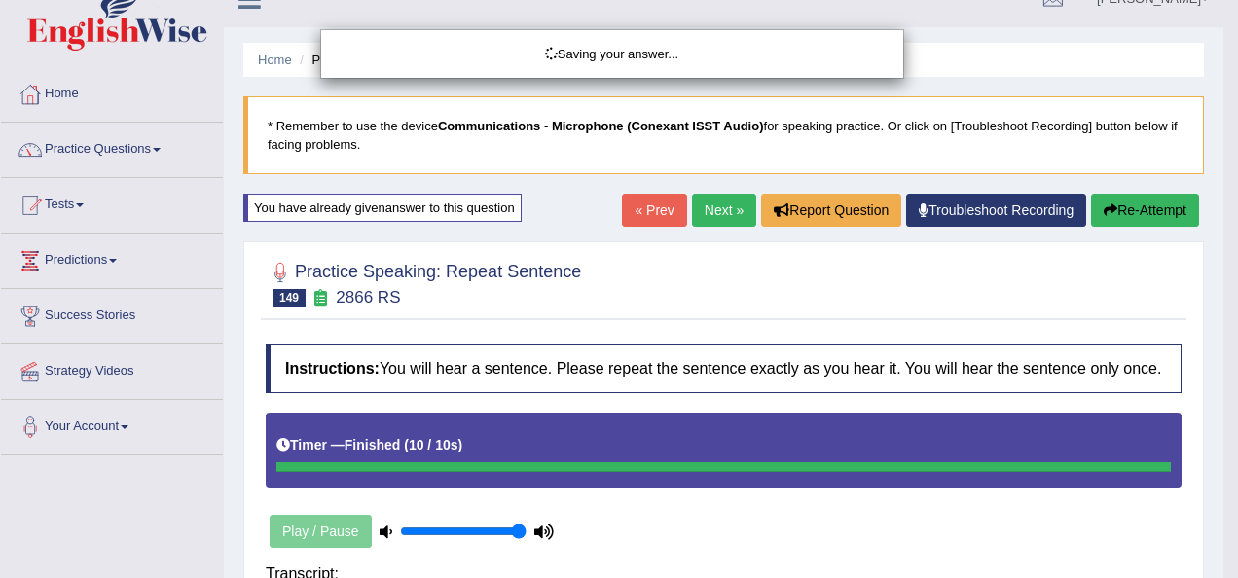
click at [1221, 417] on body "Toggle navigation Home Practice Questions Speaking Practice Read Aloud Repeat S…" at bounding box center [619, 260] width 1238 height 578
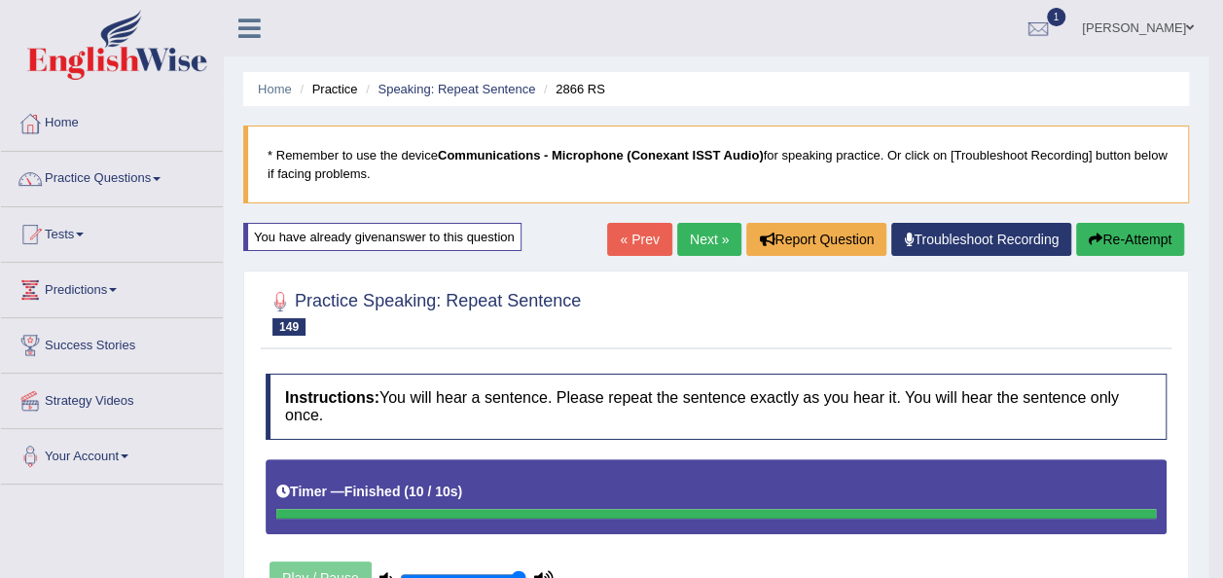
click at [714, 241] on link "Next »" at bounding box center [709, 239] width 64 height 33
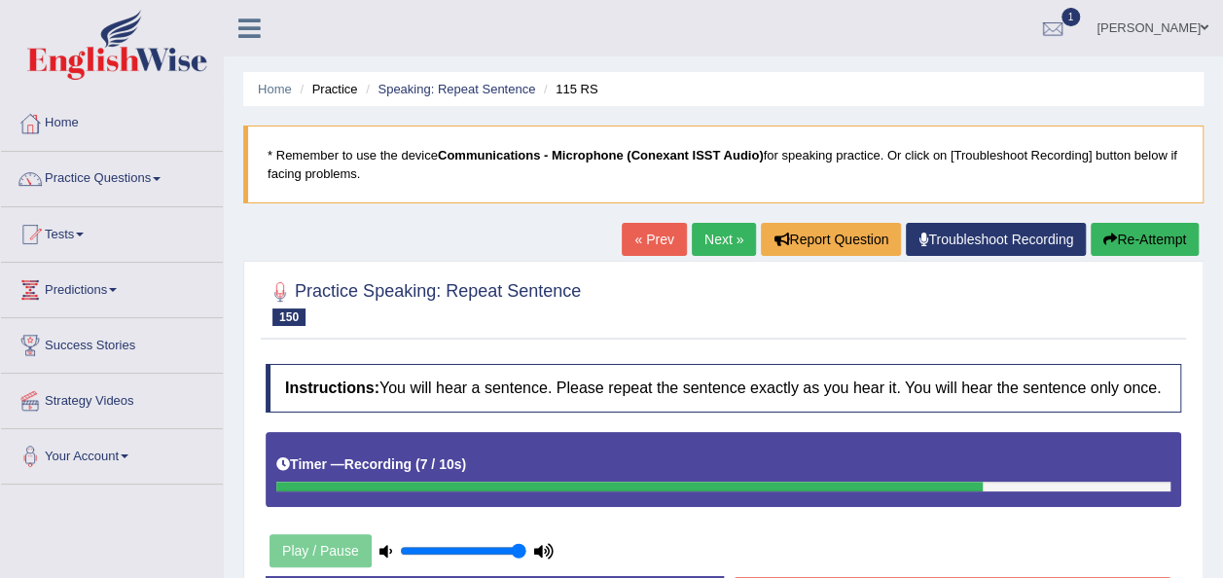
scroll to position [444, 0]
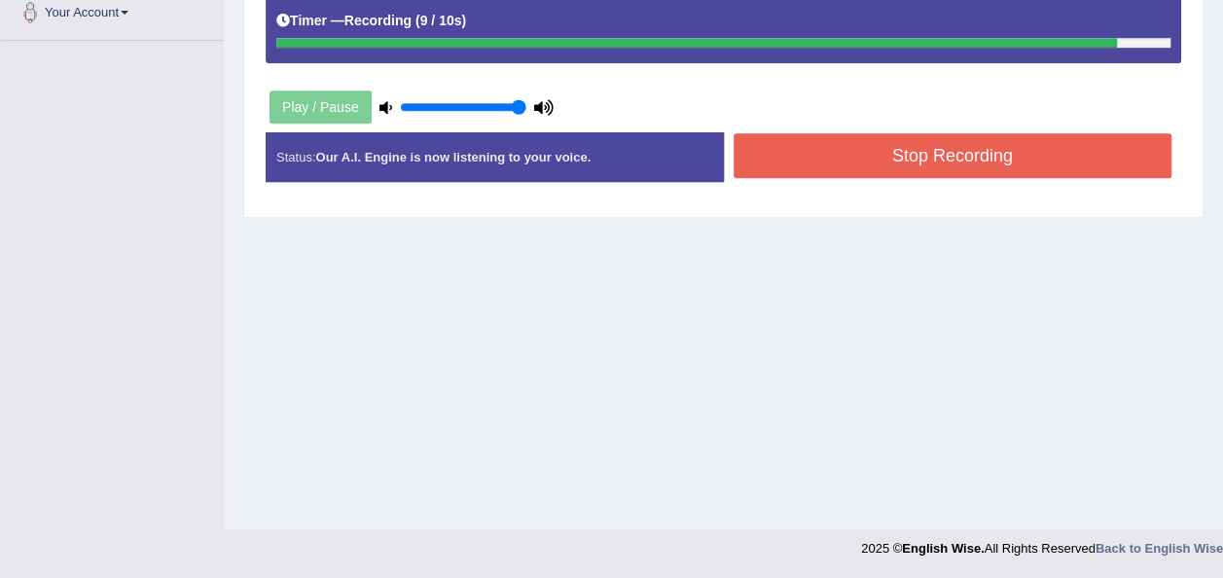
click at [840, 160] on button "Stop Recording" at bounding box center [953, 155] width 439 height 45
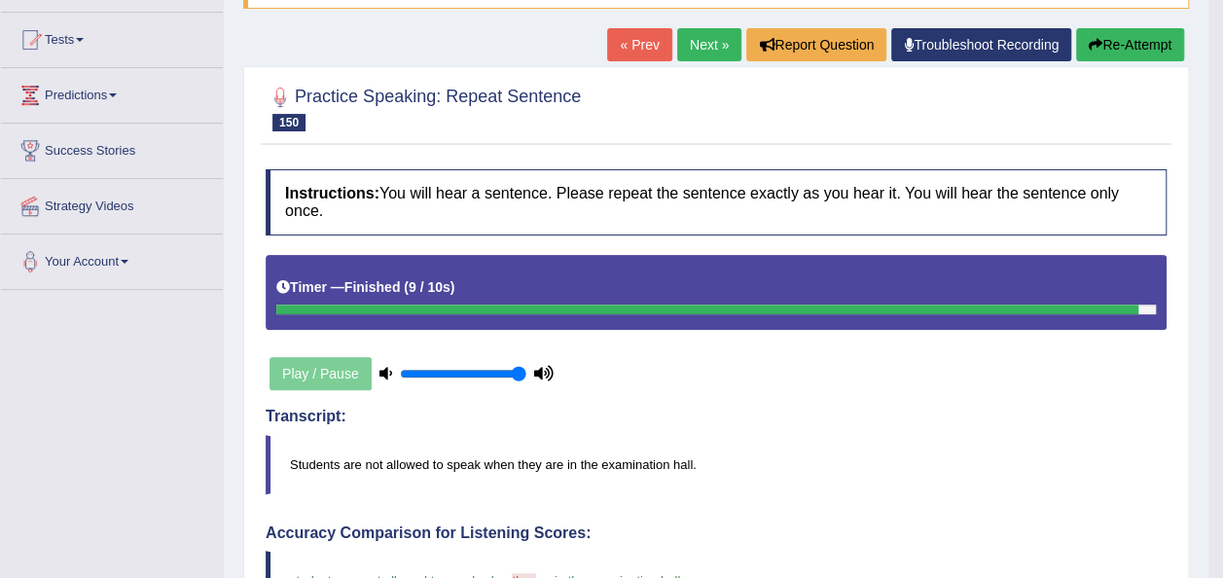
scroll to position [53, 0]
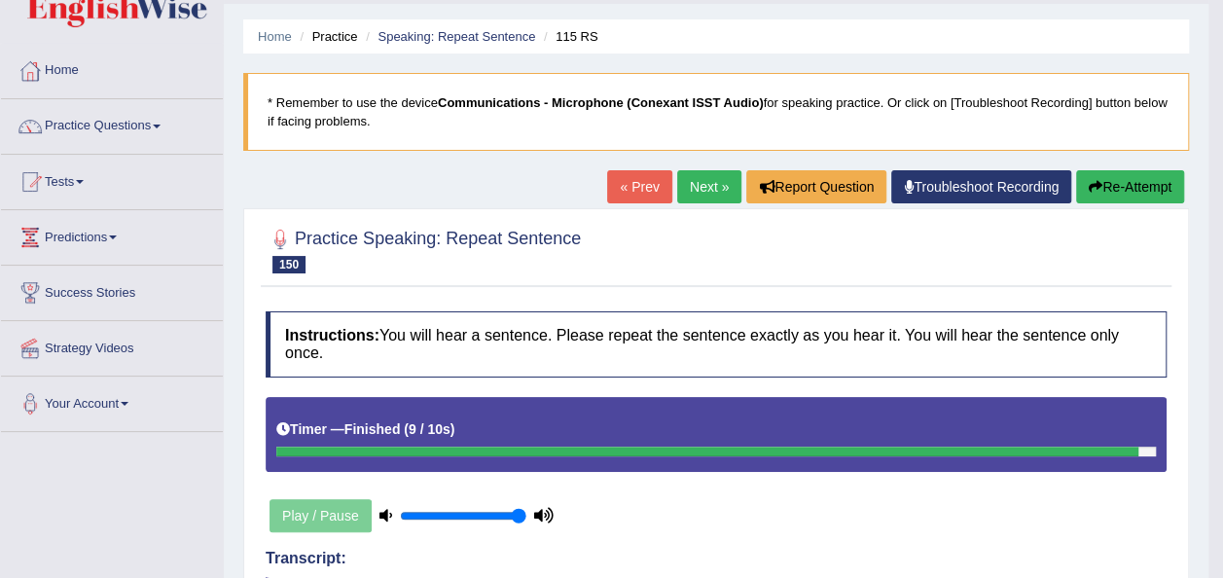
click at [707, 185] on link "Next »" at bounding box center [709, 186] width 64 height 33
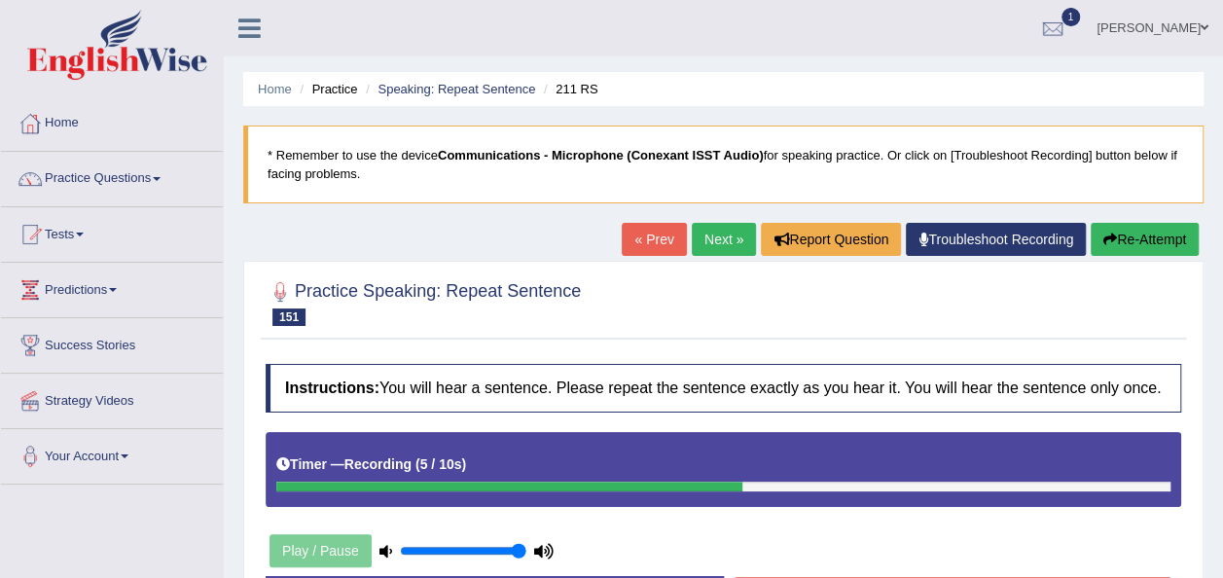
scroll to position [444, 0]
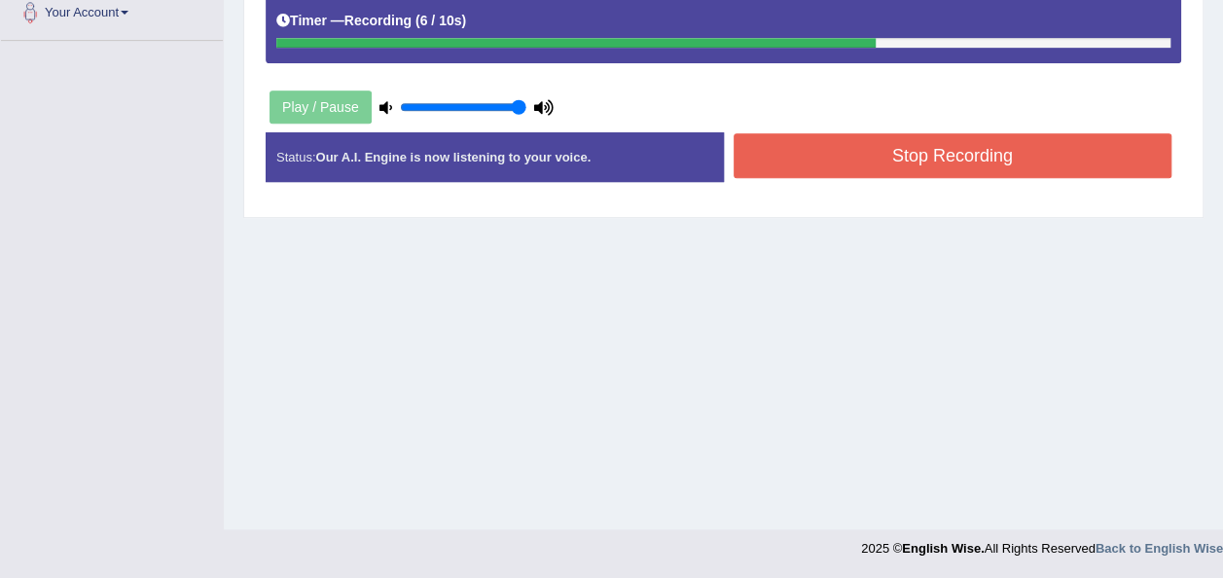
click at [883, 157] on button "Stop Recording" at bounding box center [953, 155] width 439 height 45
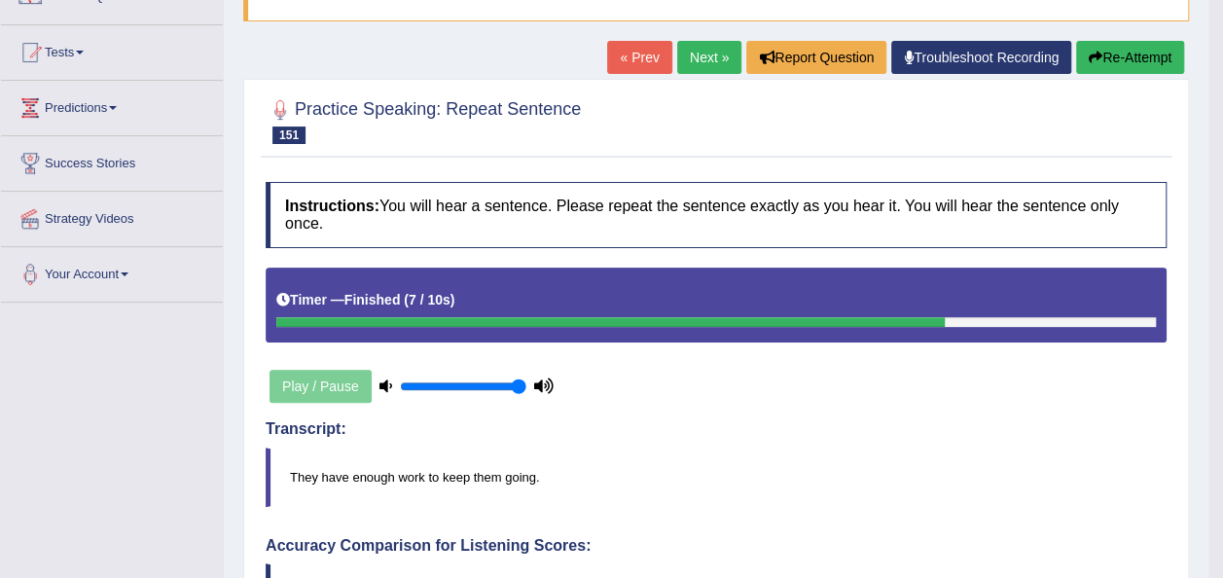
scroll to position [128, 0]
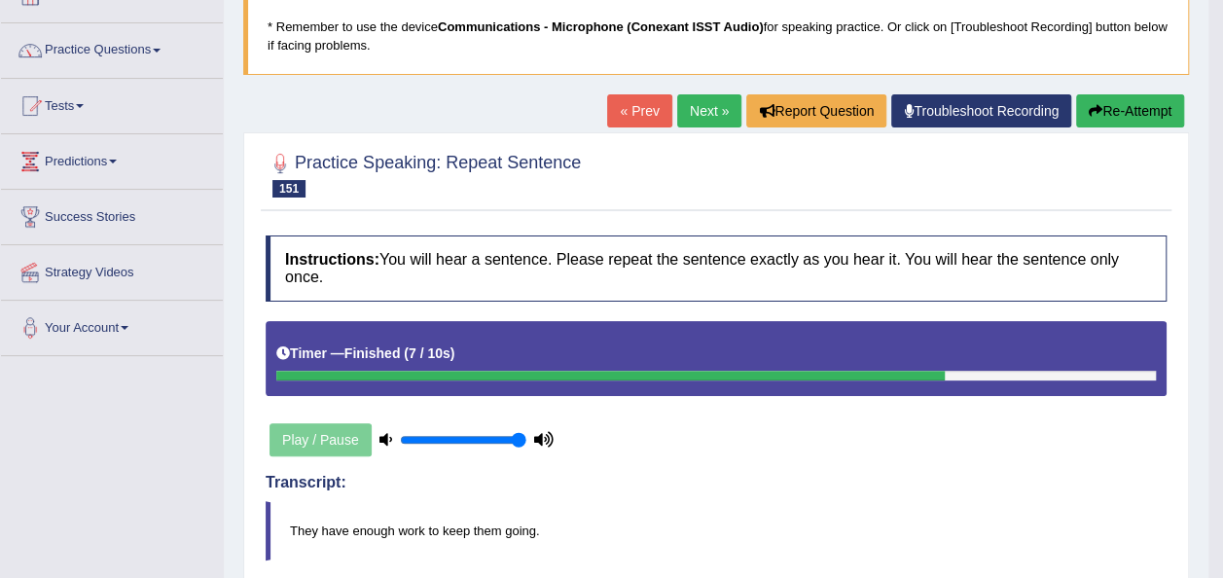
click at [691, 103] on link "Next »" at bounding box center [709, 110] width 64 height 33
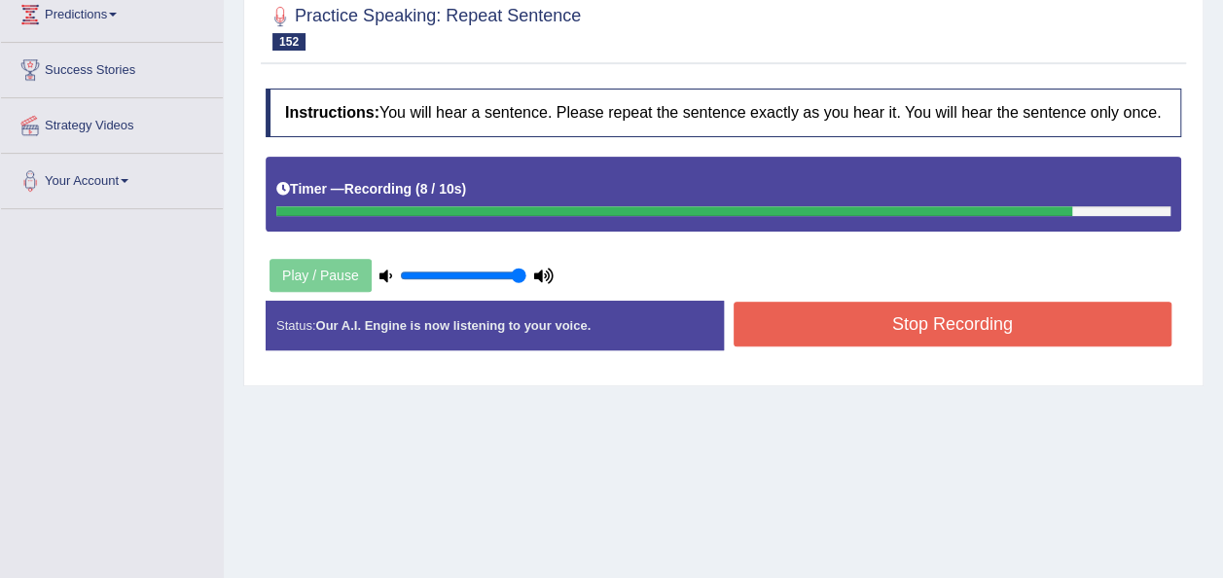
scroll to position [279, 0]
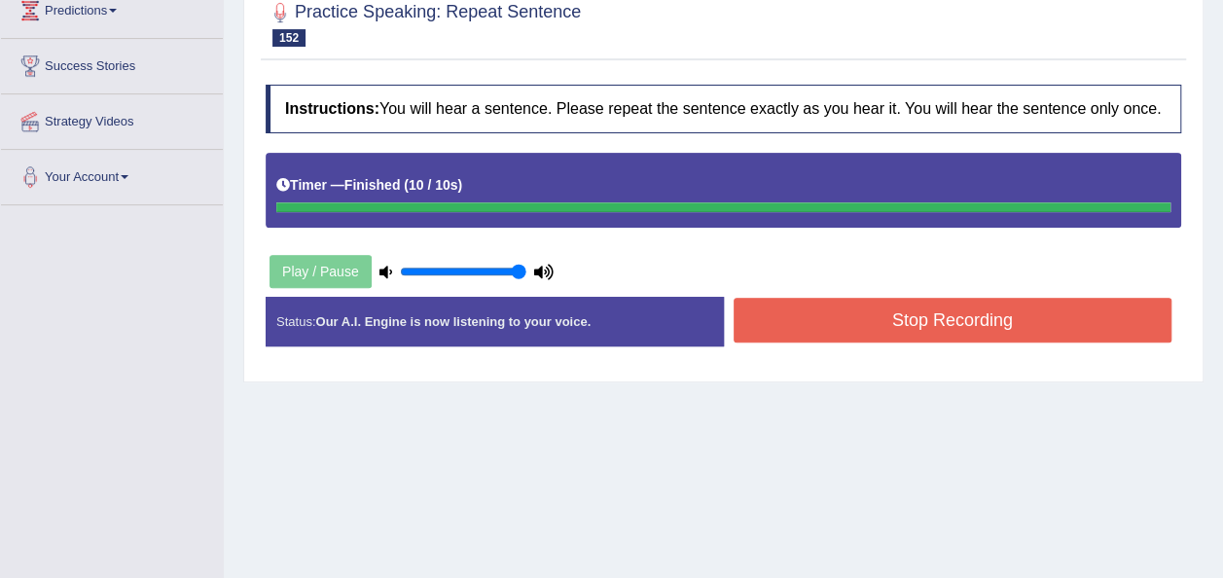
click at [916, 304] on button "Stop Recording" at bounding box center [953, 320] width 439 height 45
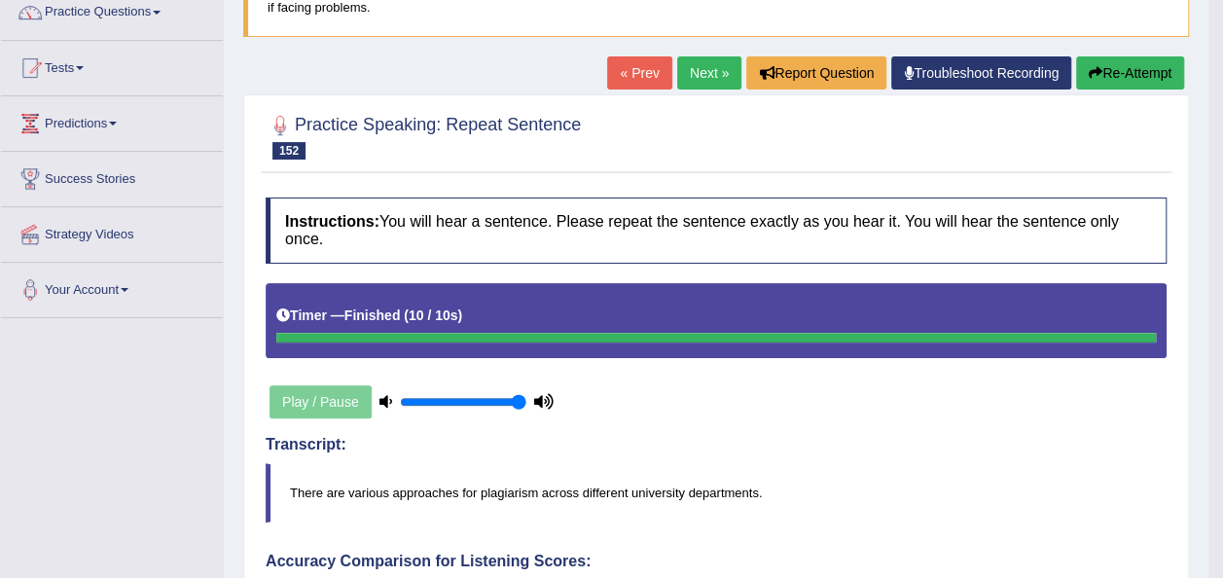
scroll to position [34, 0]
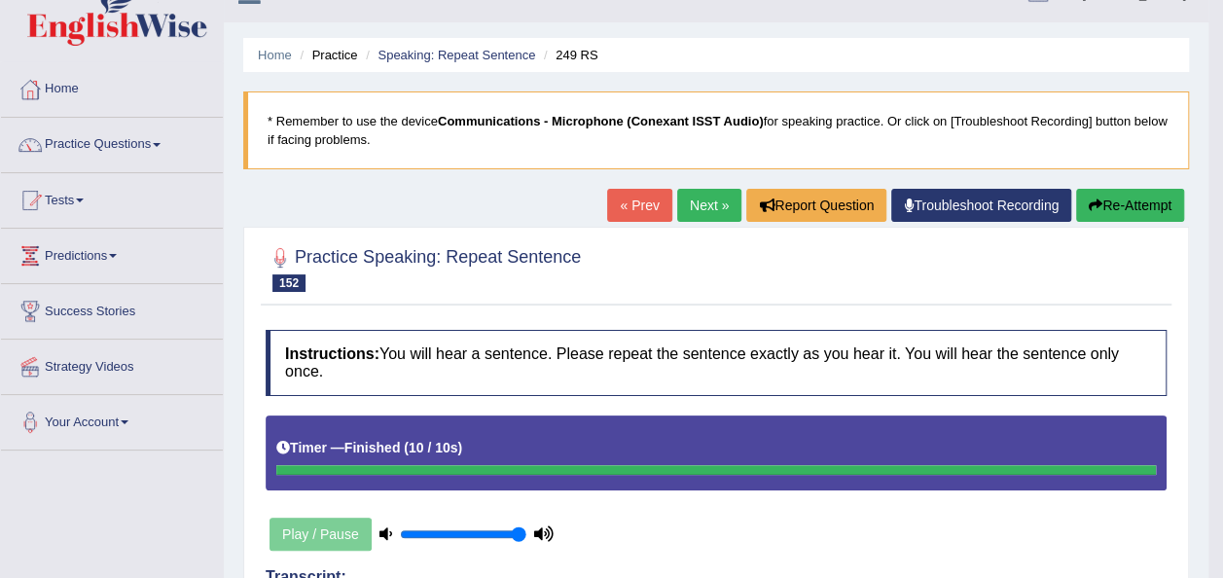
click at [1151, 207] on button "Re-Attempt" at bounding box center [1130, 205] width 108 height 33
click at [1115, 202] on button "Re-Attempt" at bounding box center [1130, 205] width 108 height 33
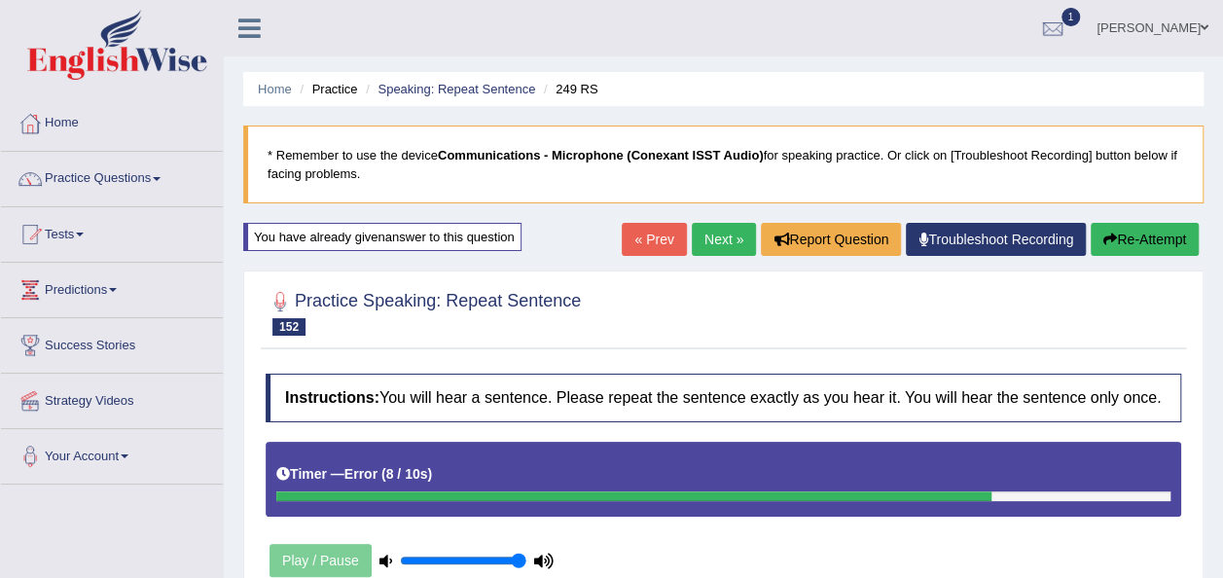
click at [1118, 245] on button "Re-Attempt" at bounding box center [1145, 239] width 108 height 33
click at [1113, 237] on icon "button" at bounding box center [1110, 240] width 14 height 14
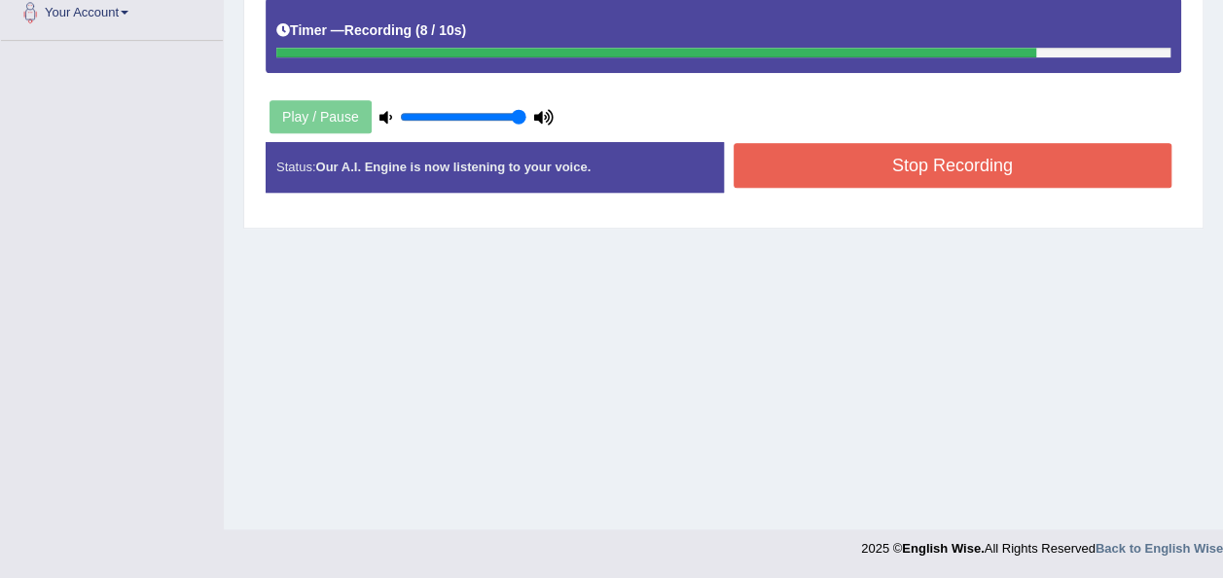
click at [779, 160] on button "Stop Recording" at bounding box center [953, 165] width 439 height 45
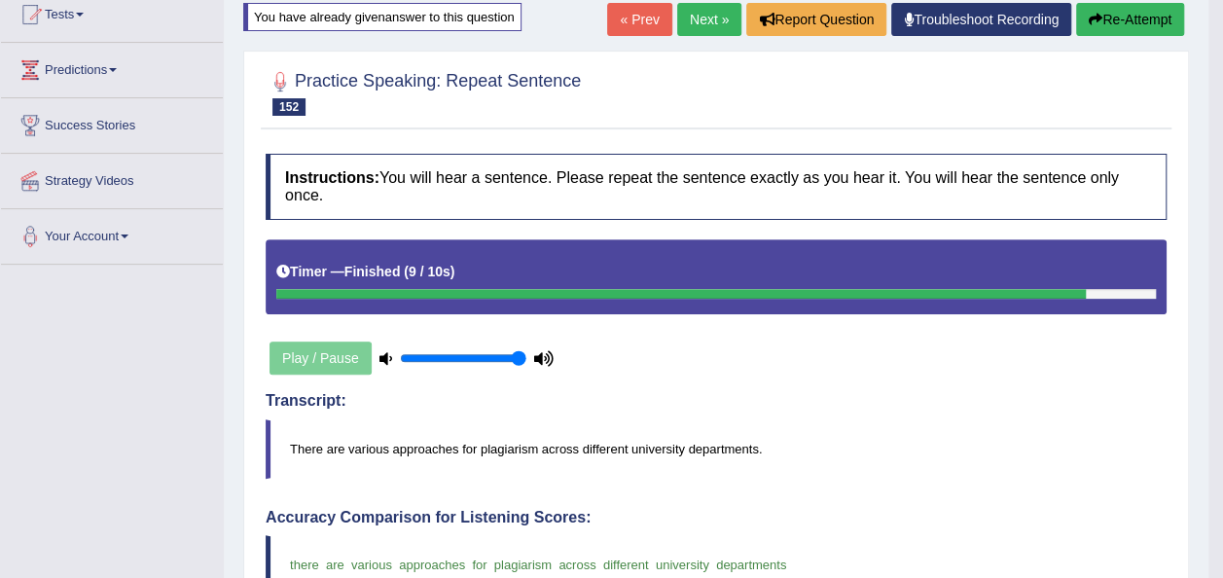
scroll to position [218, 0]
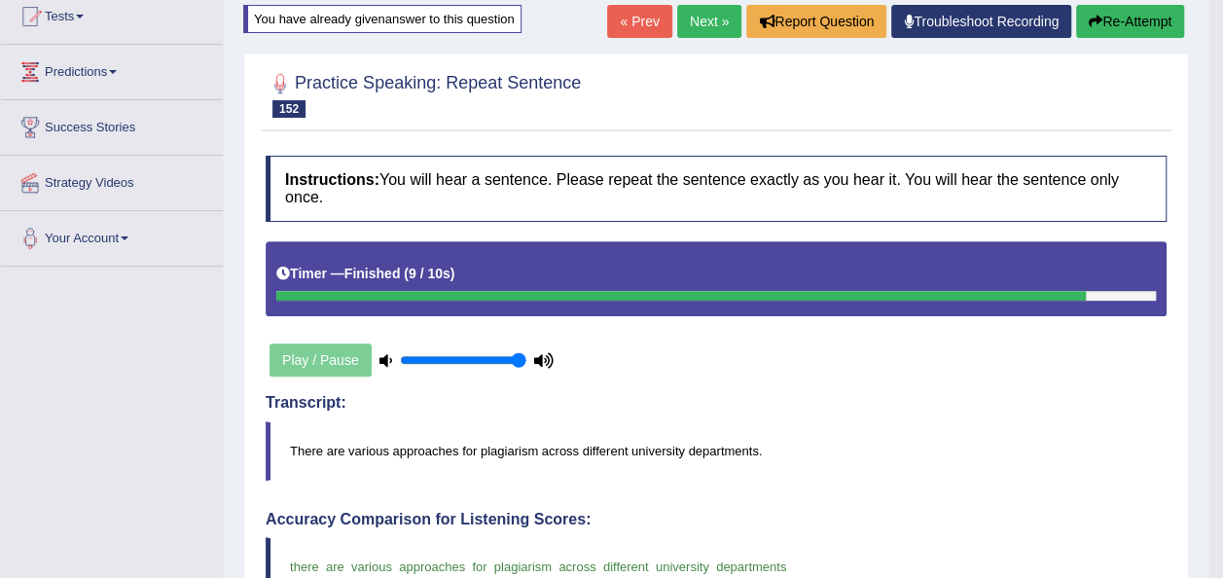
click at [698, 16] on link "Next »" at bounding box center [709, 21] width 64 height 33
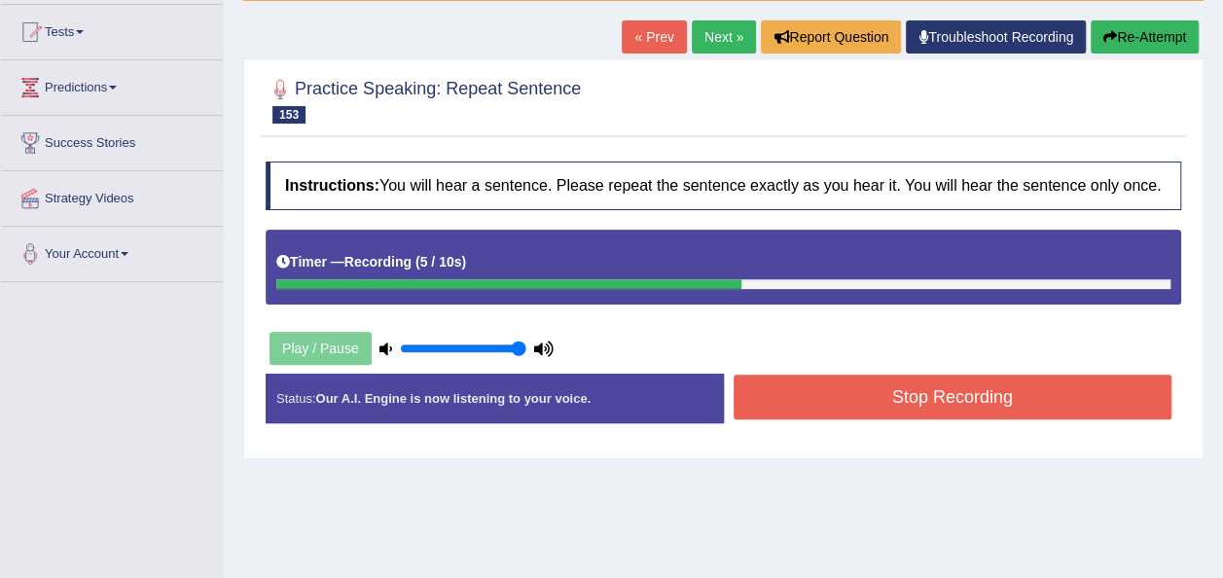
scroll to position [203, 0]
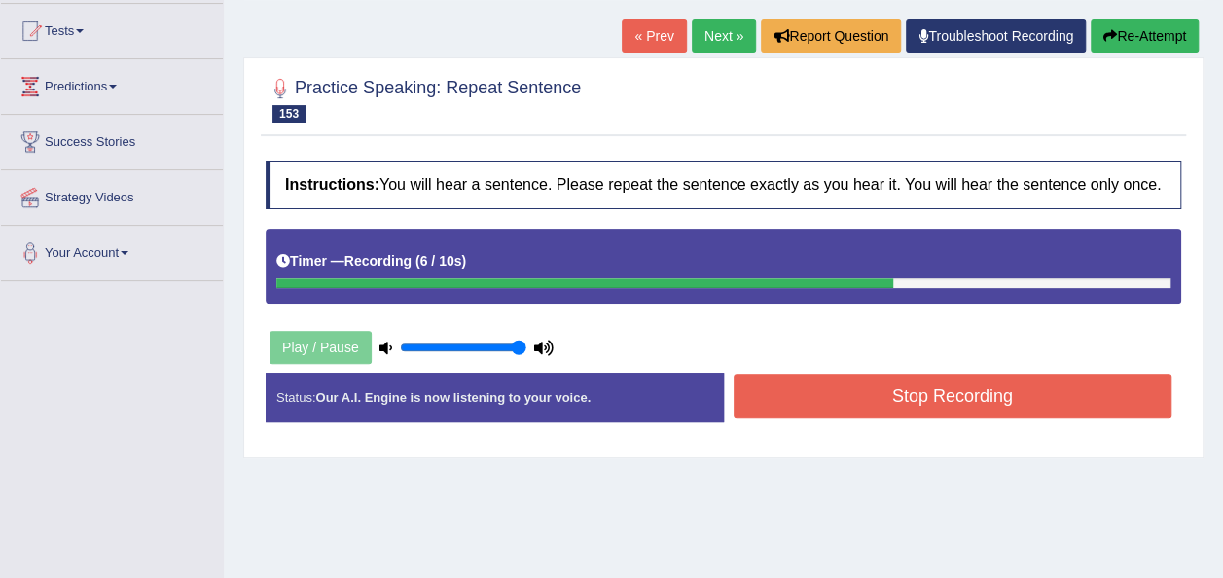
drag, startPoint x: 1022, startPoint y: 370, endPoint x: 1009, endPoint y: 391, distance: 24.9
click at [1009, 391] on div "Status: Our A.I. Engine is now listening to your voice. Start Answering Stop Re…" at bounding box center [724, 407] width 916 height 69
click at [1009, 391] on button "Stop Recording" at bounding box center [953, 396] width 439 height 45
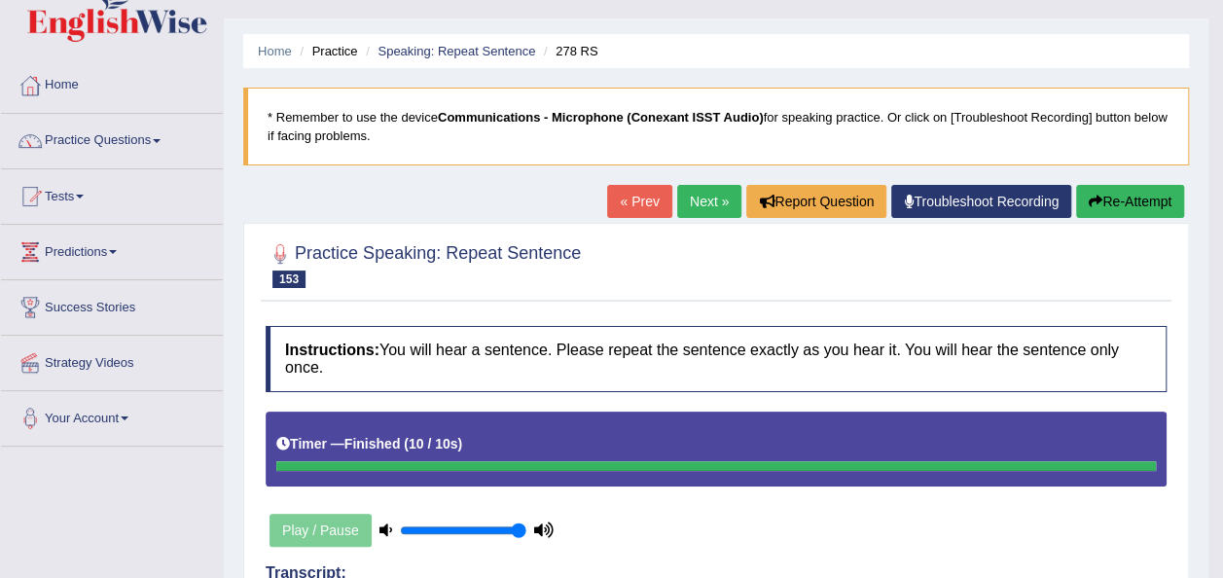
scroll to position [0, 0]
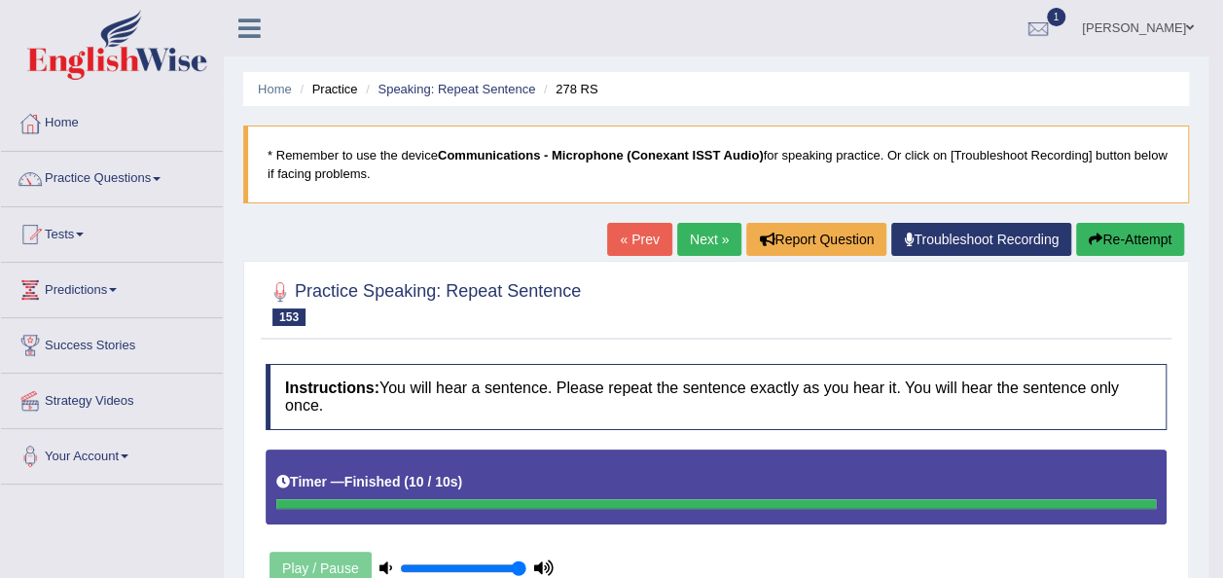
click at [1092, 248] on button "Re-Attempt" at bounding box center [1130, 239] width 108 height 33
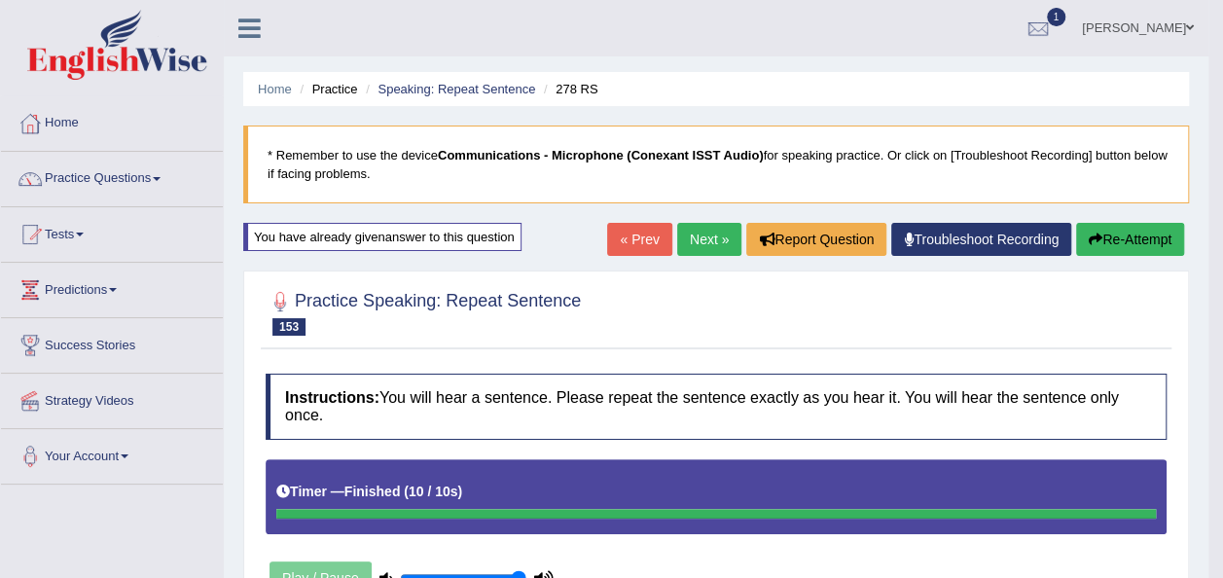
click at [1106, 247] on button "Re-Attempt" at bounding box center [1130, 239] width 108 height 33
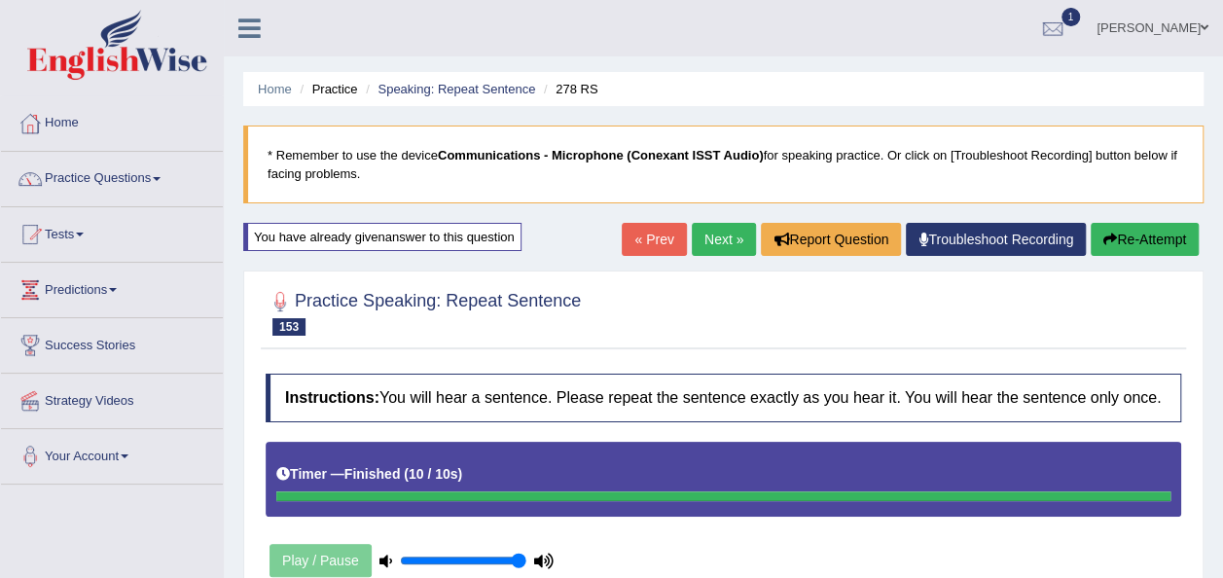
scroll to position [444, 0]
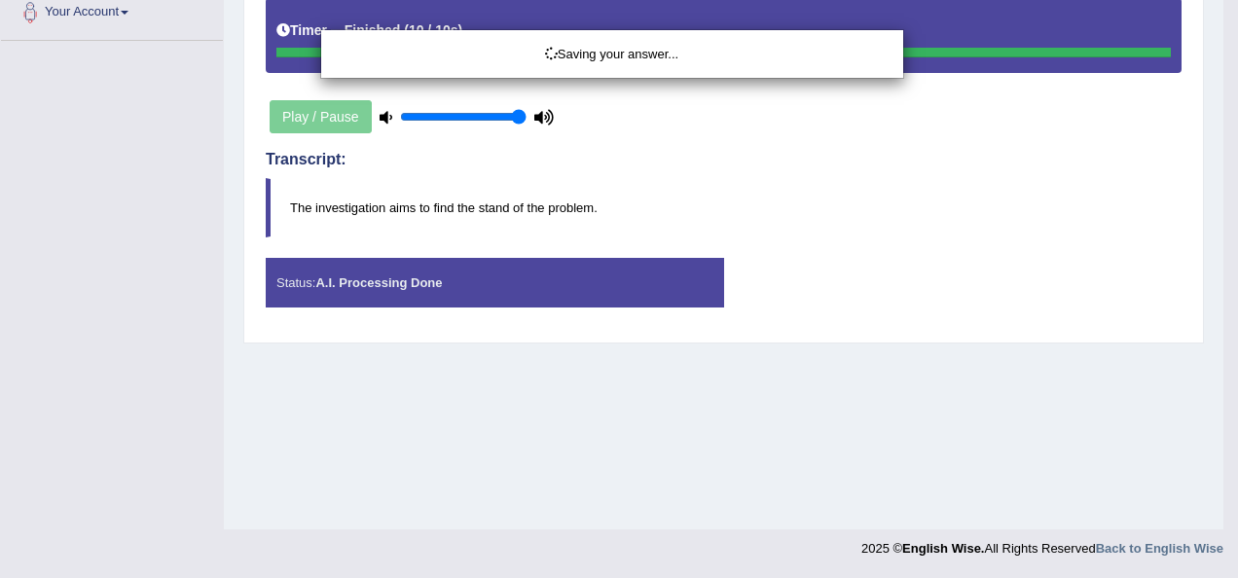
drag, startPoint x: 1228, startPoint y: 326, endPoint x: 1220, endPoint y: 368, distance: 42.6
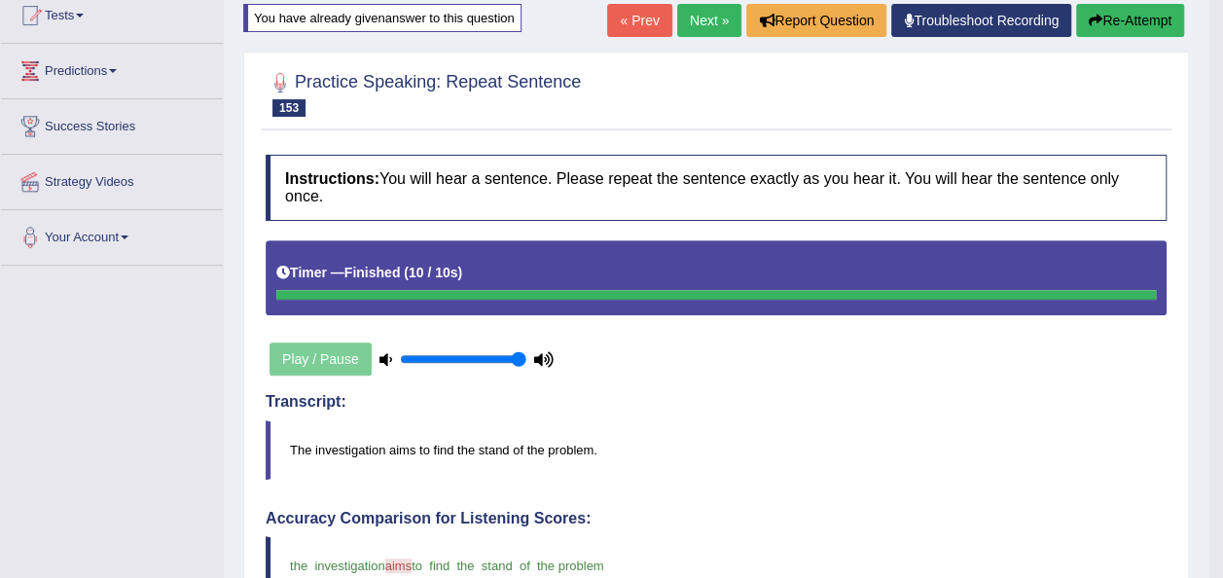
scroll to position [218, 0]
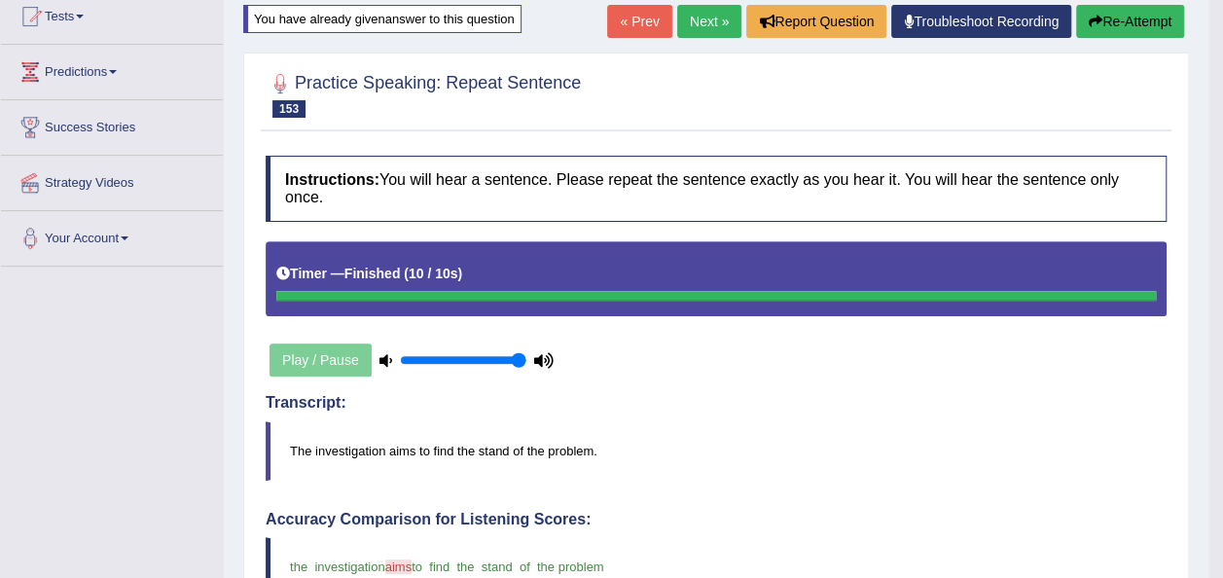
click at [708, 23] on link "Next »" at bounding box center [709, 21] width 64 height 33
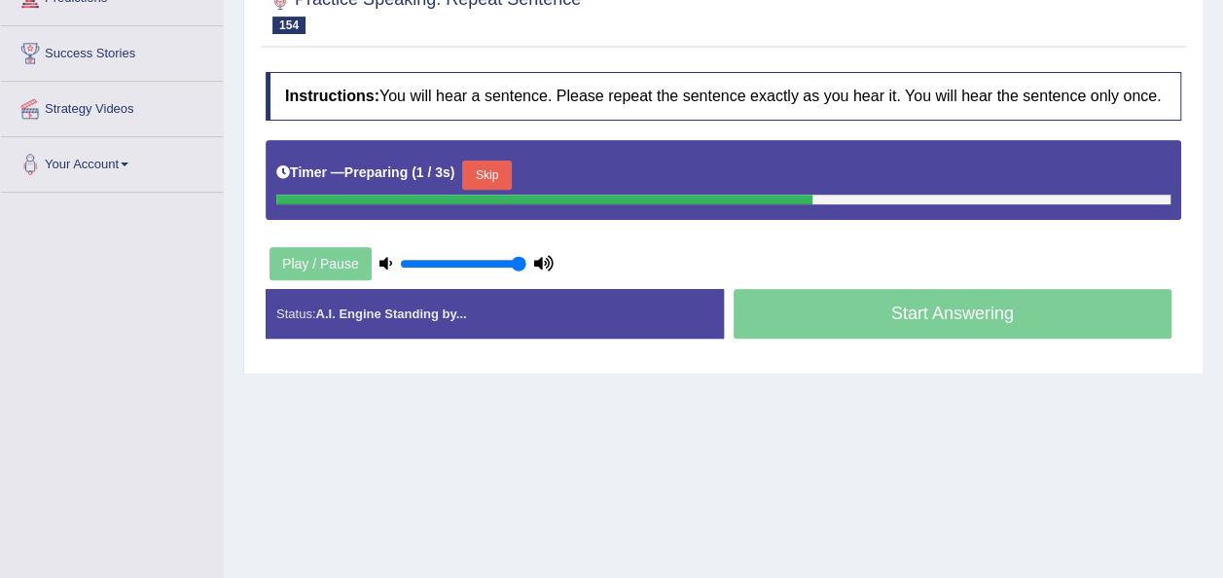
scroll to position [311, 0]
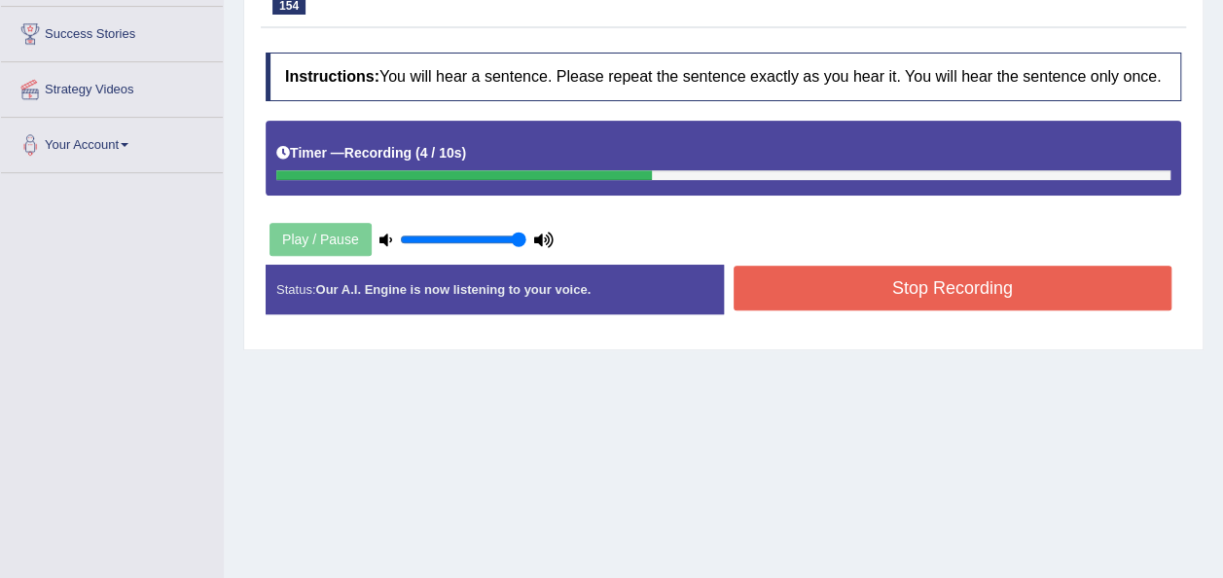
click at [828, 288] on button "Stop Recording" at bounding box center [953, 288] width 439 height 45
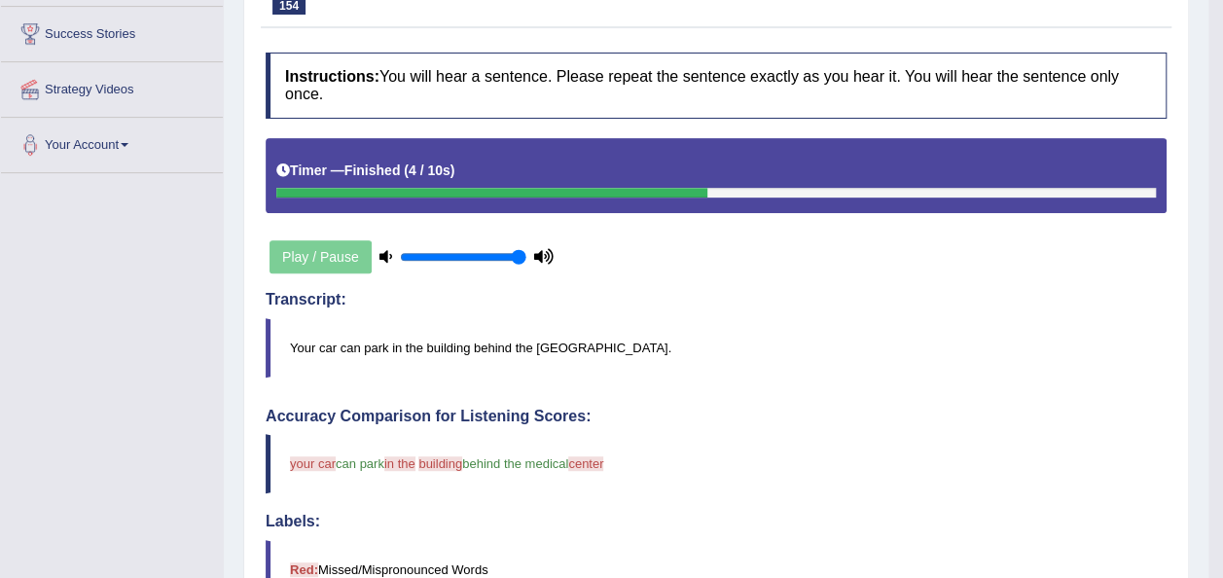
scroll to position [0, 0]
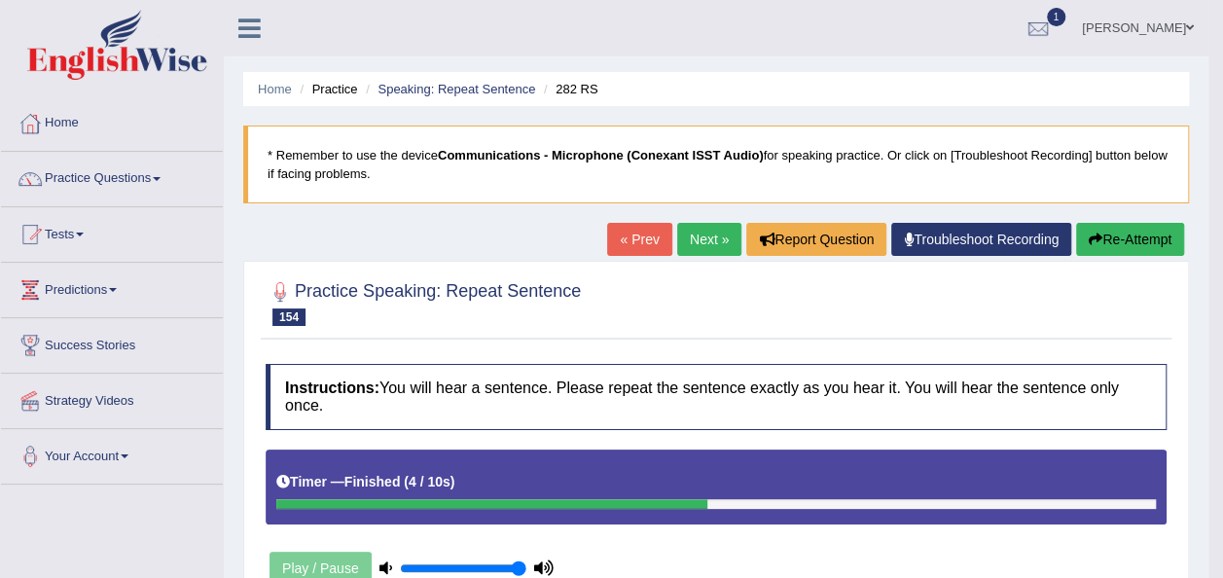
click at [1112, 237] on button "Re-Attempt" at bounding box center [1130, 239] width 108 height 33
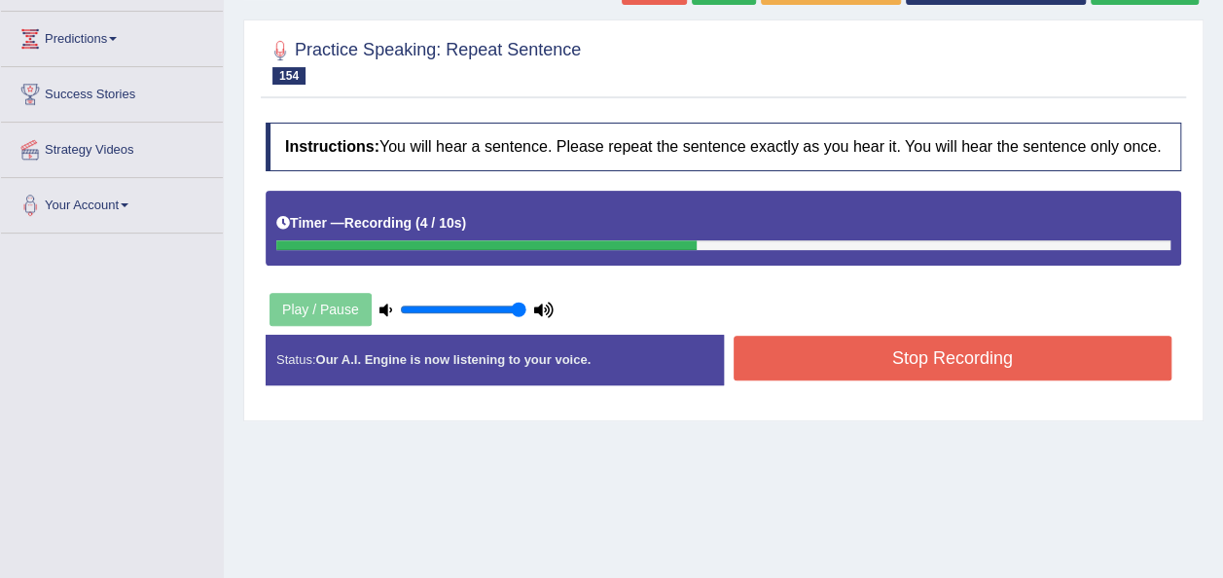
scroll to position [262, 0]
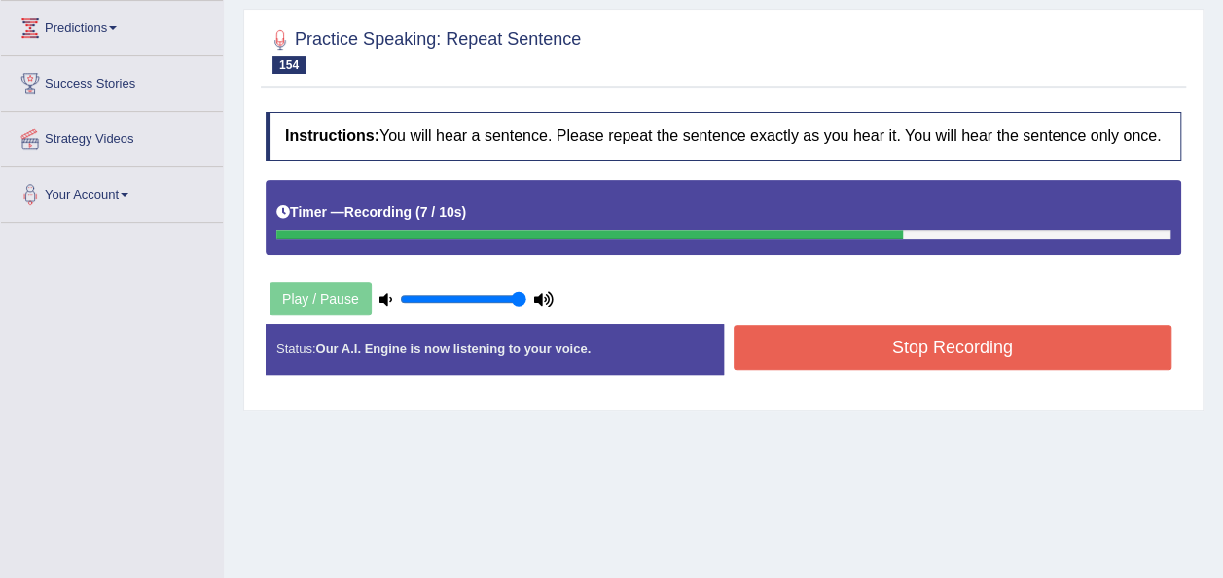
click at [909, 339] on button "Stop Recording" at bounding box center [953, 347] width 439 height 45
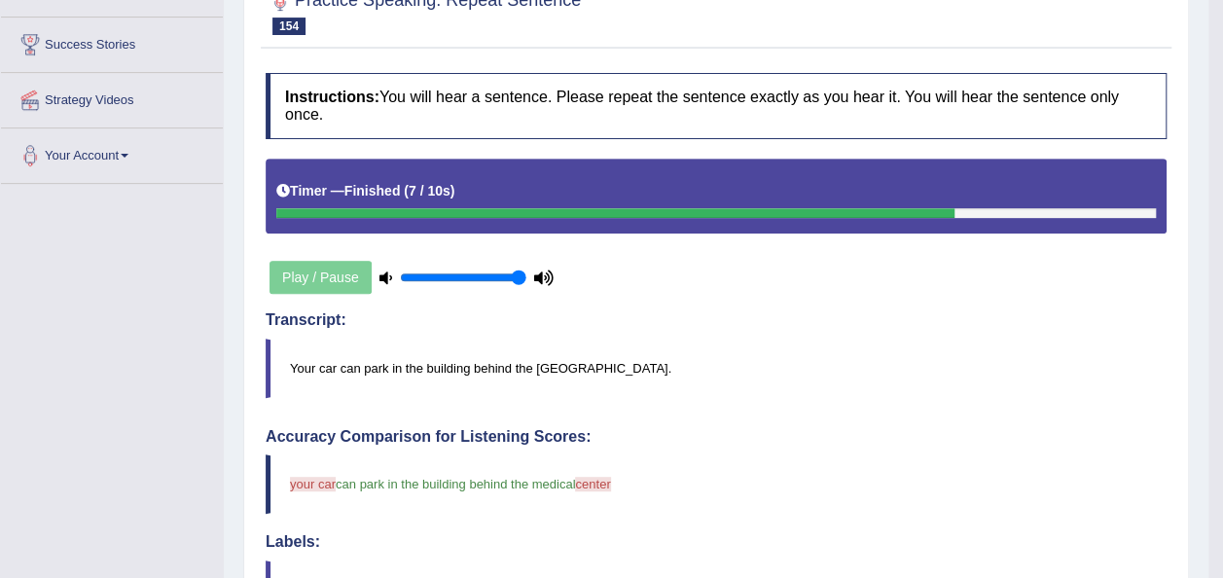
scroll to position [0, 0]
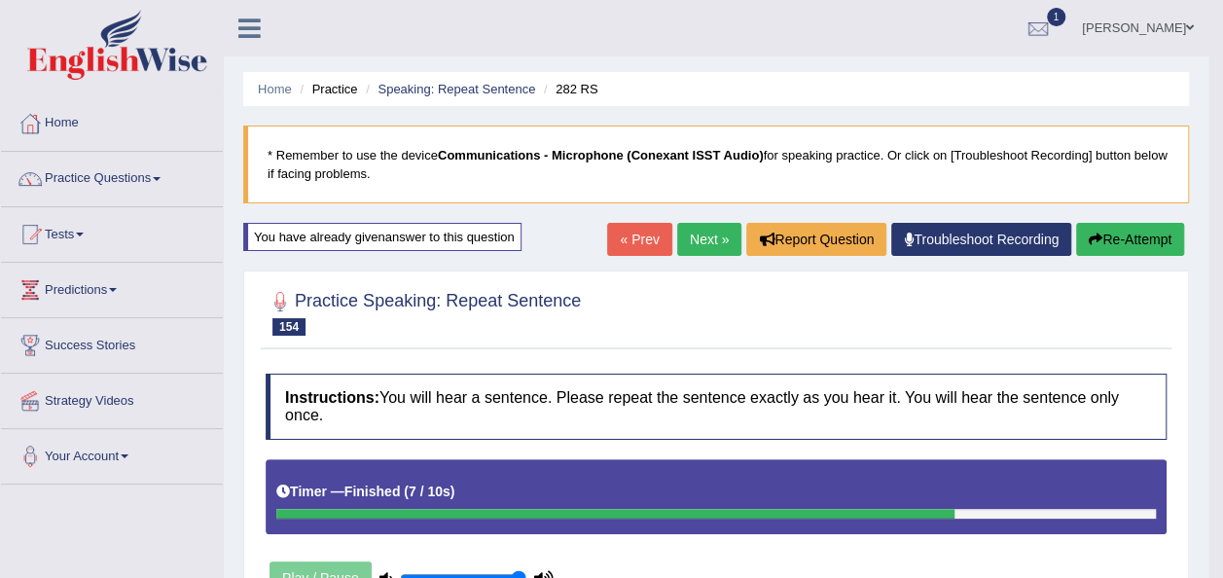
click at [712, 237] on link "Next »" at bounding box center [709, 239] width 64 height 33
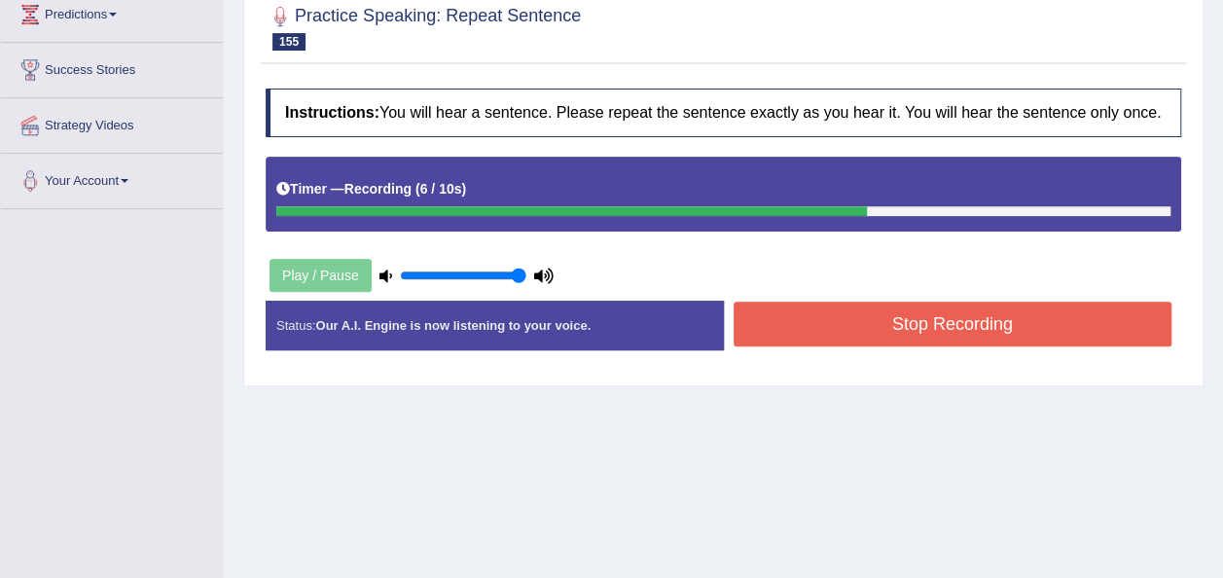
click at [932, 313] on button "Stop Recording" at bounding box center [953, 324] width 439 height 45
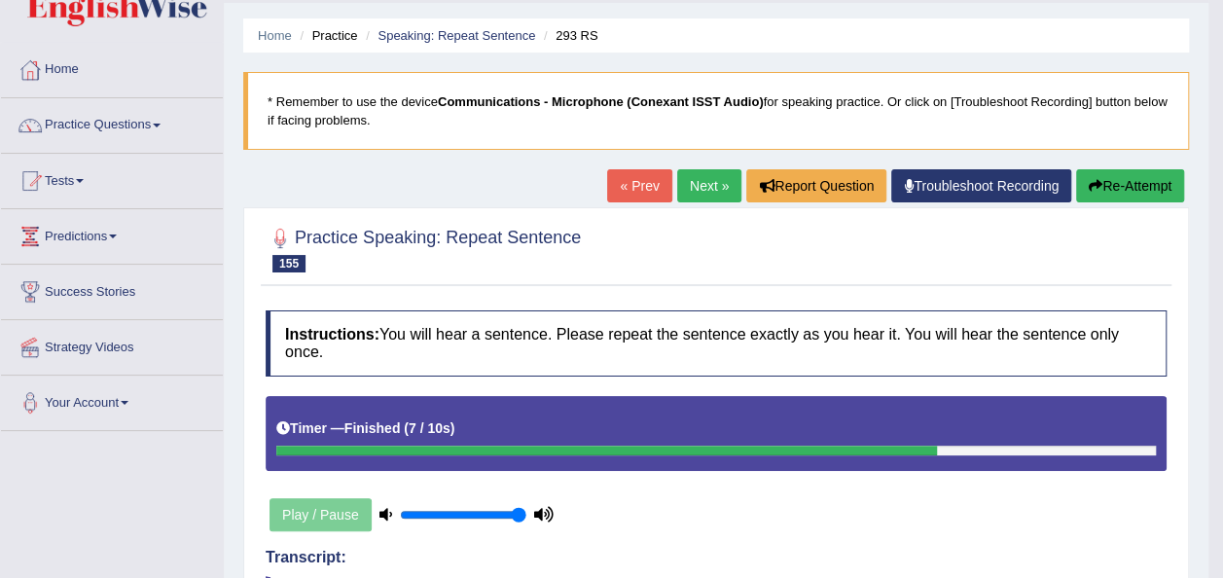
scroll to position [42, 0]
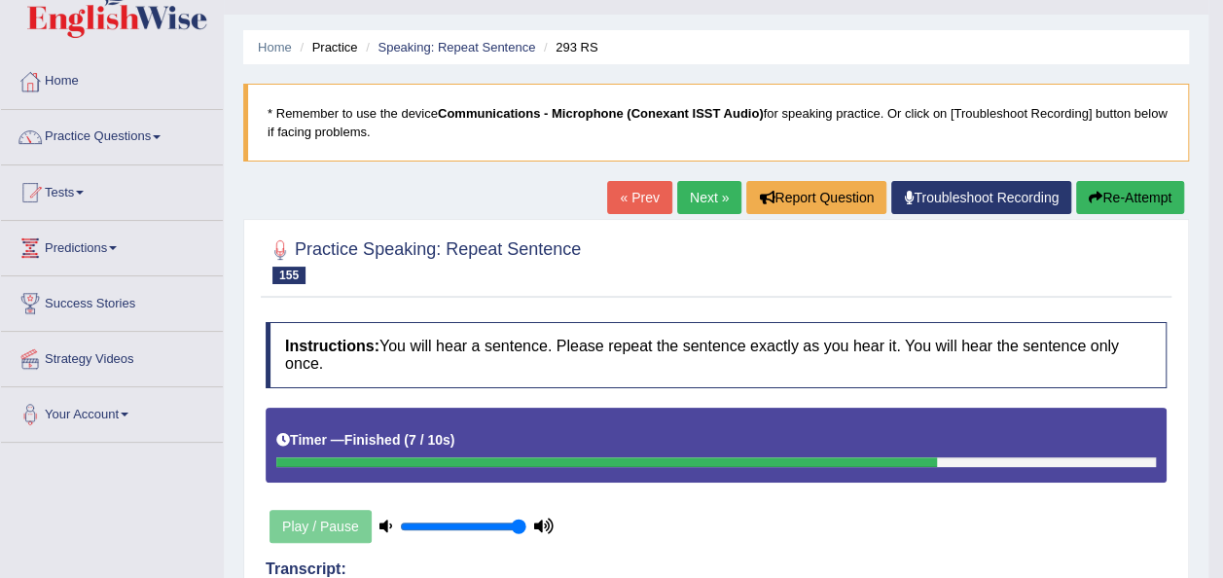
click at [695, 203] on link "Next »" at bounding box center [709, 197] width 64 height 33
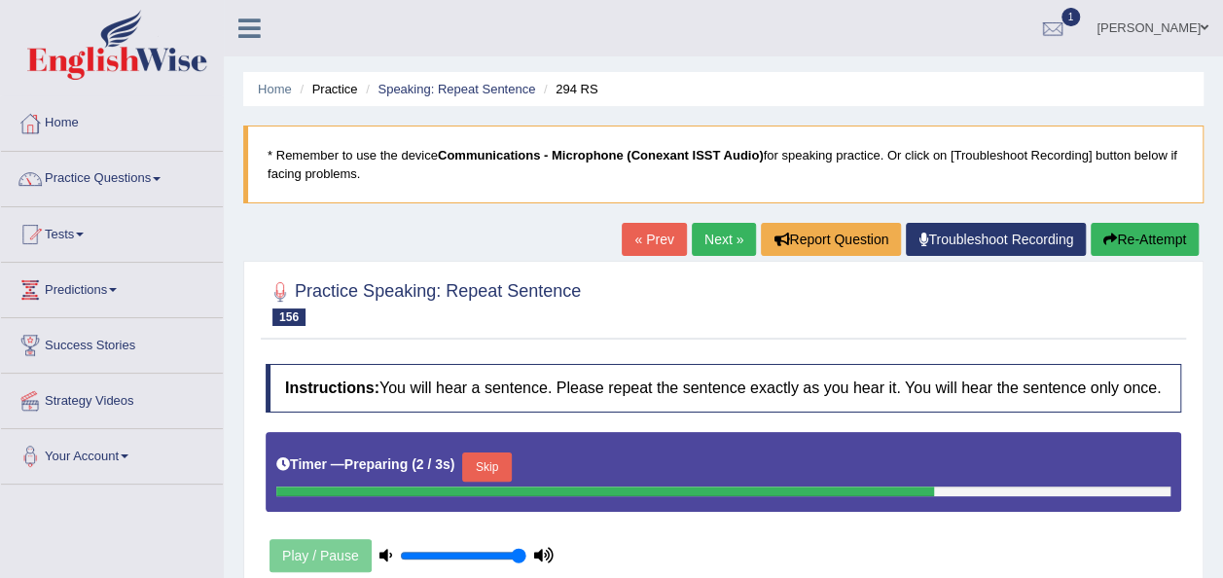
scroll to position [444, 0]
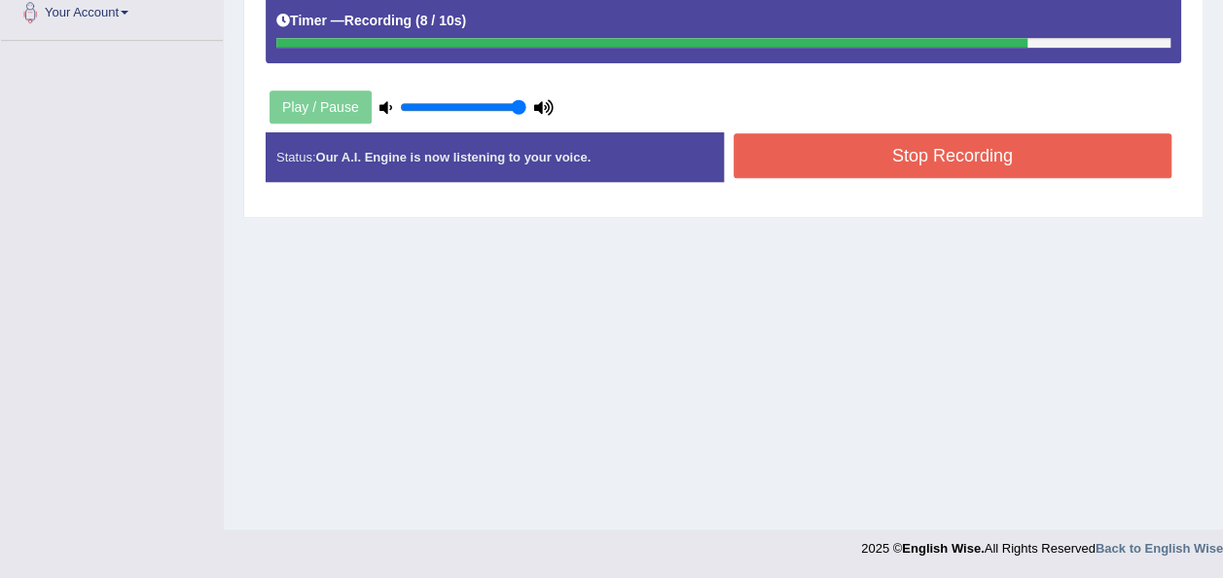
click at [811, 146] on button "Stop Recording" at bounding box center [953, 155] width 439 height 45
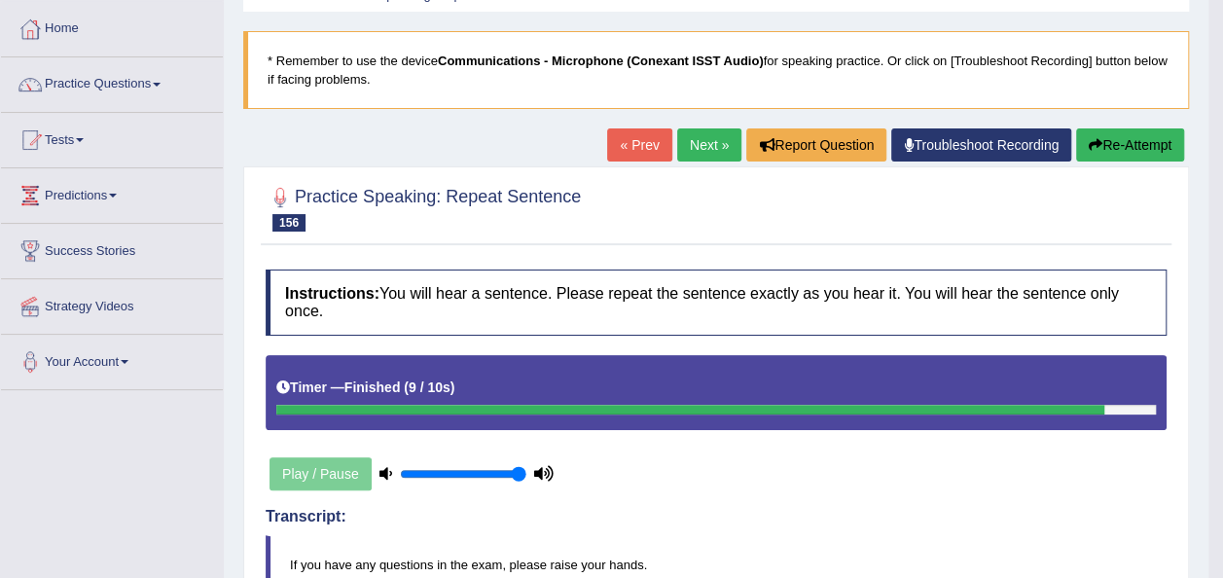
scroll to position [93, 0]
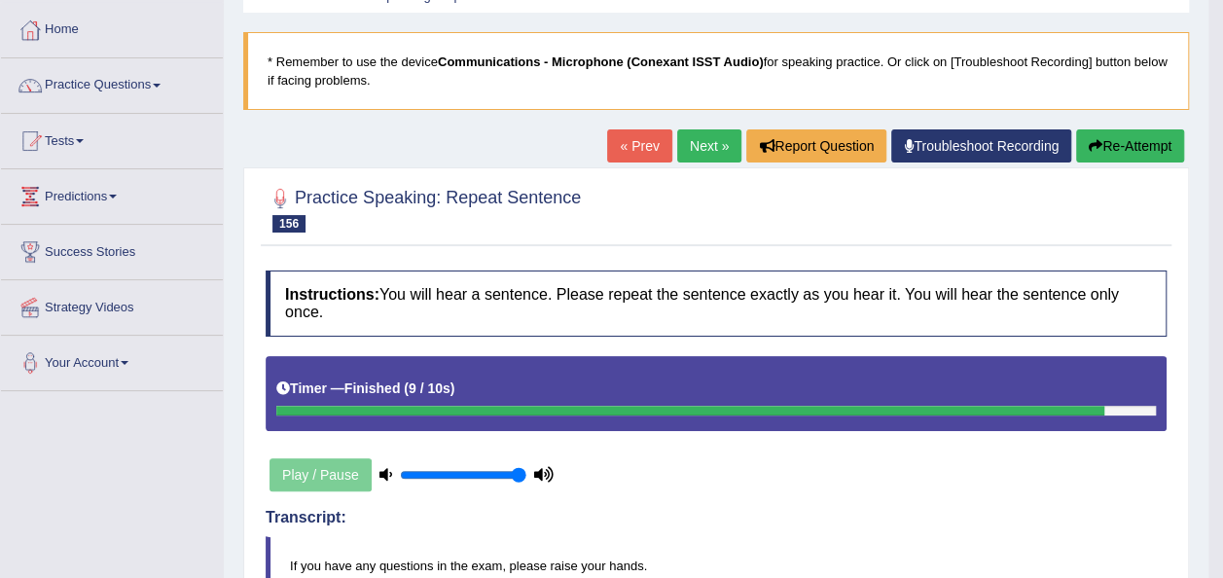
click at [712, 140] on link "Next »" at bounding box center [709, 145] width 64 height 33
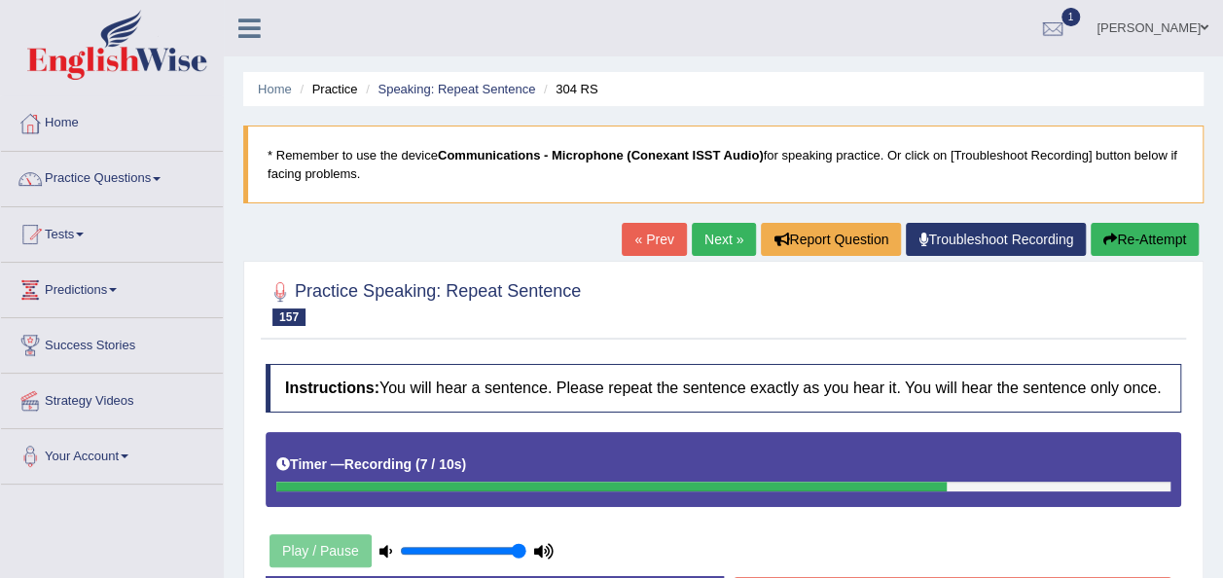
scroll to position [444, 0]
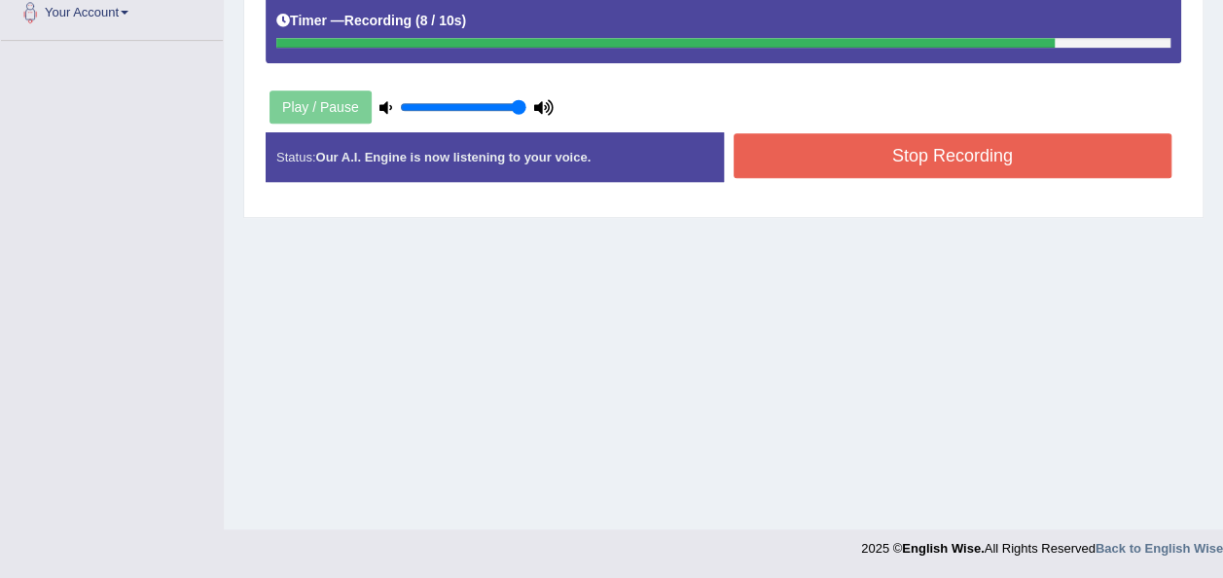
click at [962, 150] on button "Stop Recording" at bounding box center [953, 155] width 439 height 45
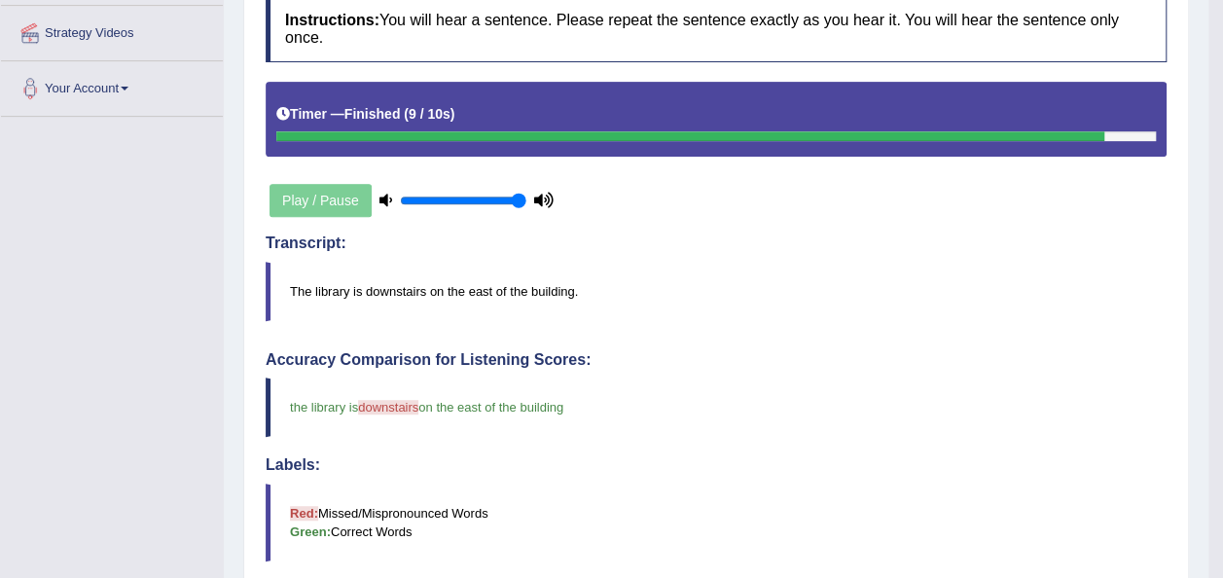
scroll to position [0, 0]
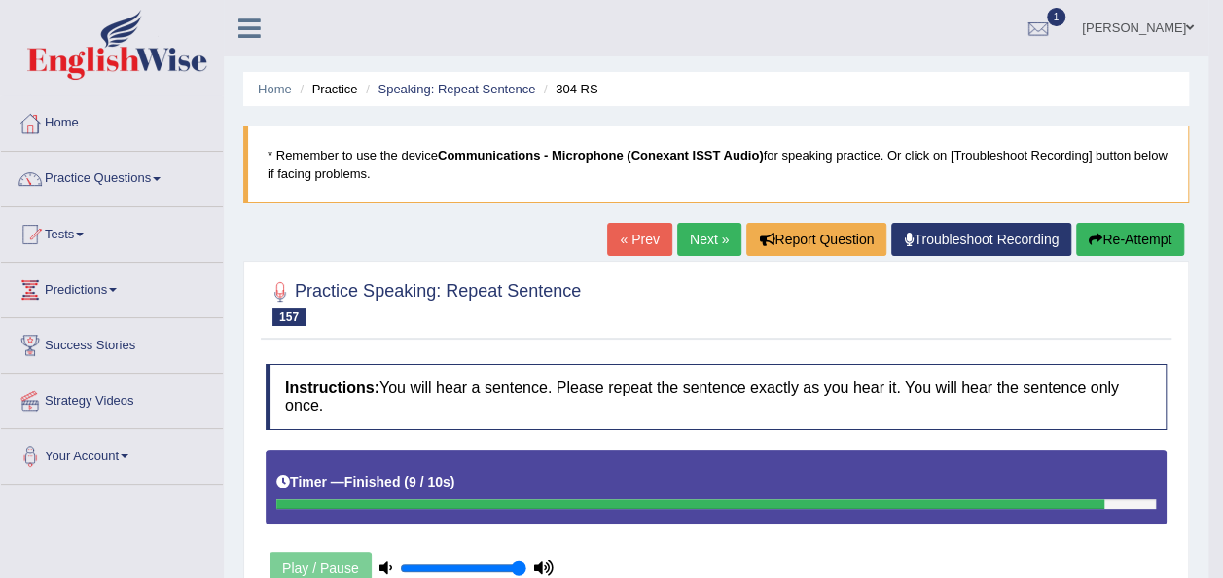
click at [699, 241] on link "Next »" at bounding box center [709, 239] width 64 height 33
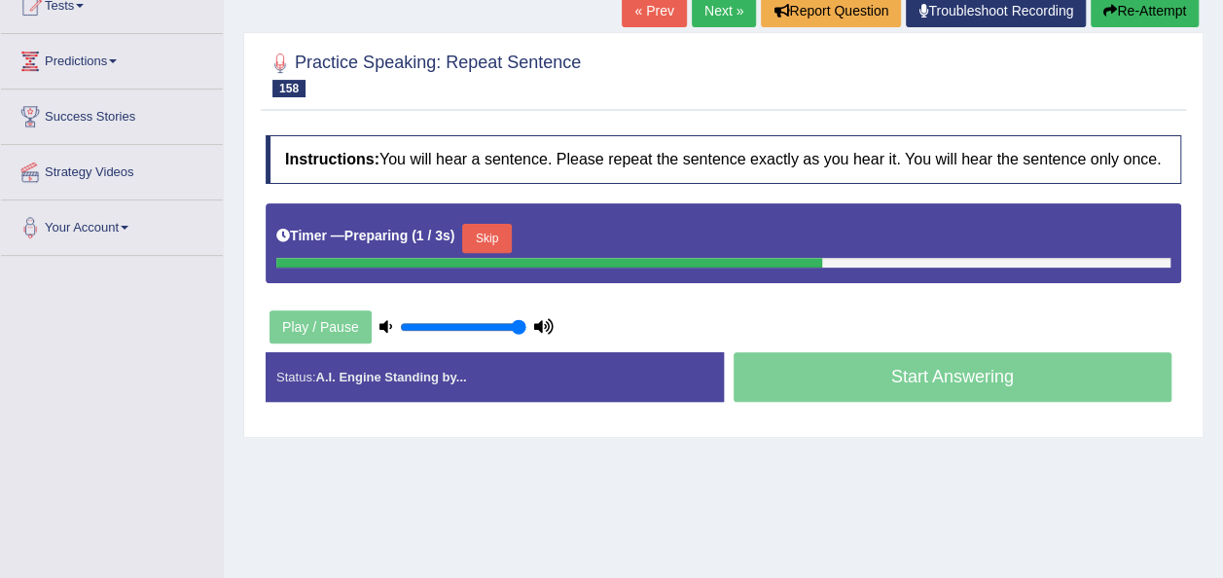
scroll to position [355, 0]
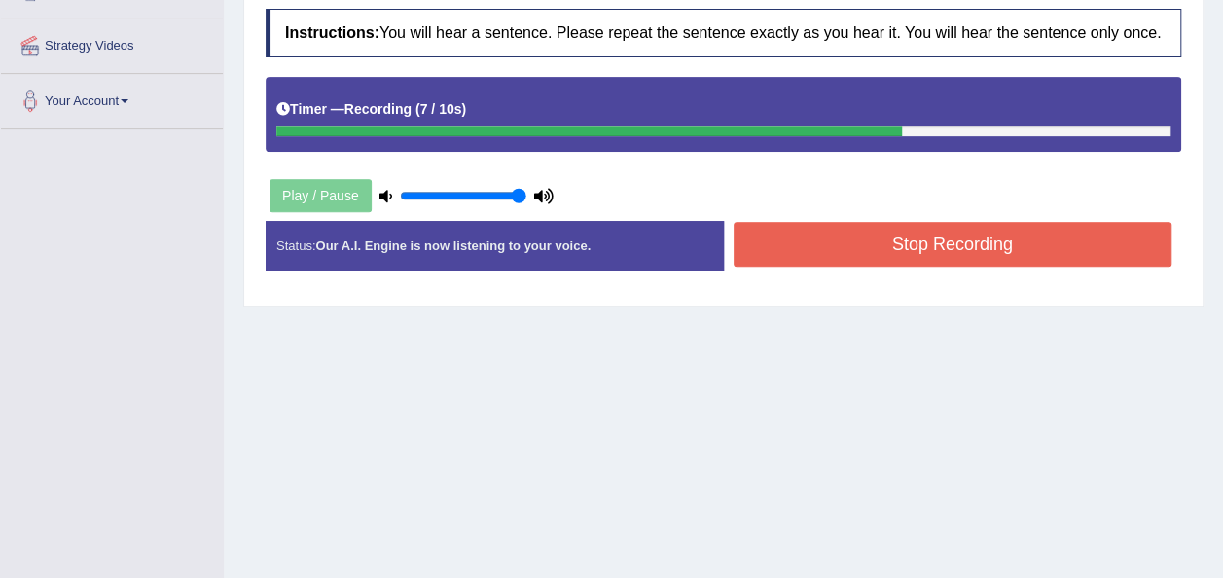
click at [952, 249] on button "Stop Recording" at bounding box center [953, 244] width 439 height 45
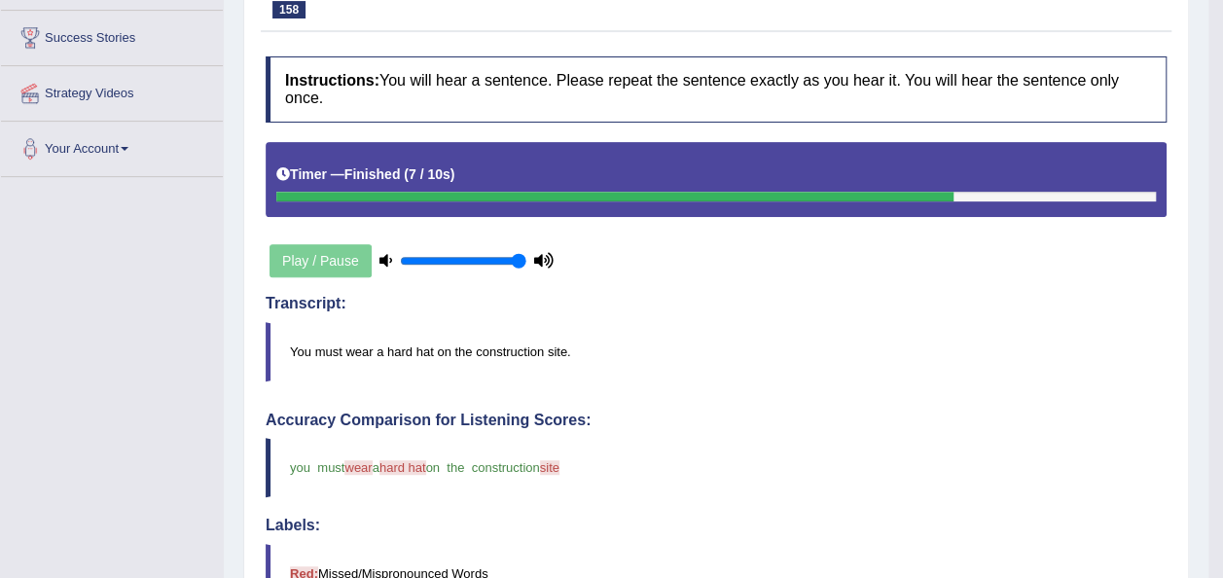
scroll to position [238, 0]
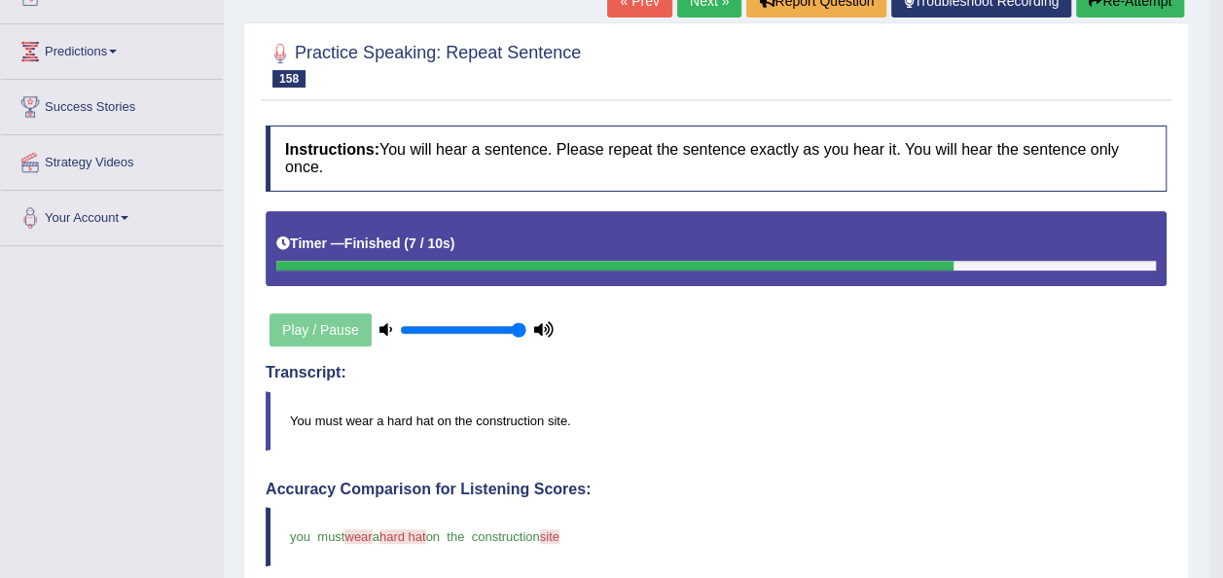
click at [1105, 10] on button "Re-Attempt" at bounding box center [1130, 0] width 108 height 33
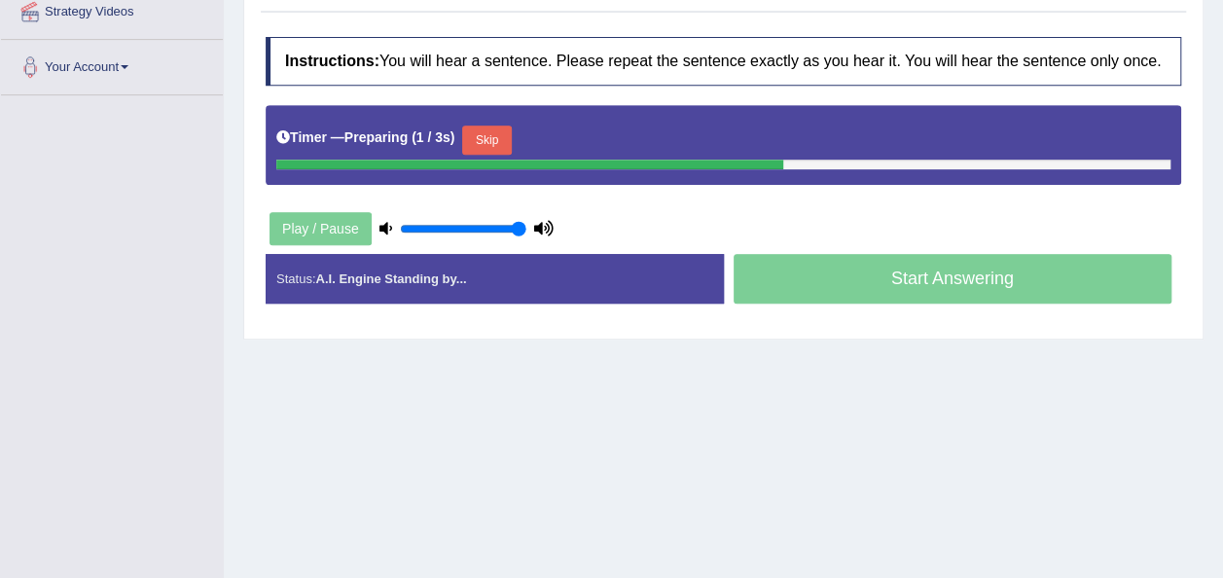
scroll to position [444, 0]
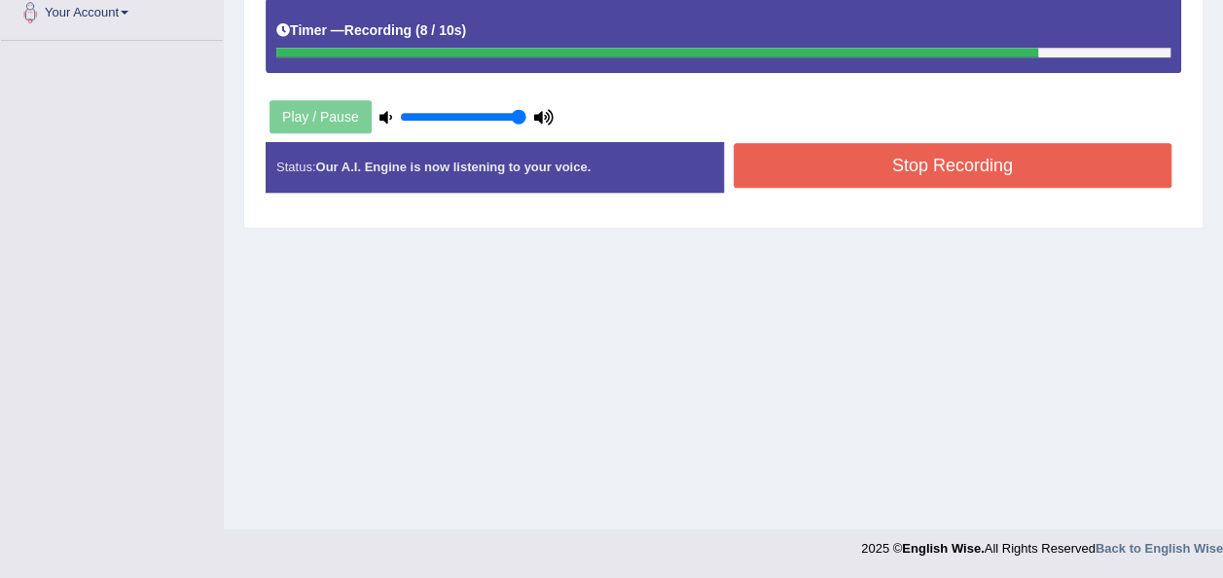
click at [907, 164] on button "Stop Recording" at bounding box center [953, 165] width 439 height 45
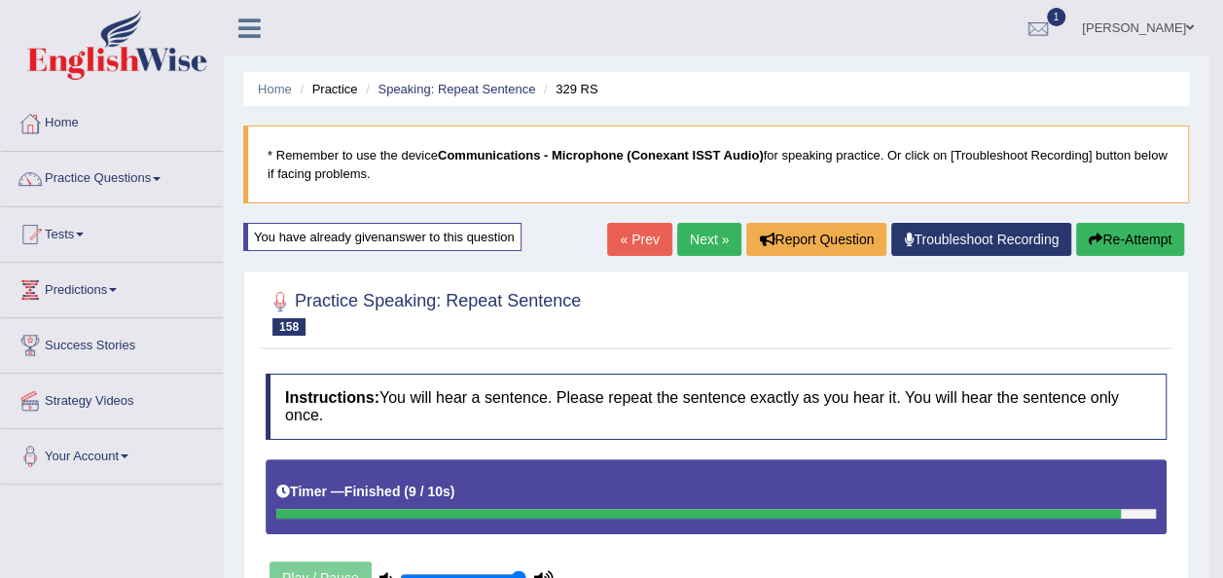
scroll to position [0, 0]
click at [706, 239] on link "Next »" at bounding box center [709, 239] width 64 height 33
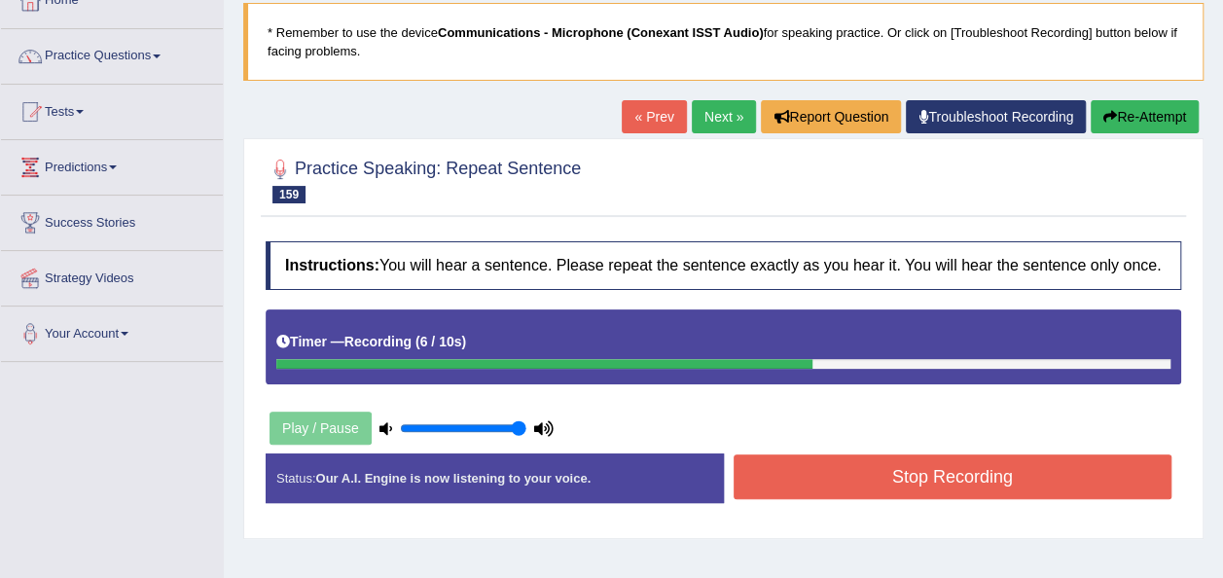
scroll to position [169, 0]
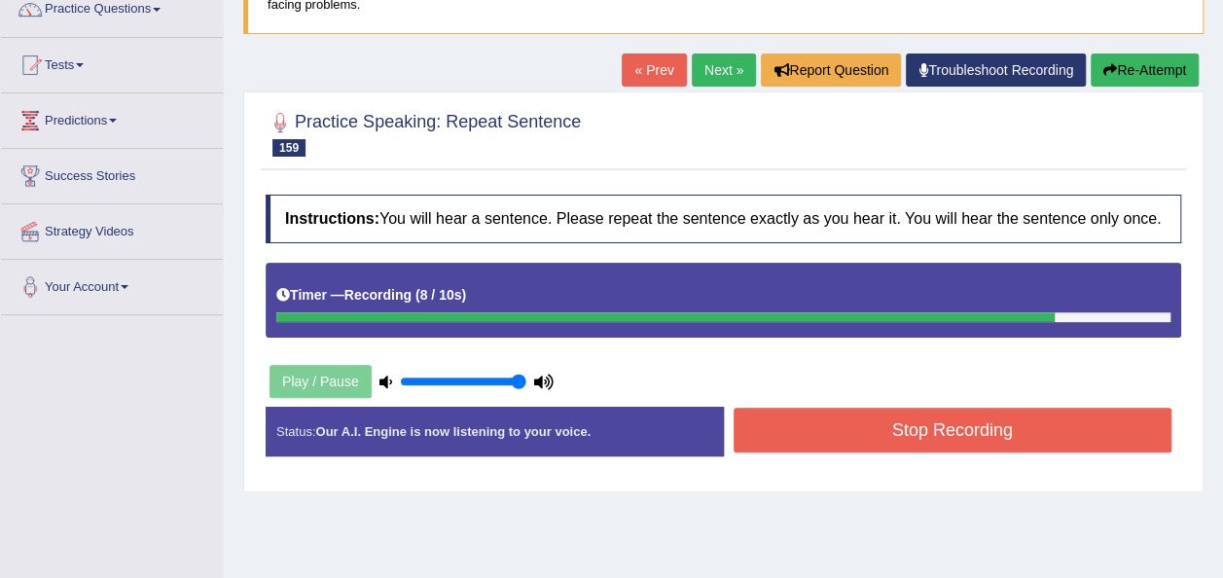
click at [929, 427] on button "Stop Recording" at bounding box center [953, 430] width 439 height 45
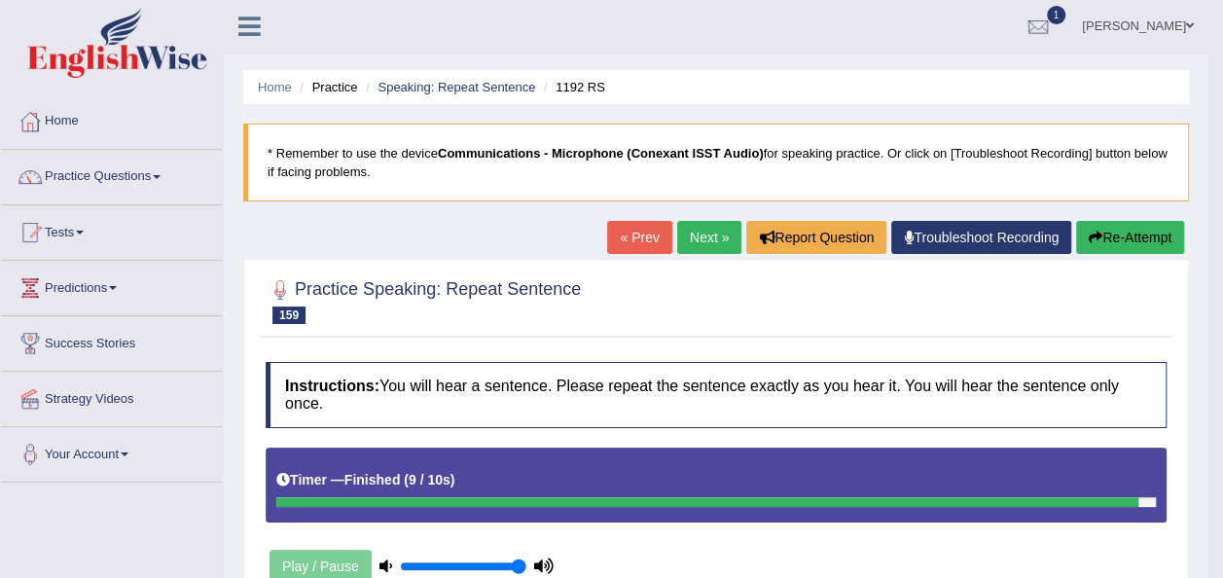
scroll to position [0, 0]
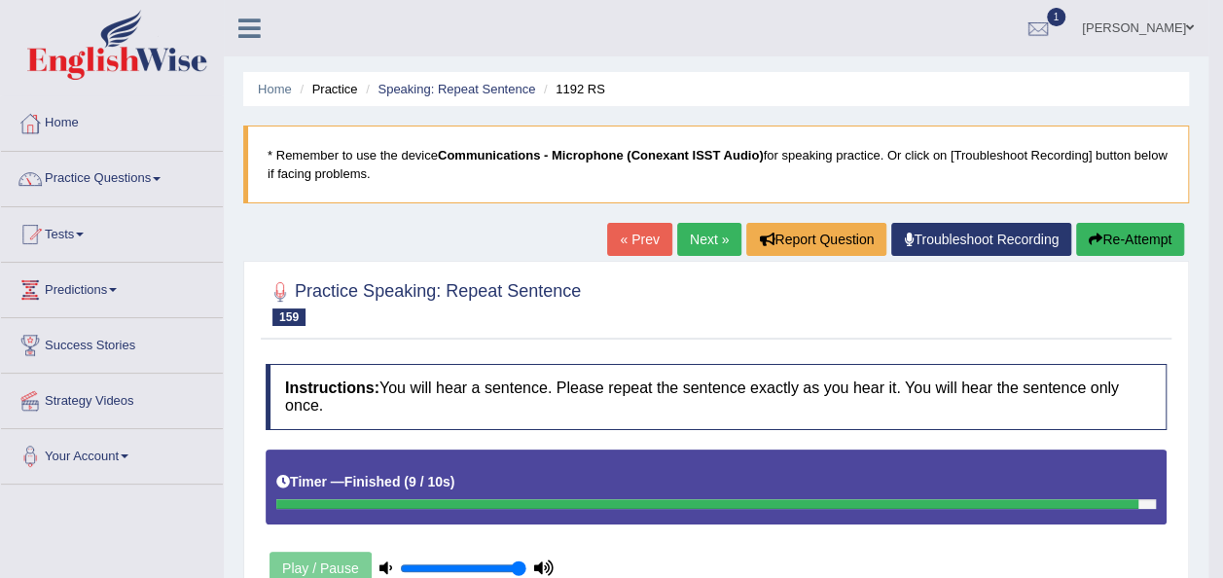
click at [1122, 234] on button "Re-Attempt" at bounding box center [1130, 239] width 108 height 33
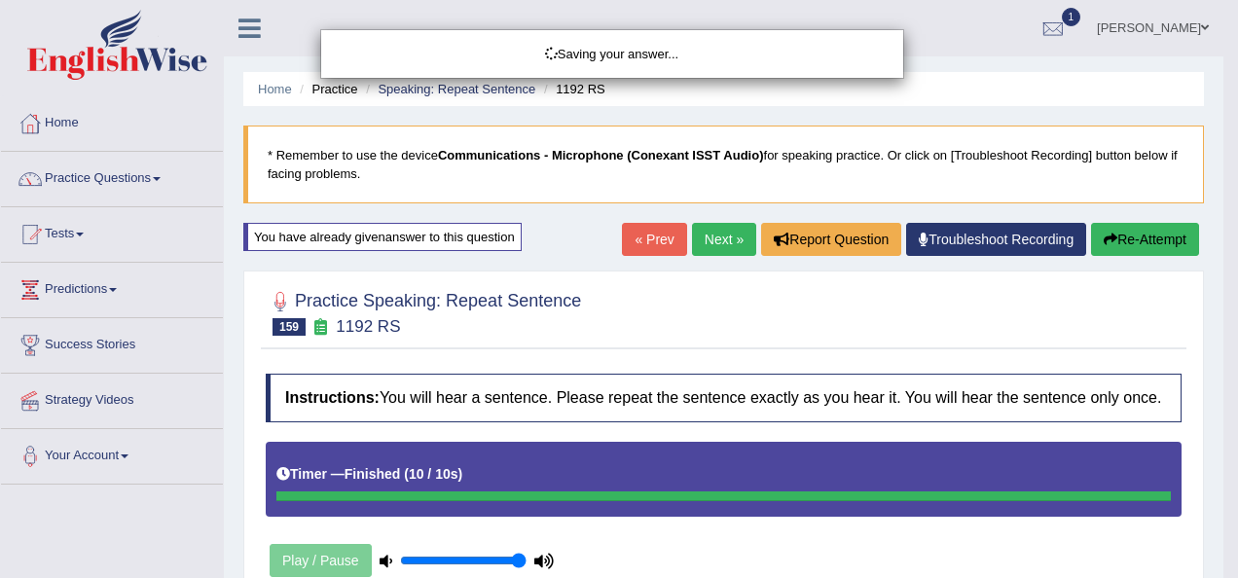
click at [1222, 479] on div "Saving your answer..." at bounding box center [619, 289] width 1238 height 578
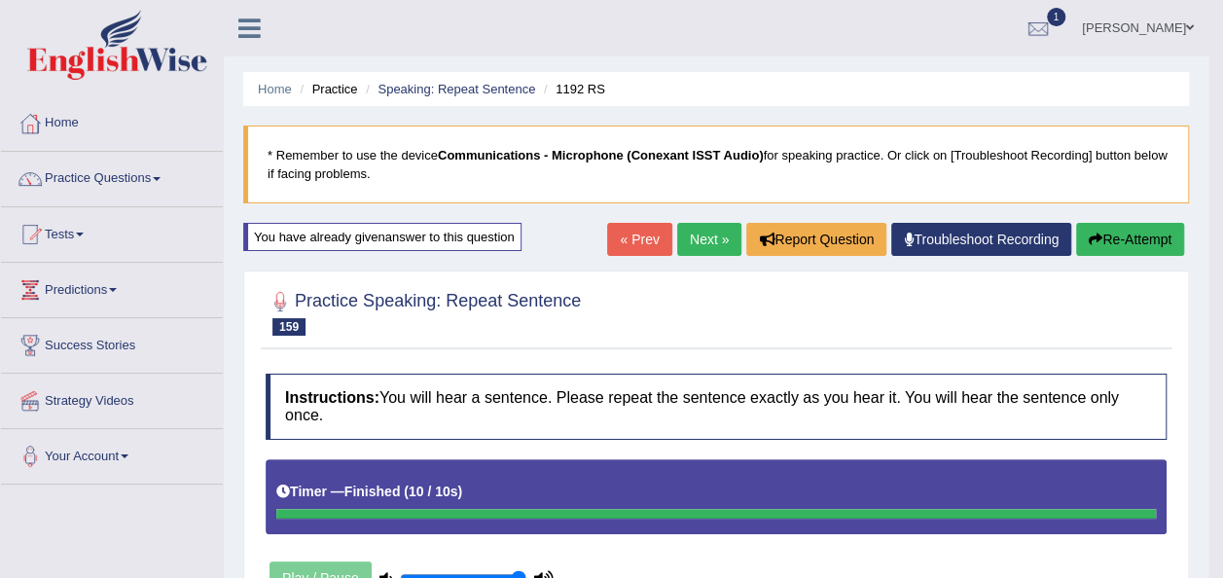
click at [697, 234] on link "Next »" at bounding box center [709, 239] width 64 height 33
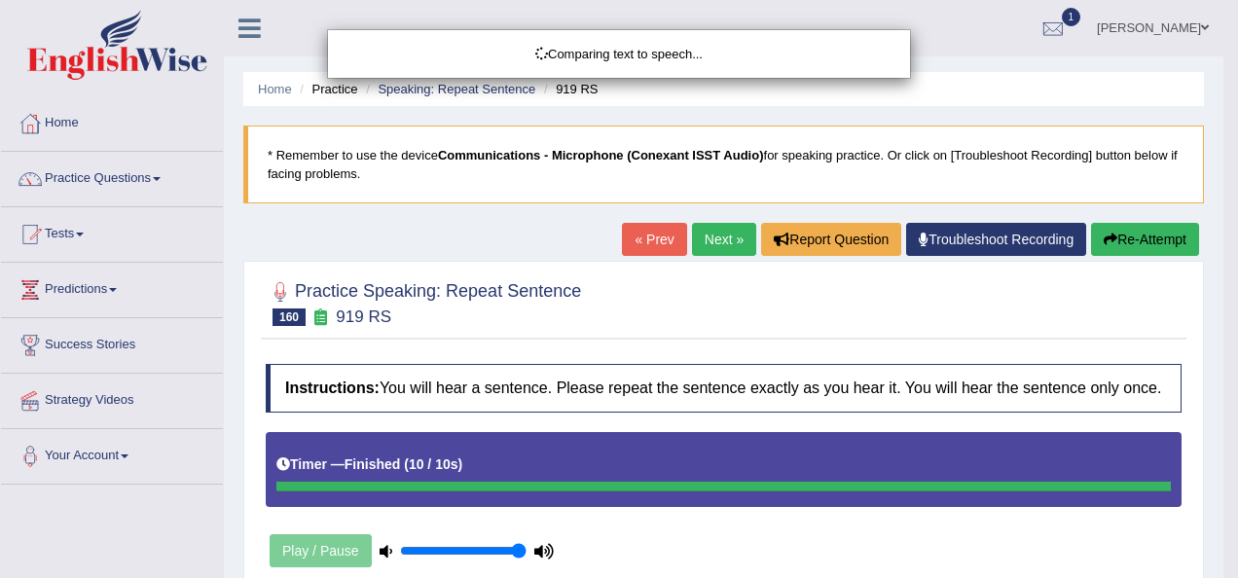
click at [1132, 235] on div "Comparing text to speech..." at bounding box center [619, 289] width 1238 height 578
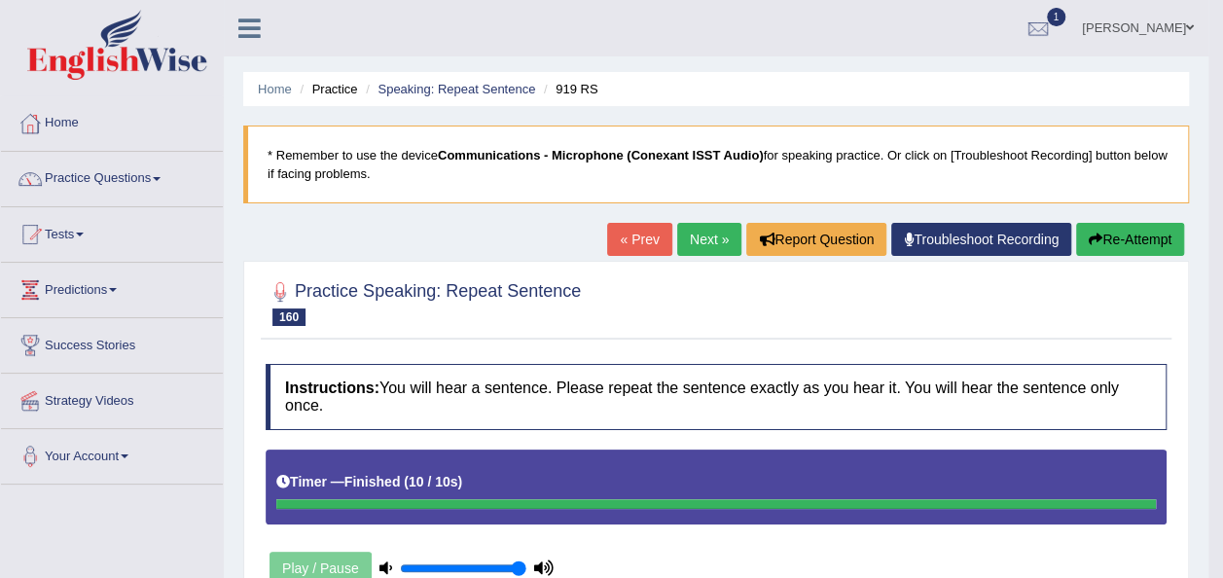
click at [1132, 235] on button "Re-Attempt" at bounding box center [1130, 239] width 108 height 33
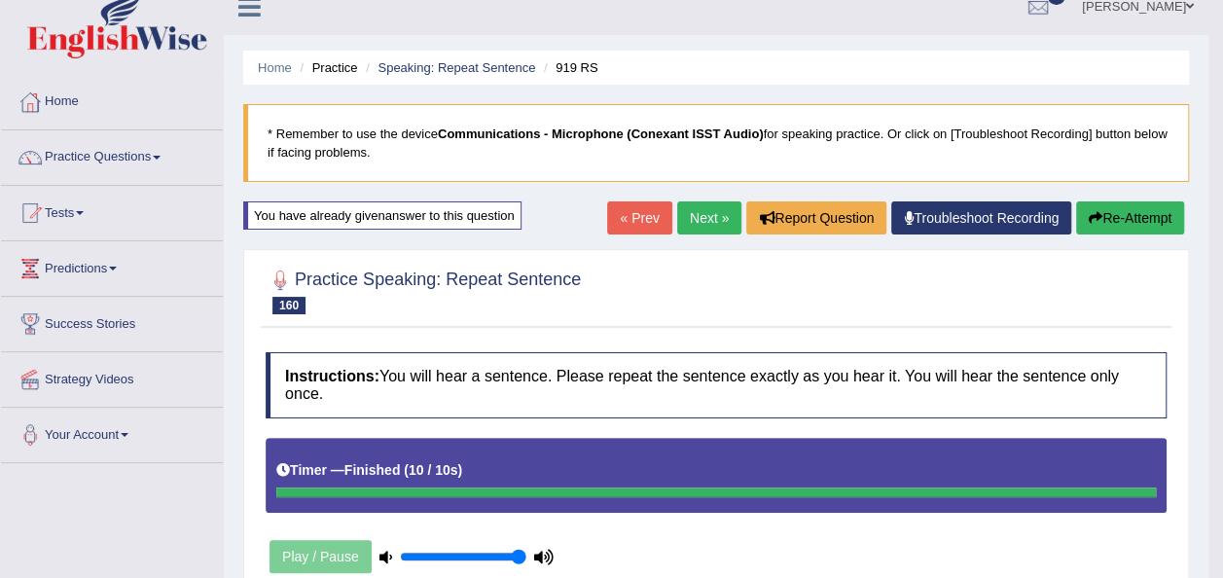
scroll to position [18, 0]
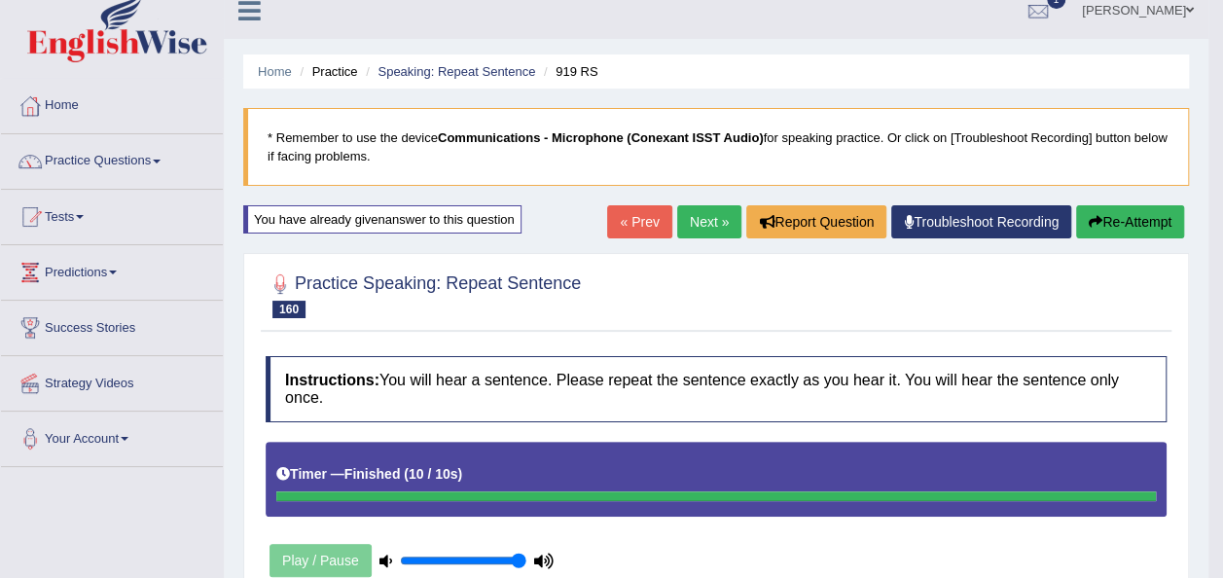
click at [71, 91] on link "Home" at bounding box center [112, 103] width 222 height 49
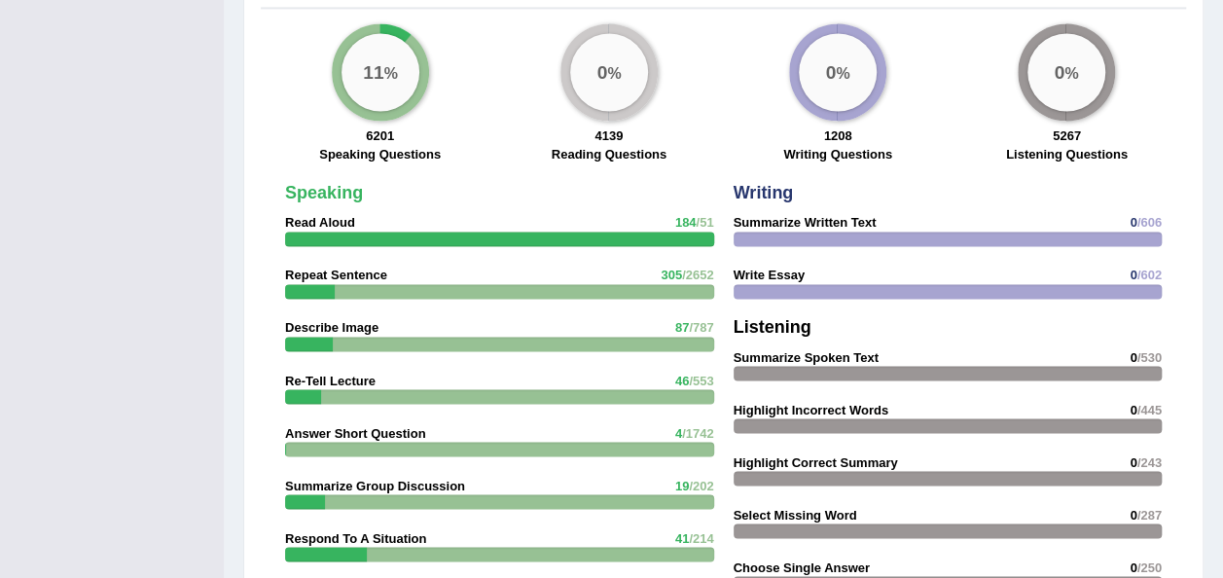
scroll to position [2266, 0]
